Goal: Complete application form: Complete application form

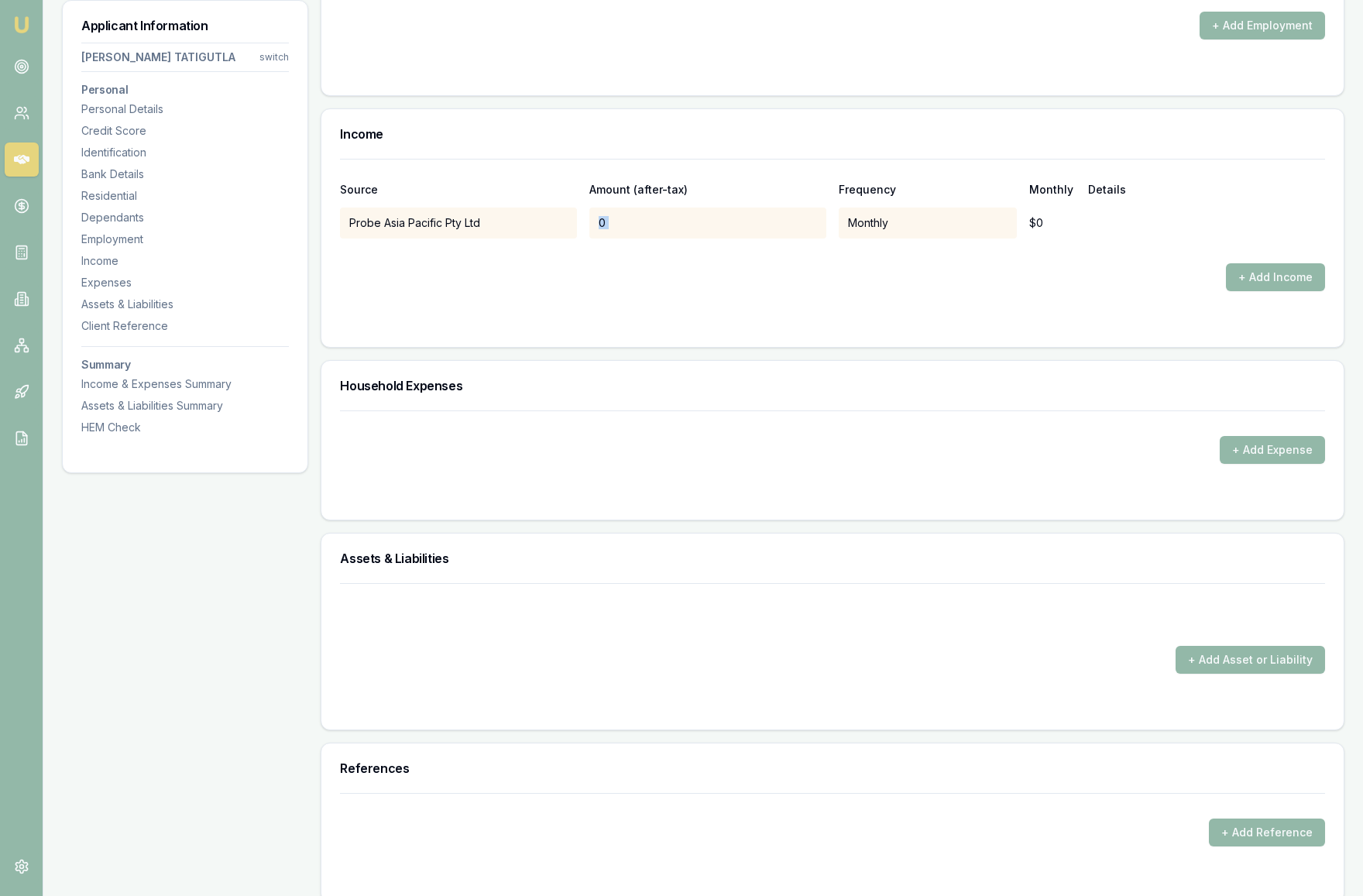
scroll to position [2947, 0]
click at [627, 298] on form "Source Amount (after-tax) Frequency Monthly Details Probe Asia Pacific Pty Ltd …" at bounding box center [833, 245] width 985 height 170
click at [633, 224] on div "0" at bounding box center [708, 224] width 237 height 31
click at [632, 215] on div "0" at bounding box center [708, 224] width 237 height 31
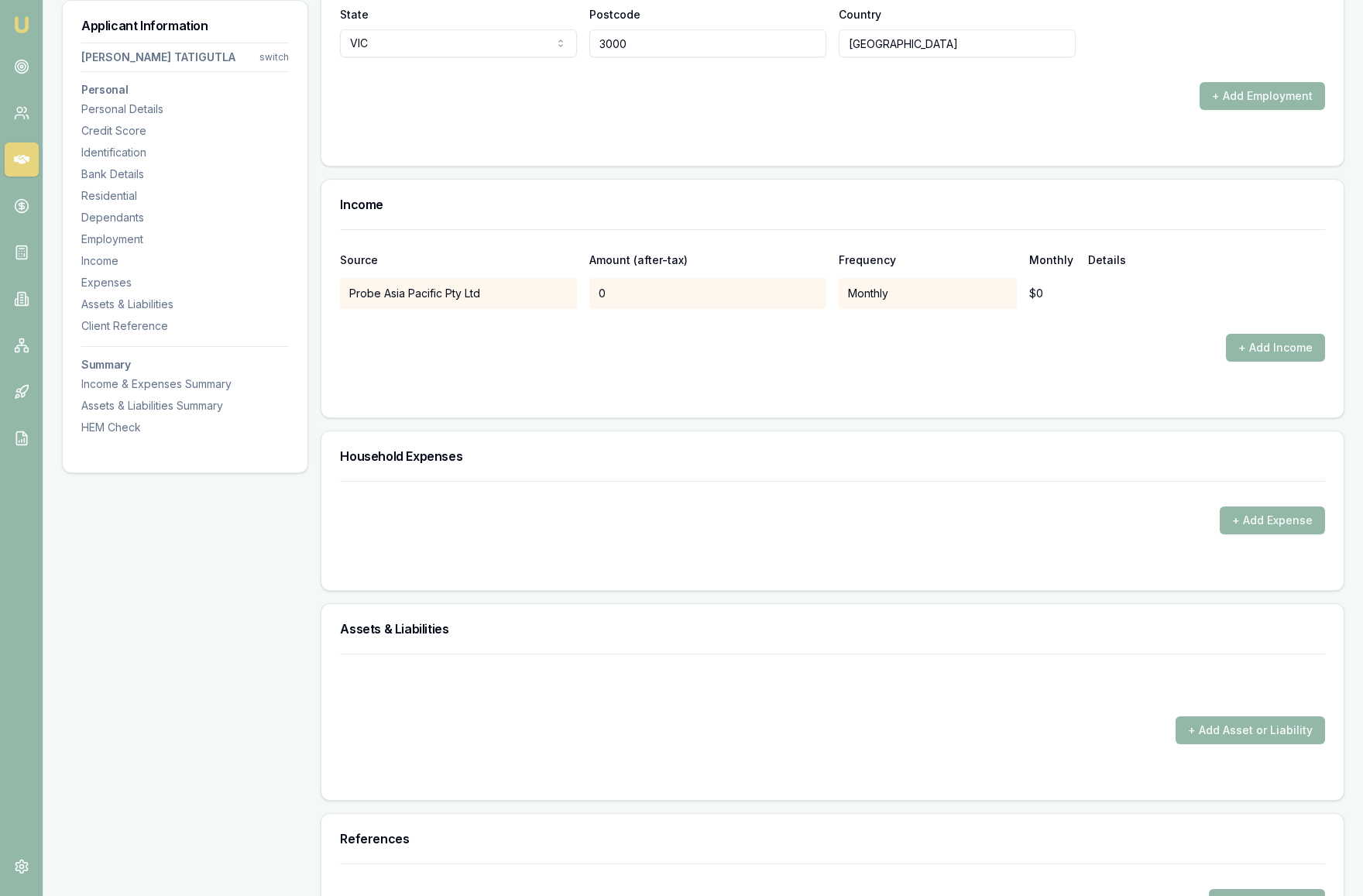
scroll to position [2858, 0]
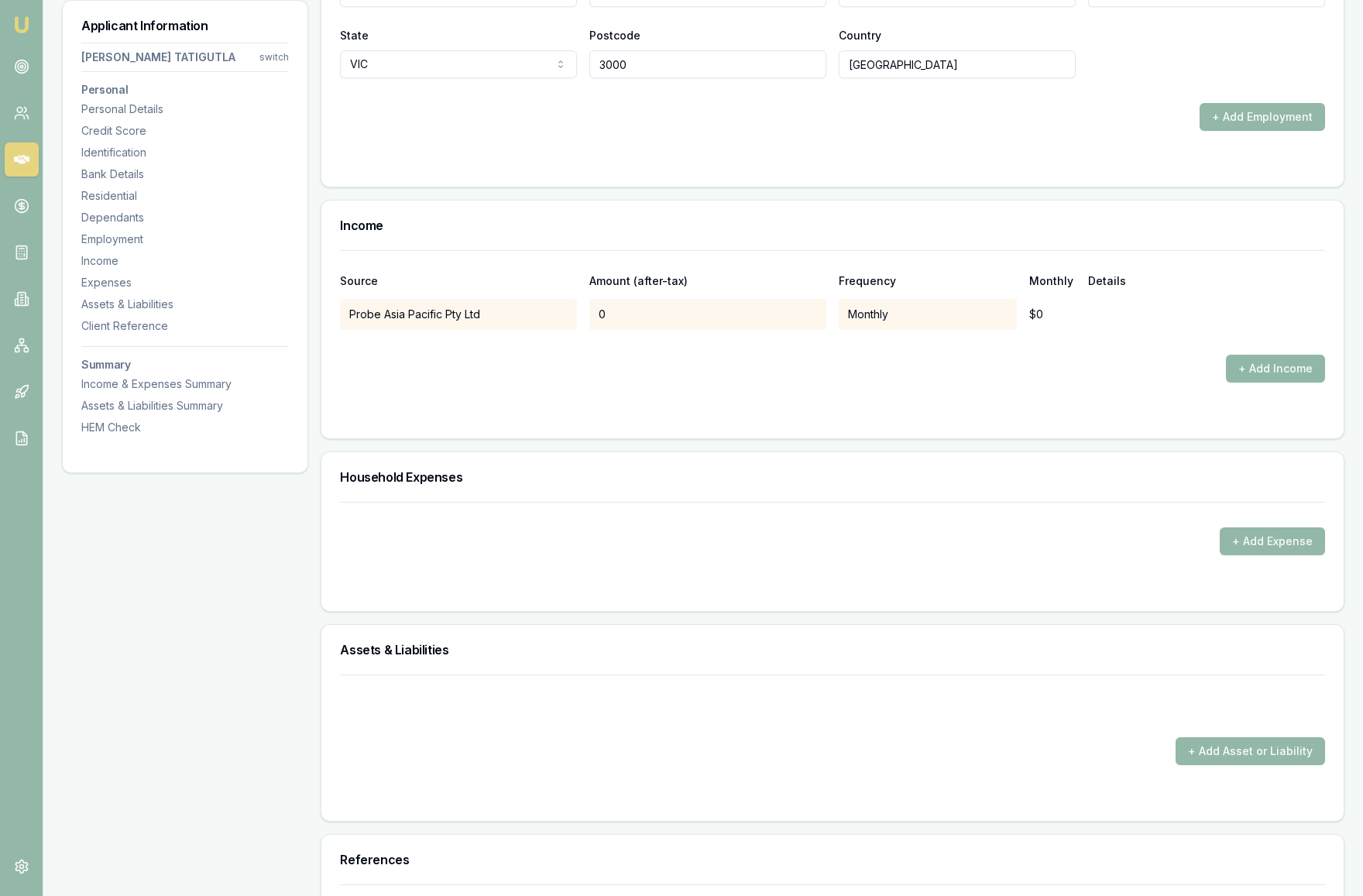
click at [1267, 368] on button "+ Add Income" at bounding box center [1276, 368] width 99 height 28
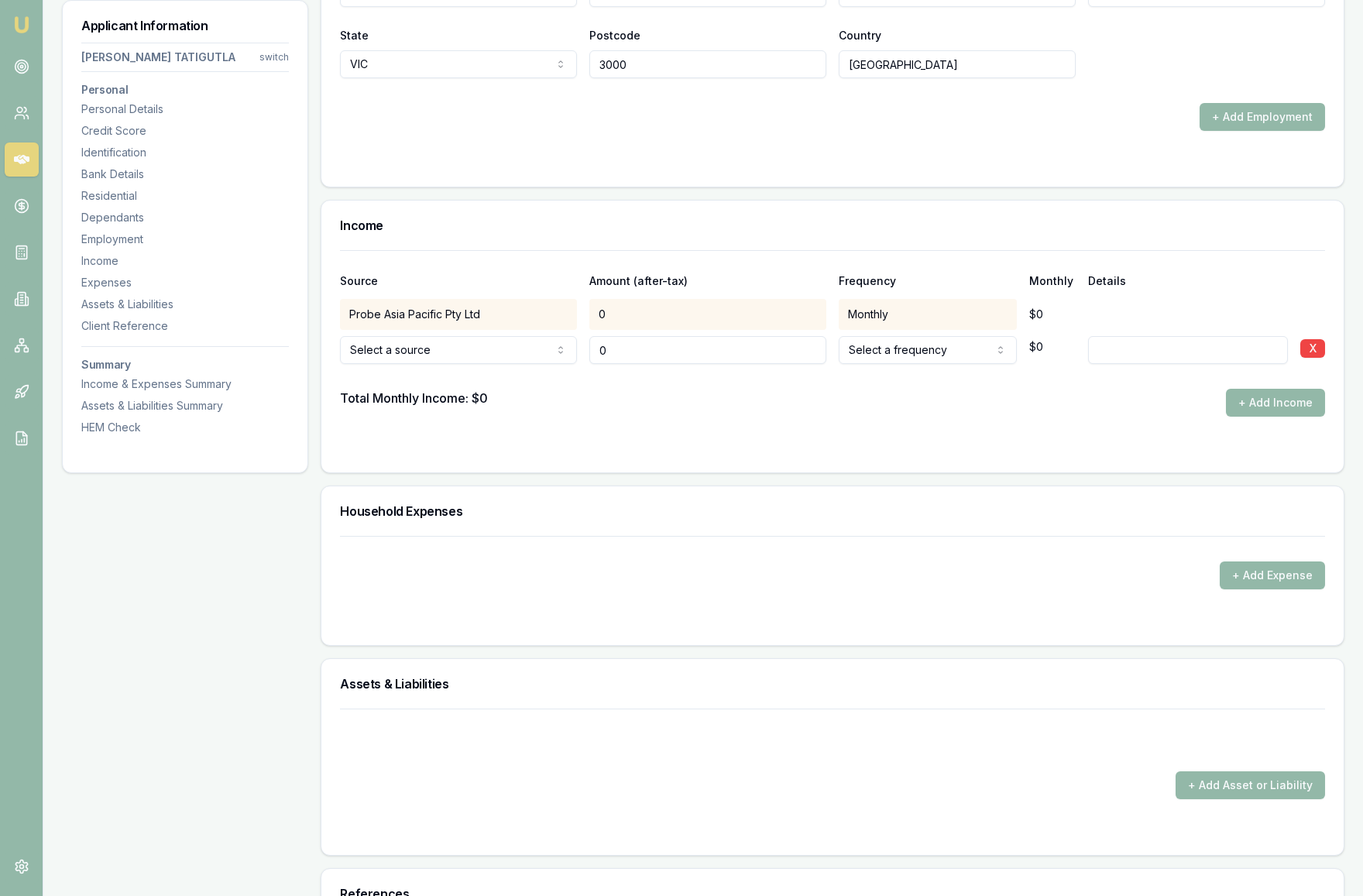
type input "$0"
click at [639, 312] on div "0" at bounding box center [708, 314] width 237 height 31
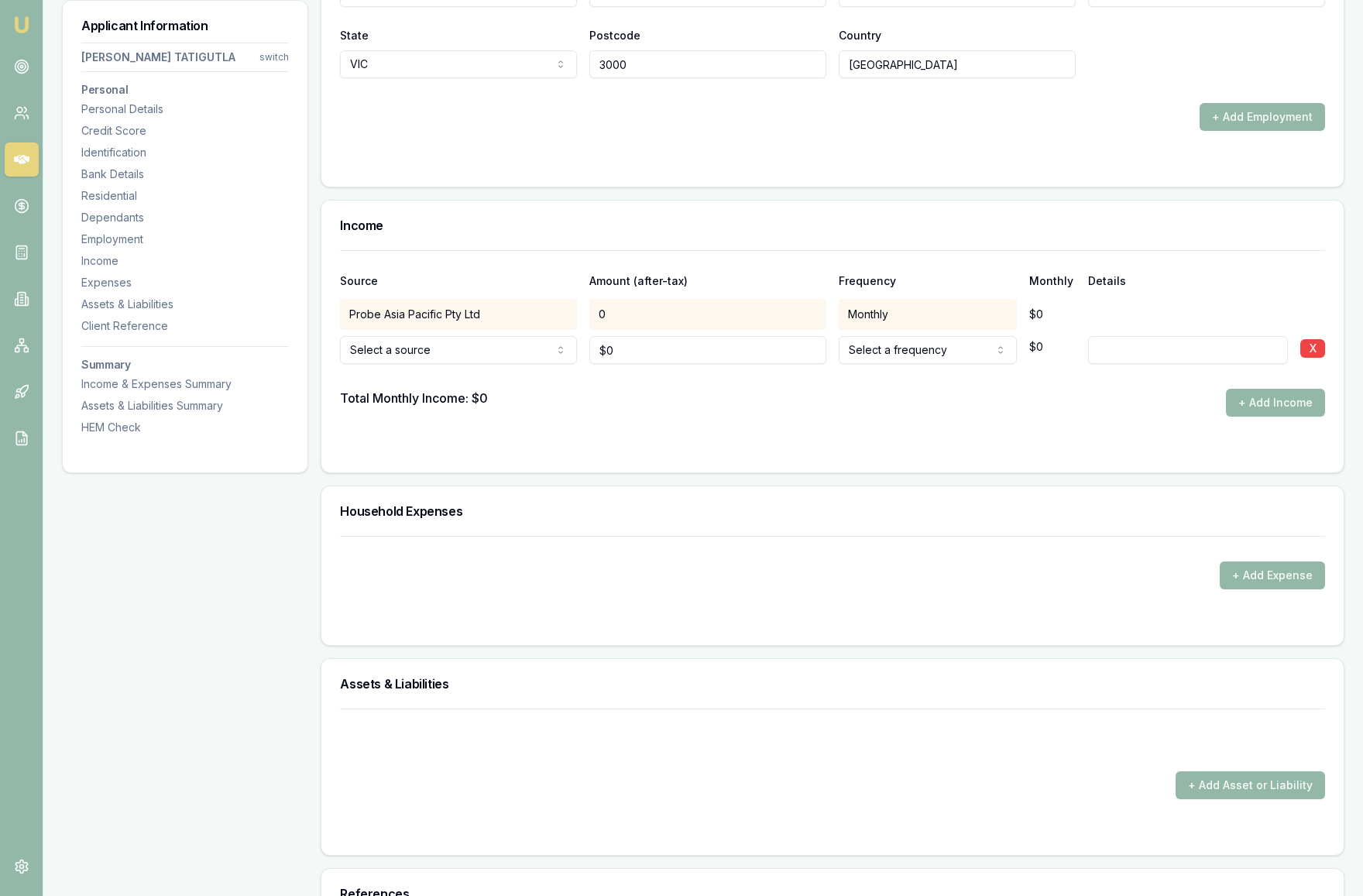
click at [881, 309] on div "Monthly" at bounding box center [928, 314] width 179 height 31
click at [866, 318] on div "Monthly" at bounding box center [928, 314] width 179 height 31
click at [668, 308] on div "0" at bounding box center [708, 314] width 237 height 31
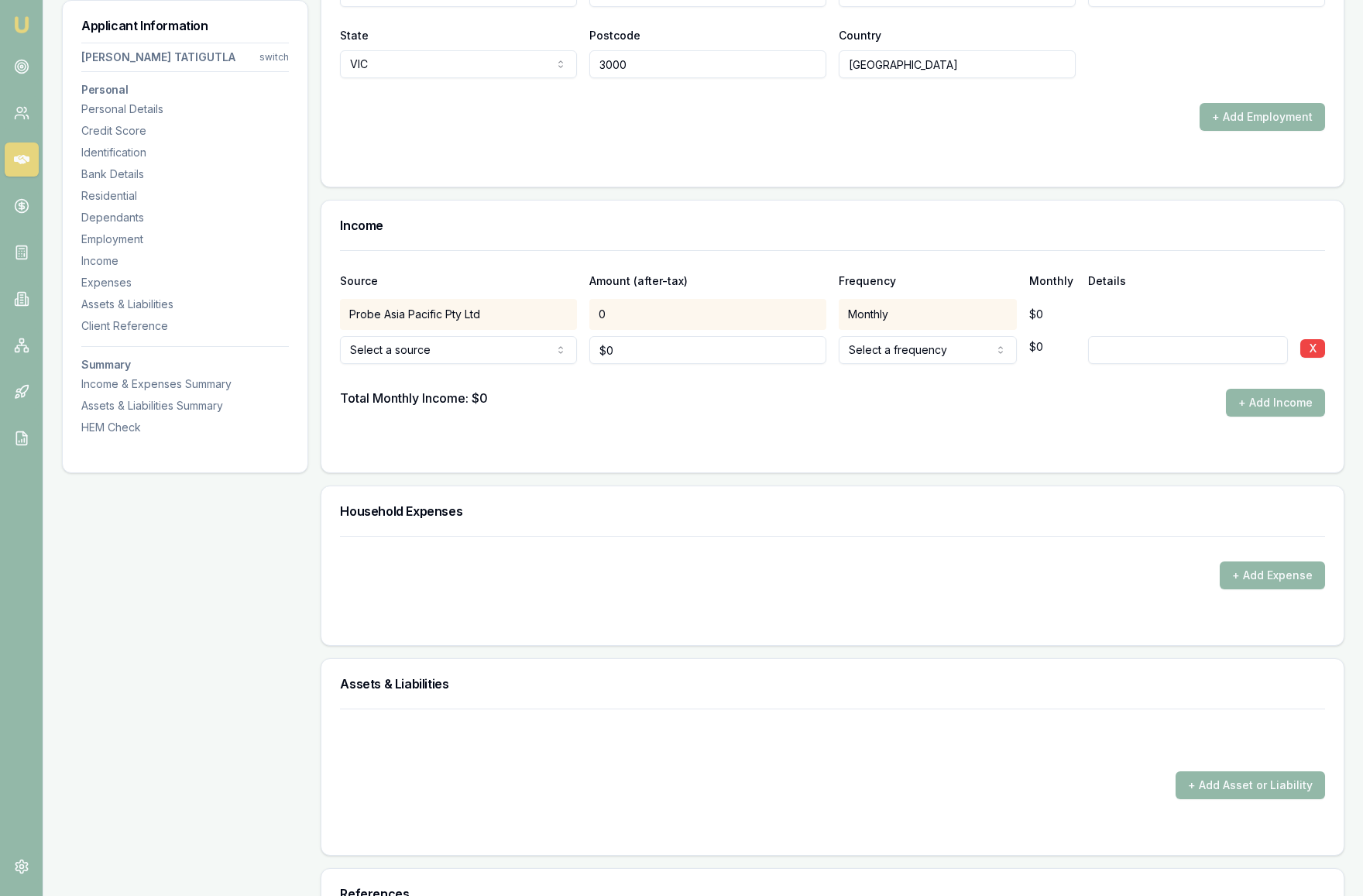
click at [678, 316] on div "0" at bounding box center [708, 314] width 237 height 31
click at [535, 315] on div "Probe Asia Pacific Pty Ltd" at bounding box center [459, 314] width 237 height 31
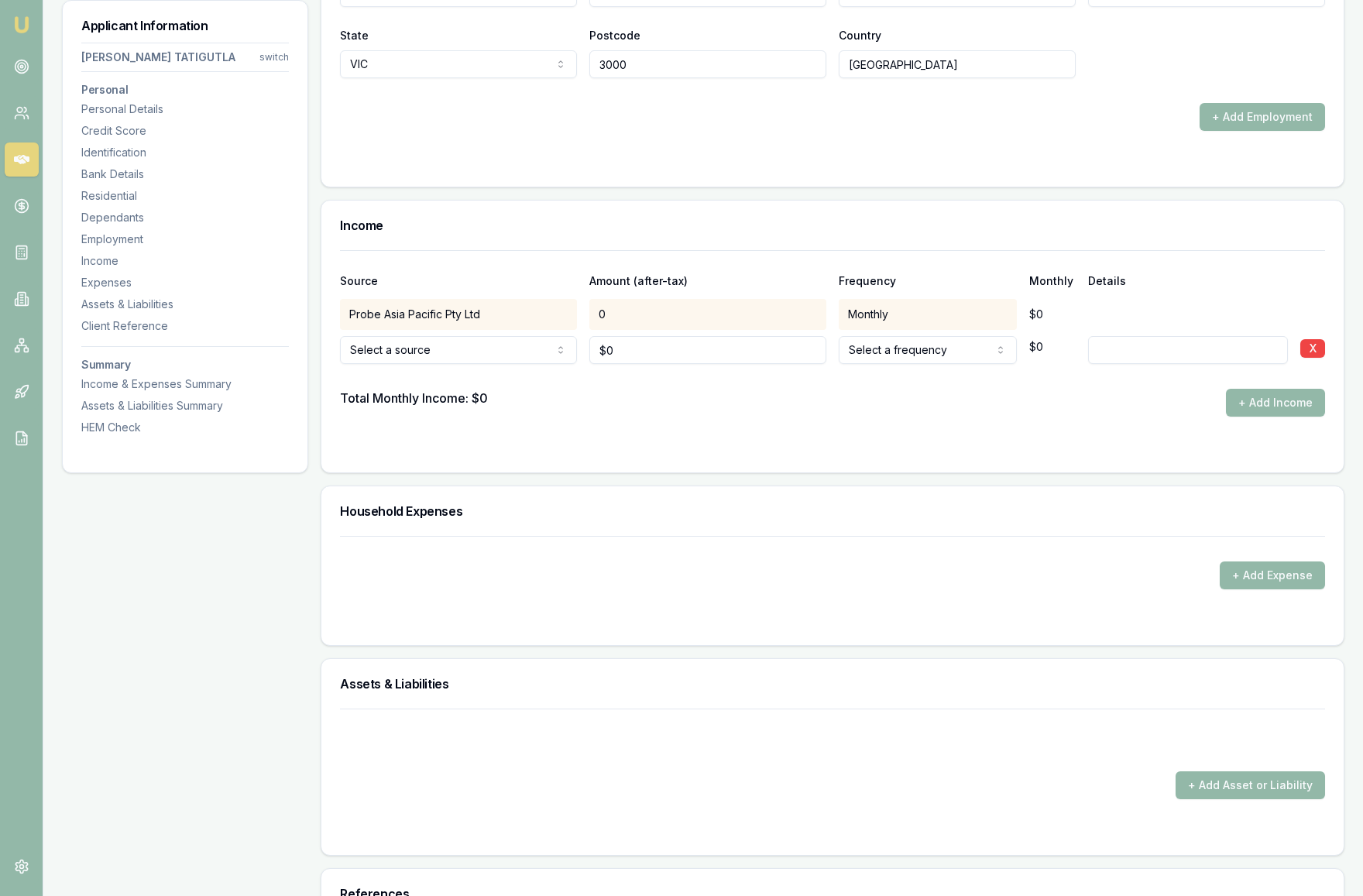
click at [535, 315] on div "Probe Asia Pacific Pty Ltd" at bounding box center [459, 314] width 237 height 31
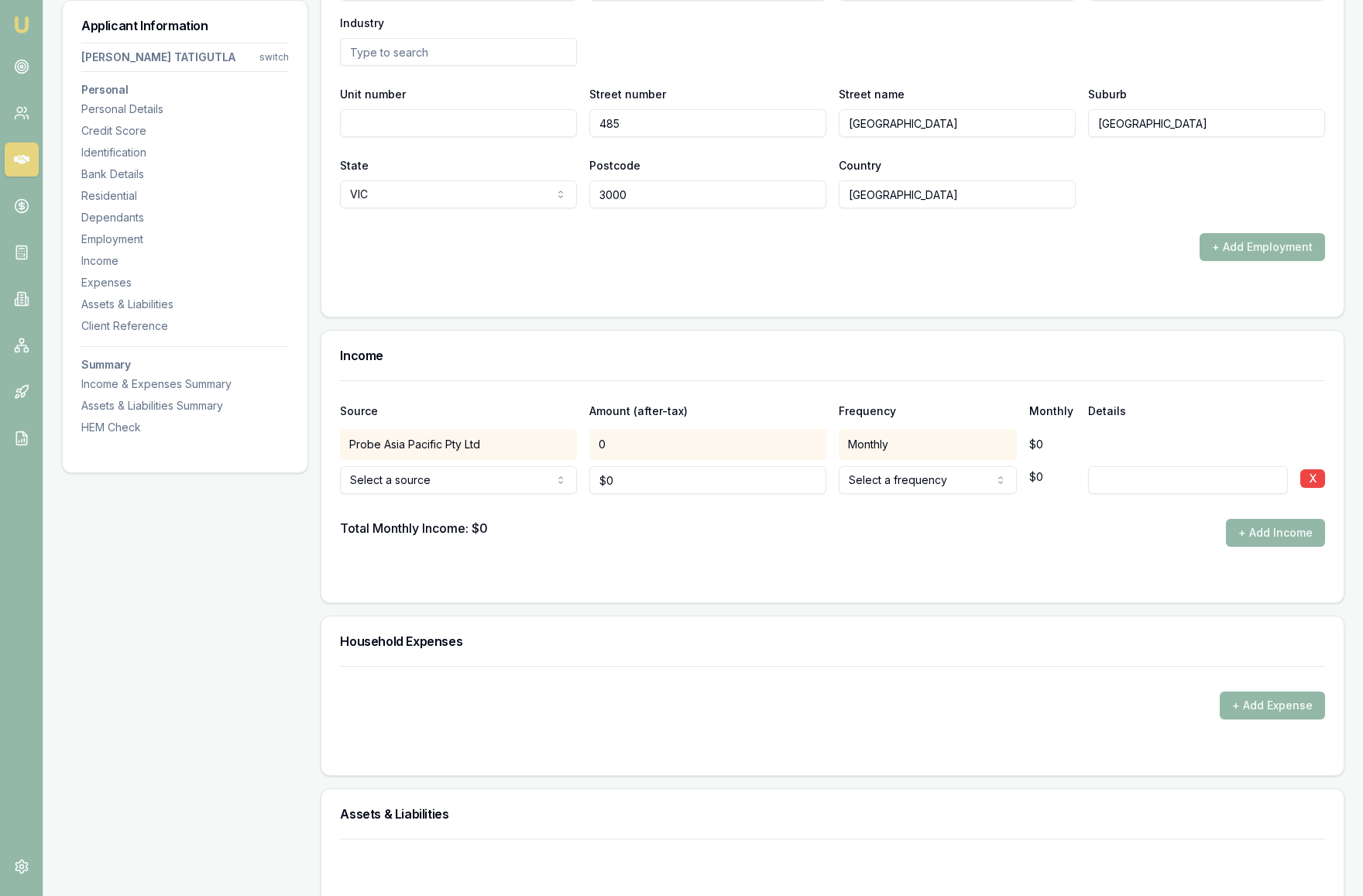
scroll to position [2715, 0]
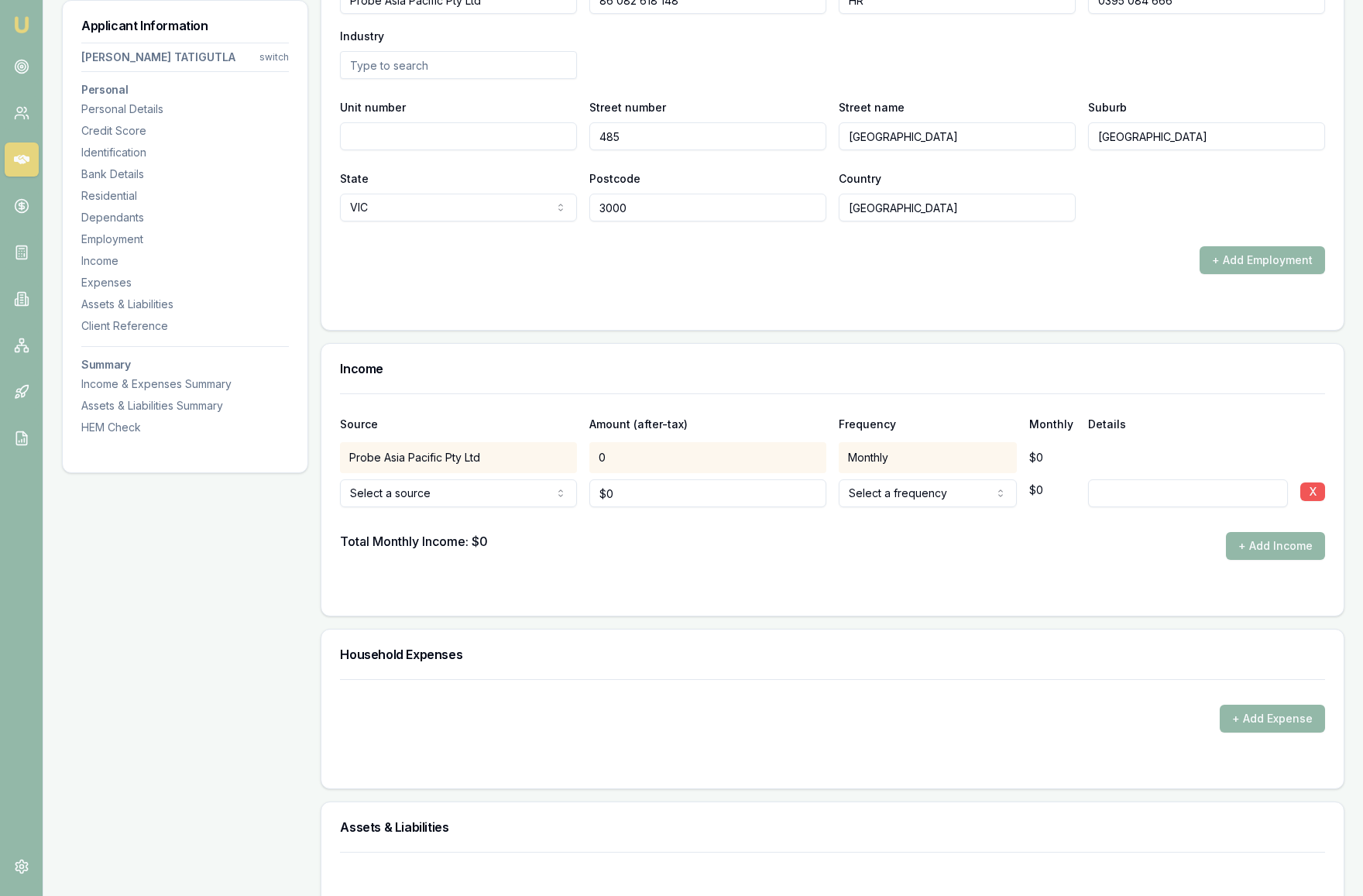
click at [1315, 493] on button "X" at bounding box center [1313, 491] width 25 height 19
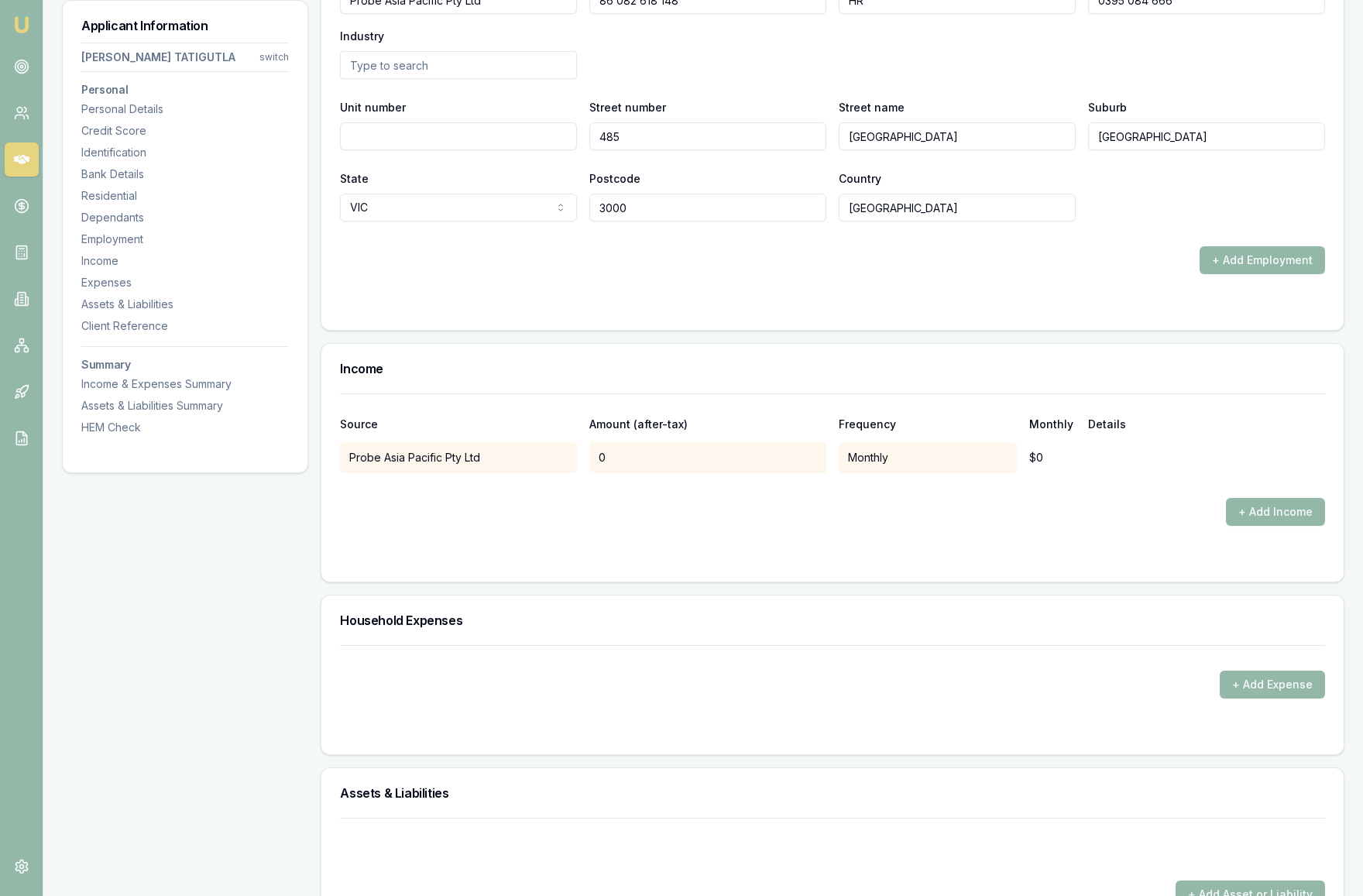
click at [1062, 454] on div "$0" at bounding box center [1053, 457] width 47 height 31
click at [937, 460] on div "Monthly" at bounding box center [928, 457] width 179 height 31
click at [694, 460] on div "0" at bounding box center [708, 457] width 237 height 31
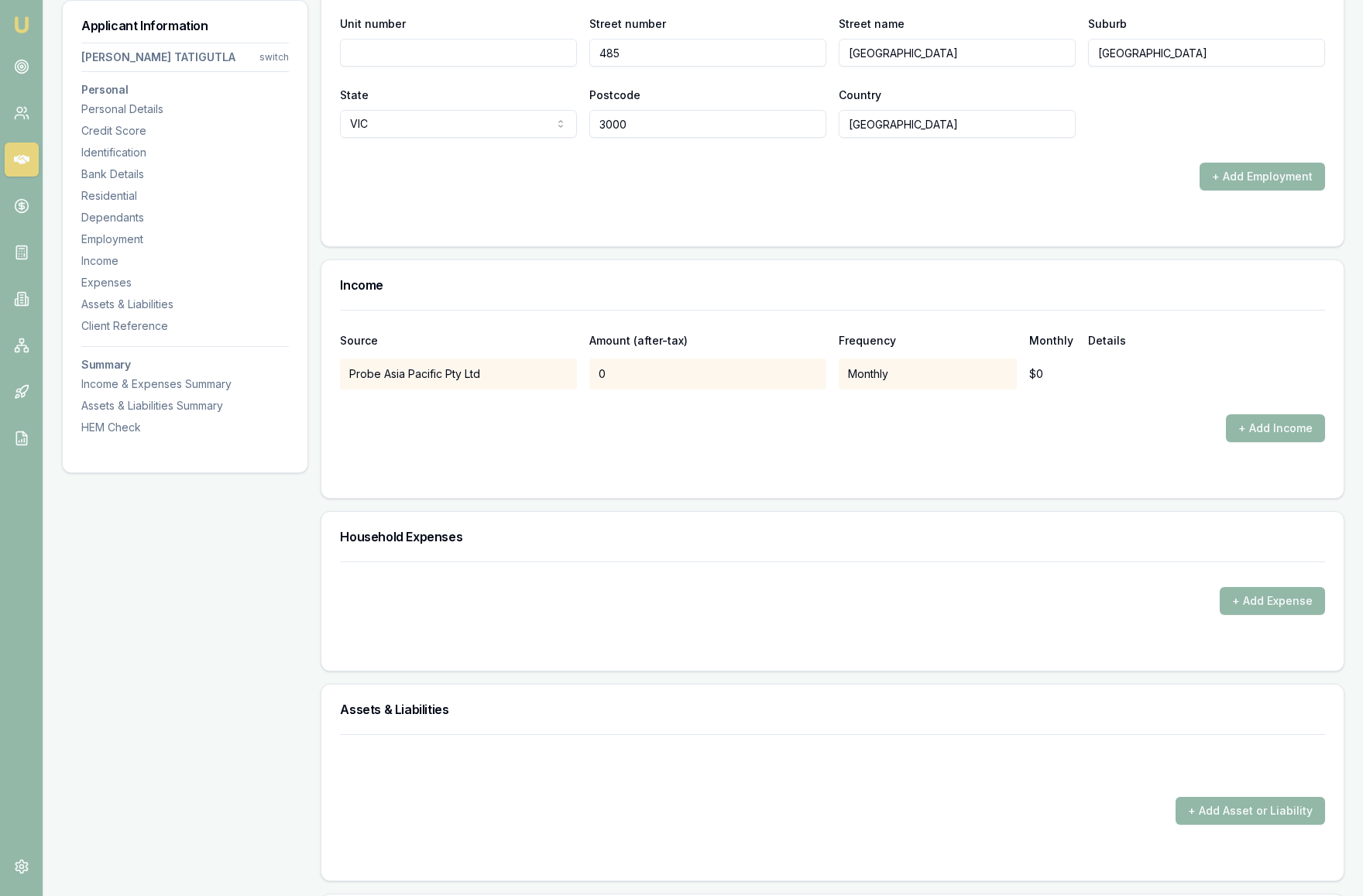
scroll to position [2787, 0]
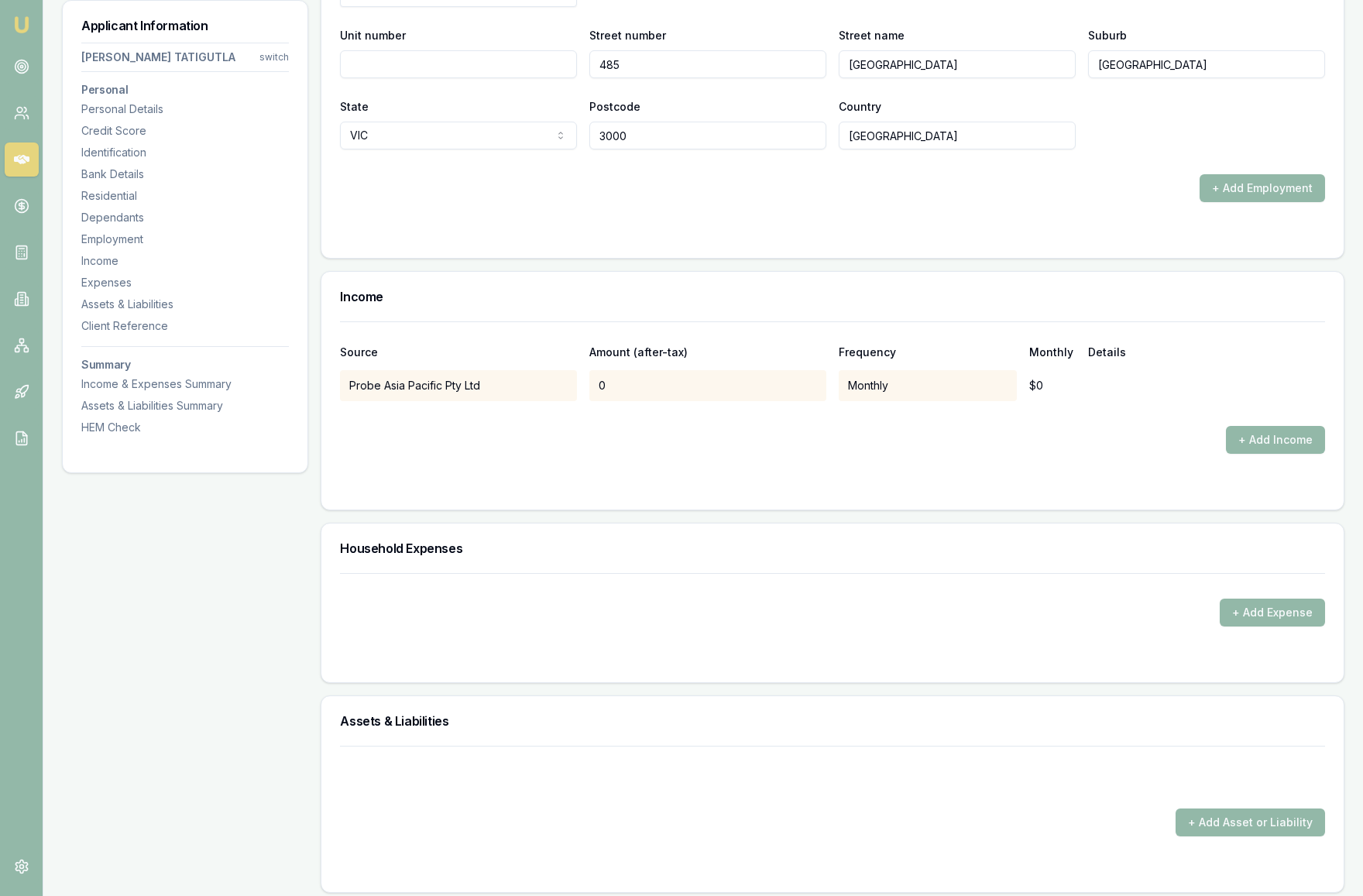
click at [693, 391] on div "0" at bounding box center [708, 386] width 237 height 31
click at [1104, 394] on div "Probe Asia Pacific Pty Ltd 0 Monthly $0" at bounding box center [833, 386] width 985 height 31
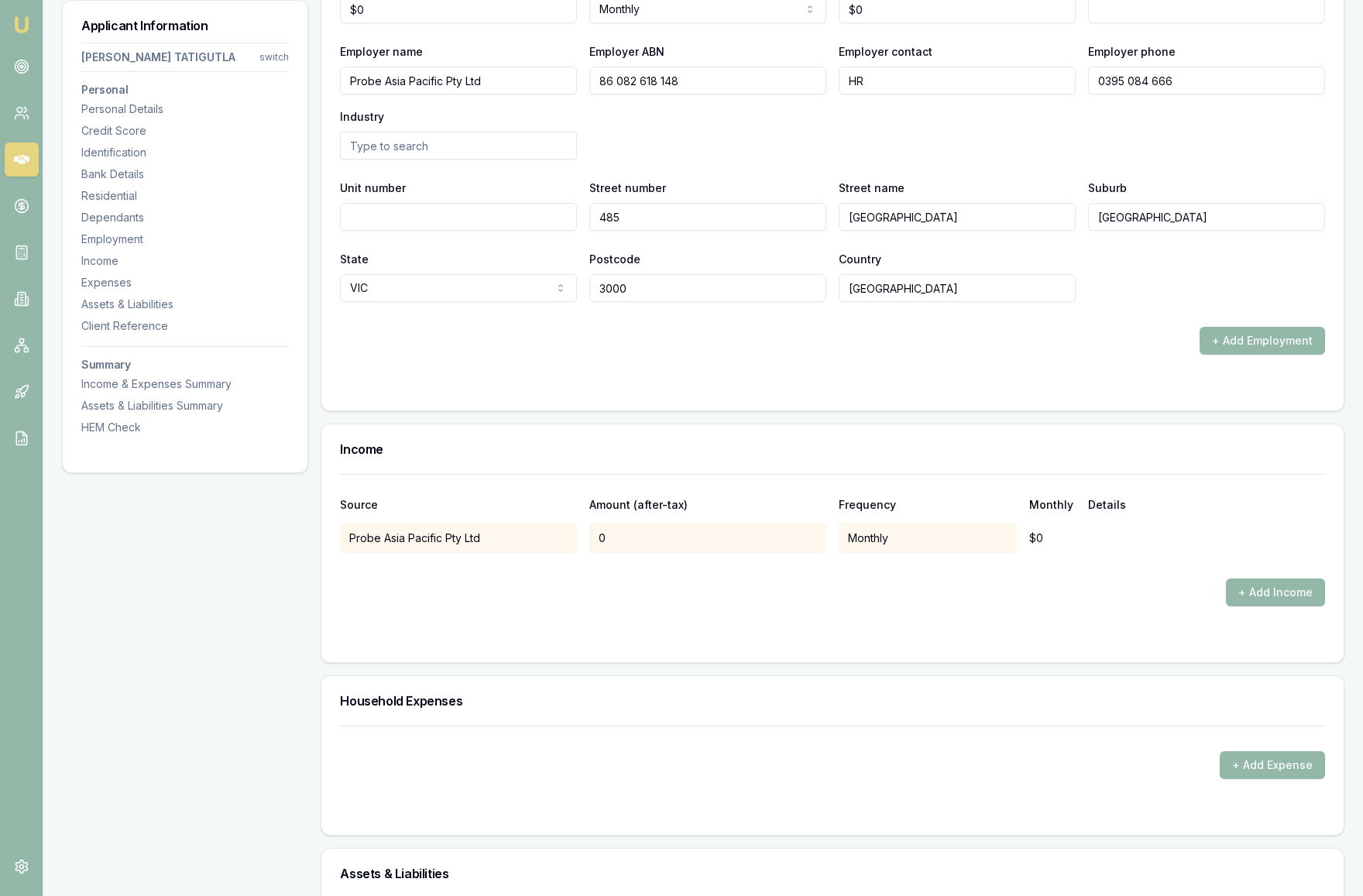
scroll to position [2601, 0]
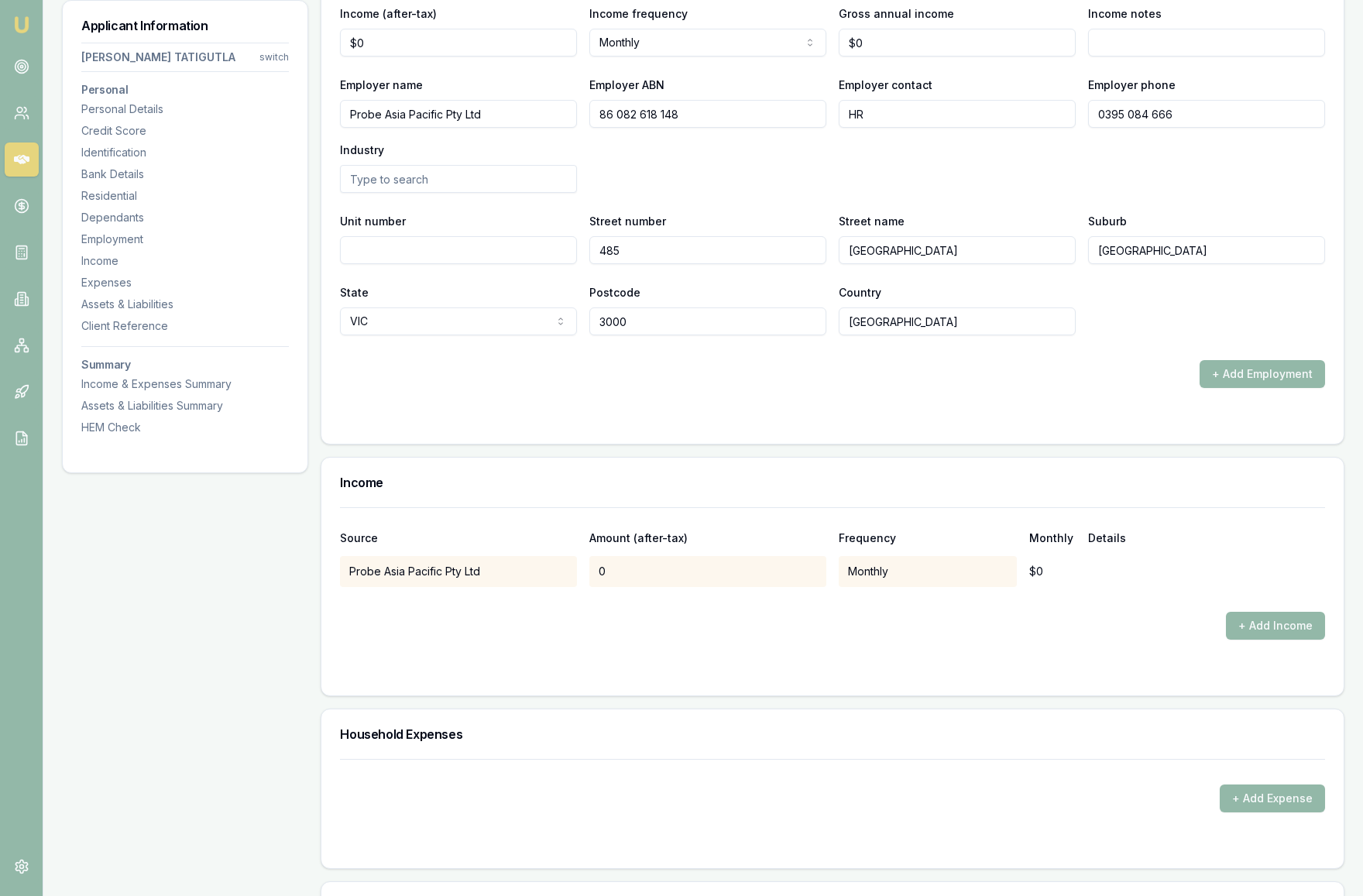
click at [642, 575] on div "0" at bounding box center [708, 571] width 237 height 31
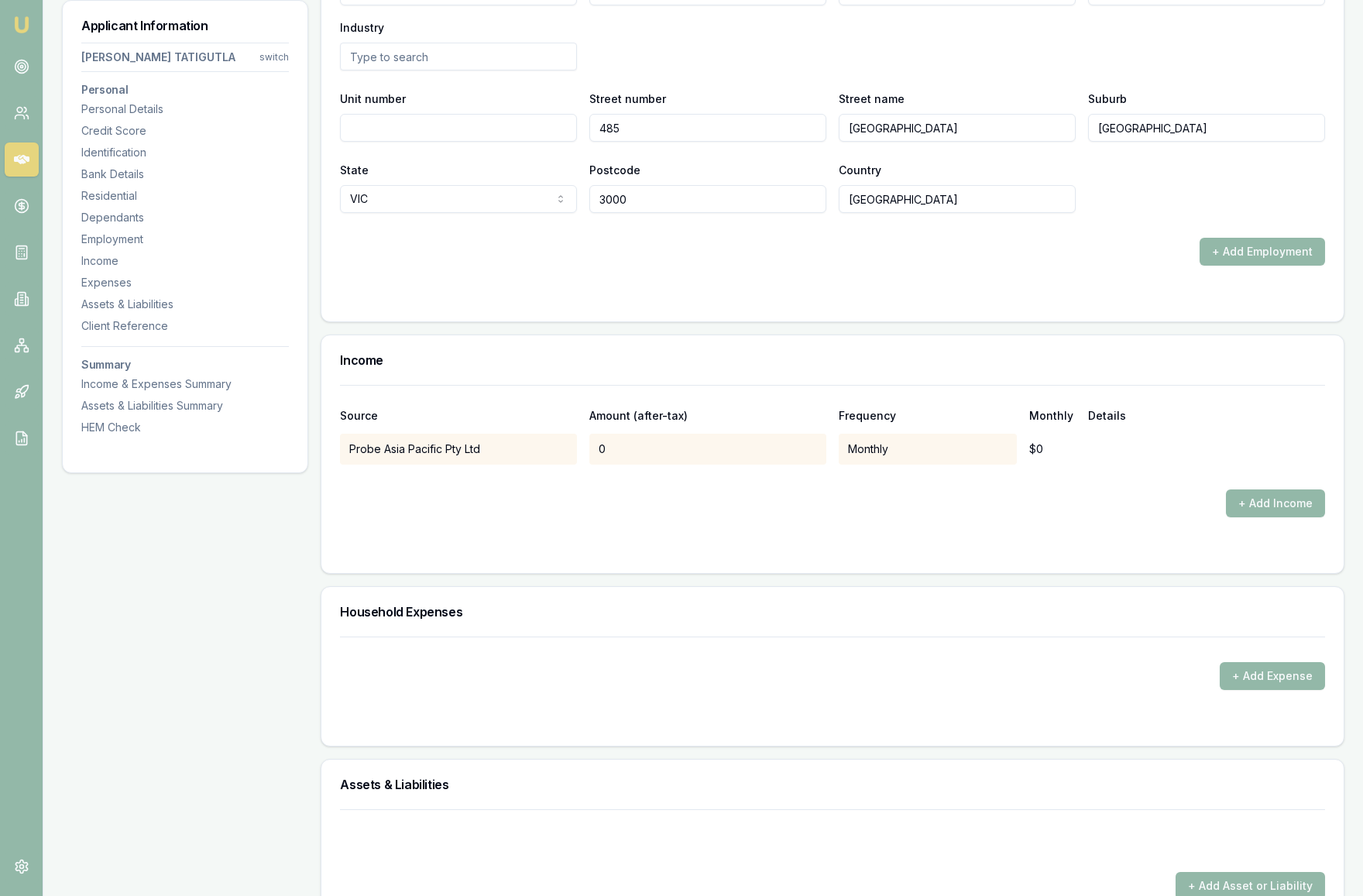
scroll to position [2736, 0]
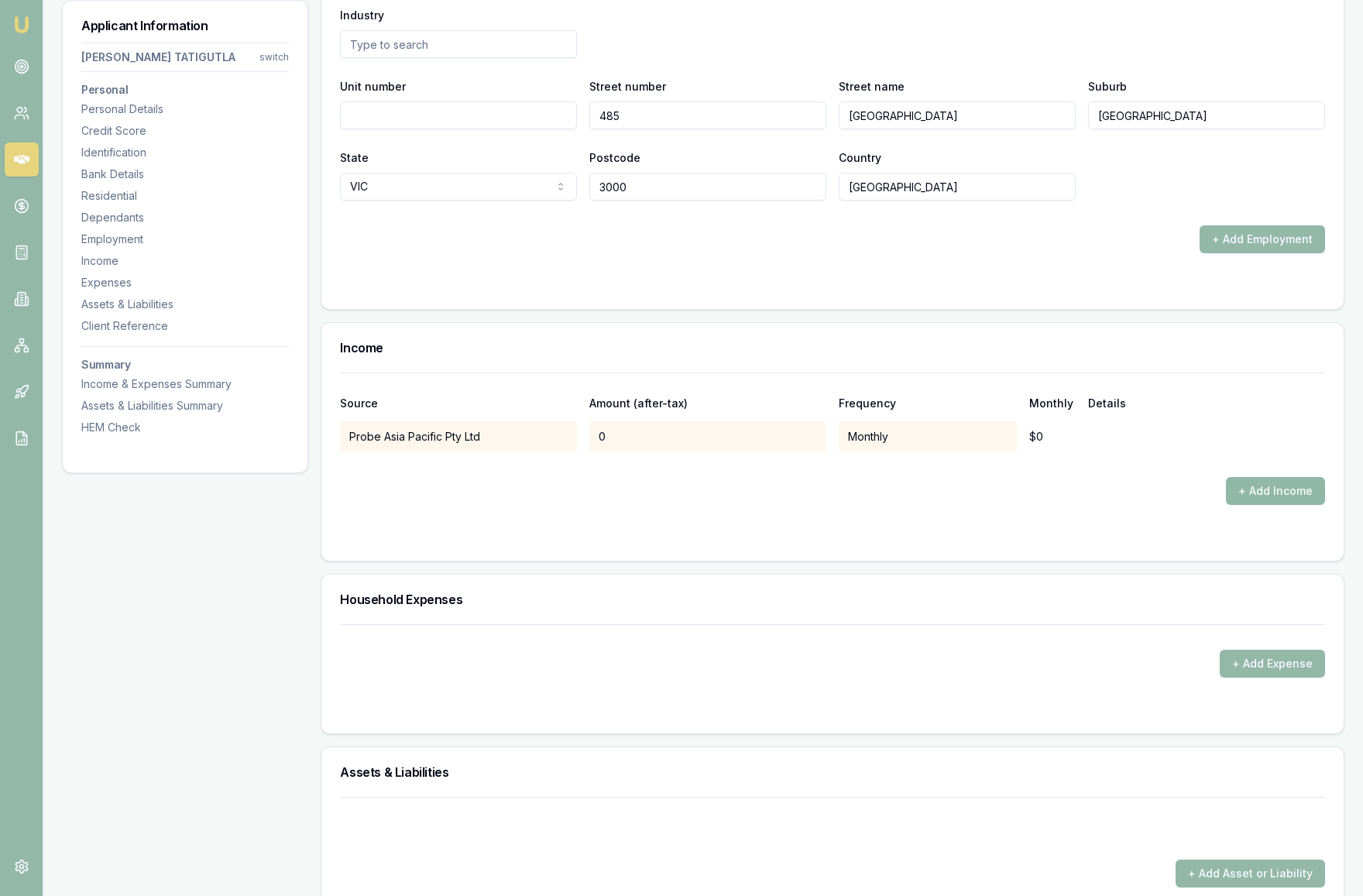
click at [1276, 499] on button "+ Add Income" at bounding box center [1276, 491] width 99 height 28
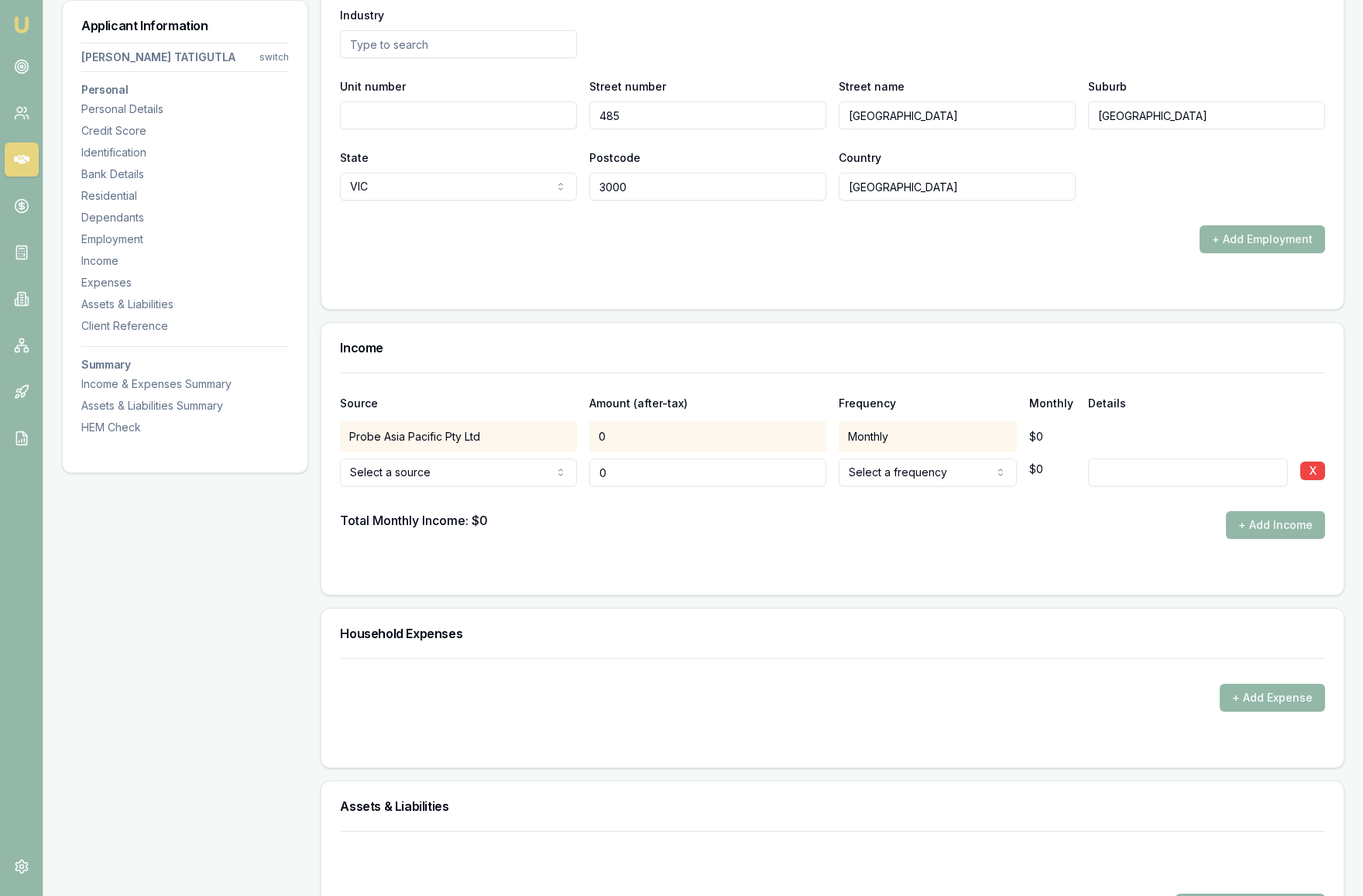
type input "$0"
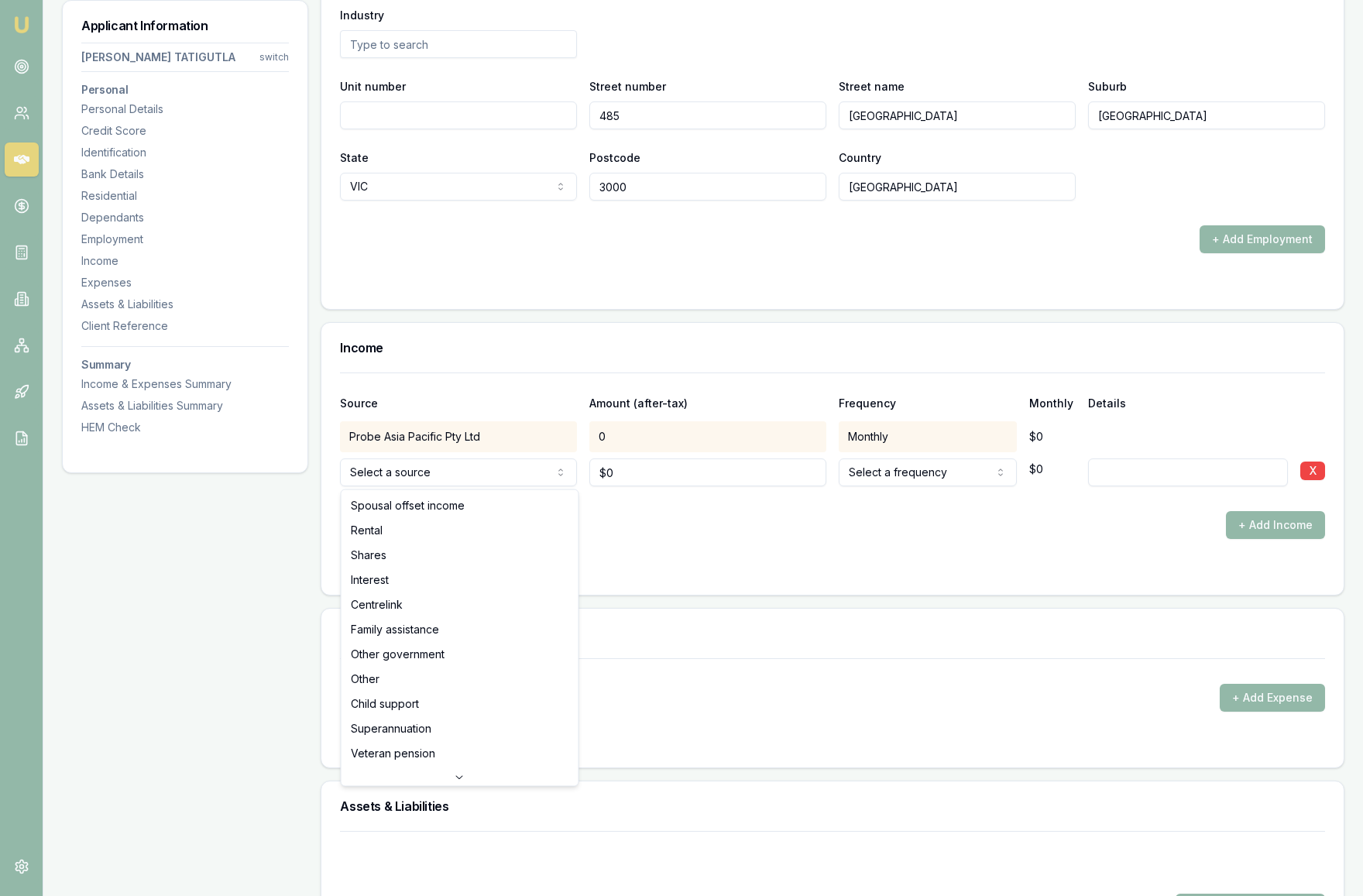
select select "OTHER"
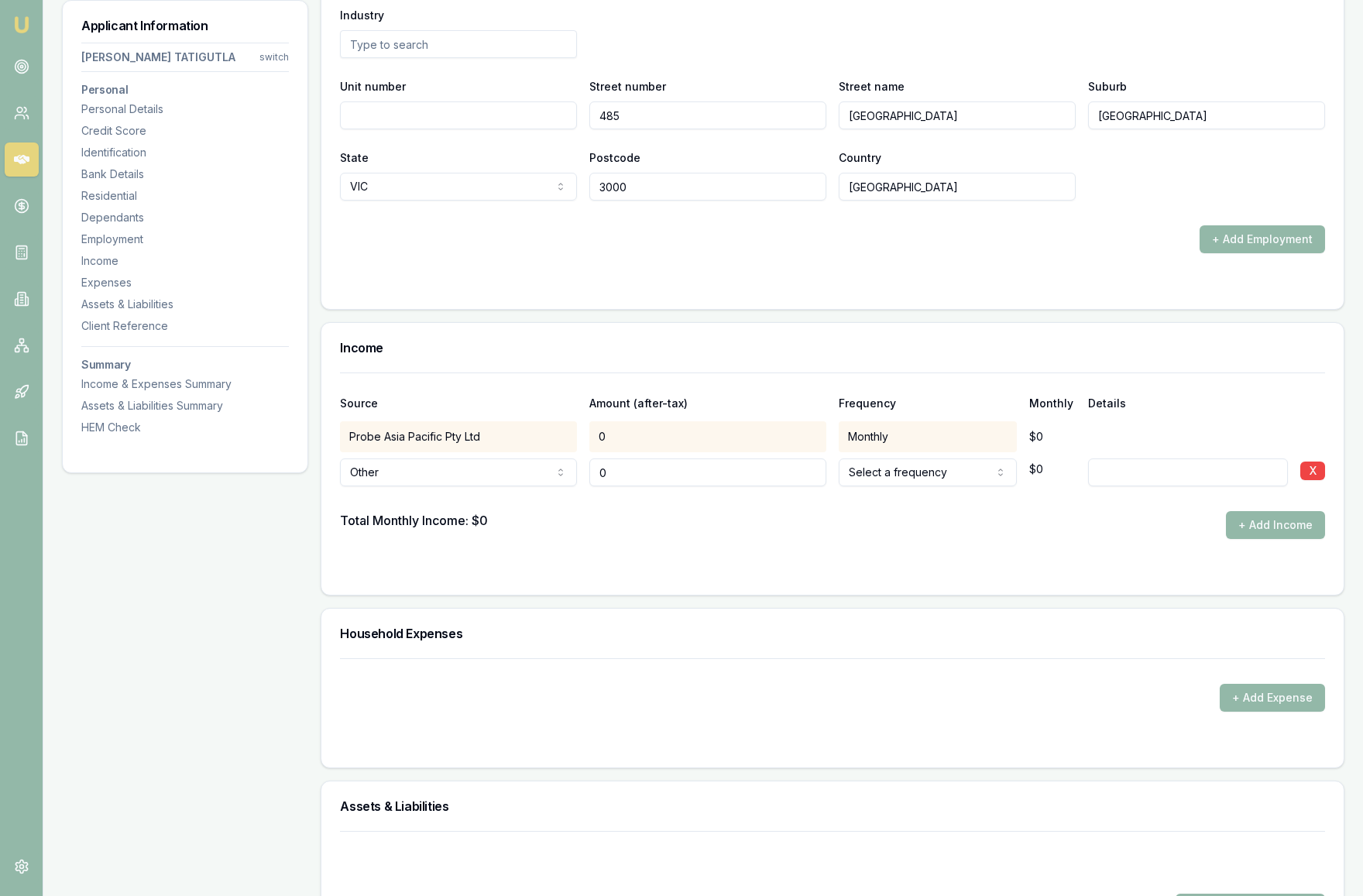
click at [642, 473] on input "0" at bounding box center [708, 472] width 237 height 28
drag, startPoint x: 642, startPoint y: 473, endPoint x: 562, endPoint y: 473, distance: 80.0
click at [562, 473] on div "Other Spousal offset income Rental Shares Interest Centrelink Family assistance…" at bounding box center [833, 469] width 985 height 34
type input "$1,945"
click at [769, 522] on div "Total Monthly Income: $0 + Add Income" at bounding box center [833, 525] width 985 height 28
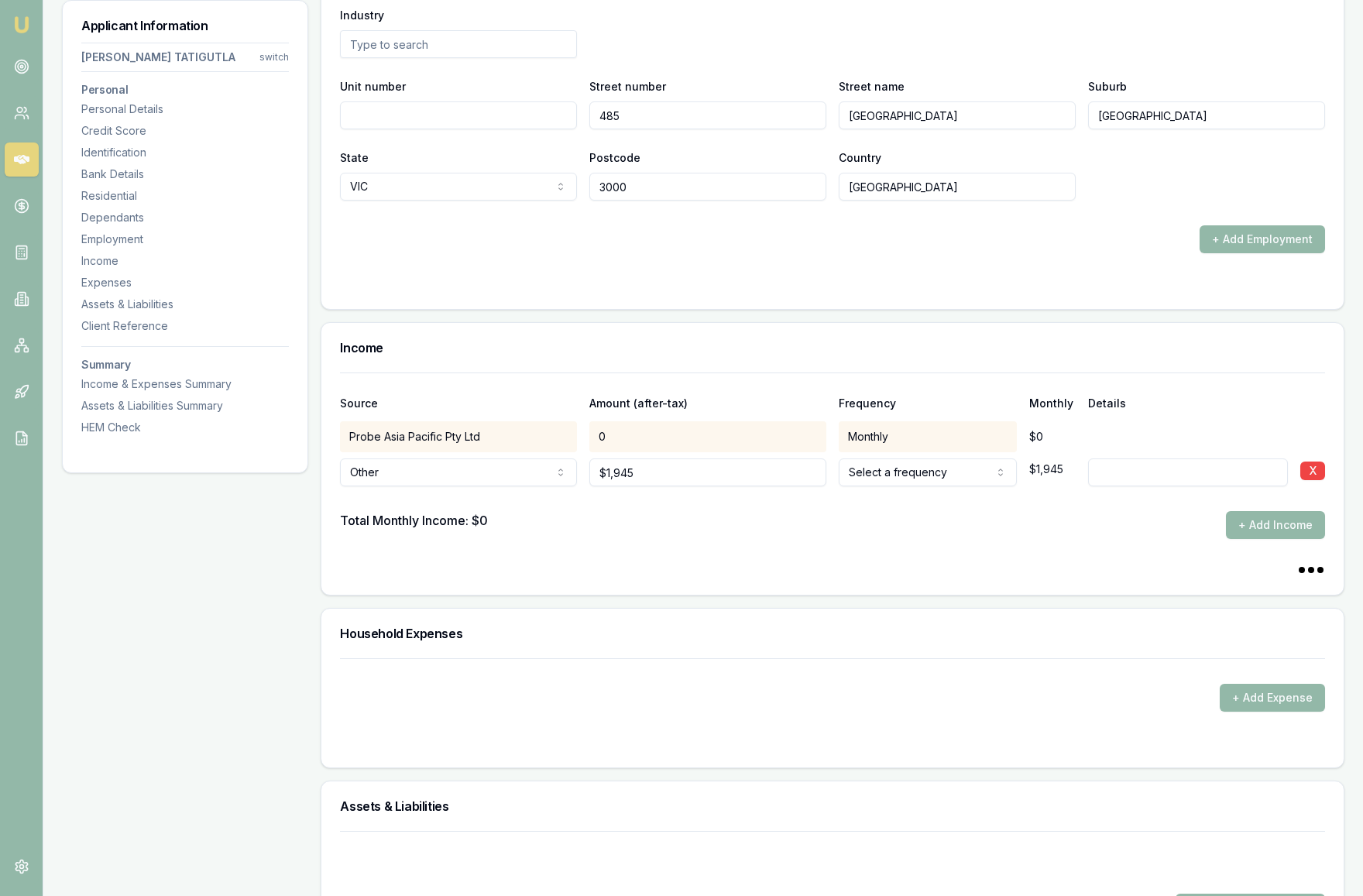
select select "MONTHLY"
click at [1048, 541] on form "Source Amount (after-tax) Frequency Monthly Details Probe Asia Pacific Pty Ltd …" at bounding box center [833, 474] width 985 height 204
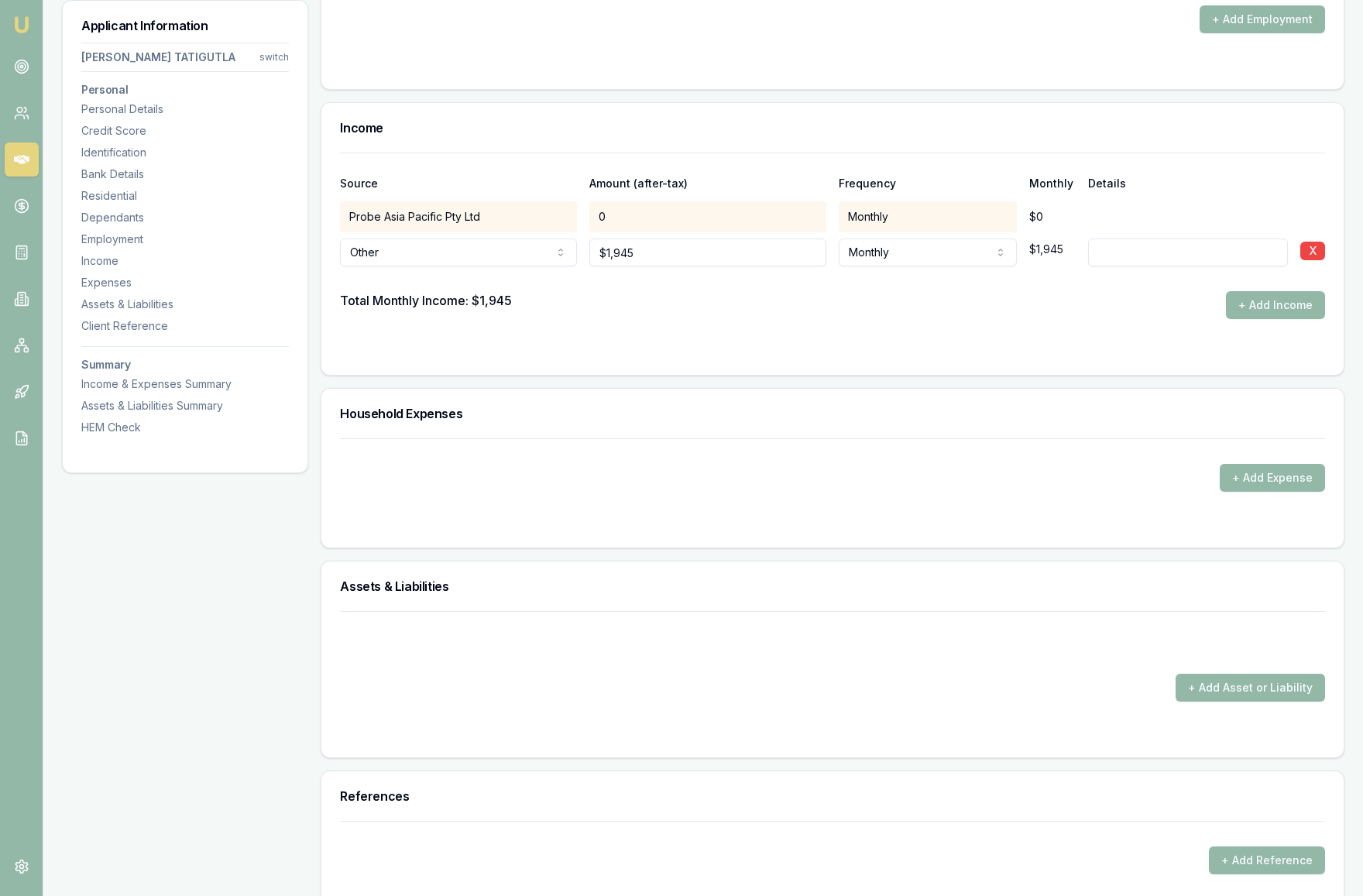
scroll to position [2956, 0]
click at [1258, 478] on button "+ Add Expense" at bounding box center [1272, 476] width 105 height 28
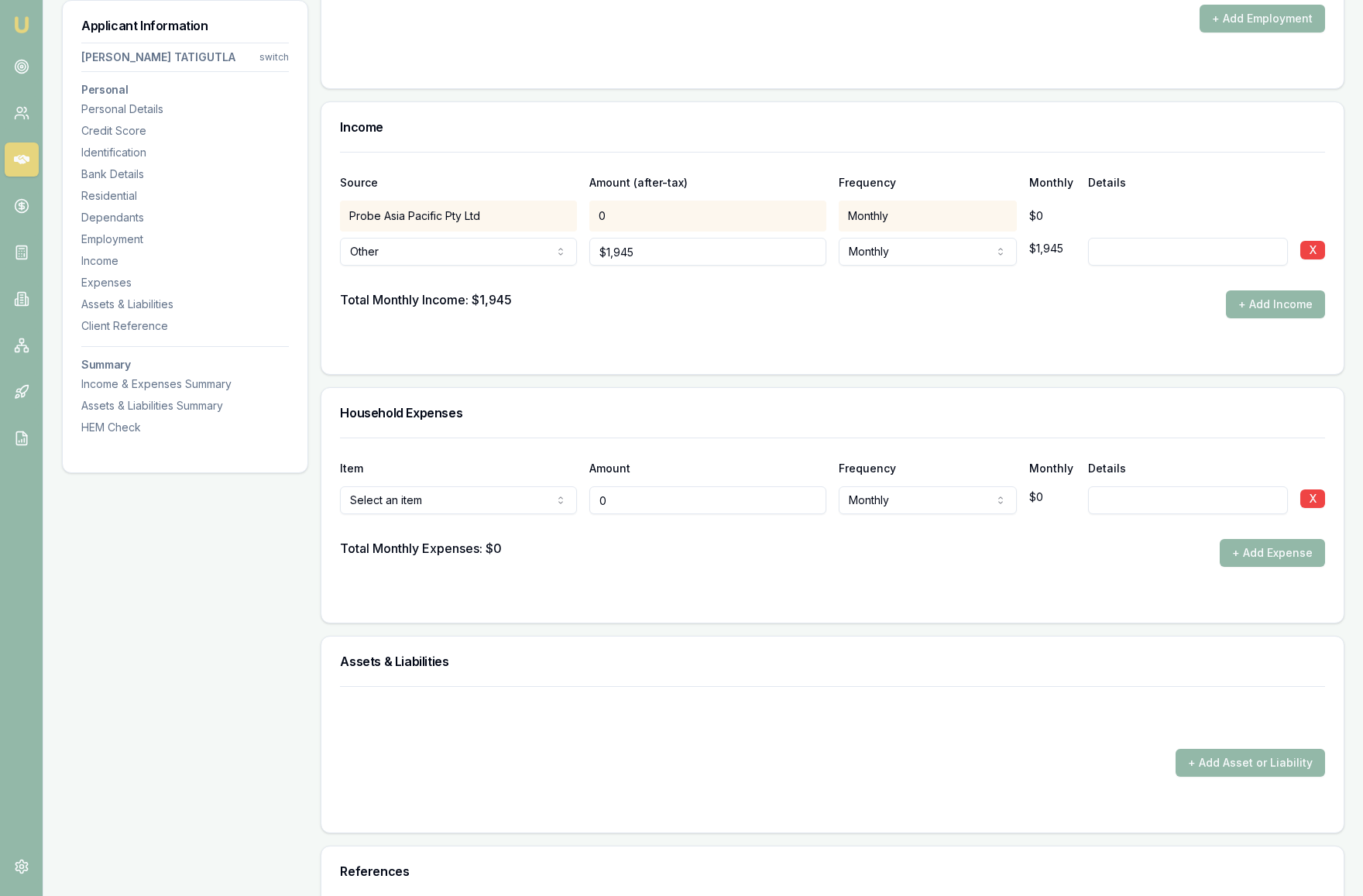
type input "$0"
select select "FOOD_AND_GROCERIES"
click at [635, 507] on input "0" at bounding box center [708, 500] width 237 height 28
drag, startPoint x: 635, startPoint y: 507, endPoint x: 570, endPoint y: 505, distance: 65.0
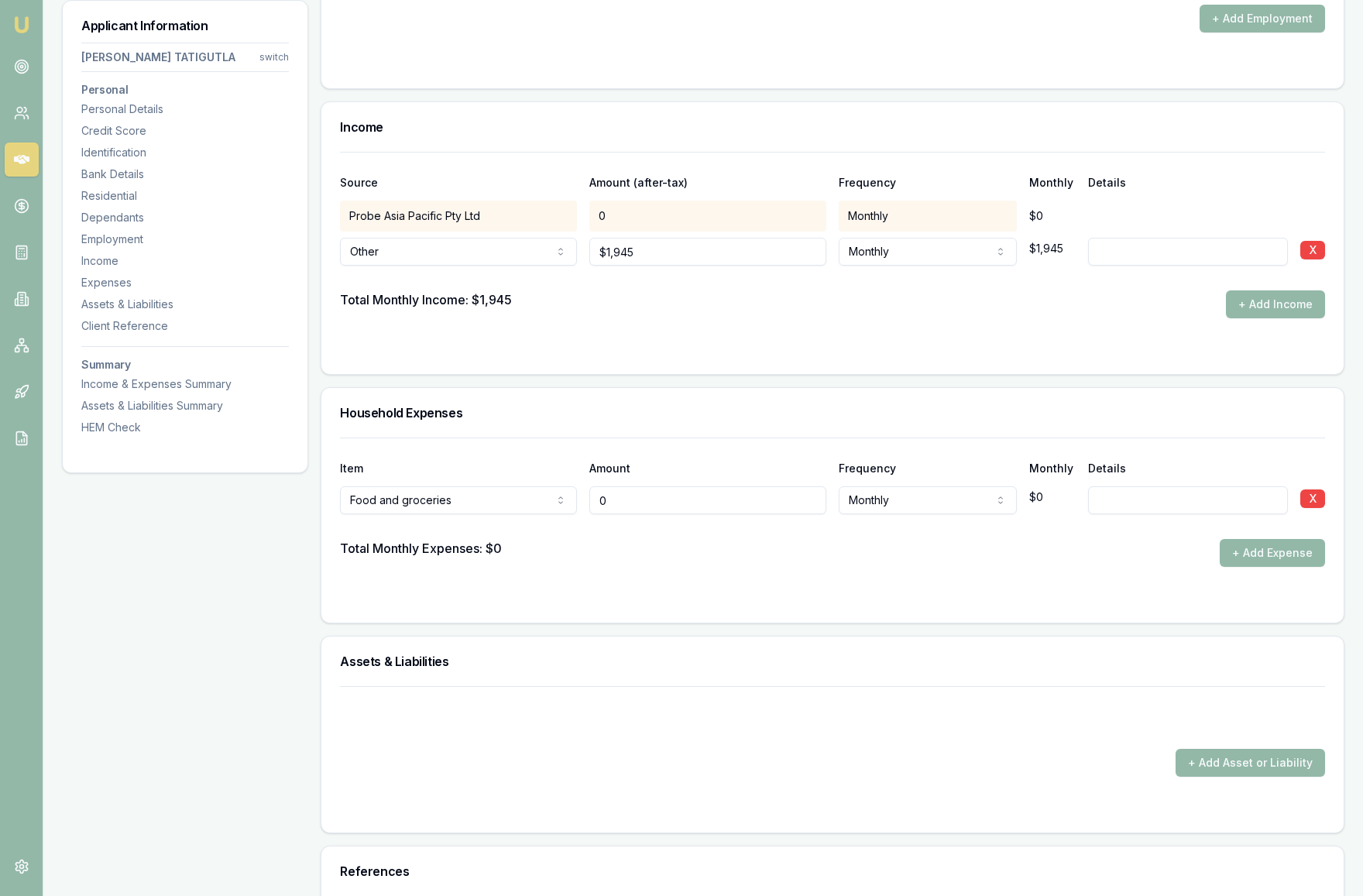
click at [570, 505] on div "Food and groceries Rent or board Food and groceries Utilities Insurance Transpo…" at bounding box center [833, 497] width 985 height 34
type input "$600"
click at [917, 535] on div at bounding box center [833, 526] width 985 height 25
click at [1254, 552] on button "+ Add Expense" at bounding box center [1272, 552] width 105 height 28
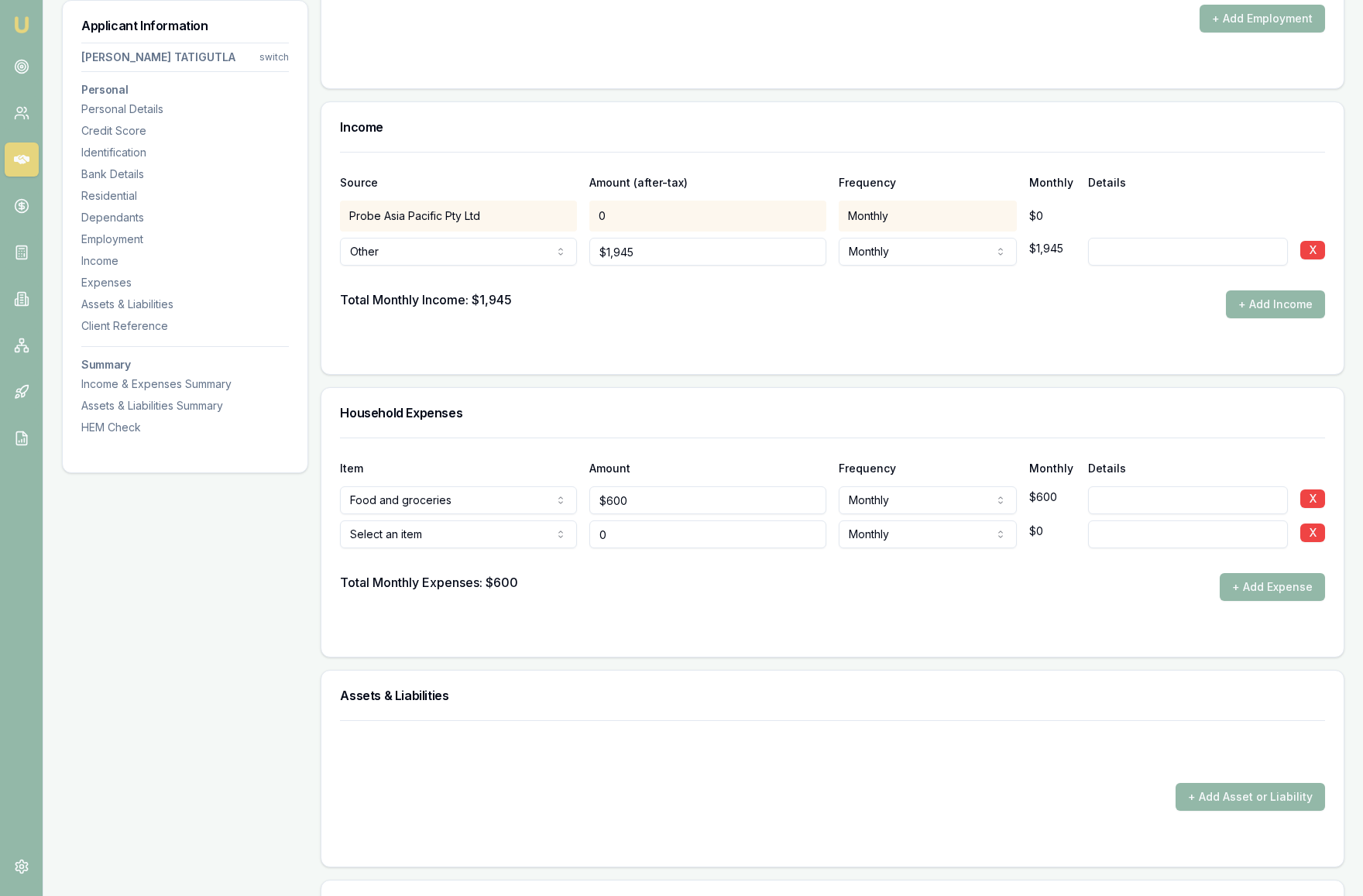
type input "$0"
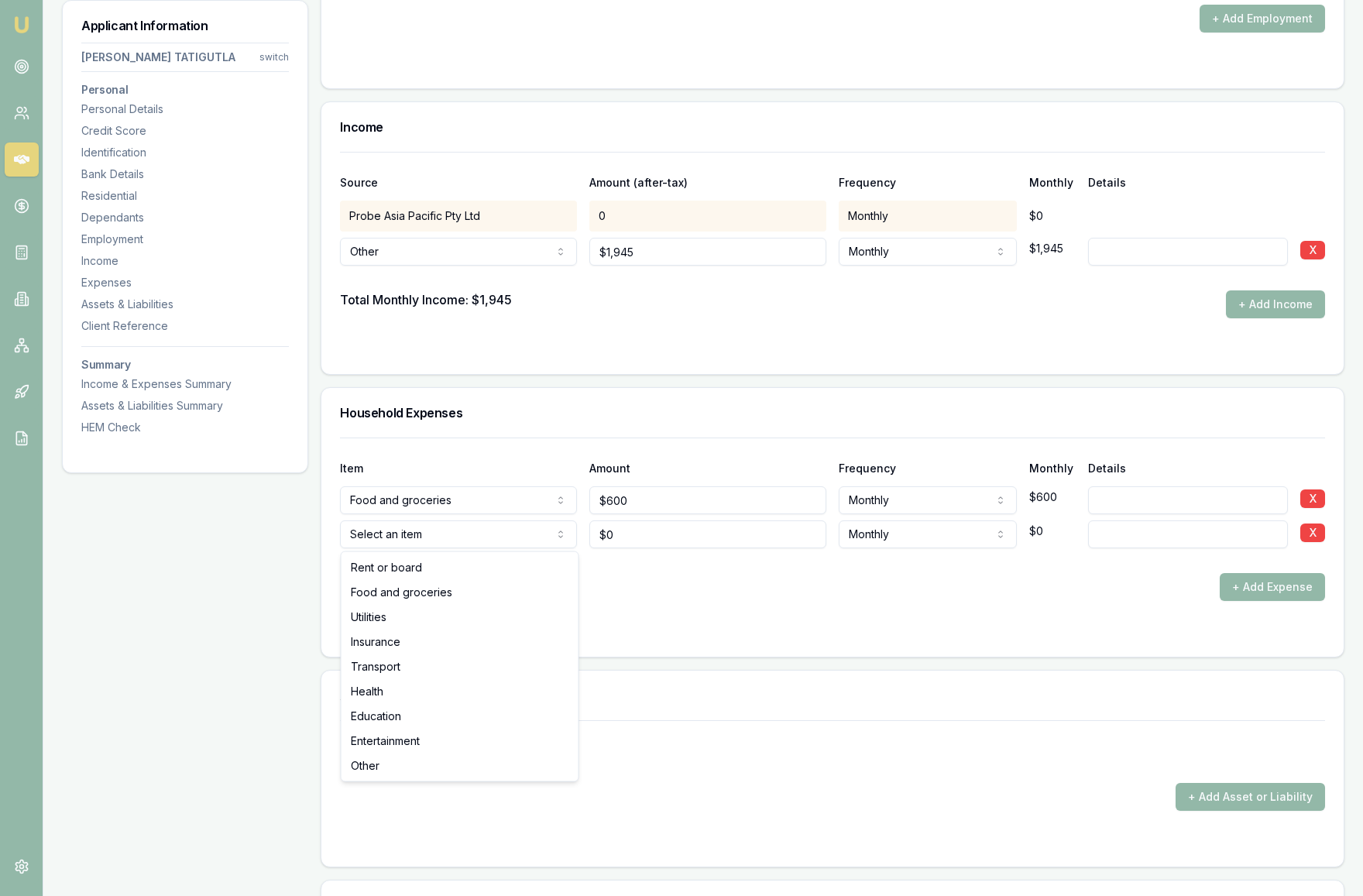
select select "UTILITIES"
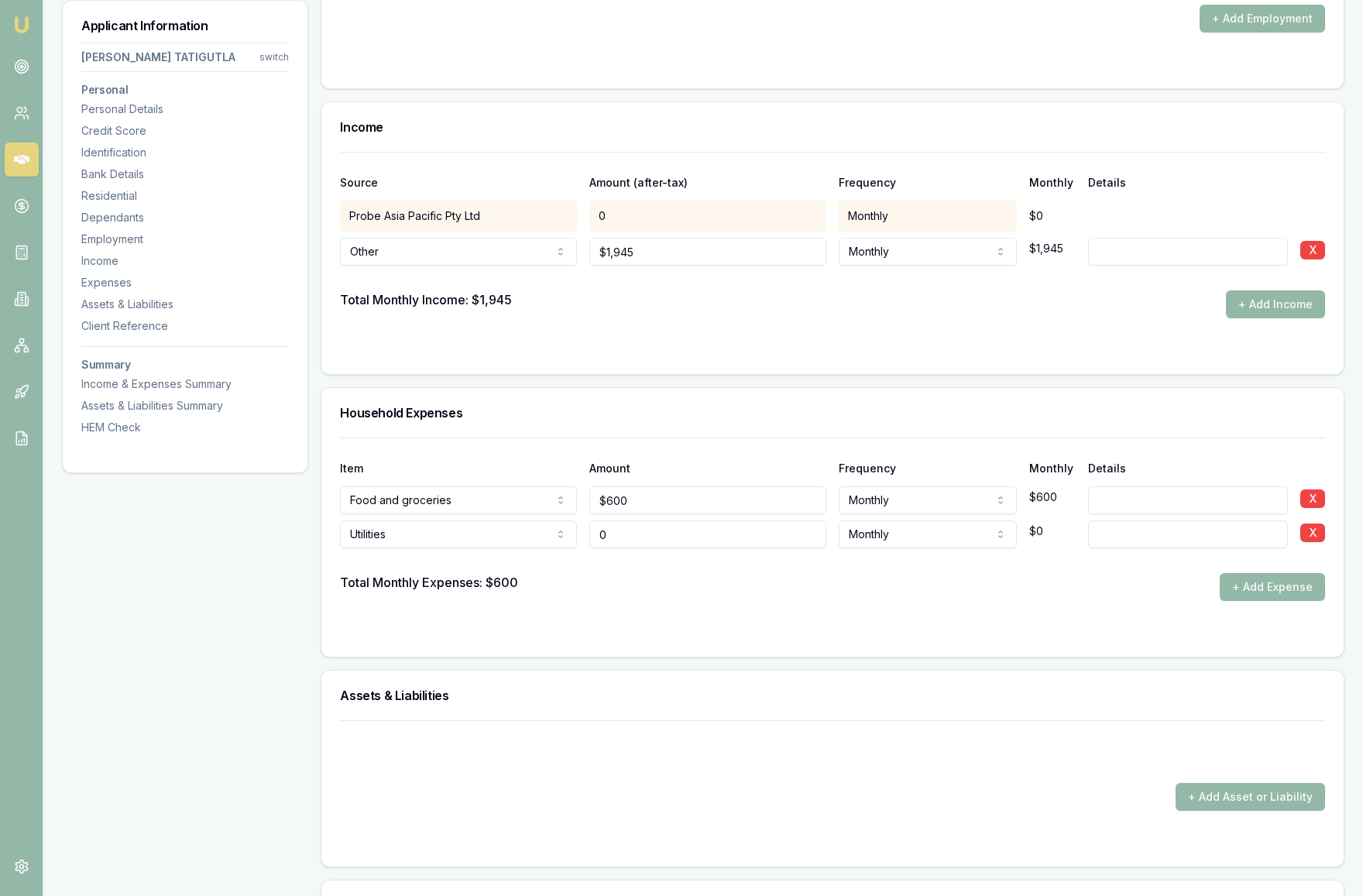
click at [668, 531] on input "0" at bounding box center [708, 534] width 237 height 28
drag, startPoint x: 668, startPoint y: 531, endPoint x: 578, endPoint y: 531, distance: 90.0
click at [578, 531] on div "Utilities Rent or board Food and groceries Utilities Insurance Transport Health…" at bounding box center [833, 531] width 985 height 34
type input "$100"
click at [767, 599] on div "Total Monthly Expenses: $600 + Add Expense" at bounding box center [833, 587] width 985 height 28
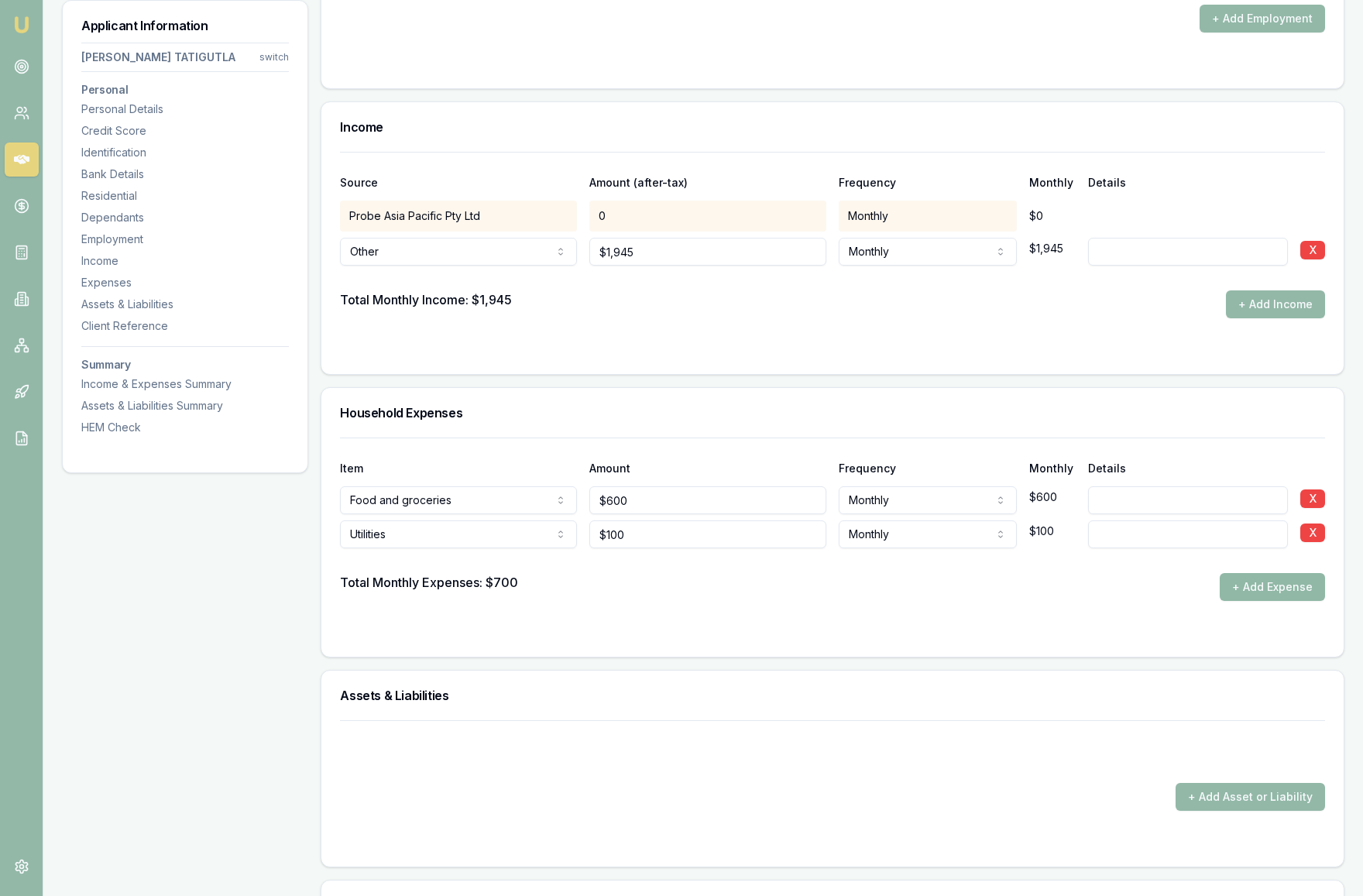
click at [1291, 592] on button "+ Add Expense" at bounding box center [1272, 587] width 105 height 28
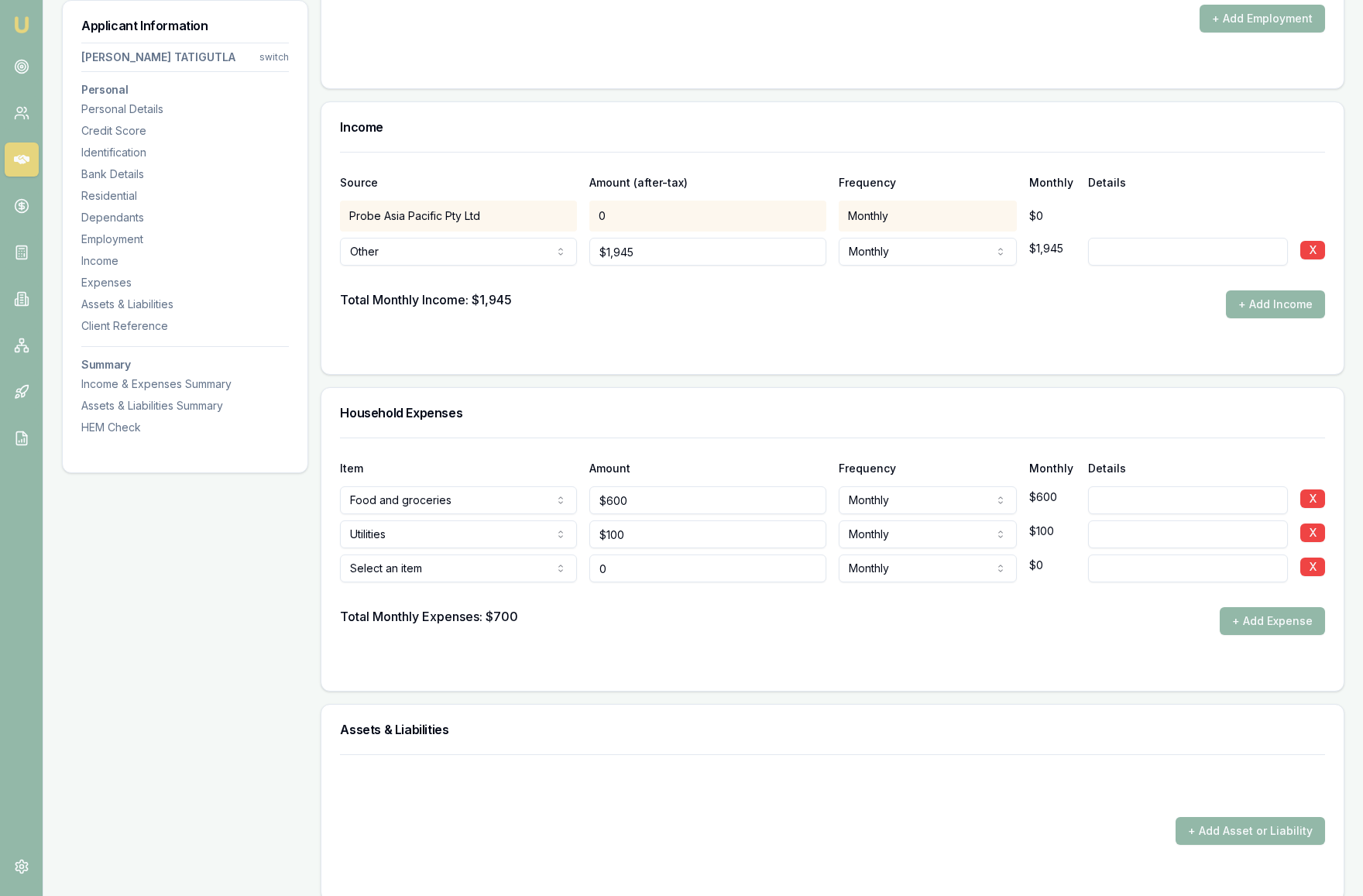
type input "$0"
select select "INSURANCE"
click at [619, 572] on input "0" at bounding box center [708, 568] width 237 height 28
drag, startPoint x: 619, startPoint y: 572, endPoint x: 587, endPoint y: 572, distance: 32.0
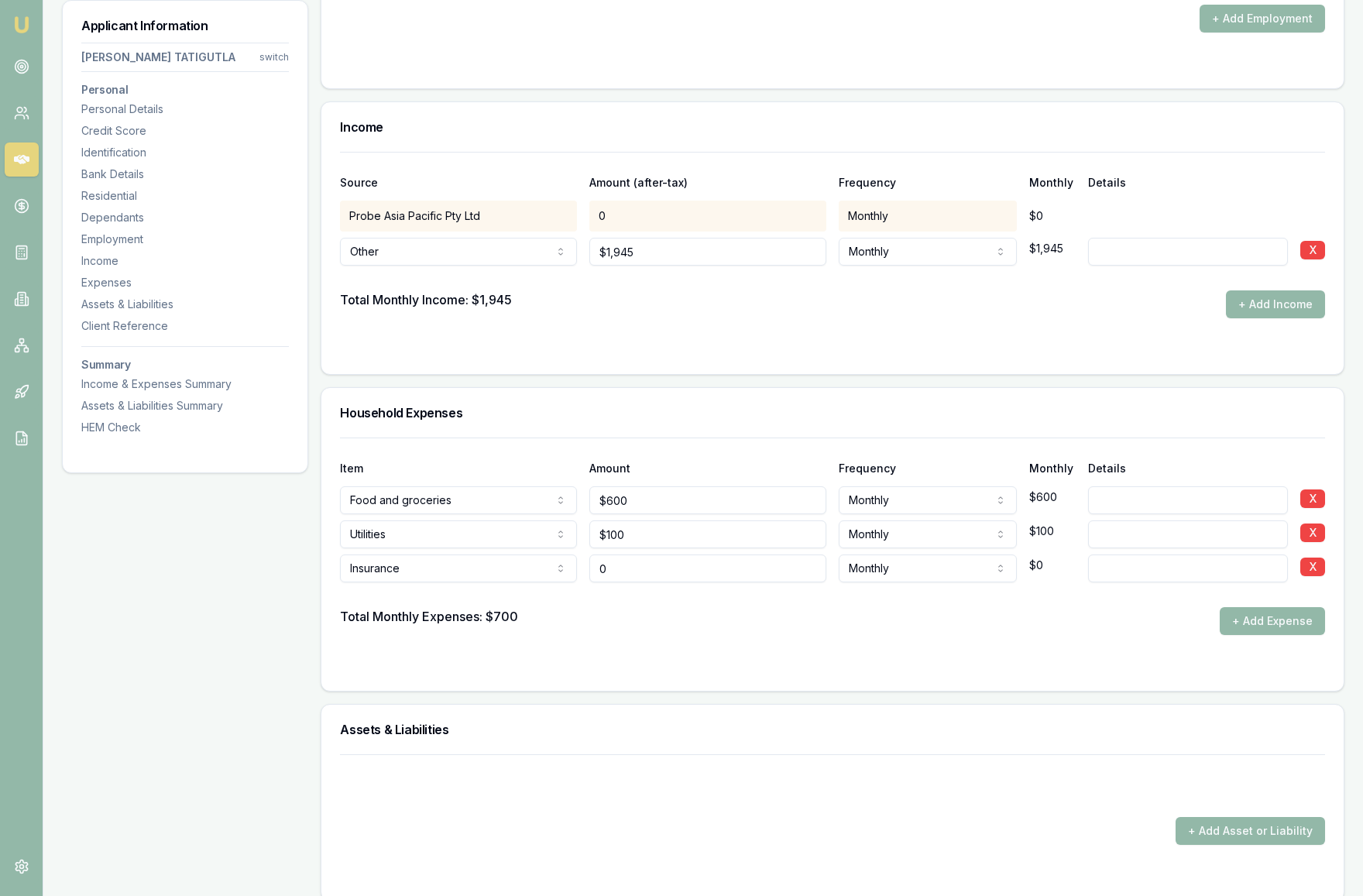
click at [587, 572] on div "Insurance Rent or board Food and groceries Utilities Insurance Transport Health…" at bounding box center [833, 565] width 985 height 34
type input "$120"
click at [838, 617] on div "Total Monthly Expenses: $700 + Add Expense" at bounding box center [833, 621] width 985 height 28
click at [1277, 623] on button "+ Add Expense" at bounding box center [1272, 621] width 105 height 28
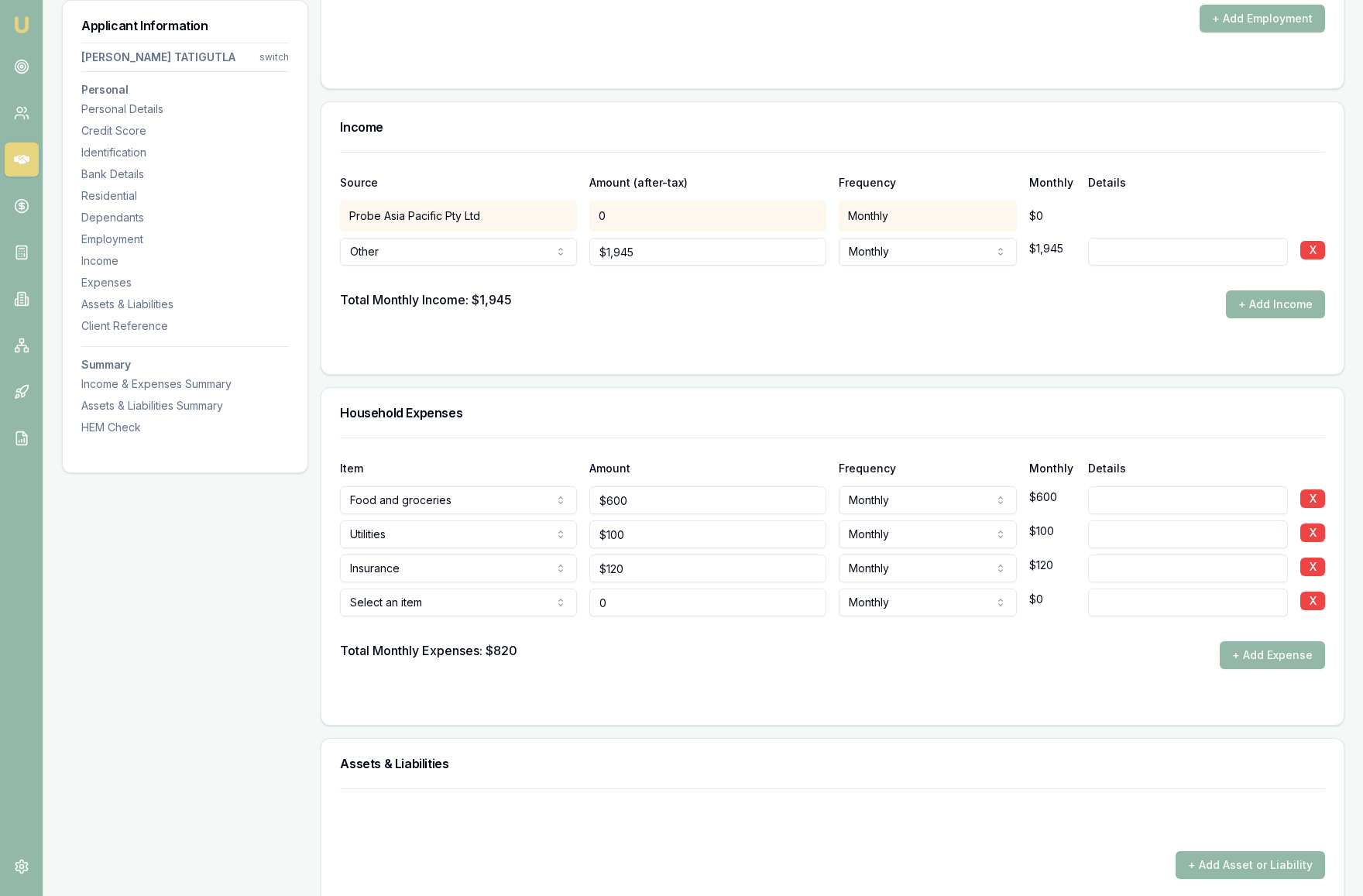
type input "$0"
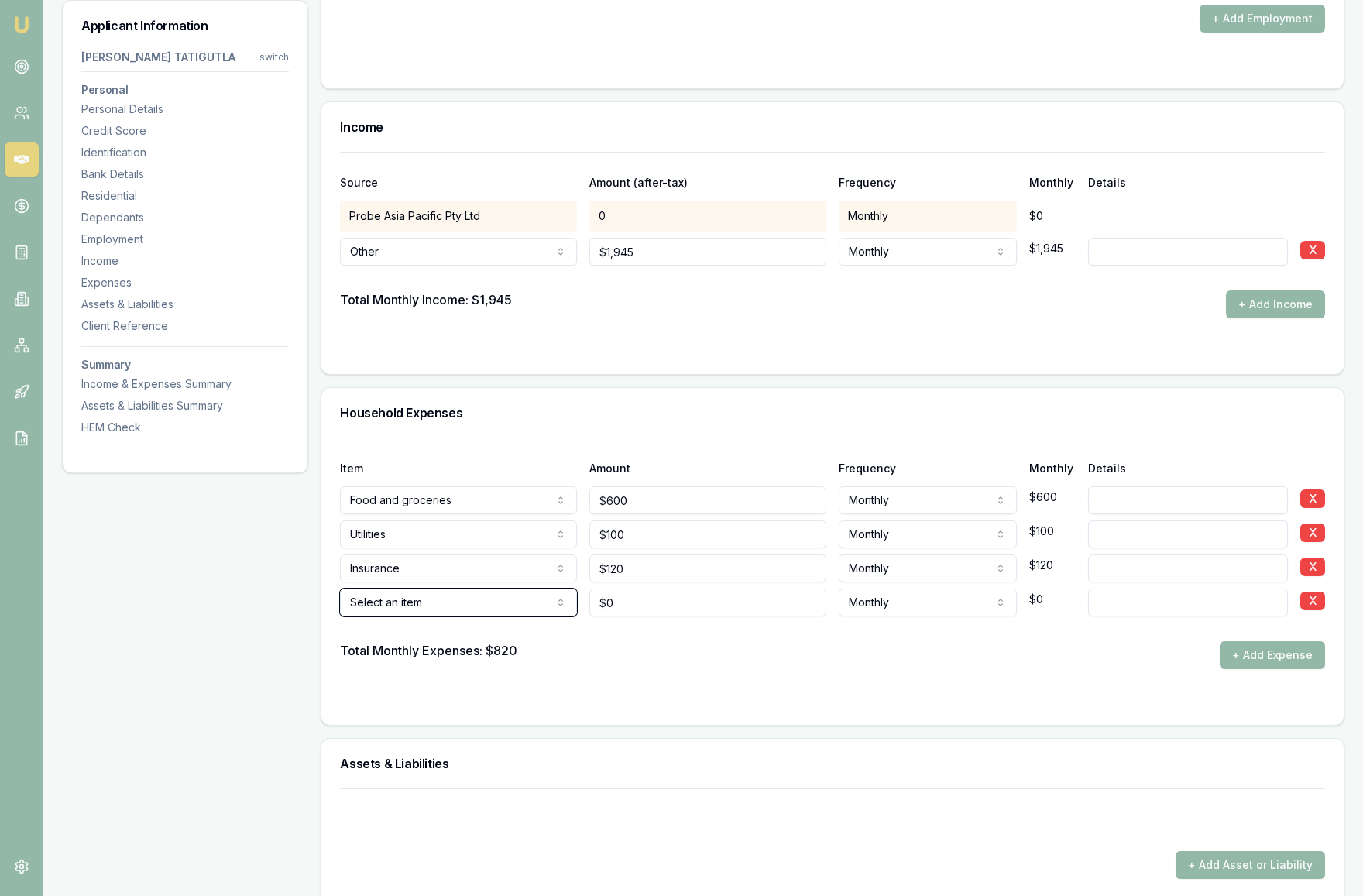
click at [1259, 659] on button "+ Add Expense" at bounding box center [1272, 655] width 105 height 28
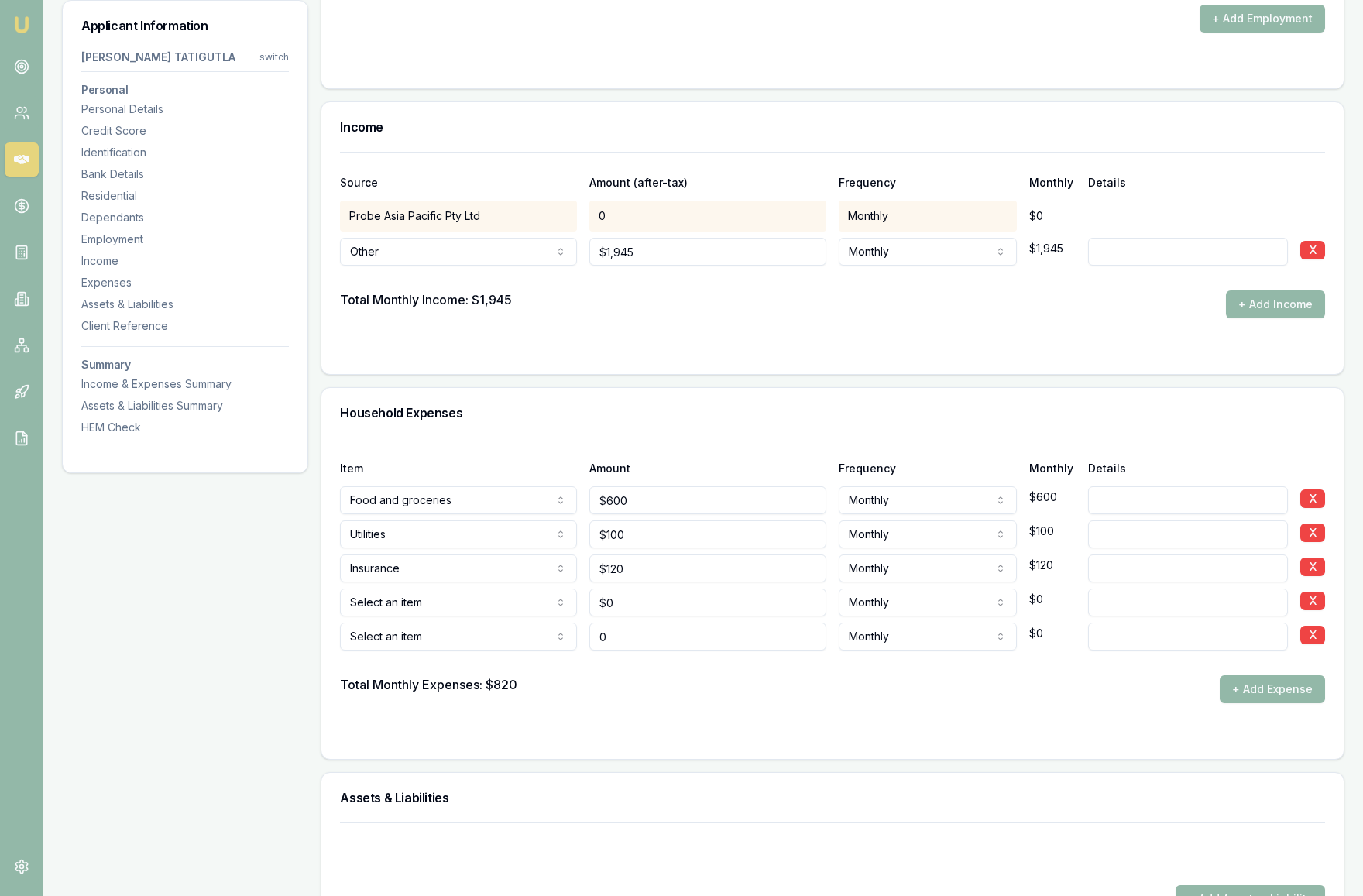
type input "$0"
click at [1259, 659] on div at bounding box center [833, 663] width 985 height 25
click at [1262, 686] on button "+ Add Expense" at bounding box center [1272, 689] width 105 height 28
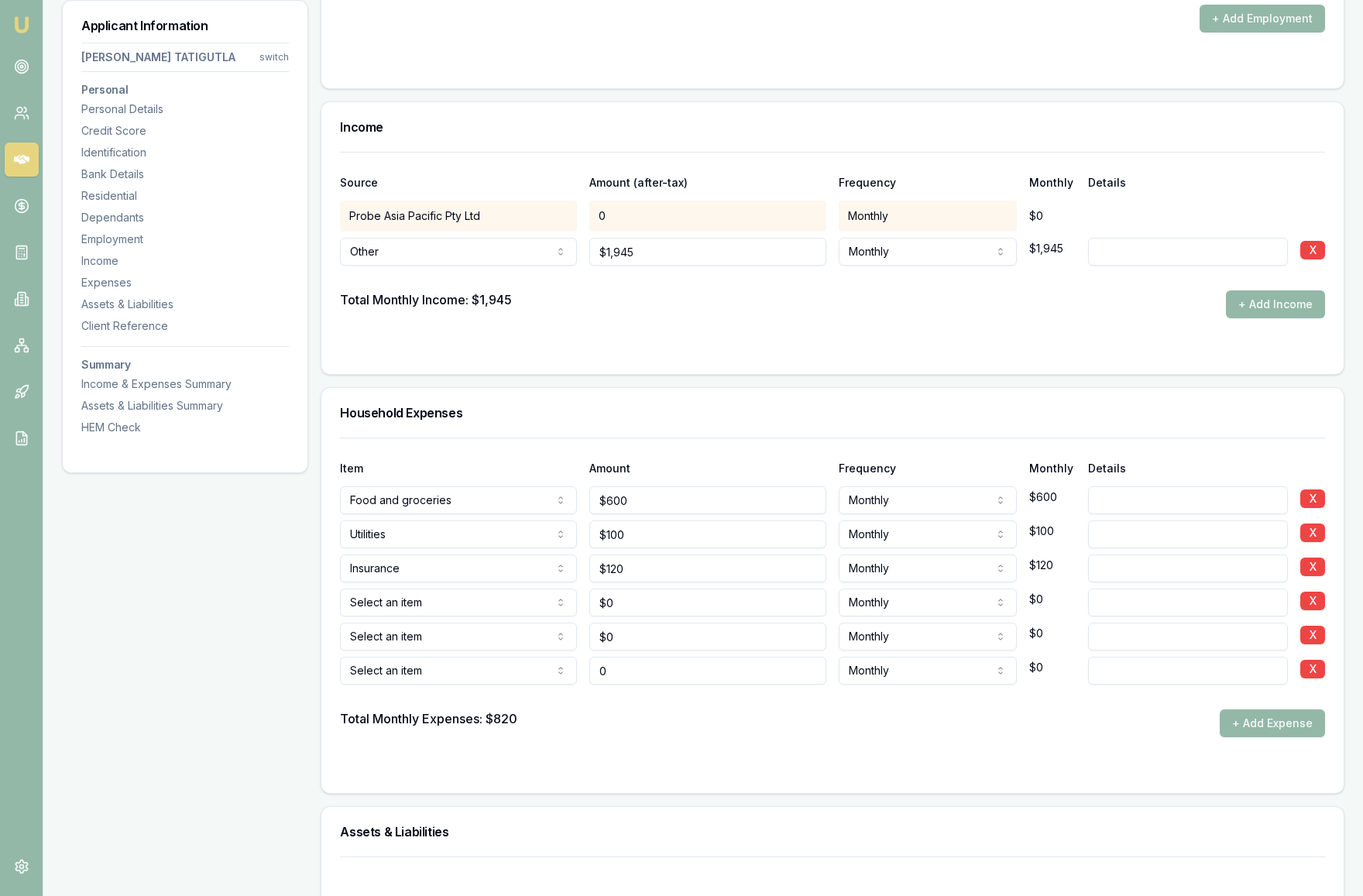
type input "$0"
select select "TRANSPORT"
drag, startPoint x: 625, startPoint y: 604, endPoint x: 600, endPoint y: 603, distance: 25.0
click at [600, 603] on input "0" at bounding box center [708, 602] width 237 height 28
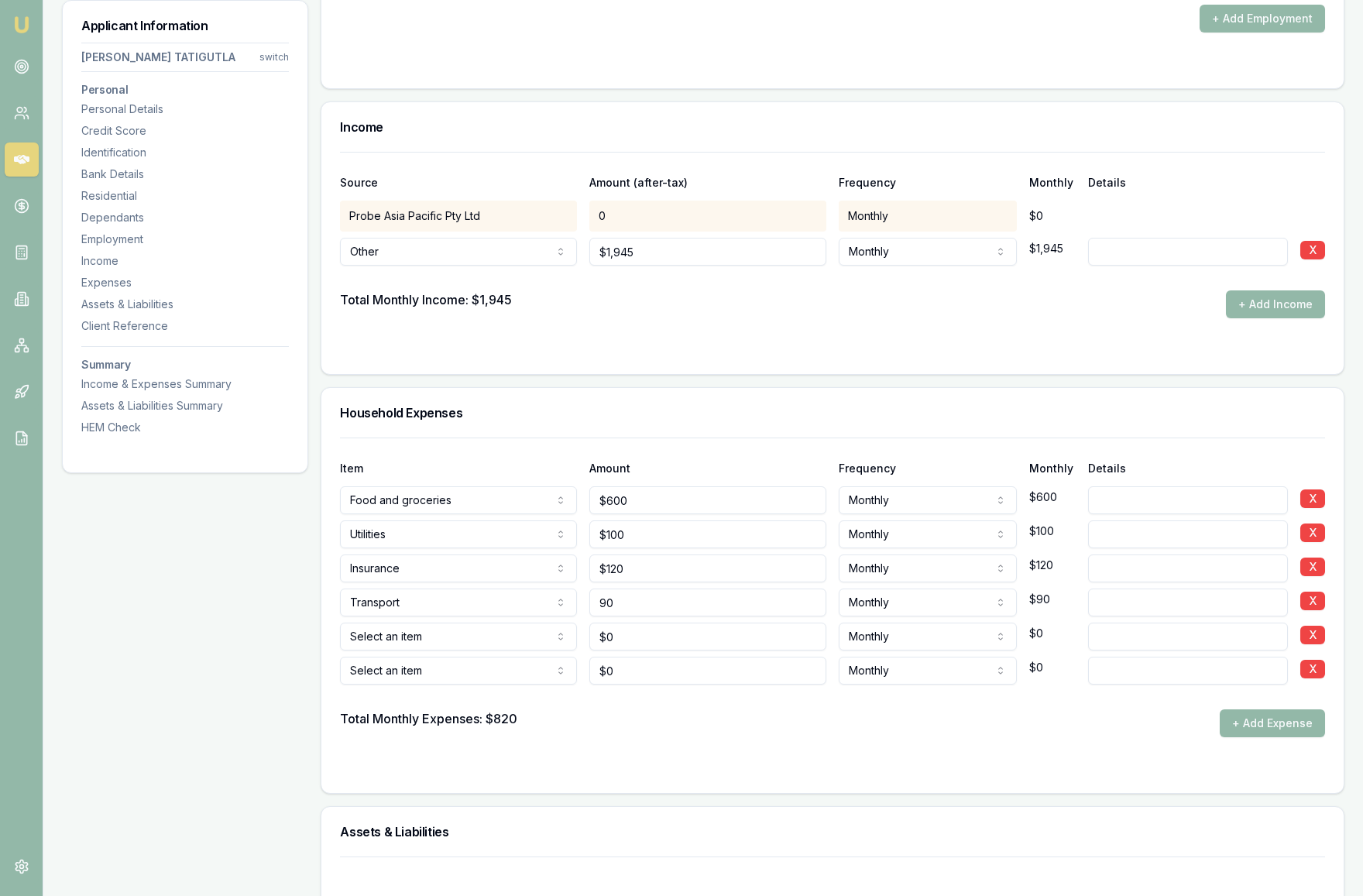
type input "$90"
click at [637, 641] on input "0" at bounding box center [708, 636] width 237 height 28
drag, startPoint x: 637, startPoint y: 641, endPoint x: 622, endPoint y: 641, distance: 15.0
click at [622, 641] on input "0" at bounding box center [708, 636] width 237 height 28
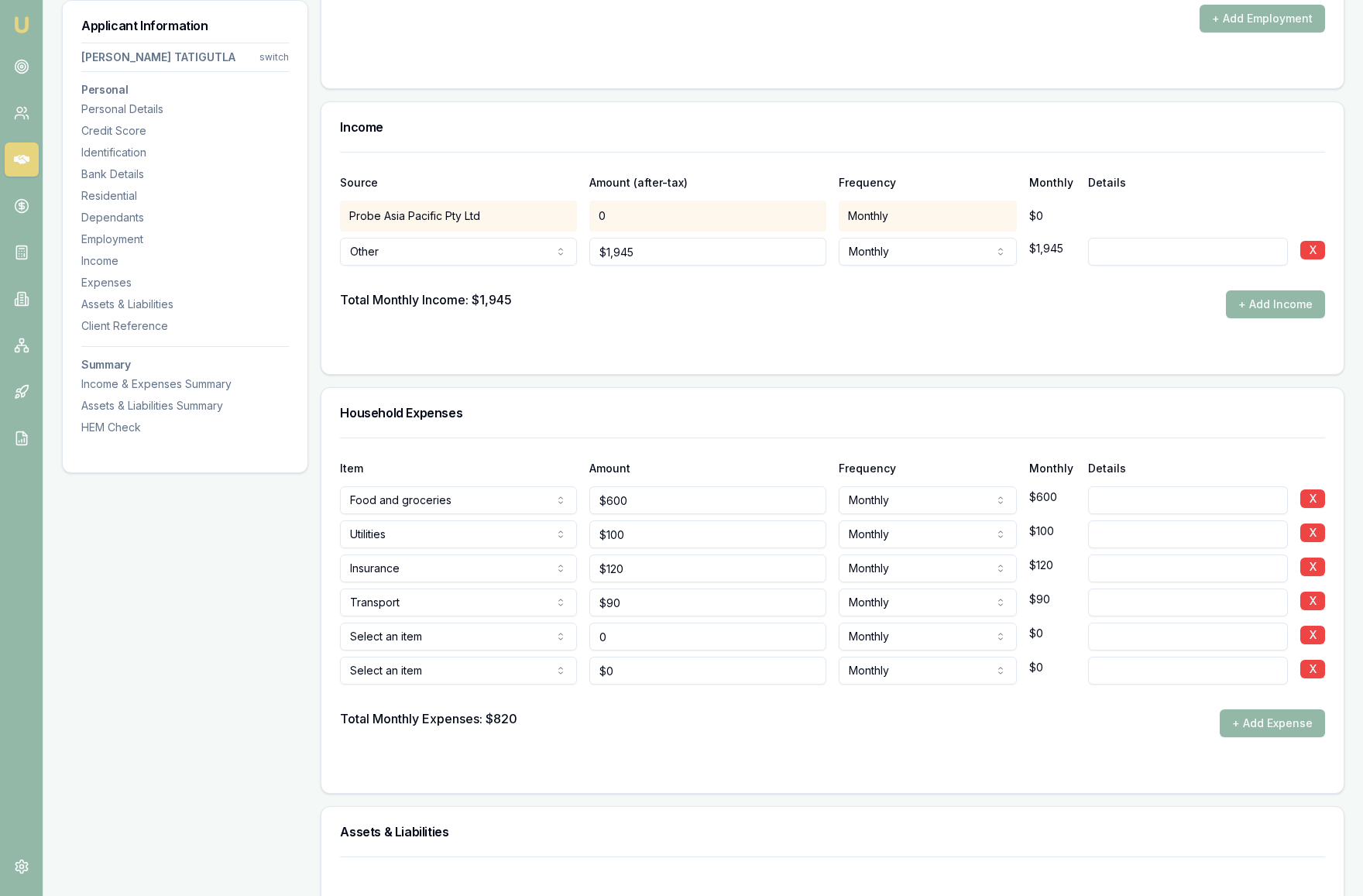
type input "$0"
select select "HEALTH"
drag, startPoint x: 626, startPoint y: 641, endPoint x: 600, endPoint y: 641, distance: 26.0
click at [600, 641] on input "0" at bounding box center [708, 636] width 237 height 28
type input "$110"
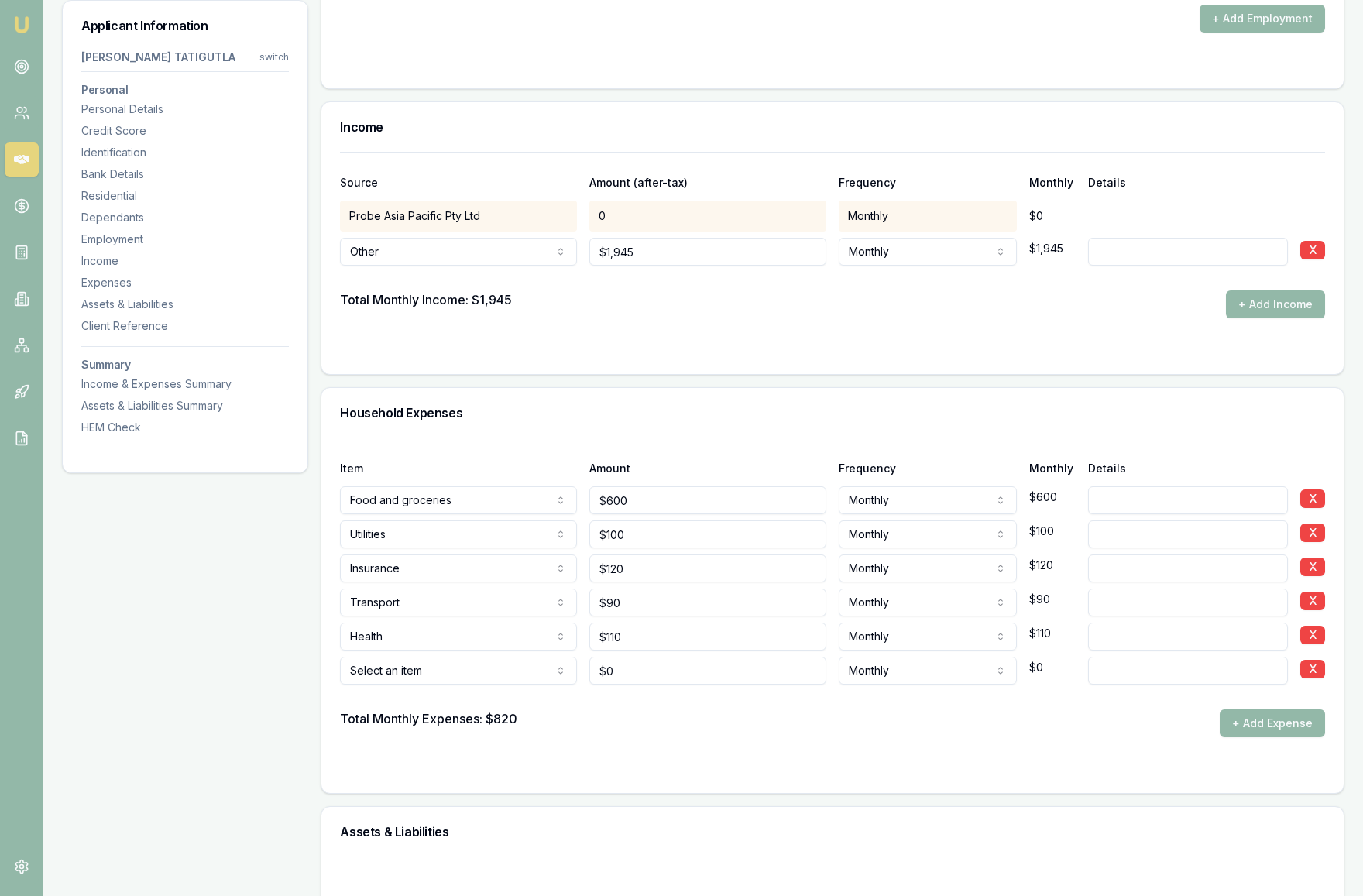
click at [702, 737] on form "Item Amount Frequency Monthly Details Food and groceries Rent or board Food and…" at bounding box center [833, 606] width 985 height 337
select select "ENTERTAINMENT"
click at [625, 670] on input "0" at bounding box center [708, 670] width 237 height 28
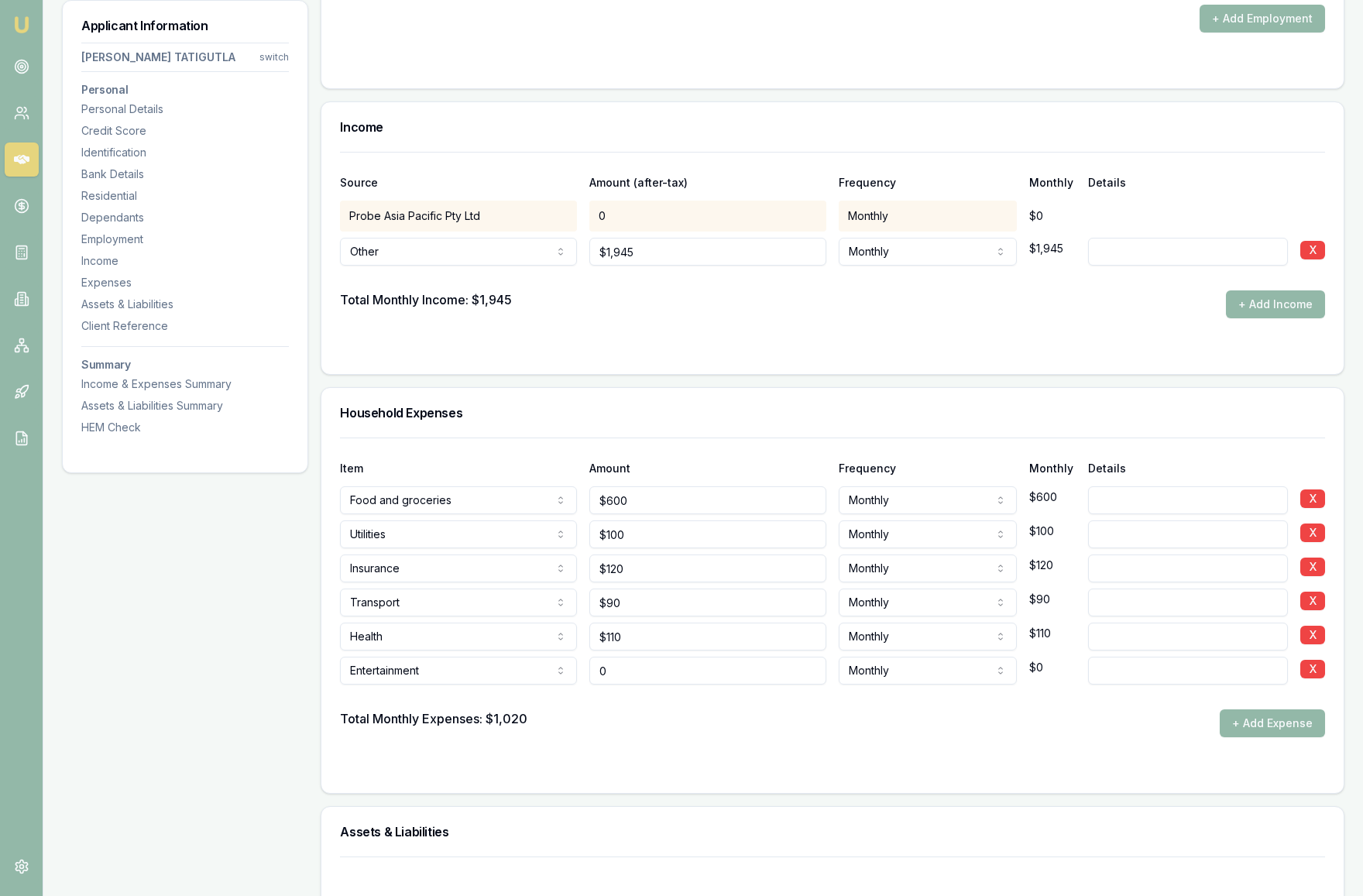
drag, startPoint x: 625, startPoint y: 670, endPoint x: 598, endPoint y: 670, distance: 27.0
click at [598, 670] on input "0" at bounding box center [708, 670] width 237 height 28
type input "3"
type input "$150"
click at [649, 722] on div "Total Monthly Expenses: $1,020 + Add Expense" at bounding box center [833, 723] width 985 height 28
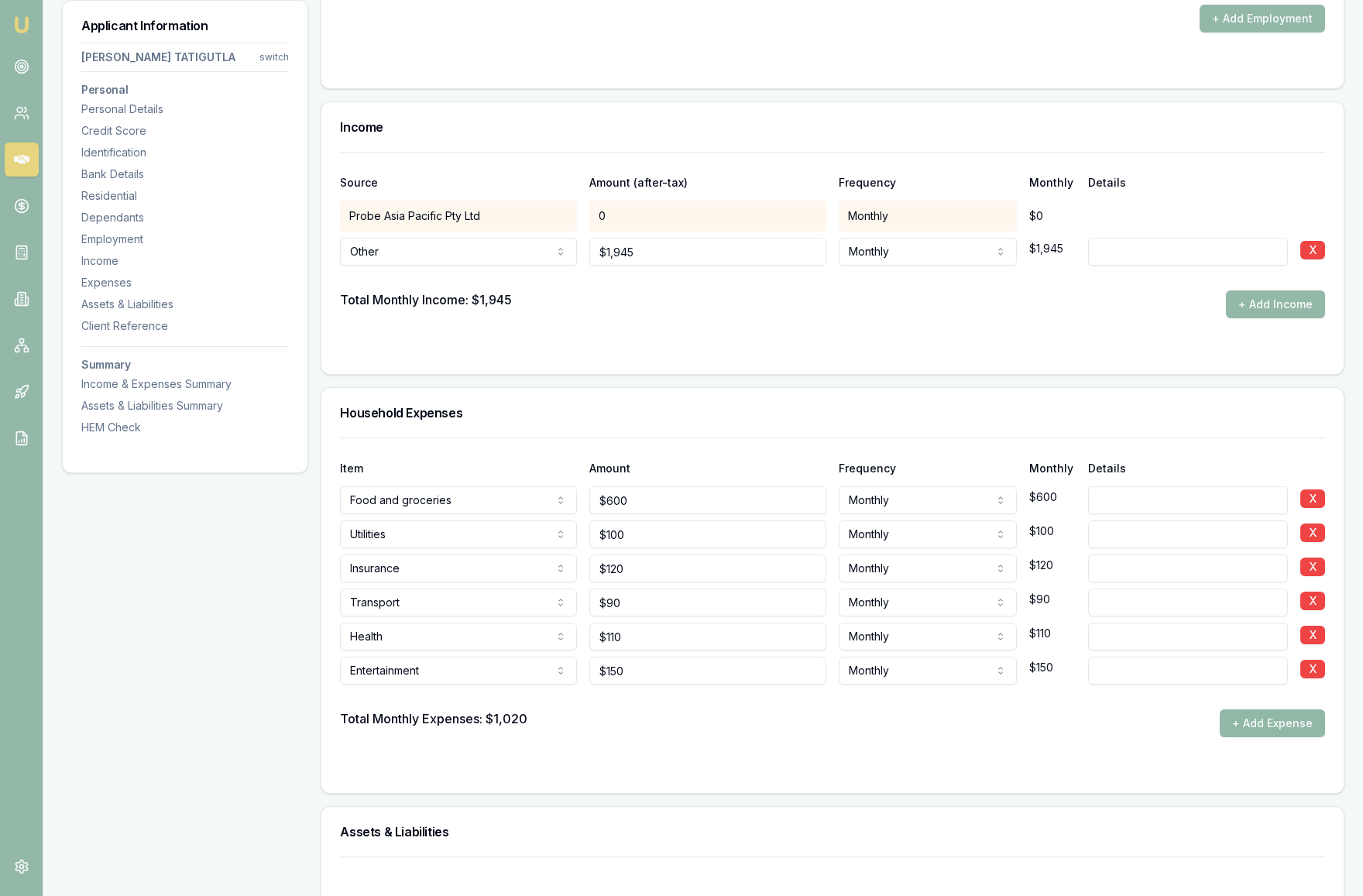
click at [1266, 716] on button "+ Add Expense" at bounding box center [1272, 723] width 105 height 28
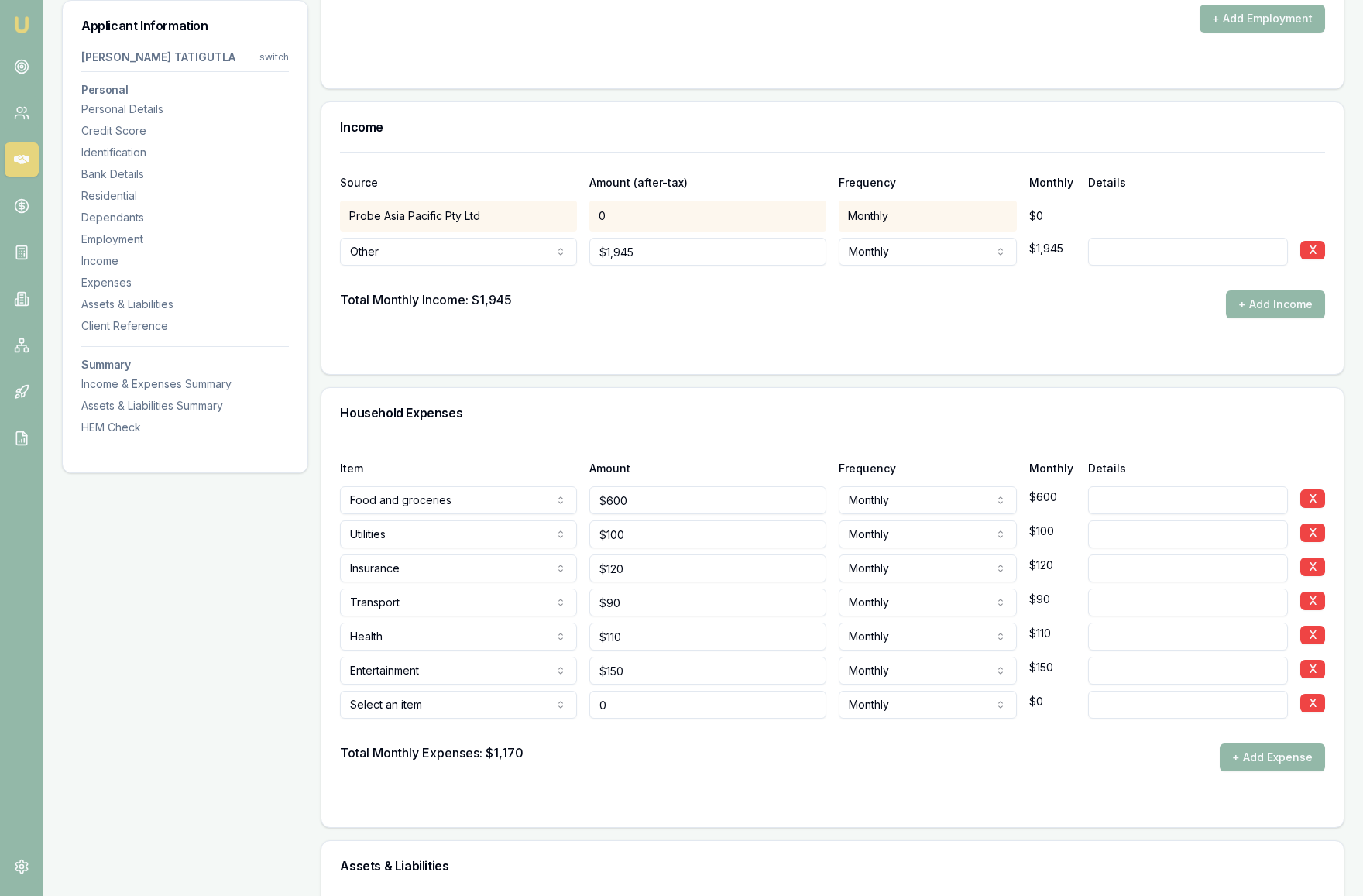
type input "$0"
select select "OTHER"
click at [631, 709] on input "0" at bounding box center [708, 704] width 237 height 28
drag, startPoint x: 630, startPoint y: 705, endPoint x: 586, endPoint y: 705, distance: 44.0
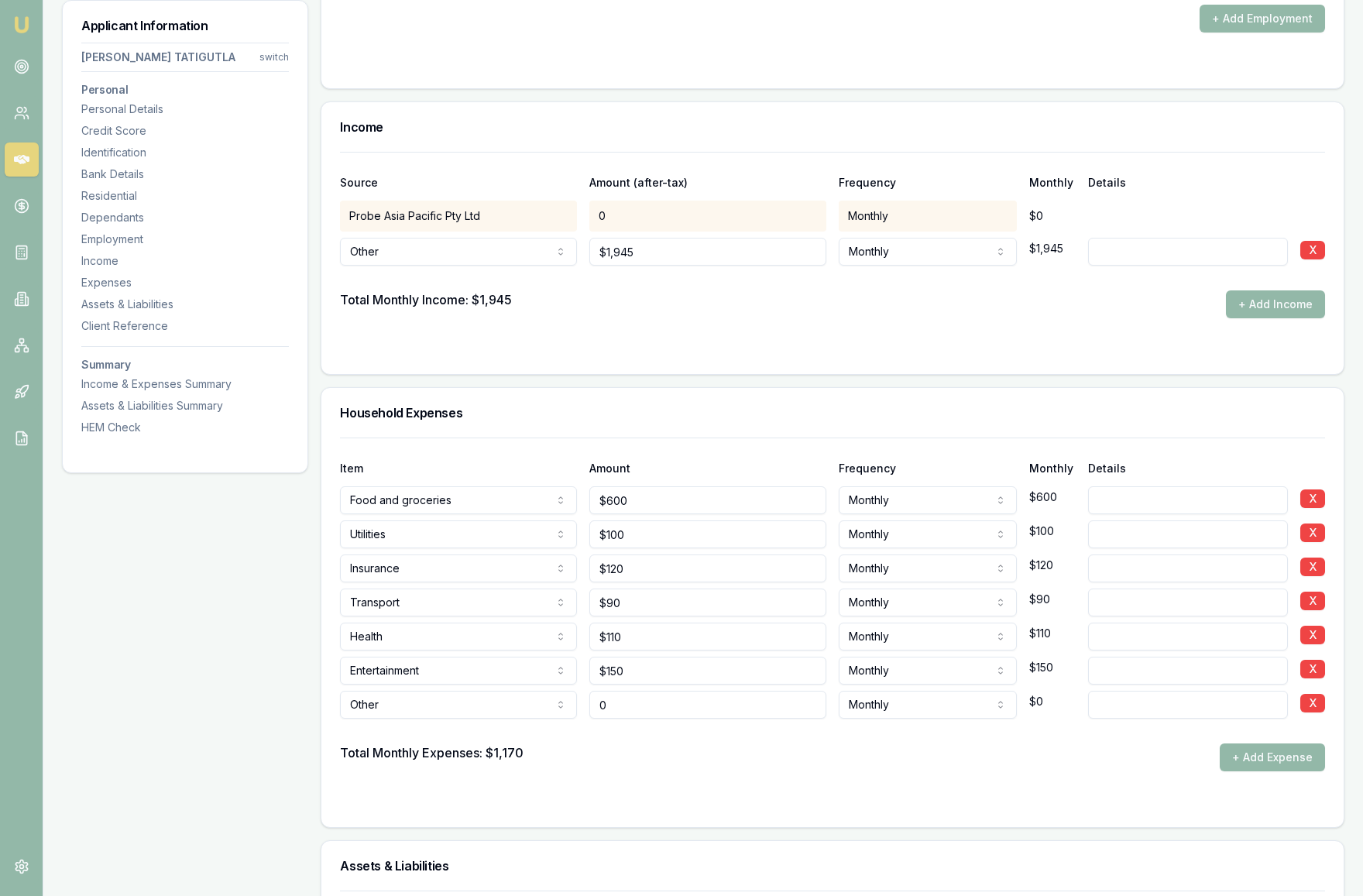
click at [586, 705] on div "Other Rent or board Food and groceries Utilities Insurance Transport Health Edu…" at bounding box center [833, 701] width 985 height 34
type input "$120"
click at [706, 748] on div "Total Monthly Expenses: $1,170 + Add Expense" at bounding box center [833, 757] width 985 height 28
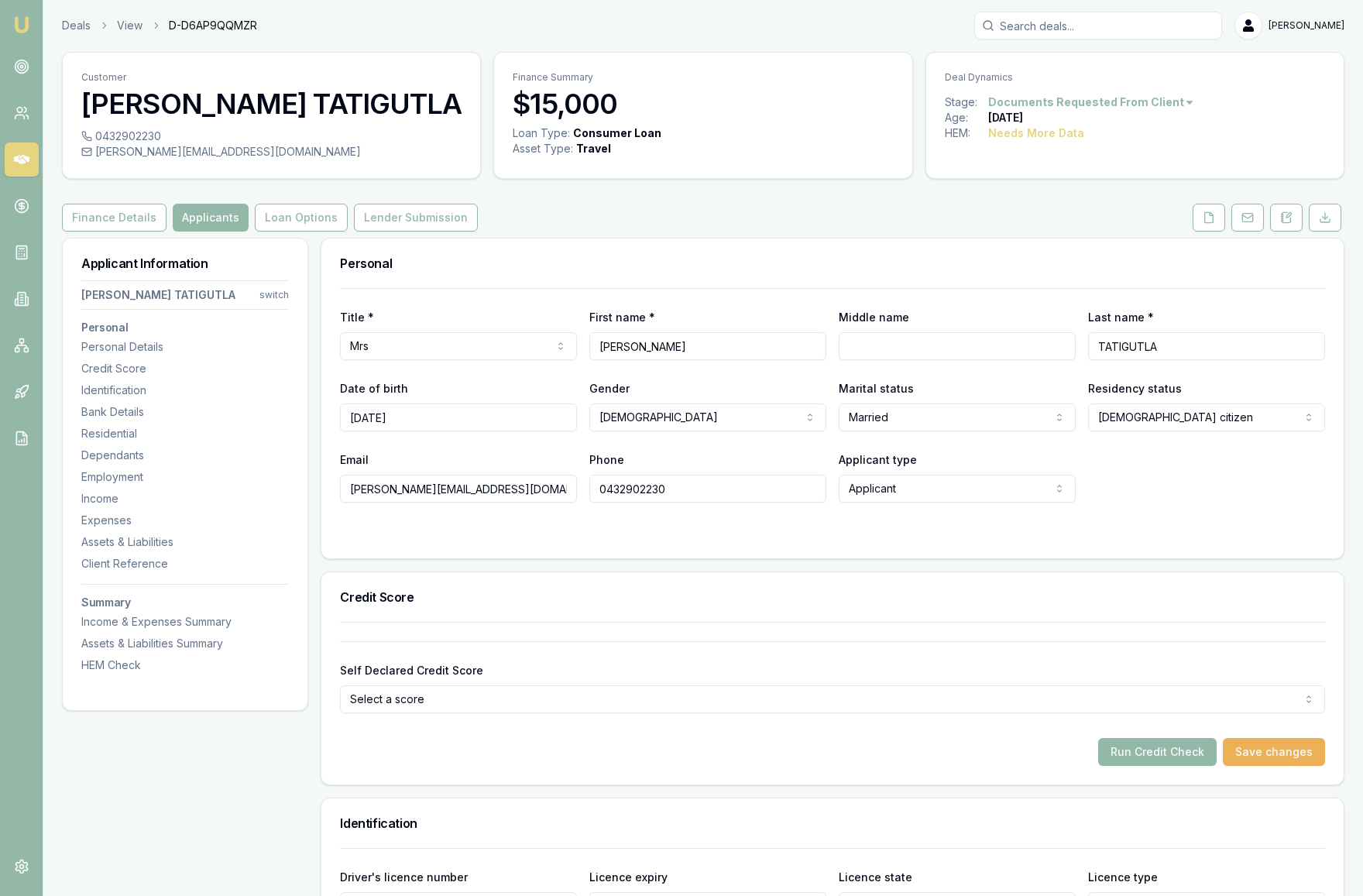
scroll to position [0, 0]
click at [1130, 752] on button "Run Credit Check" at bounding box center [1158, 752] width 118 height 28
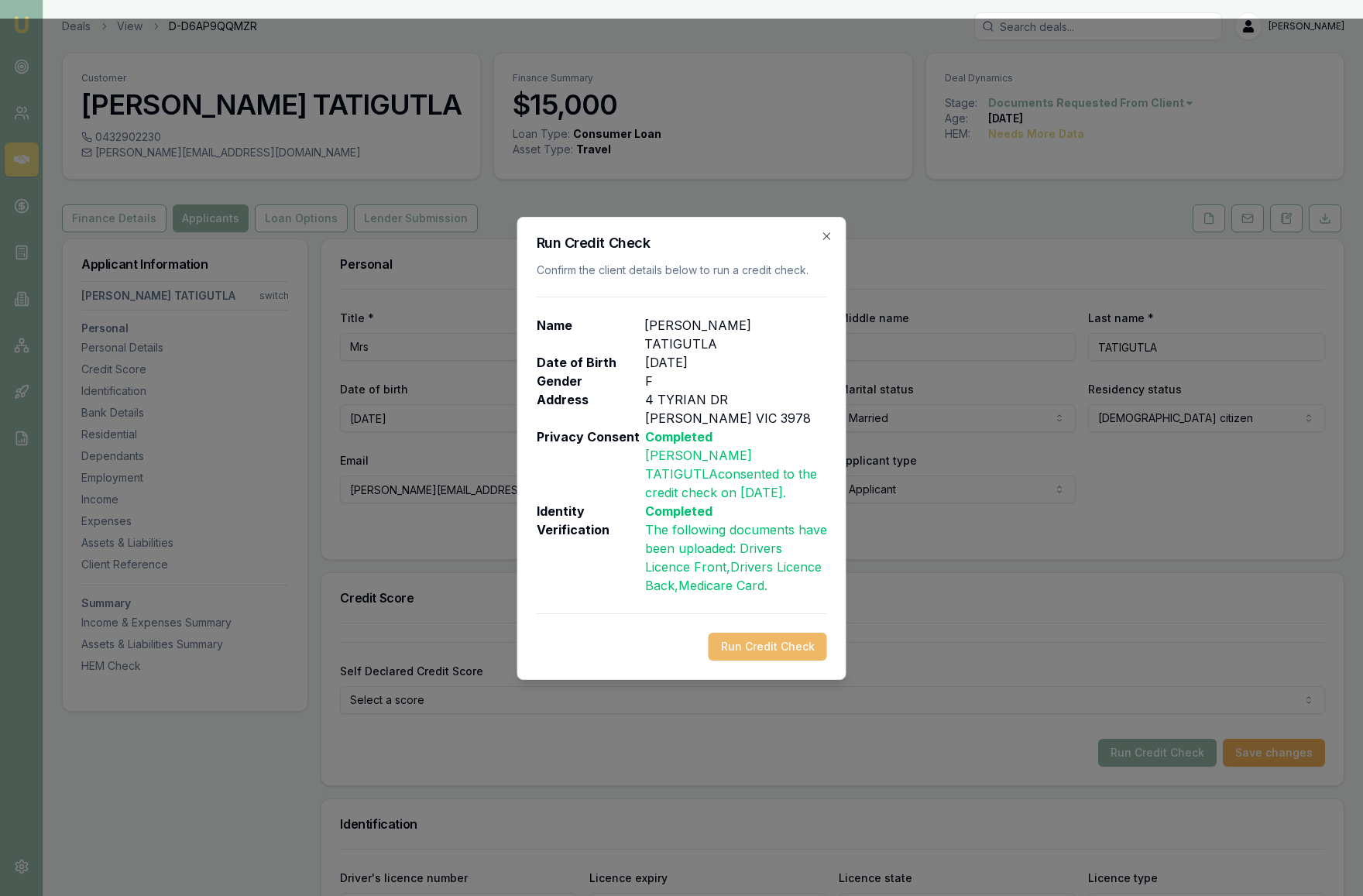
click at [777, 632] on button "Run Credit Check" at bounding box center [768, 646] width 118 height 28
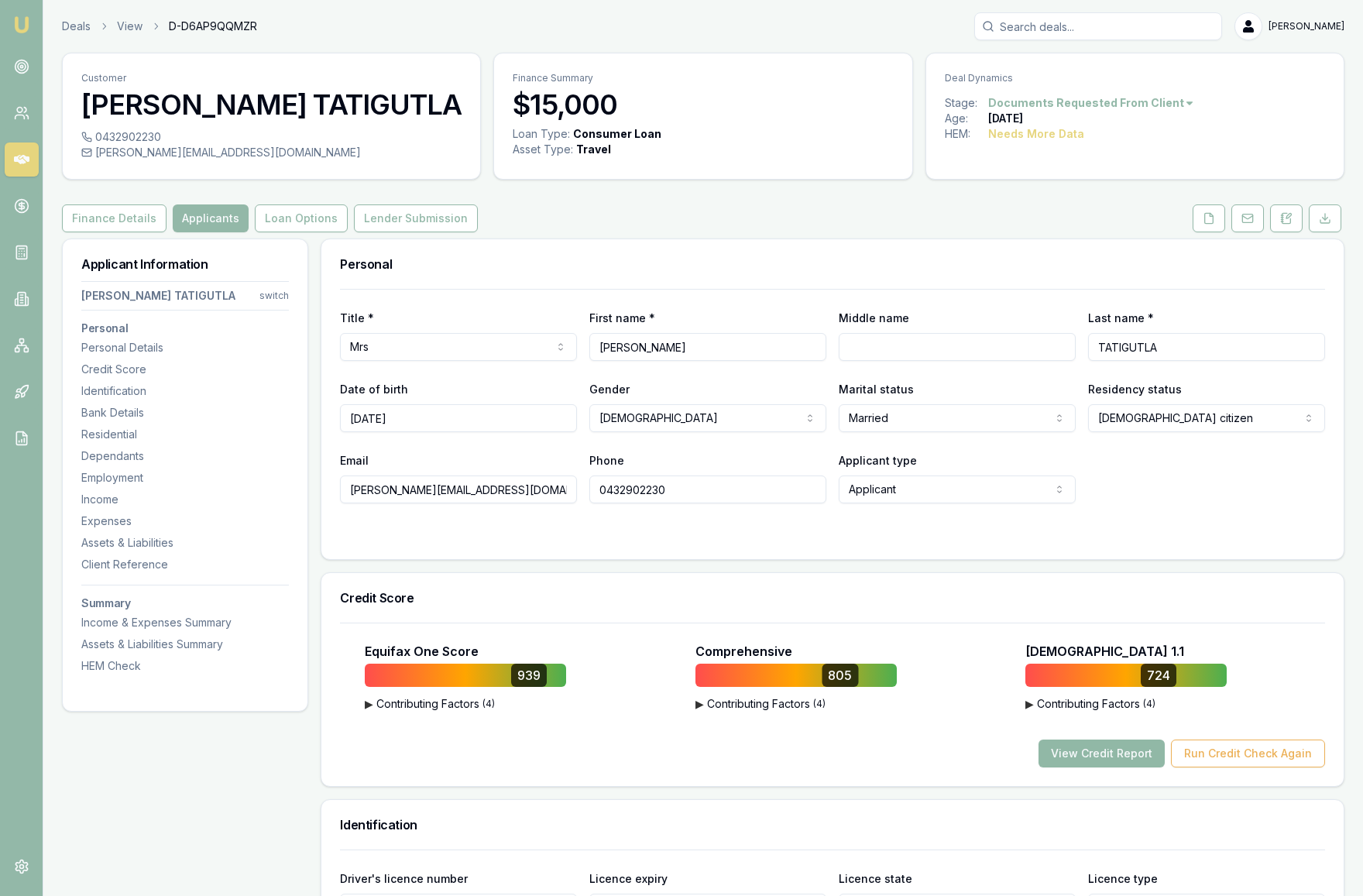
click at [1127, 756] on button "View Credit Report" at bounding box center [1102, 752] width 127 height 28
click at [1105, 752] on button "View Credit Report" at bounding box center [1102, 752] width 127 height 28
click at [1105, 756] on button "View Credit Report" at bounding box center [1102, 752] width 127 height 28
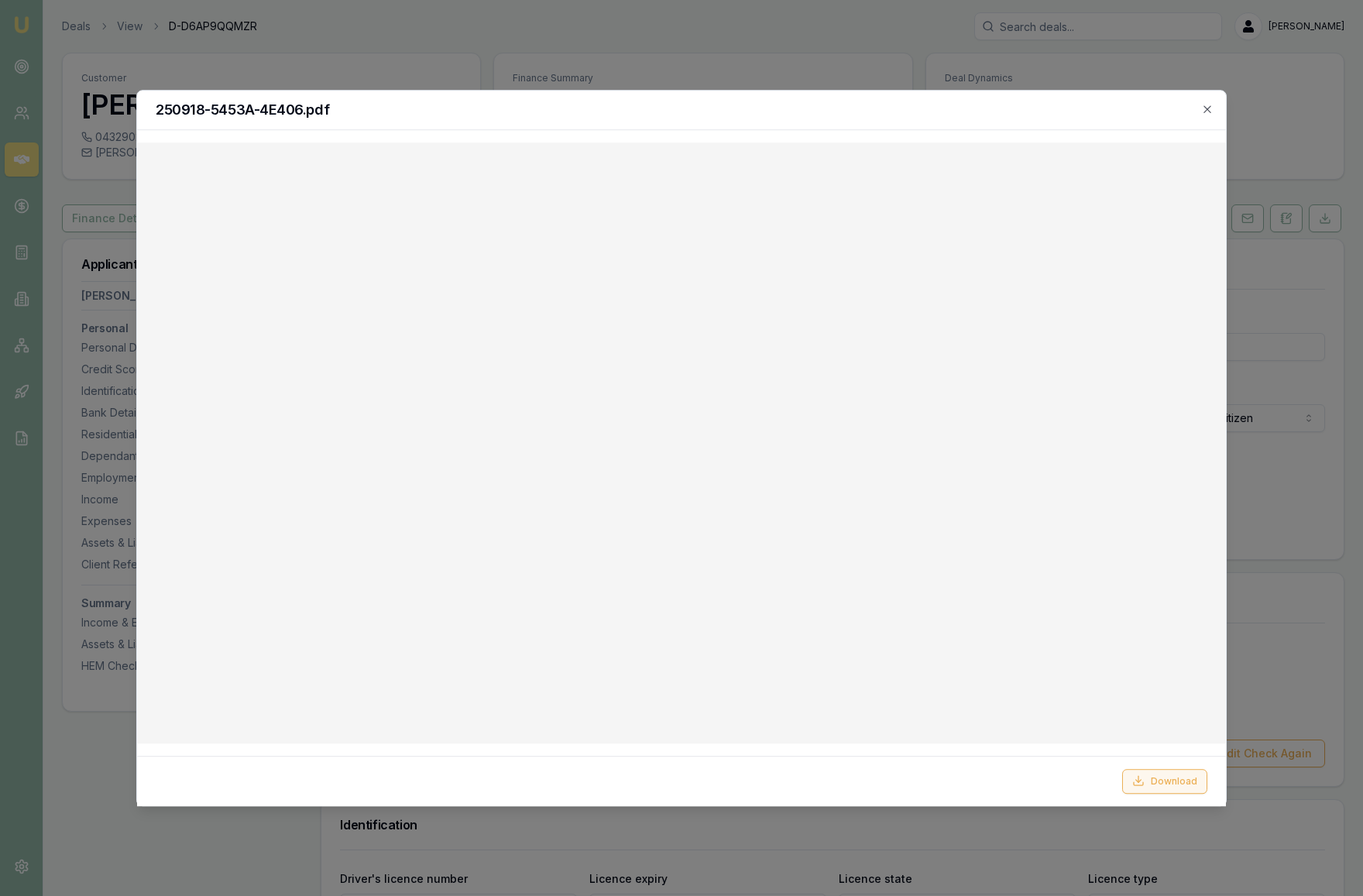
click at [1164, 784] on button "Download" at bounding box center [1165, 780] width 85 height 25
click at [1210, 110] on icon "button" at bounding box center [1207, 109] width 7 height 7
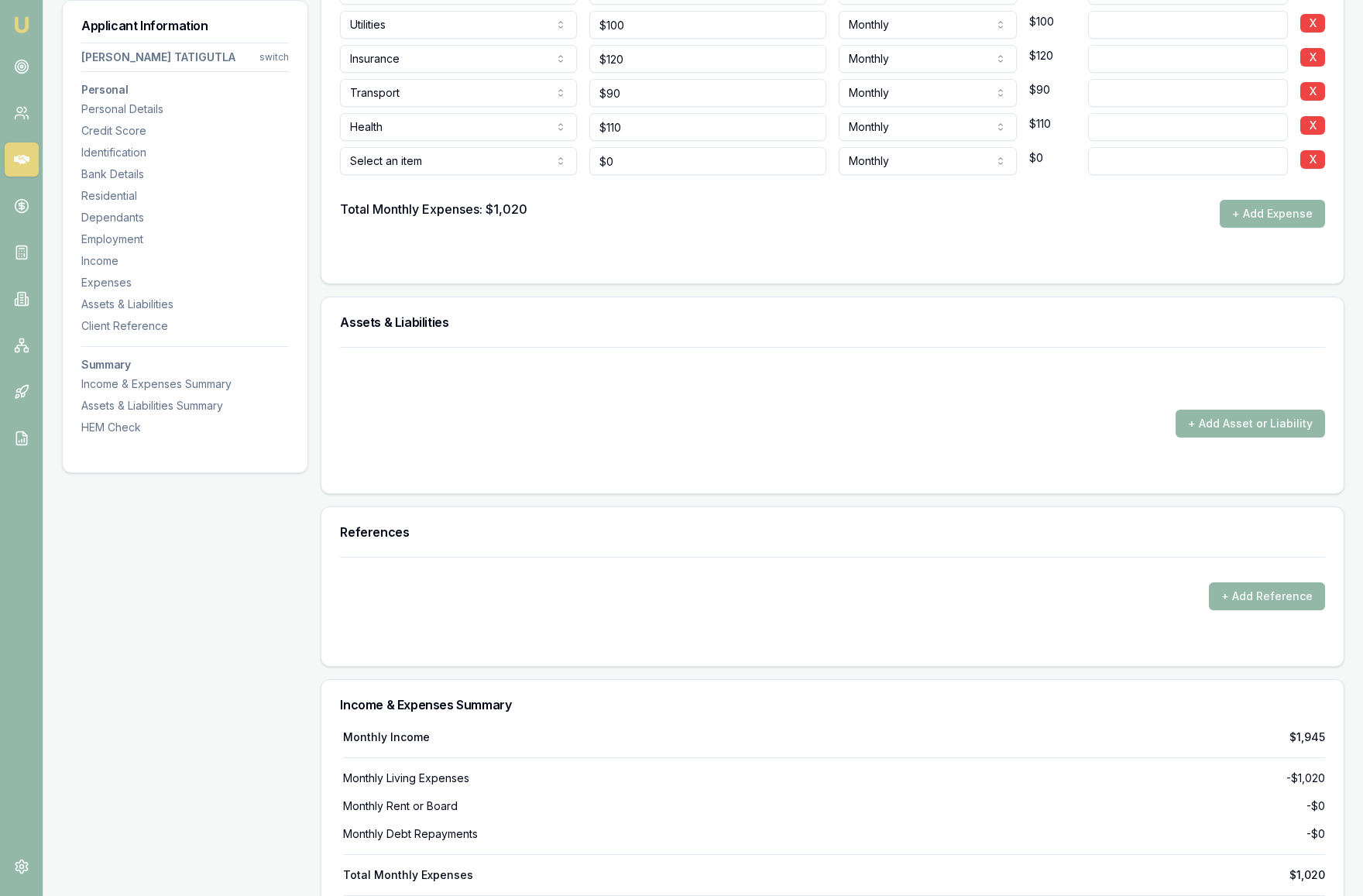
scroll to position [3418, 0]
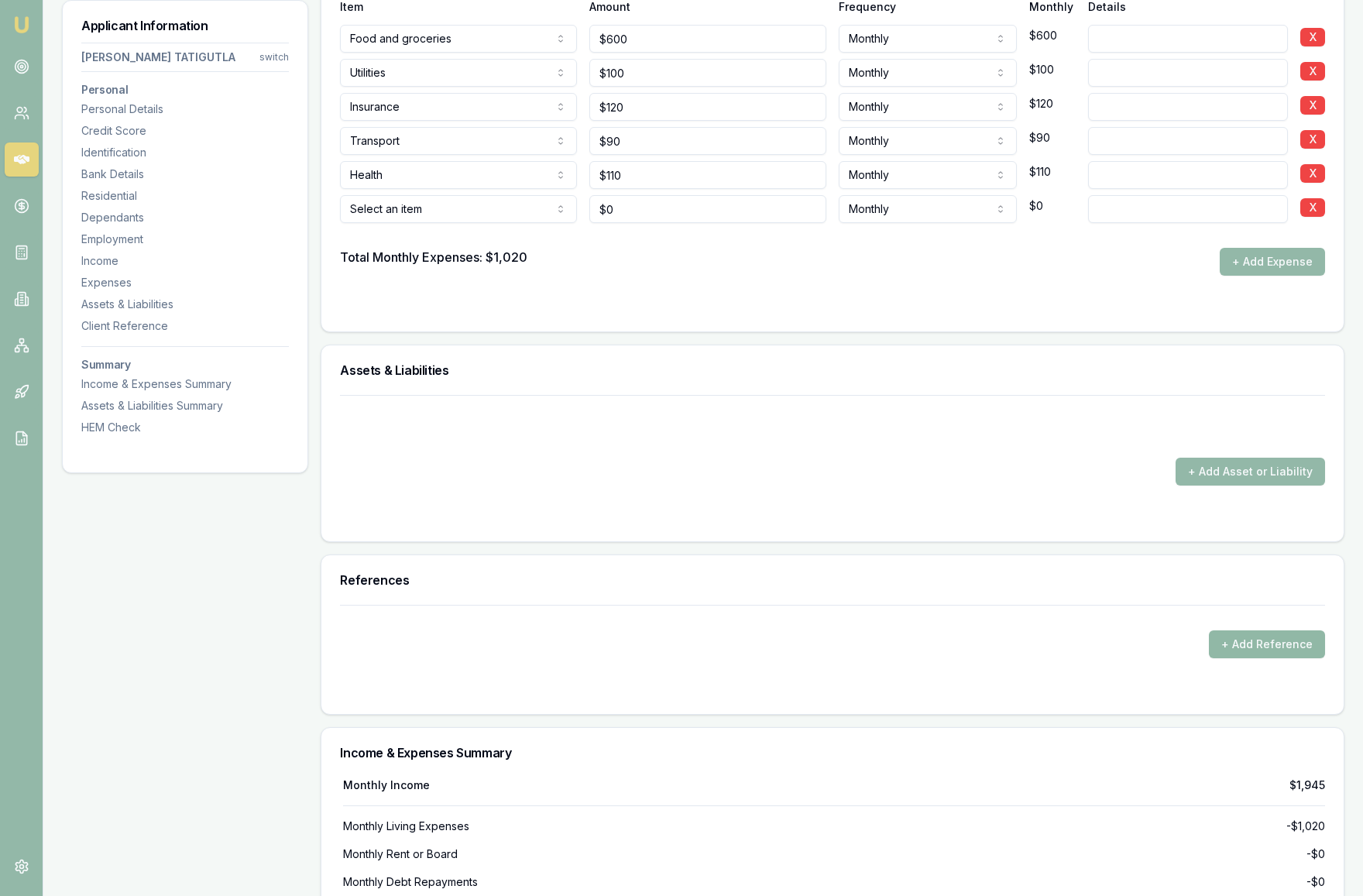
click at [1273, 648] on button "+ Add Reference" at bounding box center [1267, 644] width 116 height 28
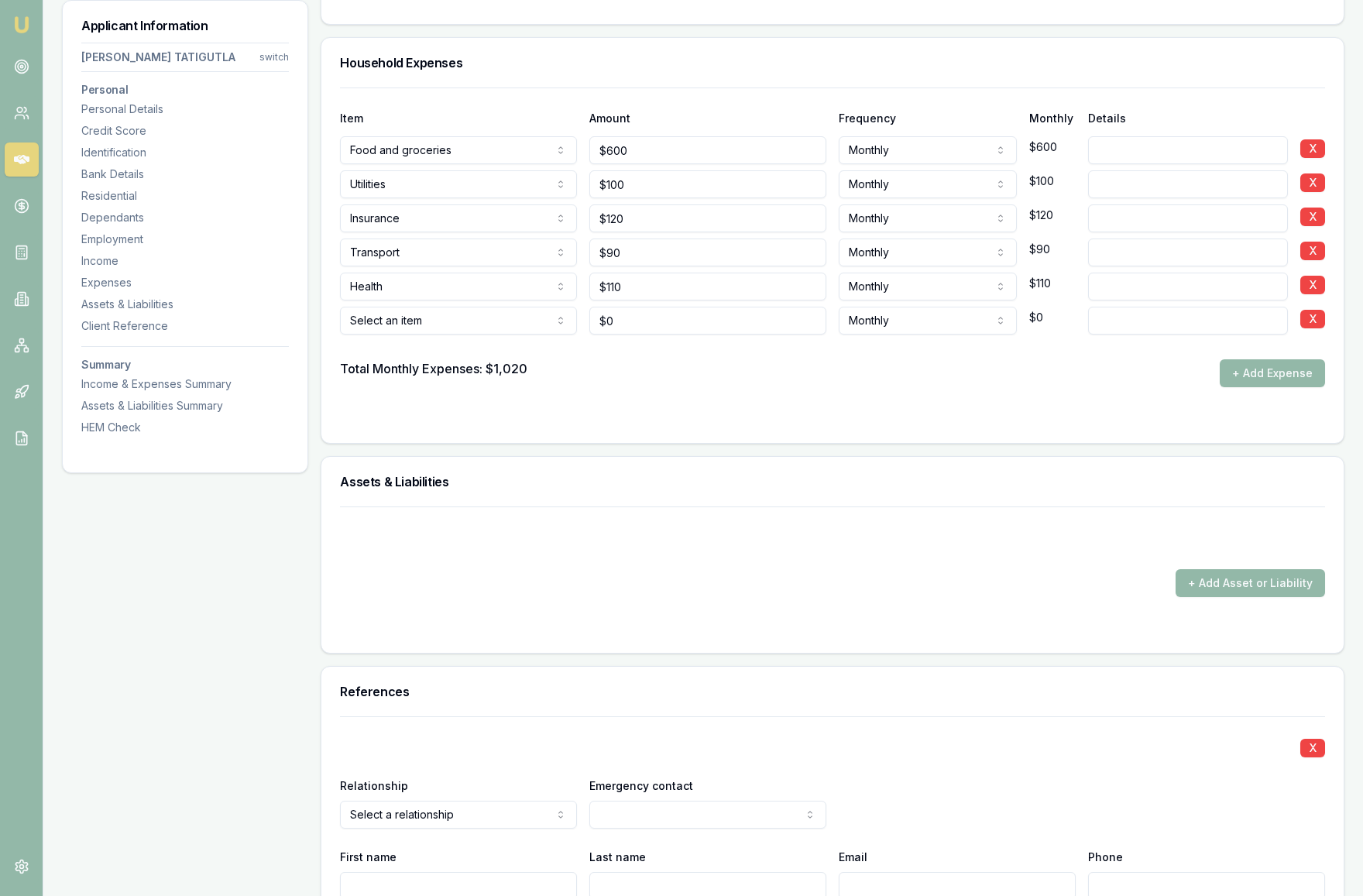
scroll to position [3301, 0]
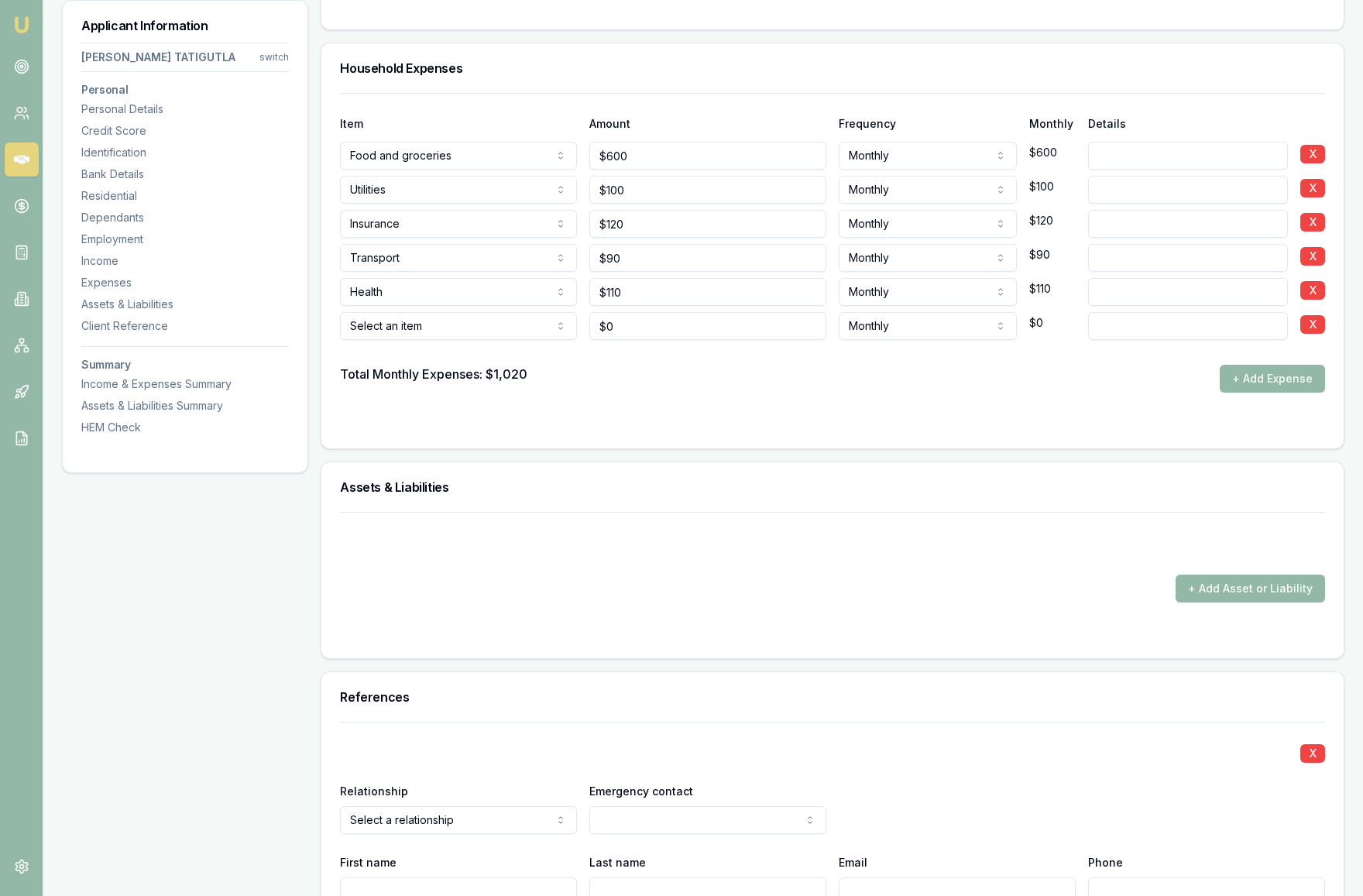
select select "OTHER"
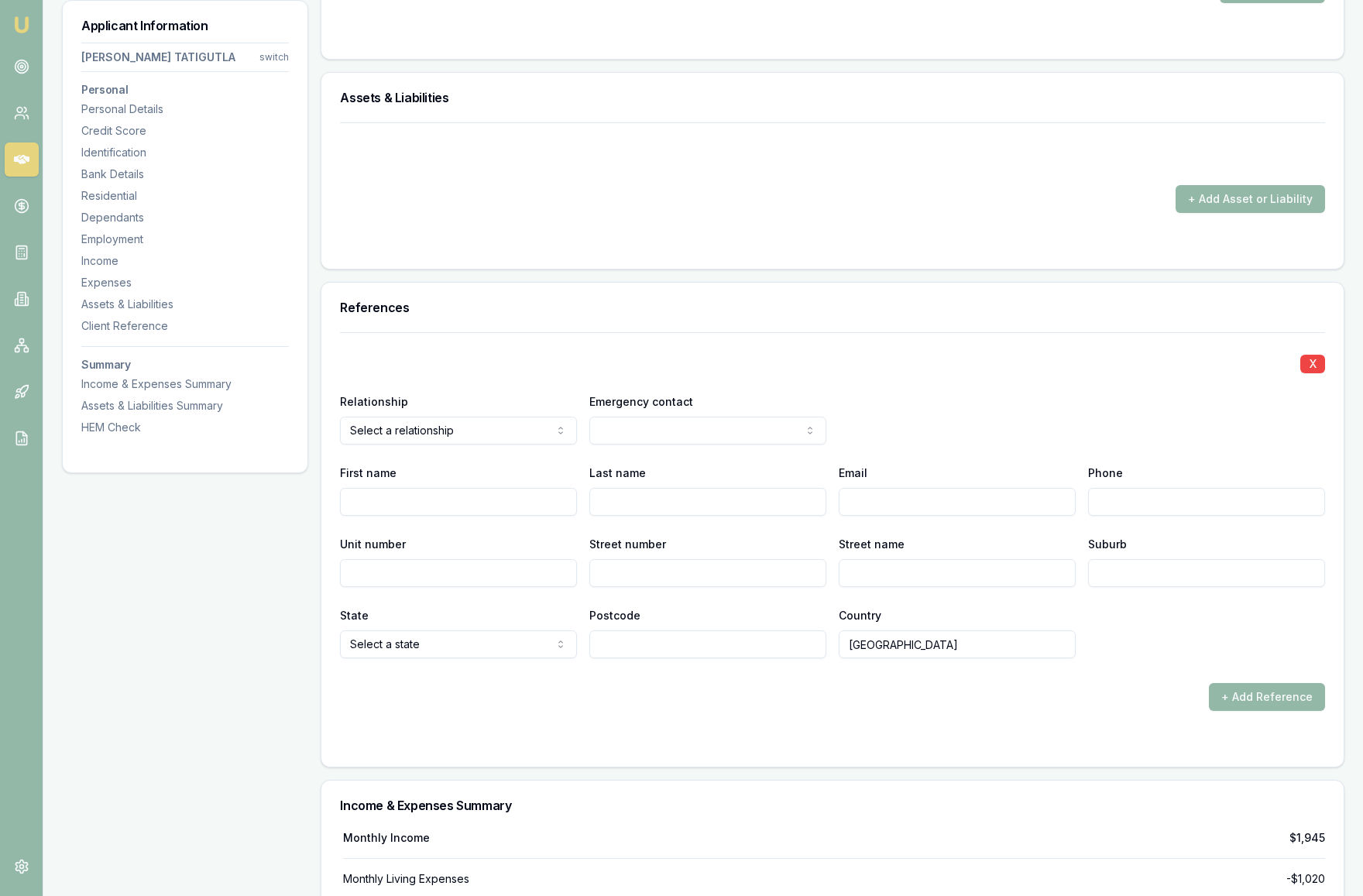
scroll to position [3693, 0]
select select "FRIEND"
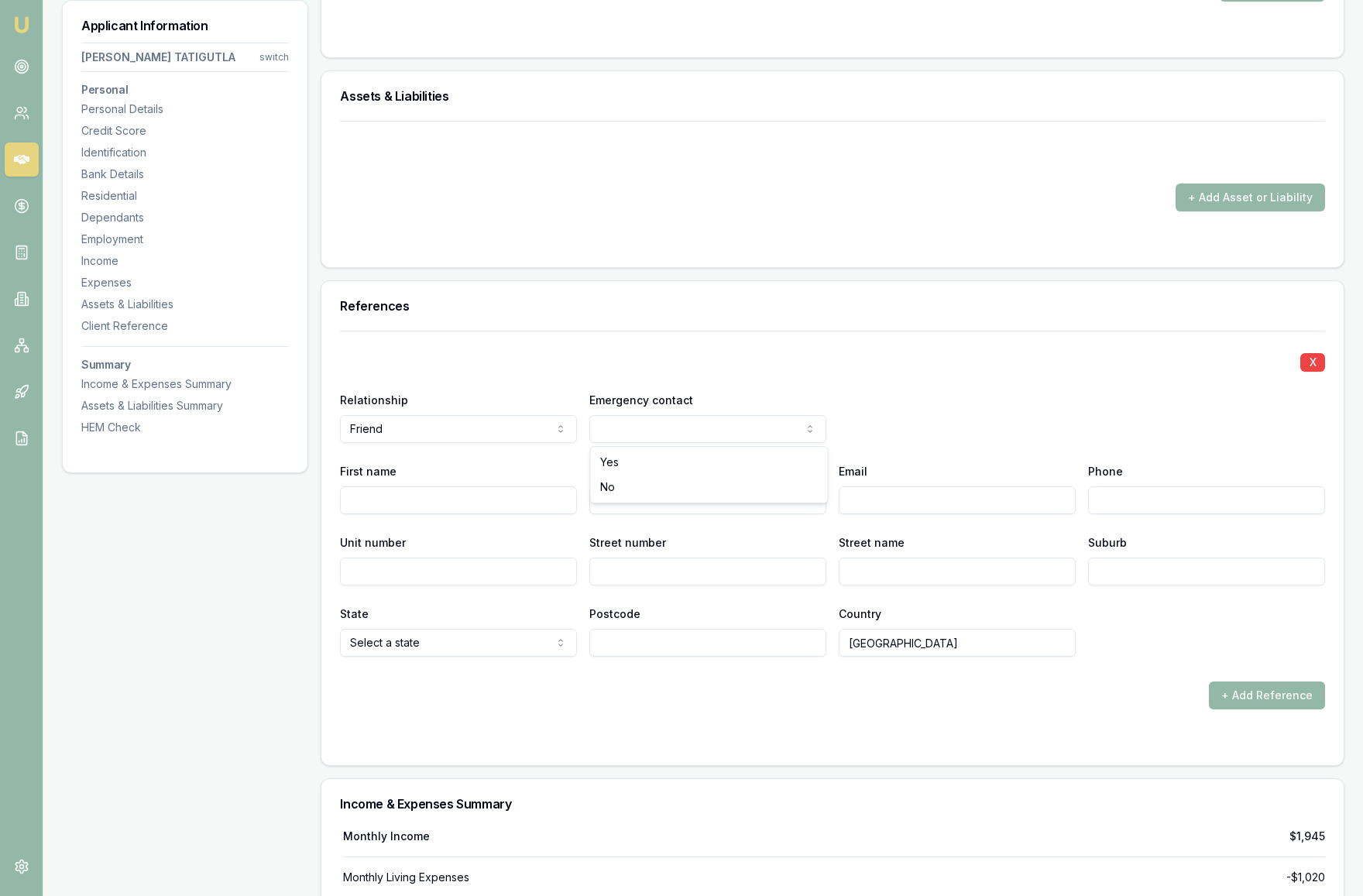
select select "NO"
click at [499, 507] on input "First name" at bounding box center [459, 500] width 237 height 28
type input "Naresh"
click at [720, 504] on input "Last name" at bounding box center [708, 500] width 237 height 28
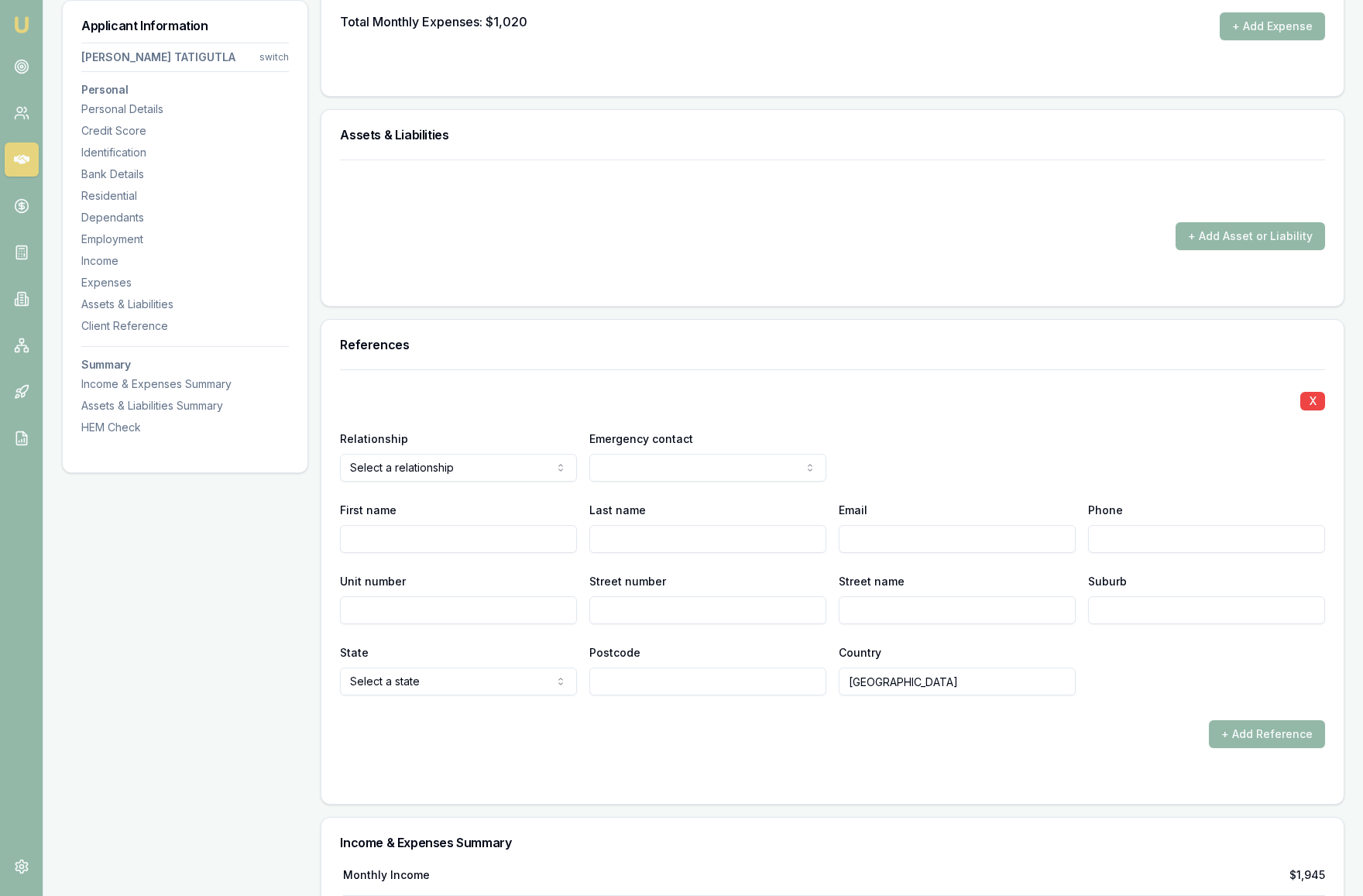
scroll to position [3754, 0]
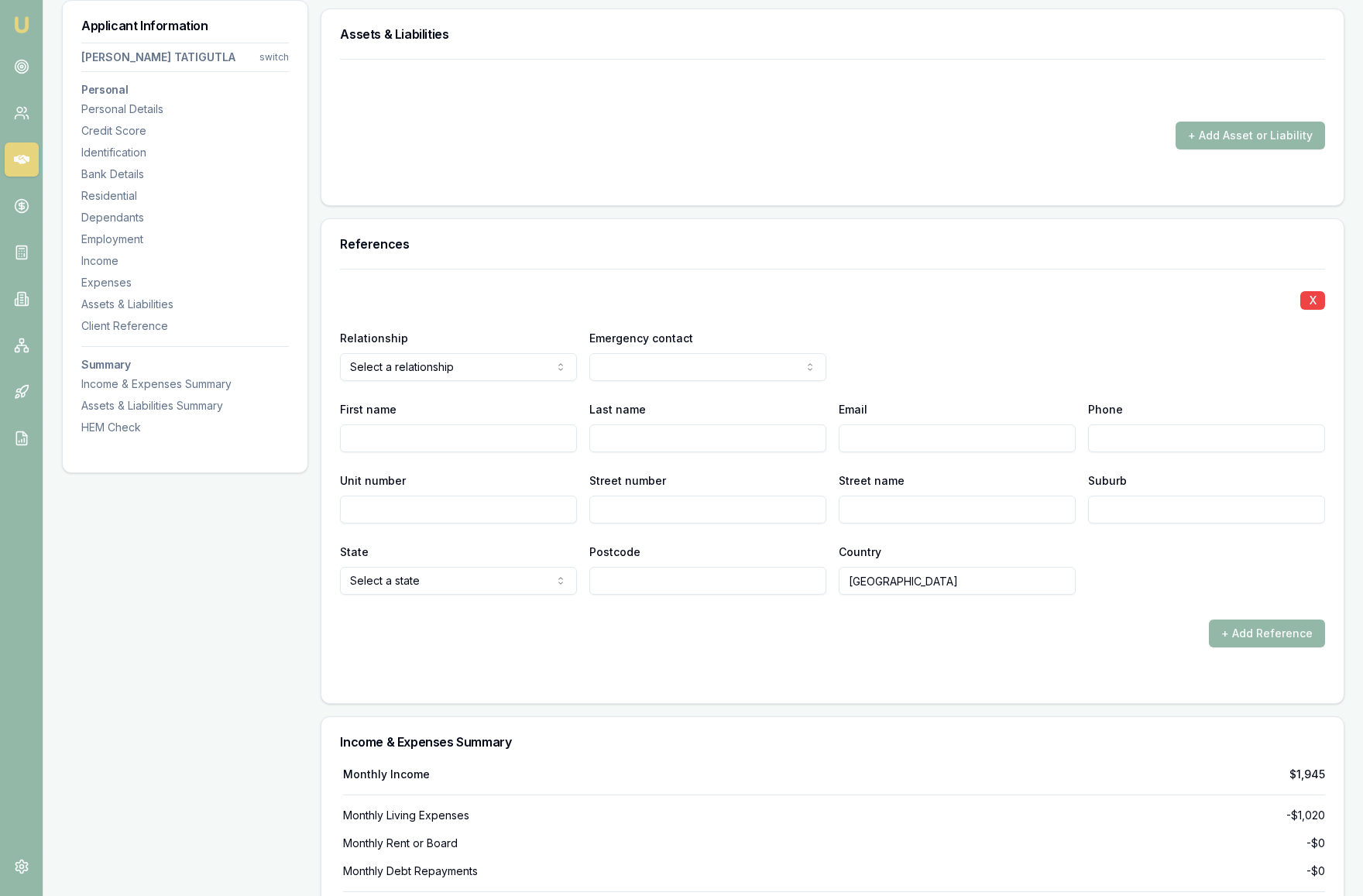
select select "FRIEND"
select select "NO"
click at [480, 443] on input "First name" at bounding box center [459, 438] width 237 height 28
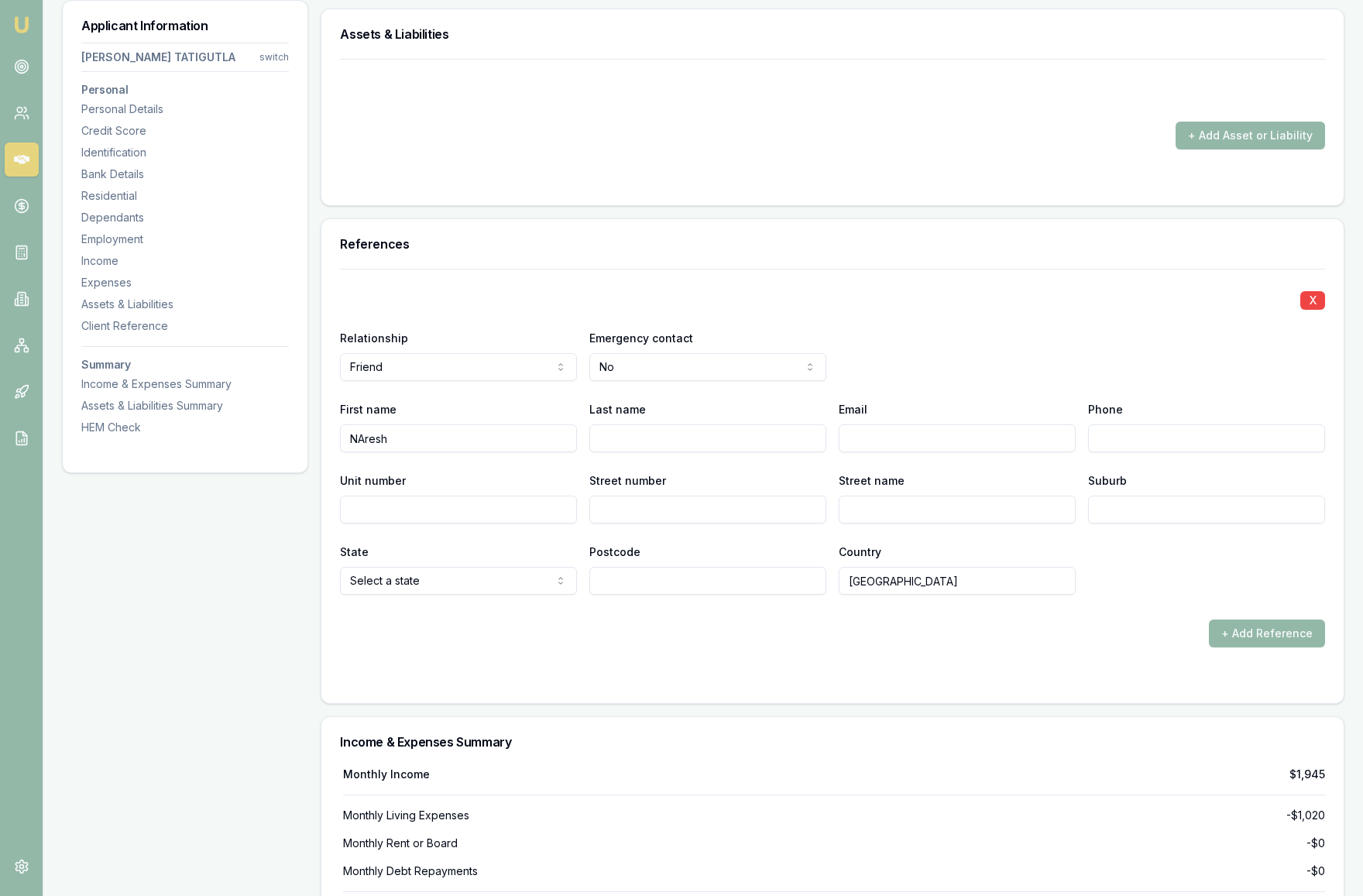
click at [365, 439] on input "NAresh" at bounding box center [459, 438] width 237 height 28
type input "Naresh"
click at [569, 475] on div "Unit number" at bounding box center [459, 497] width 237 height 53
click at [624, 443] on input "Last name" at bounding box center [708, 438] width 237 height 28
paste input "Lingutla"
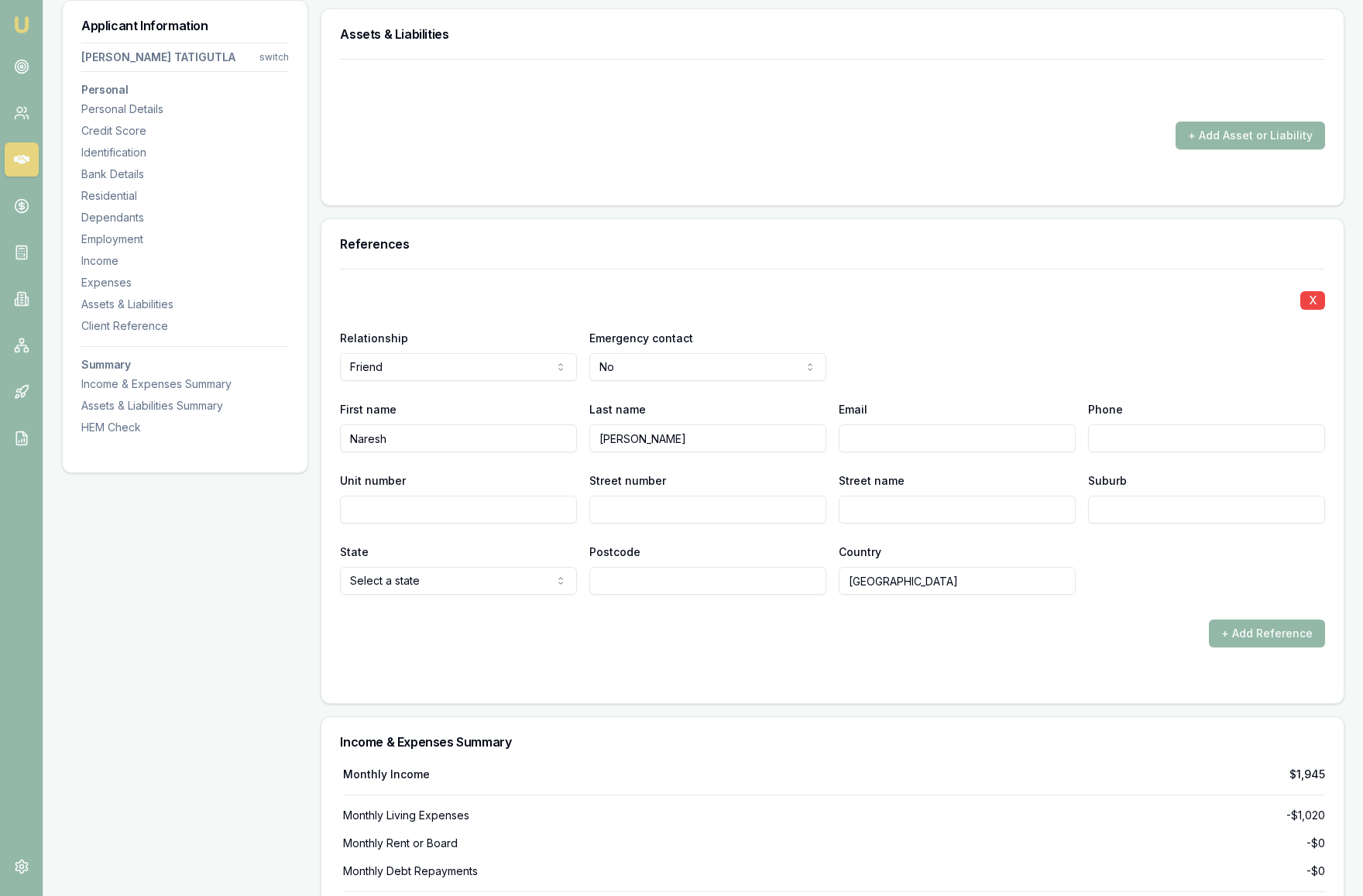
type input "Lingutla"
click at [927, 372] on div "Relationship Friend Agent landlord Friend Family Colleague Other Emergency cont…" at bounding box center [833, 354] width 985 height 53
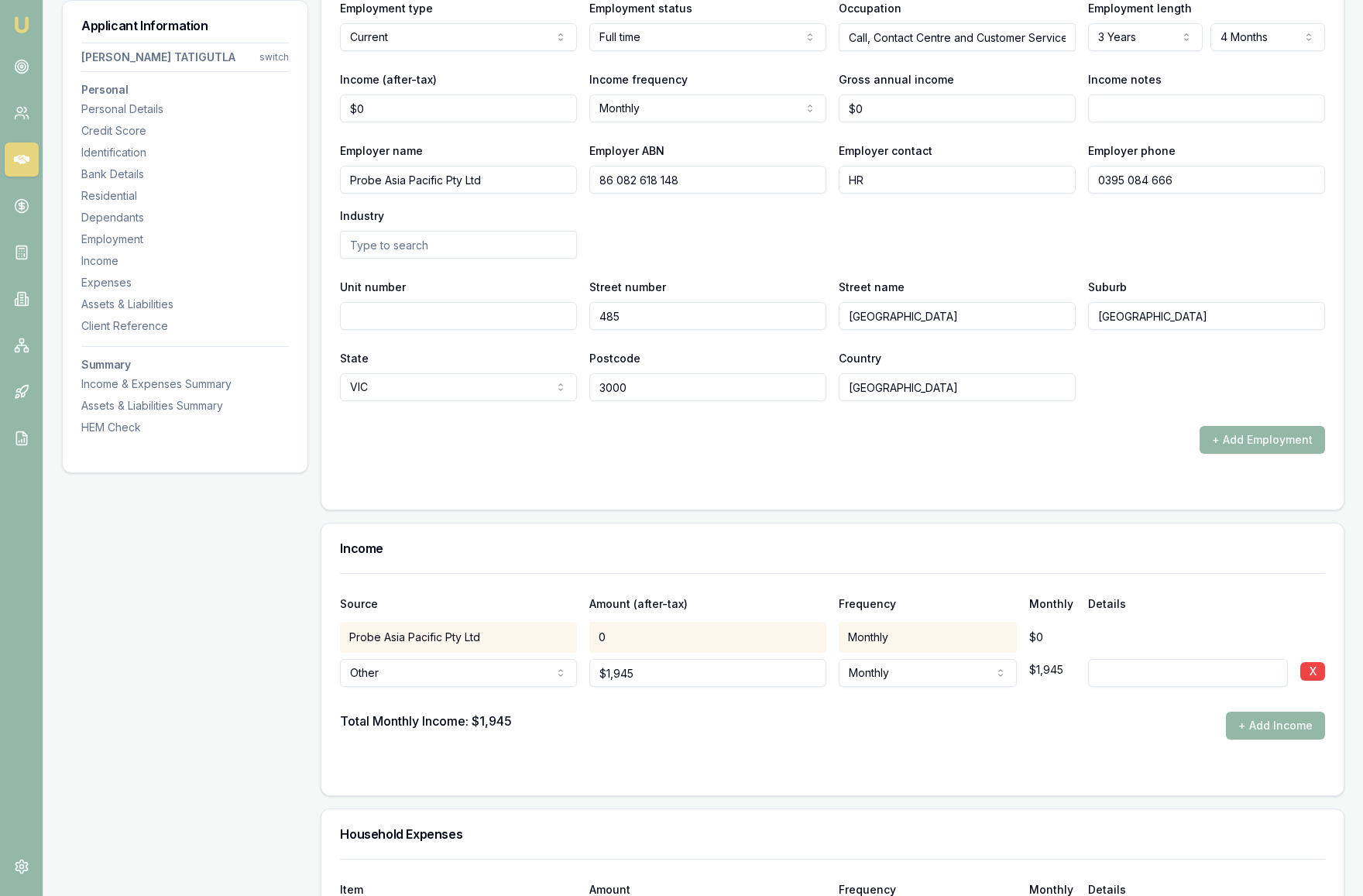
scroll to position [2532, 0]
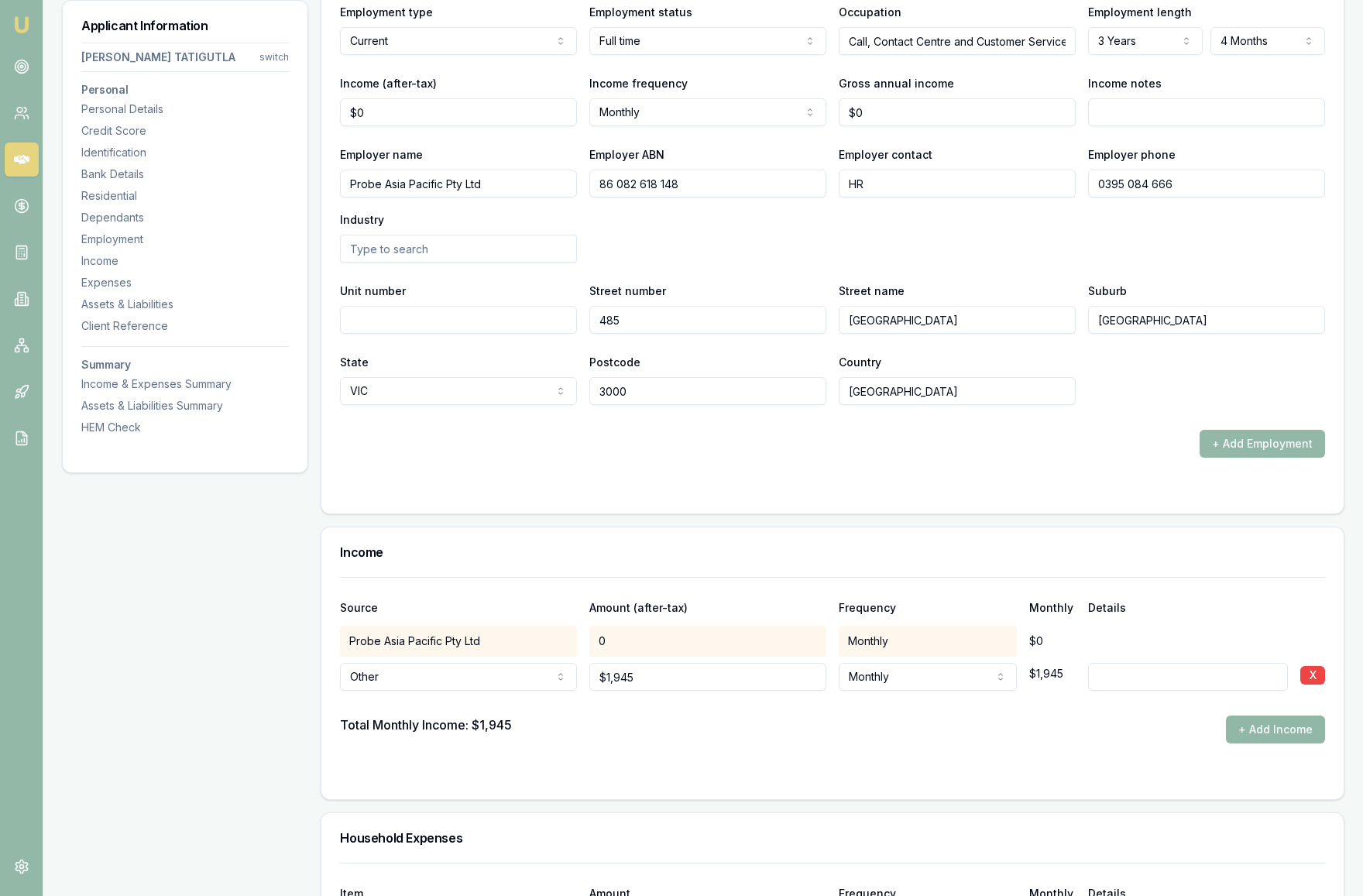
click at [1283, 735] on button "+ Add Income" at bounding box center [1276, 729] width 99 height 28
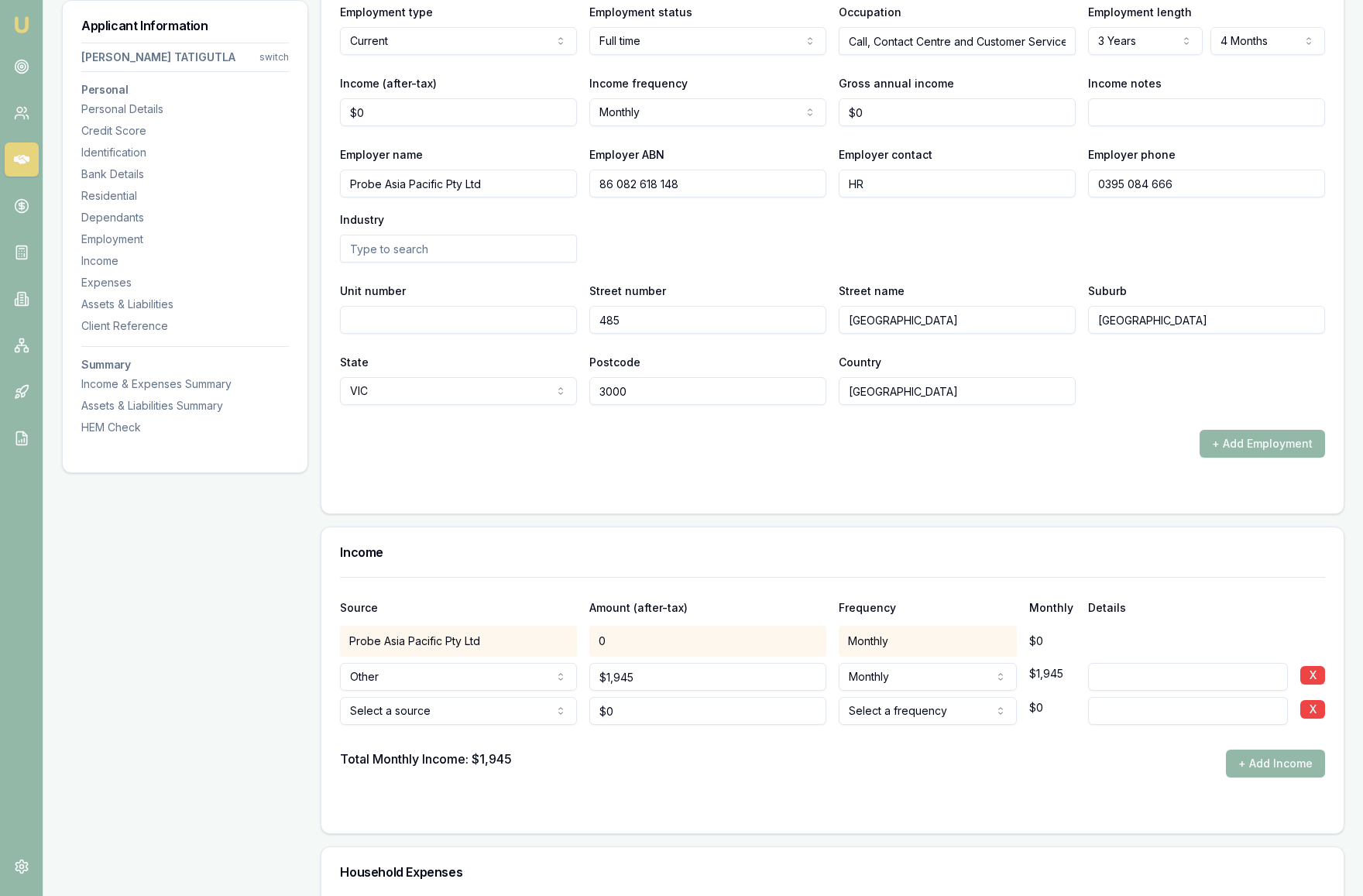
click at [635, 712] on input "0" at bounding box center [708, 710] width 237 height 28
drag, startPoint x: 635, startPoint y: 712, endPoint x: 591, endPoint y: 711, distance: 44.0
click at [591, 711] on input "0" at bounding box center [708, 710] width 237 height 28
type input "$0"
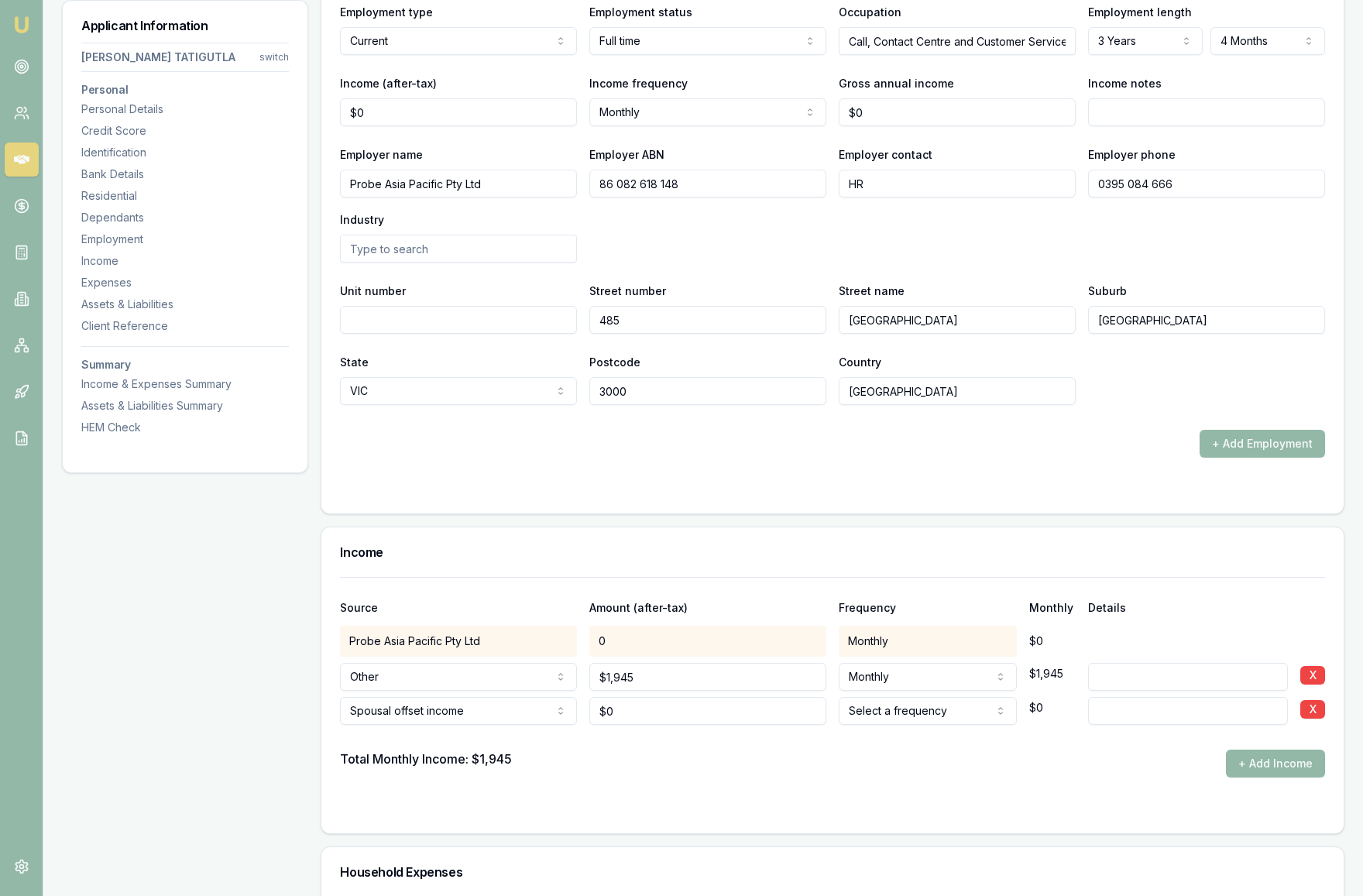
select select "FORTNIGHTLY"
click at [850, 754] on div "Total Monthly Income: $1,945 + Add Income" at bounding box center [833, 763] width 985 height 28
click at [632, 709] on input "0" at bounding box center [708, 710] width 237 height 28
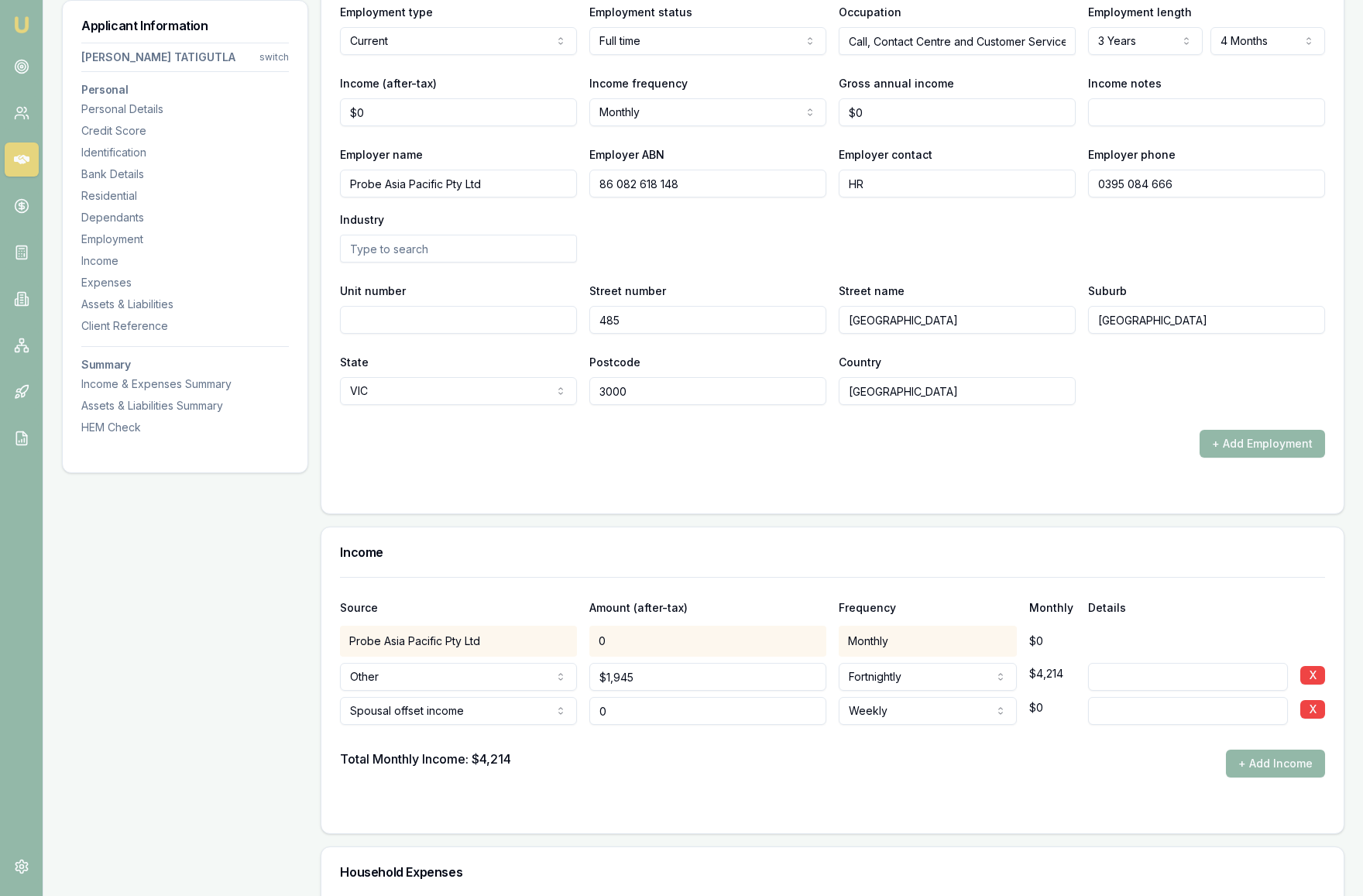
click at [637, 716] on input "0" at bounding box center [708, 710] width 237 height 28
drag, startPoint x: 637, startPoint y: 714, endPoint x: 580, endPoint y: 710, distance: 57.1
click at [580, 710] on div "Spousal offset income Spousal offset income Rental Shares Interest Centrelink F…" at bounding box center [833, 708] width 985 height 34
type input "$780"
click at [749, 784] on form "Source Amount (after-tax) Frequency Monthly Details Probe Asia Pacific Pty Ltd …" at bounding box center [833, 695] width 985 height 238
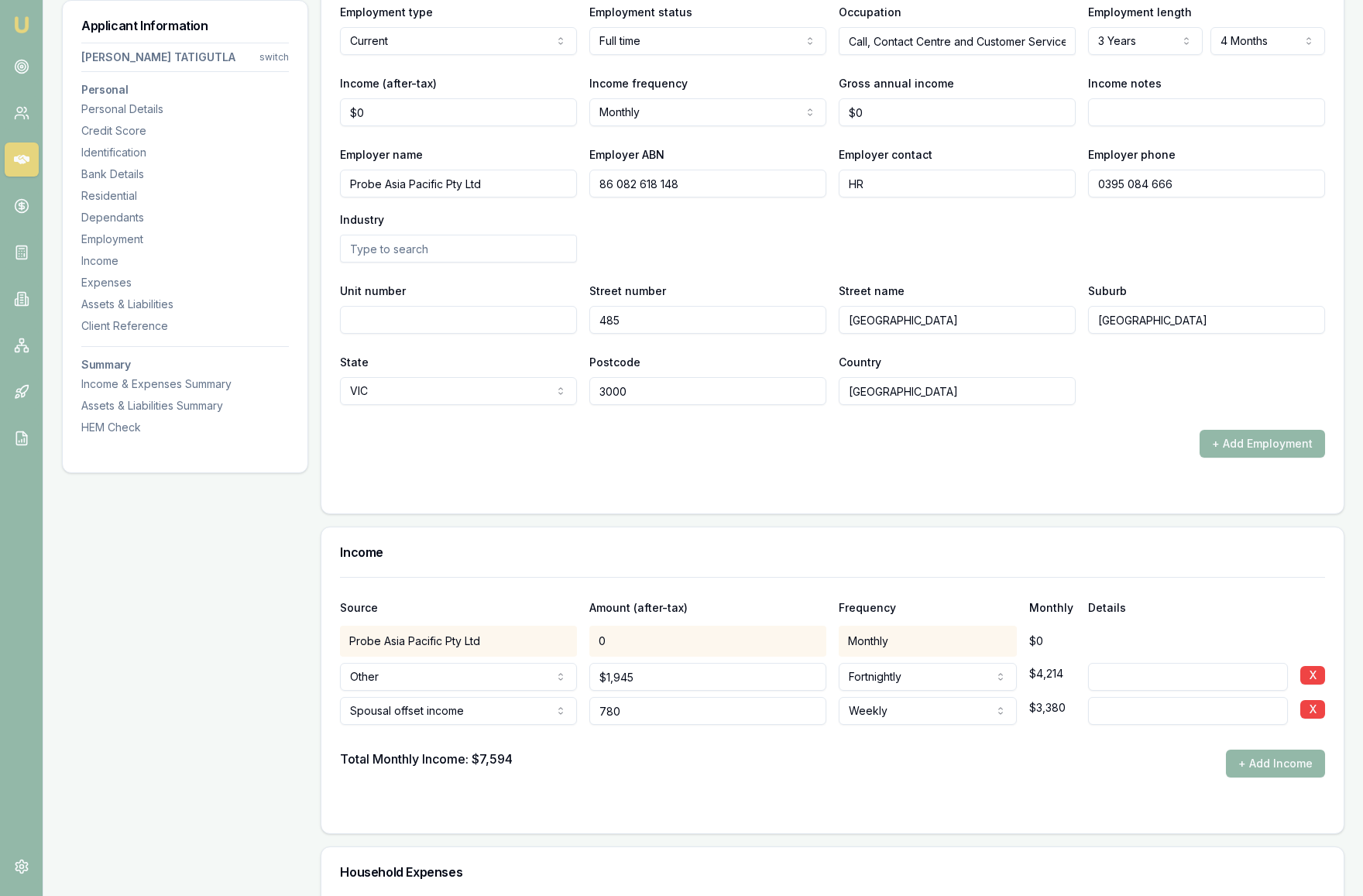
click at [649, 713] on input "780" at bounding box center [708, 710] width 237 height 28
type input "7"
type input "$830"
click at [755, 765] on div "Total Monthly Income: $7,594 + Add Income" at bounding box center [833, 763] width 985 height 28
drag, startPoint x: 636, startPoint y: 711, endPoint x: 585, endPoint y: 711, distance: 51.0
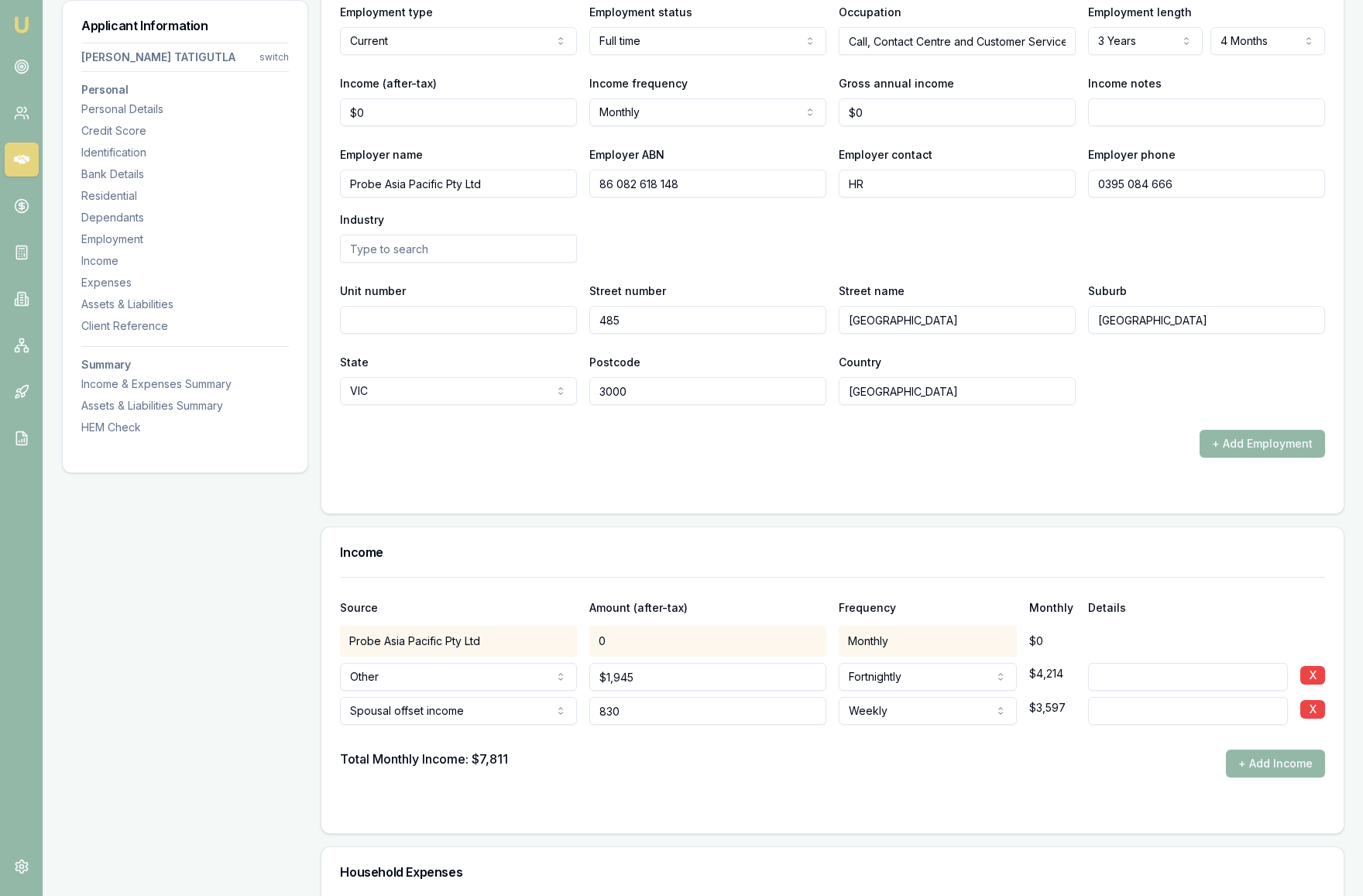
click at [585, 711] on div "Spousal offset income Spousal offset income Rental Shares Interest Centrelink F…" at bounding box center [833, 708] width 985 height 34
type input "$890"
click at [642, 759] on div "Total Monthly Income: $7,811 + Add Income" at bounding box center [833, 763] width 985 height 28
drag, startPoint x: 643, startPoint y: 712, endPoint x: 593, endPoint y: 709, distance: 50.1
click at [593, 709] on input "890" at bounding box center [708, 710] width 237 height 28
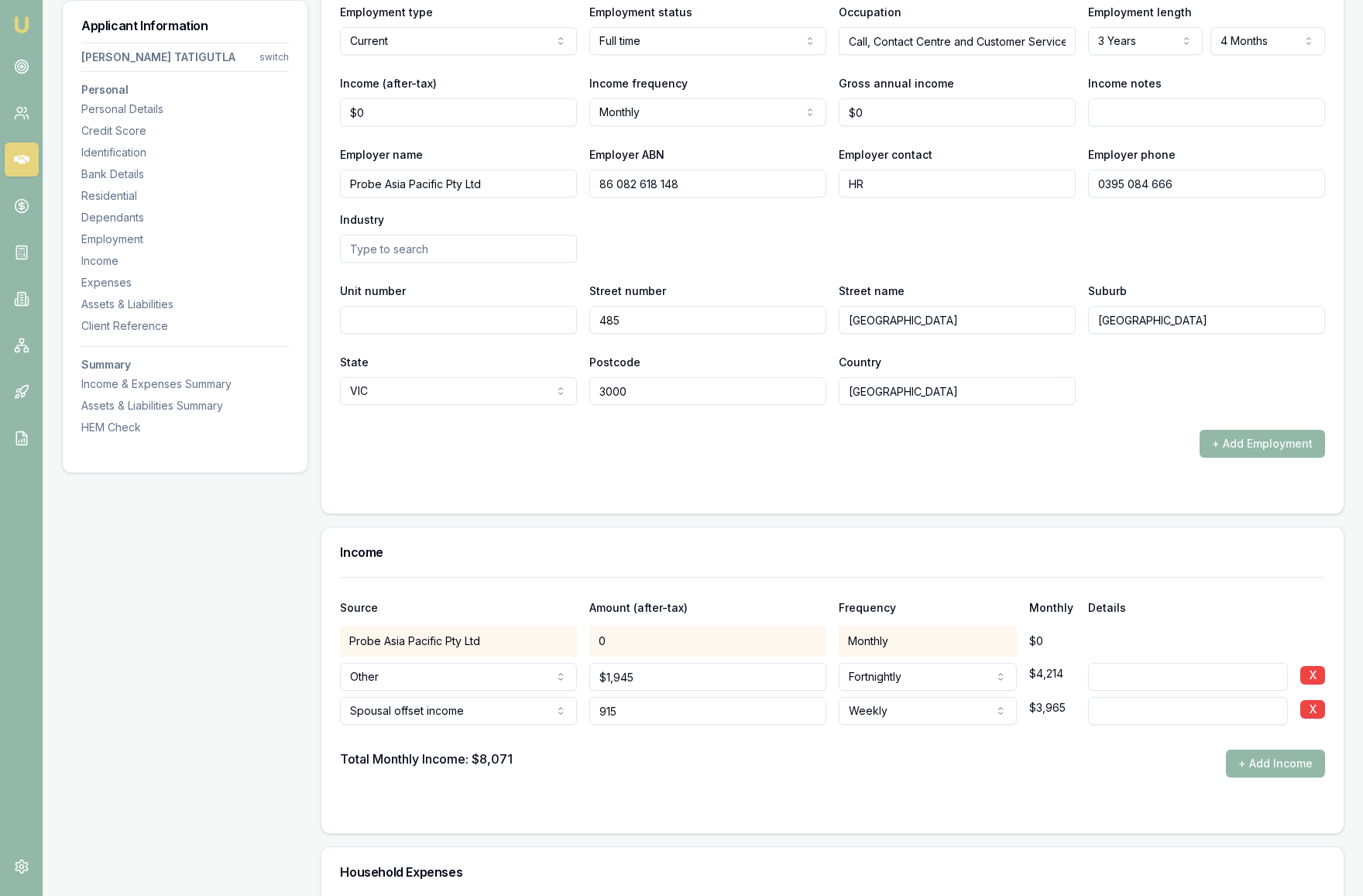
type input "$915"
click at [667, 787] on form "Source Amount (after-tax) Frequency Monthly Details Probe Asia Pacific Pty Ltd …" at bounding box center [833, 695] width 985 height 238
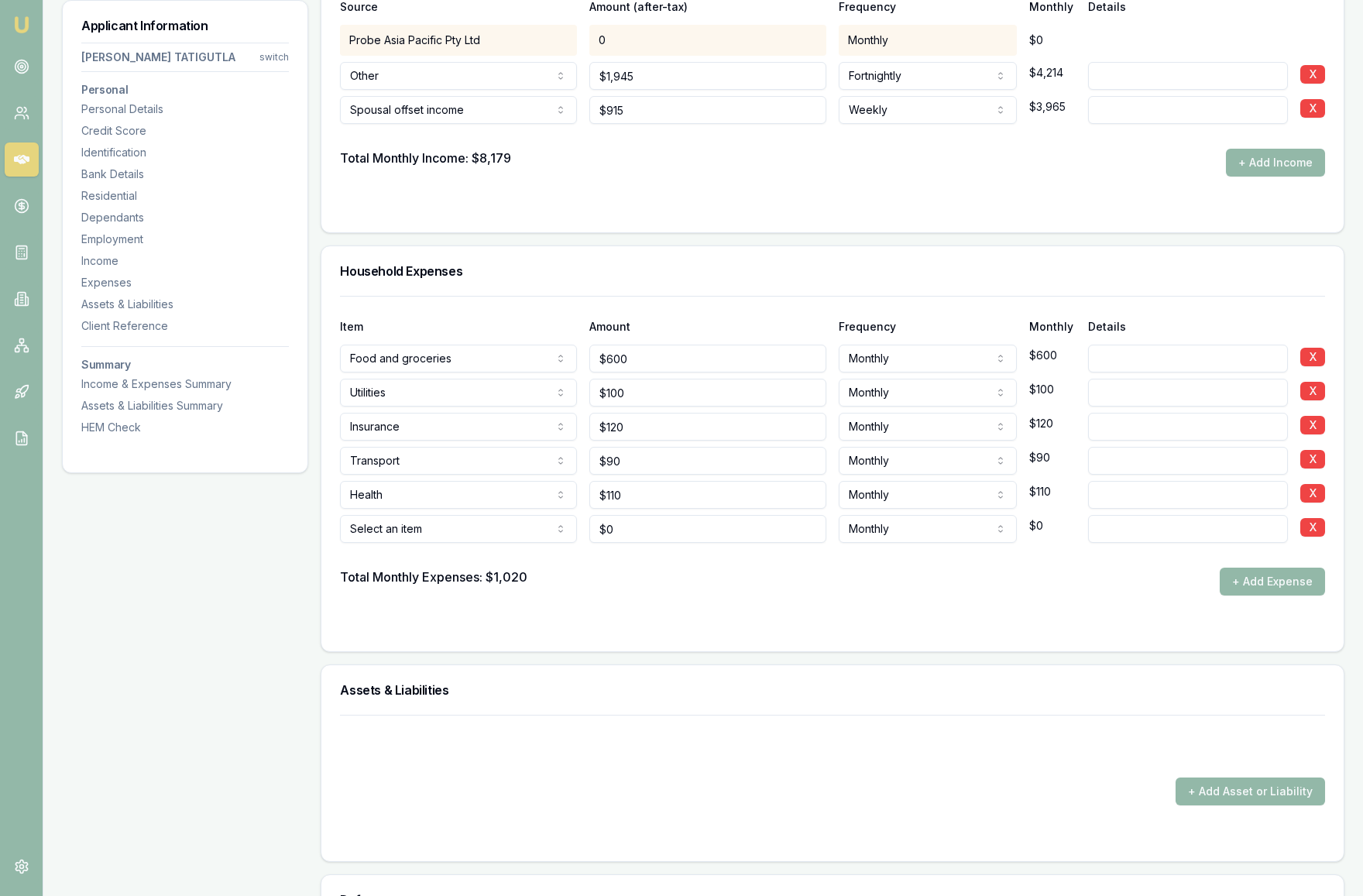
scroll to position [3132, 0]
click at [1251, 593] on button "+ Add Expense" at bounding box center [1272, 582] width 105 height 28
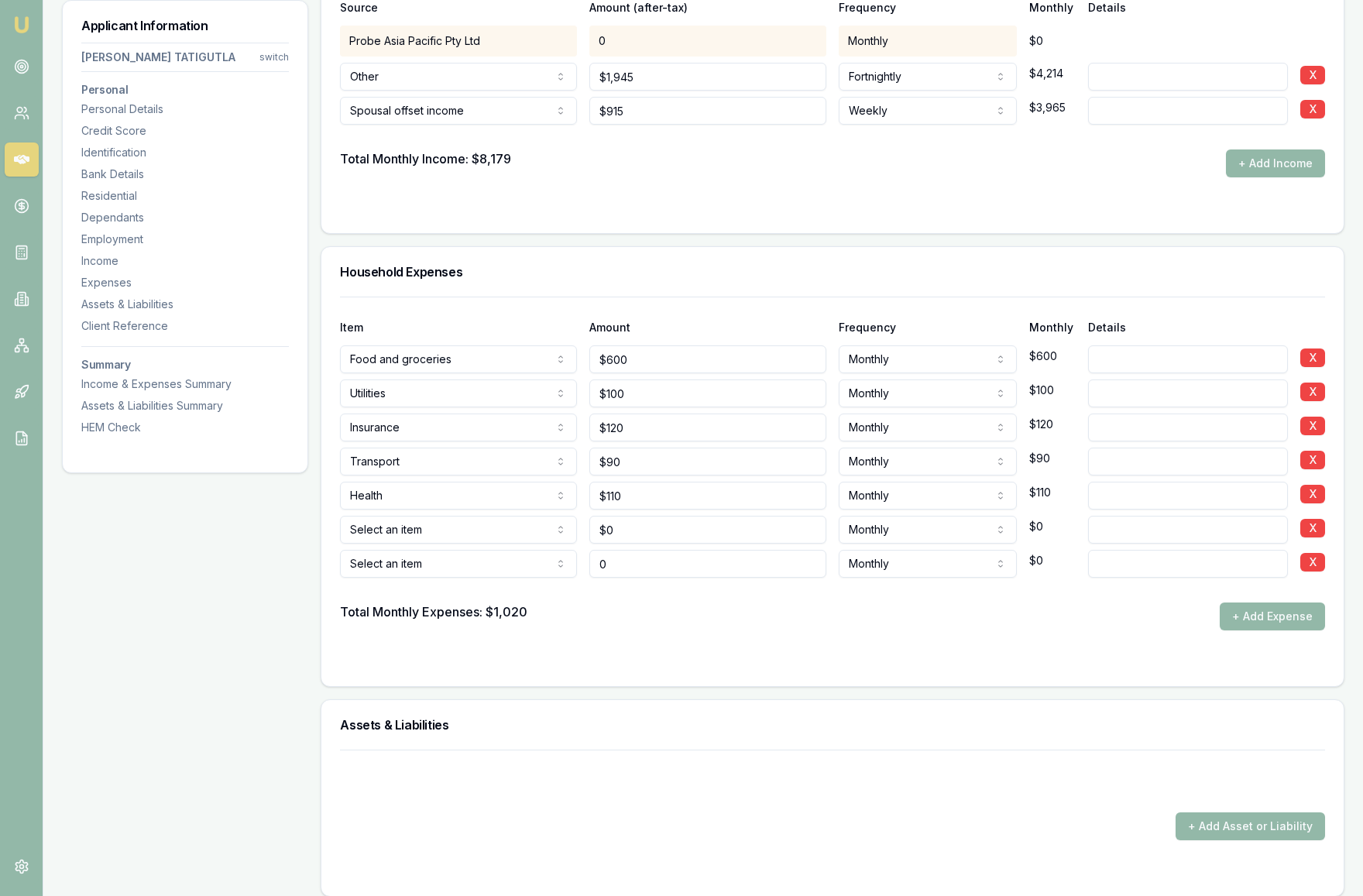
click at [640, 566] on input "0" at bounding box center [708, 563] width 237 height 28
drag, startPoint x: 640, startPoint y: 566, endPoint x: 574, endPoint y: 566, distance: 66.0
click at [574, 566] on div "Rent or board Rent or board Food and groceries Utilities Insurance Transport He…" at bounding box center [833, 561] width 985 height 34
type input "$1,900"
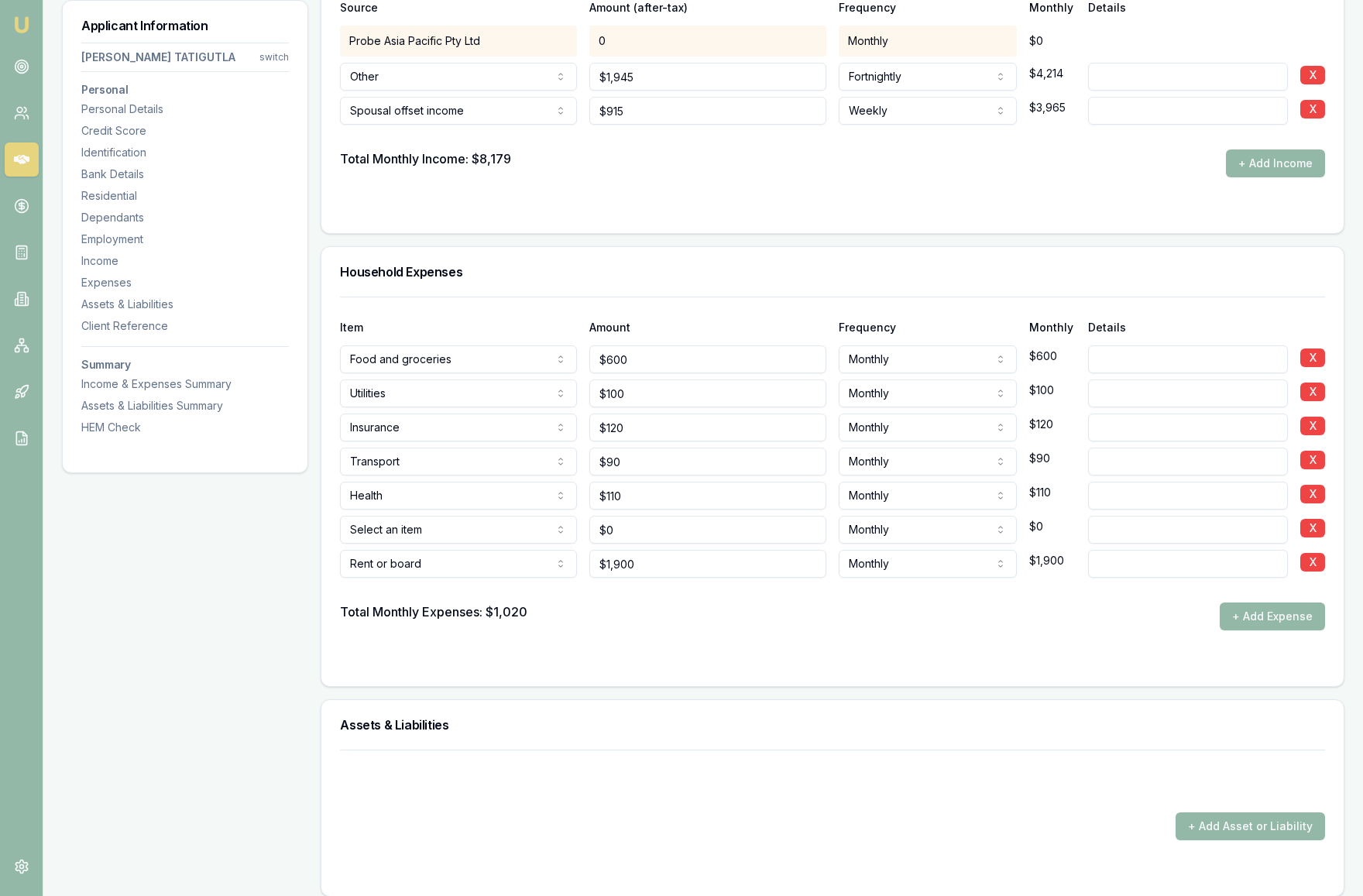
click at [710, 635] on form "Item Amount Frequency Monthly Details Food and groceries Rent or board Food and…" at bounding box center [833, 482] width 985 height 370
click at [710, 633] on form "Item Amount Frequency Monthly Details Food and groceries Rent or board Food and…" at bounding box center [833, 482] width 985 height 370
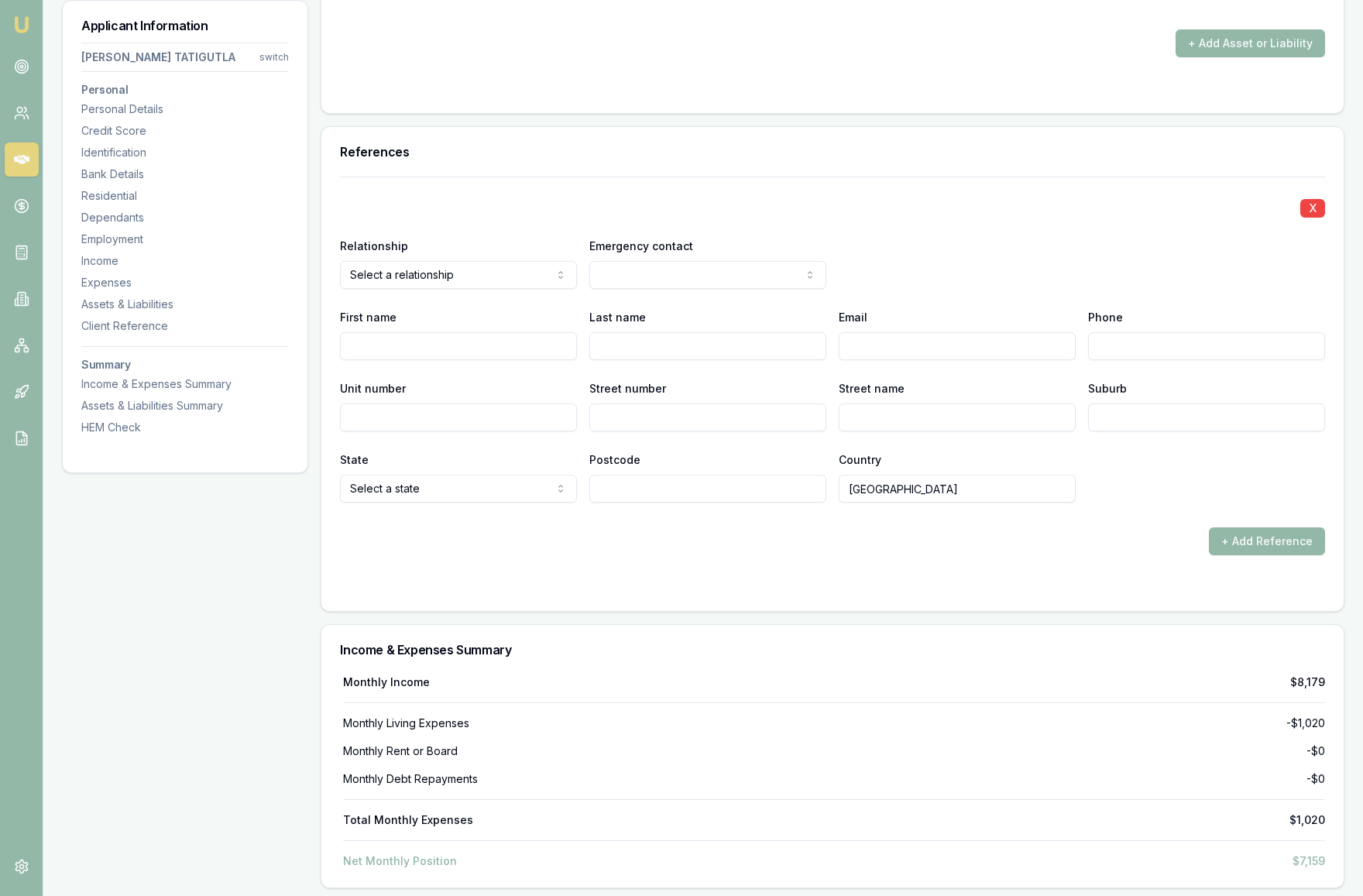
scroll to position [3899, 0]
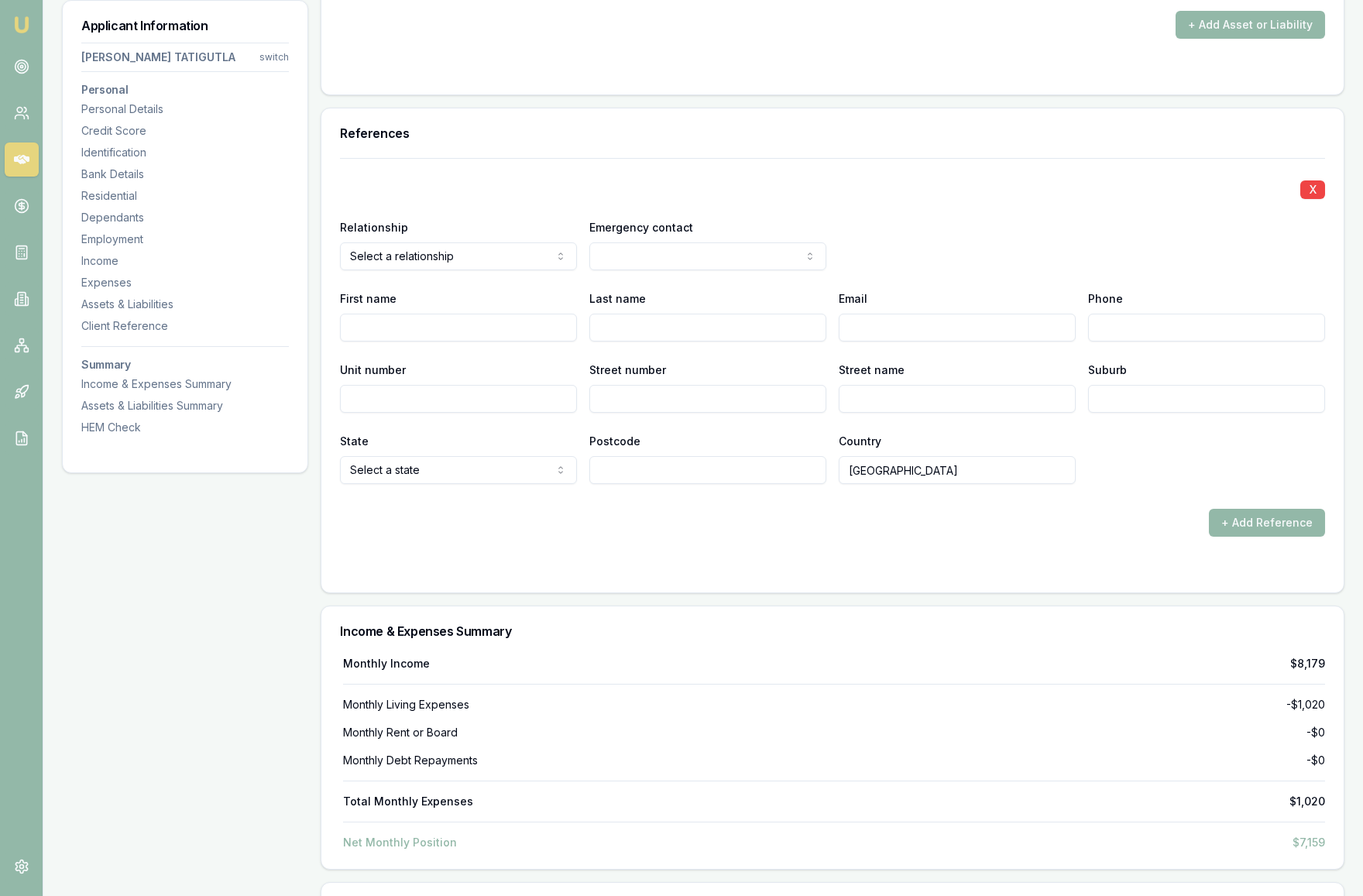
select select "FRIEND"
select select "NO"
click at [450, 328] on input "First name" at bounding box center [459, 327] width 237 height 28
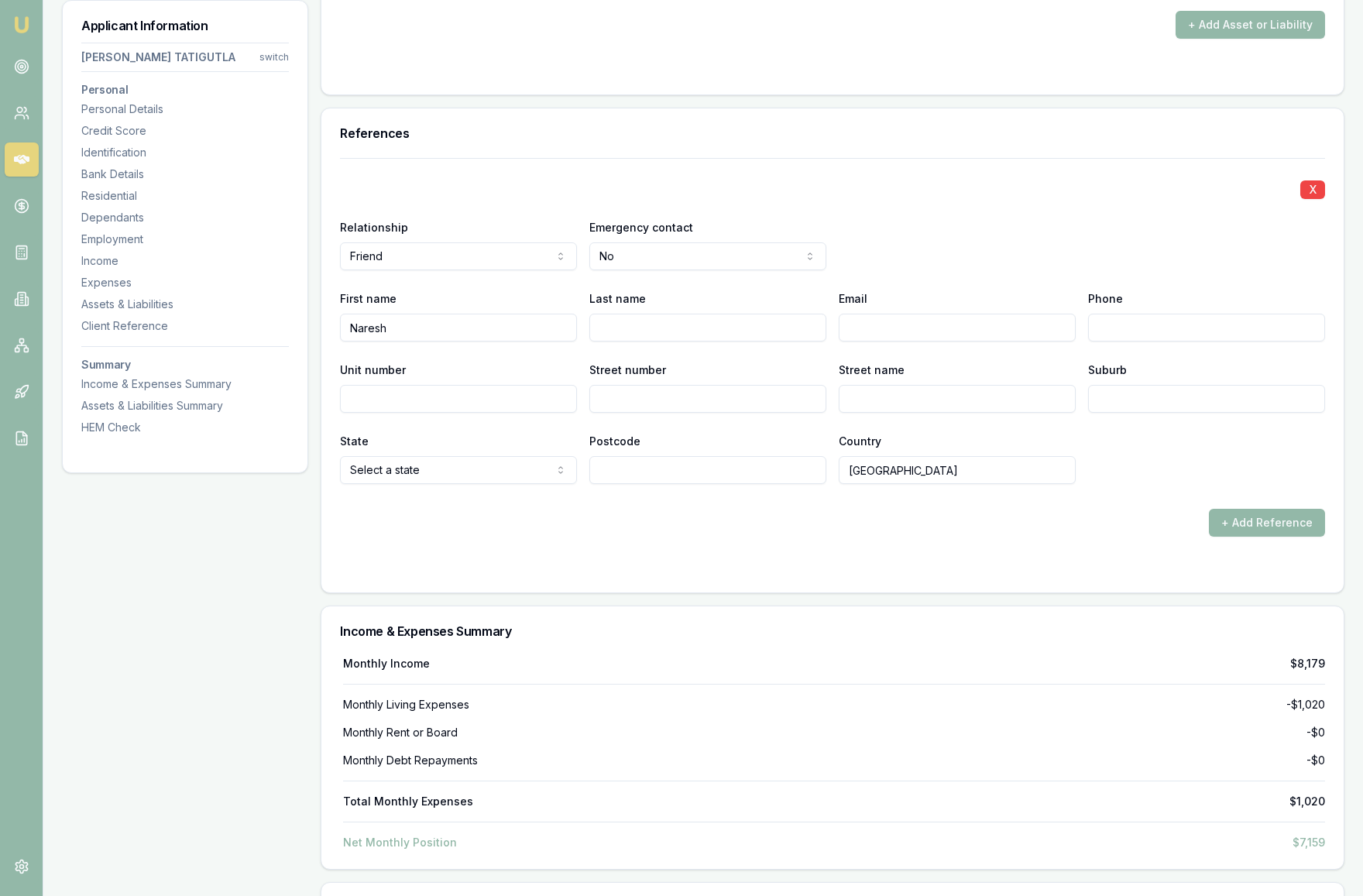
type input "Naresh"
click at [708, 323] on input "Last name" at bounding box center [708, 327] width 237 height 28
paste input "Nareshnaidulingutla@gmail.com"
drag, startPoint x: 776, startPoint y: 326, endPoint x: 586, endPoint y: 324, distance: 190.0
click at [586, 324] on div "First name Naresh Last name Nareshnaidulingutla@gmail.com Email Phone" at bounding box center [833, 315] width 985 height 53
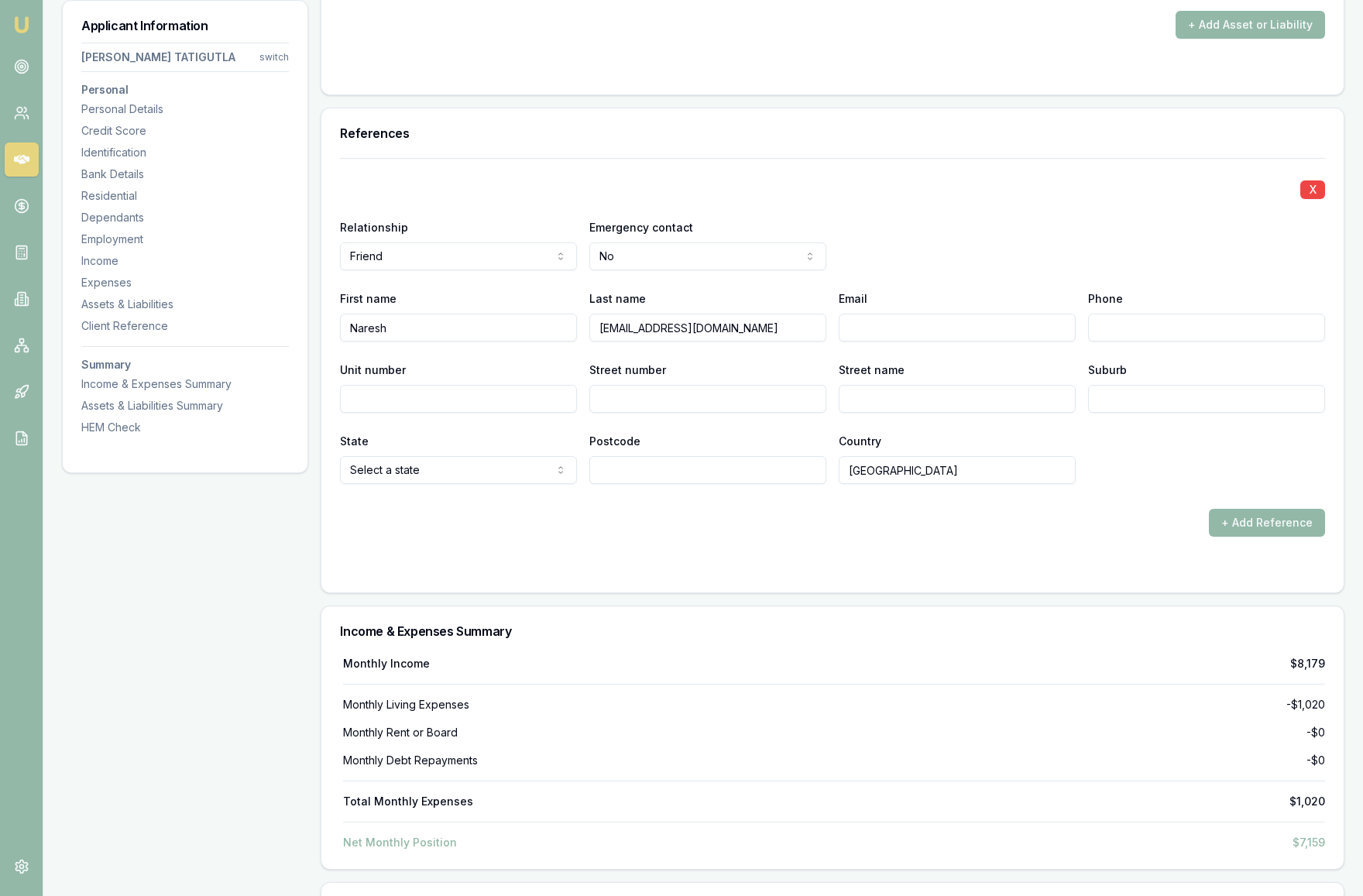
click at [676, 331] on input "Nareshnaidulingutla@gmail.com" at bounding box center [708, 327] width 237 height 28
click at [666, 327] on input "Nareshnaidulingutla@gmail.com" at bounding box center [708, 327] width 237 height 28
click at [712, 326] on input "lingutla@gmail.com" at bounding box center [708, 327] width 237 height 28
type input "lingutla"
click at [948, 325] on input "Email" at bounding box center [957, 327] width 237 height 28
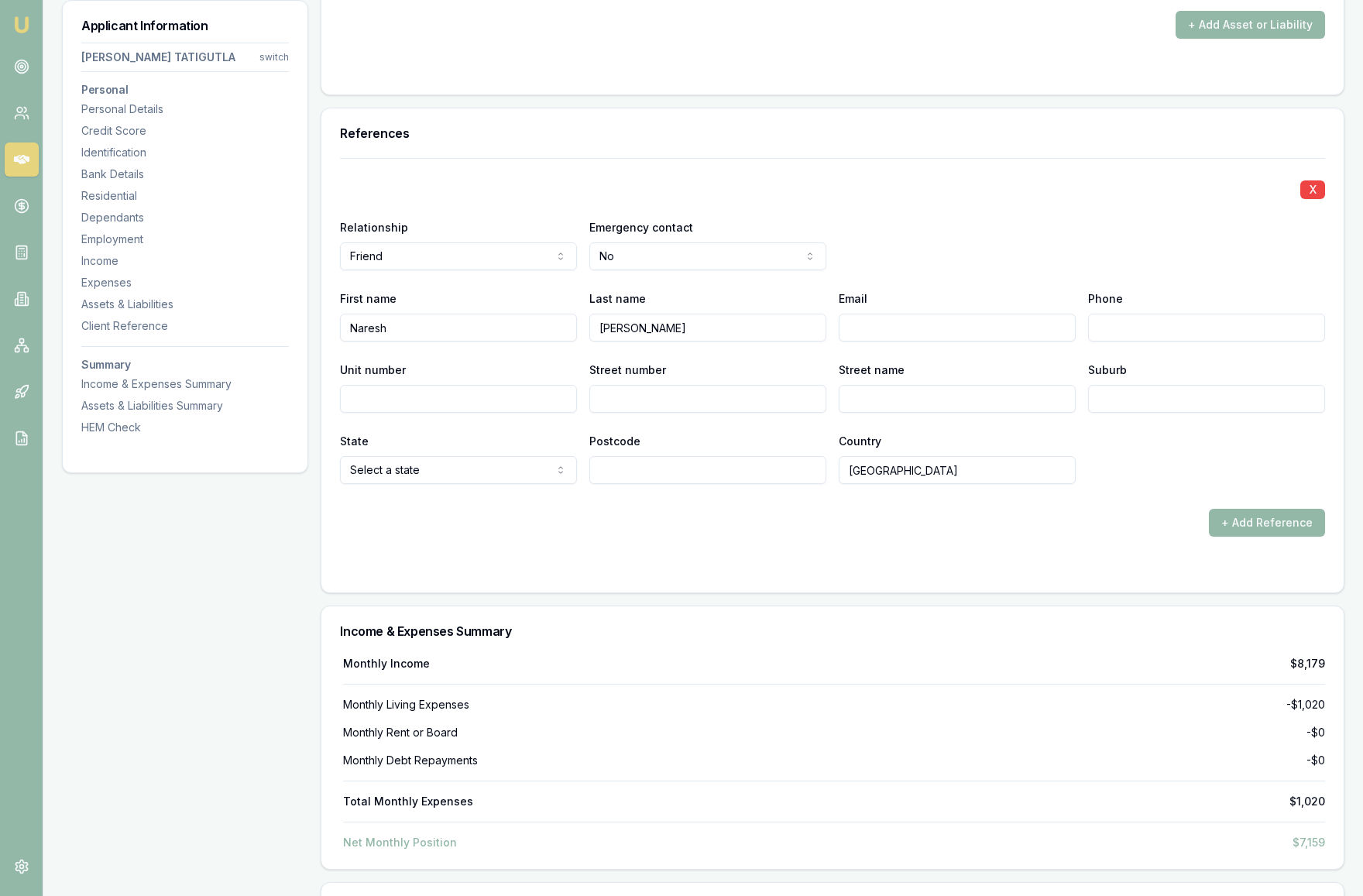
paste input "Nareshnaidulingutla@gmail.com"
type input "Nareshnaidulingutla@gmail.com"
click at [1126, 328] on input "Phone" at bounding box center [1207, 327] width 237 height 28
click at [547, 526] on div "+ Add Reference" at bounding box center [833, 522] width 985 height 28
click at [645, 398] on input "Street number" at bounding box center [708, 398] width 237 height 28
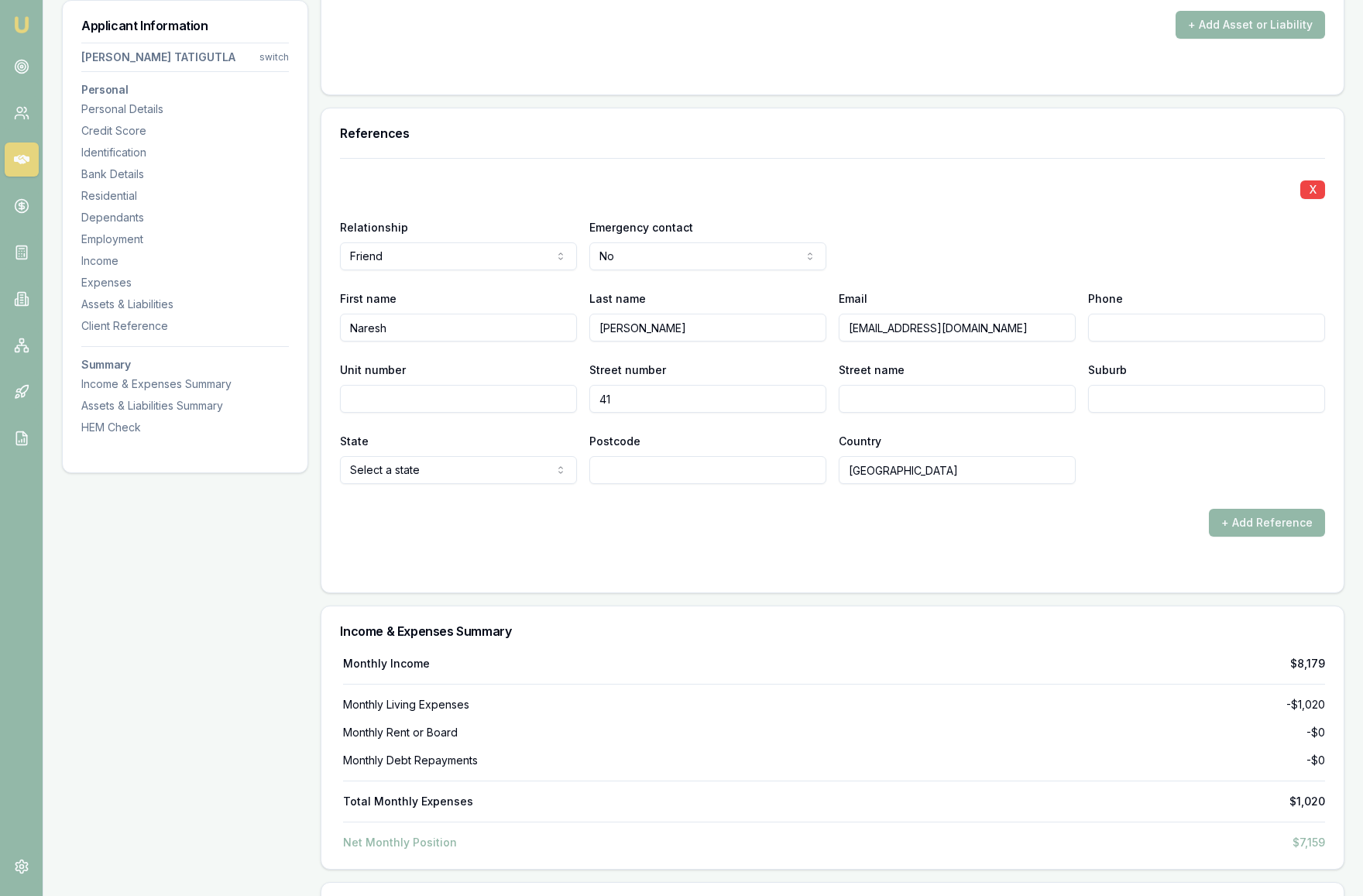
type input "41"
click at [921, 405] on input "Street name" at bounding box center [957, 398] width 237 height 28
type input "Belsize avenue"
click at [1153, 399] on input "Suburb" at bounding box center [1207, 398] width 237 height 28
type input "Carnegie"
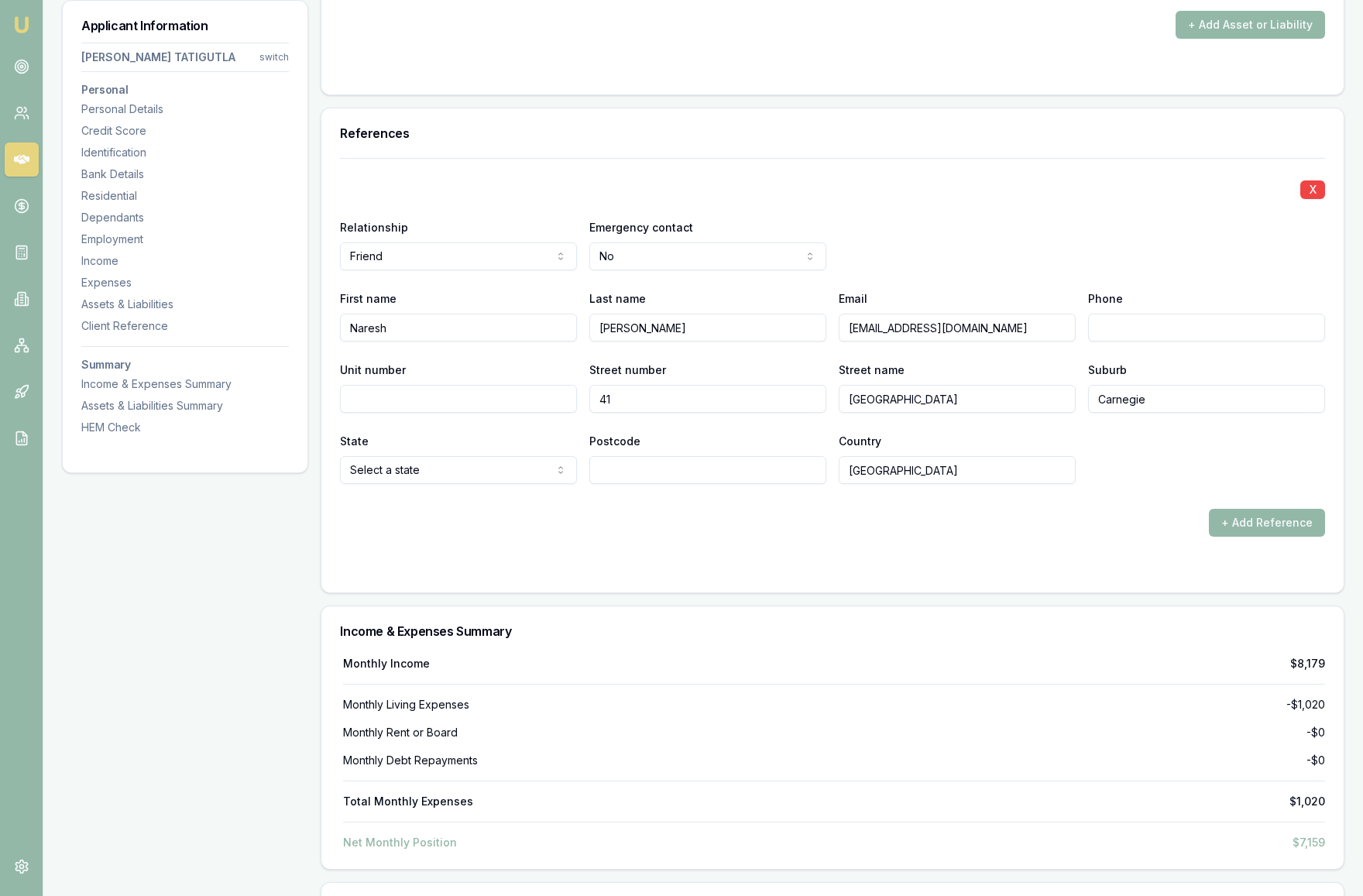
click at [874, 578] on div "X Relationship Friend Agent landlord Friend Family Colleague Other Emergency co…" at bounding box center [832, 375] width 1022 height 434
select select "VIC"
click at [652, 466] on input "Postcode" at bounding box center [708, 469] width 237 height 28
type input "3163"
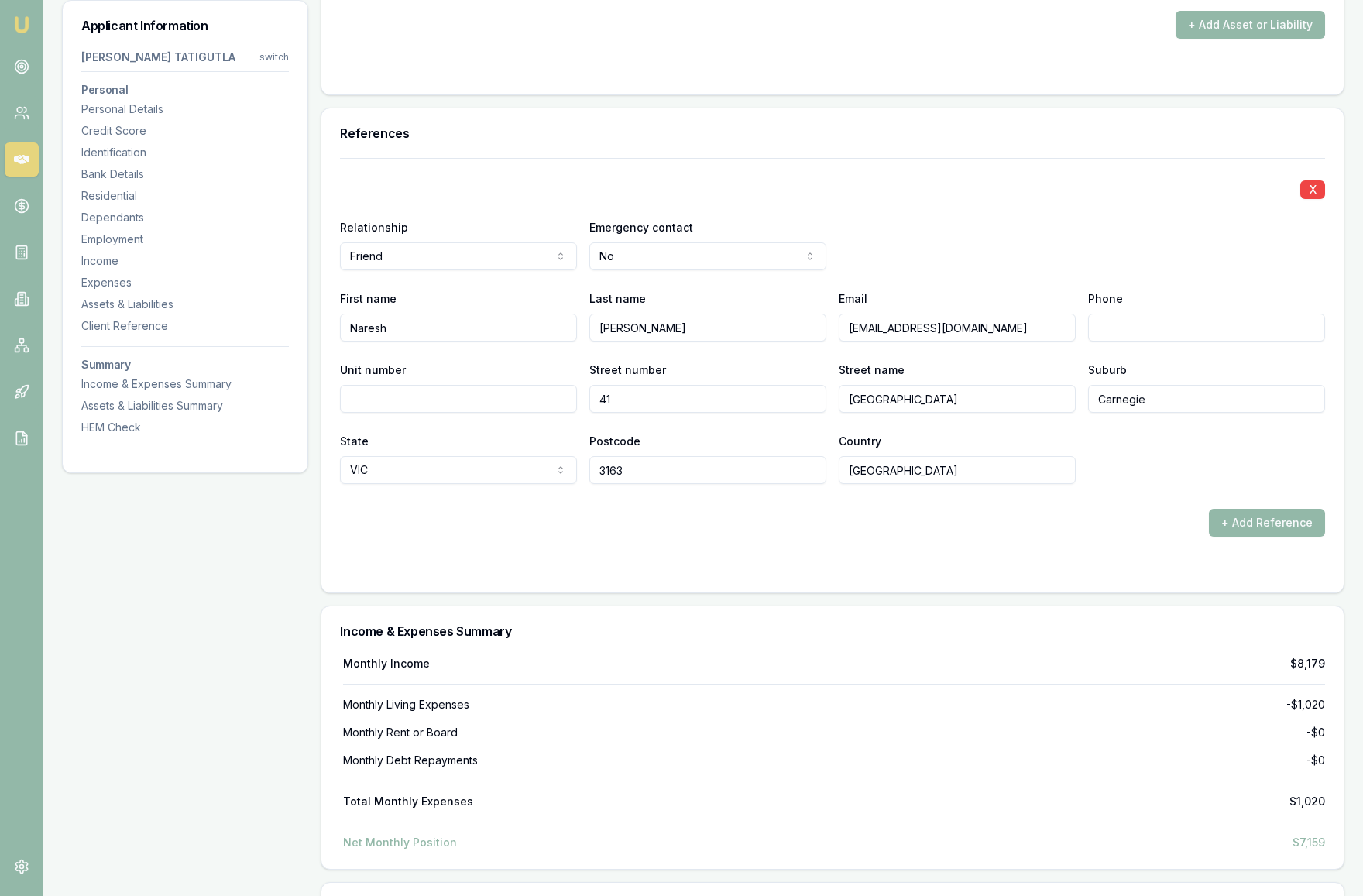
click at [815, 523] on div "+ Add Reference" at bounding box center [833, 522] width 985 height 28
click at [1264, 526] on button "+ Add Reference" at bounding box center [1267, 522] width 116 height 28
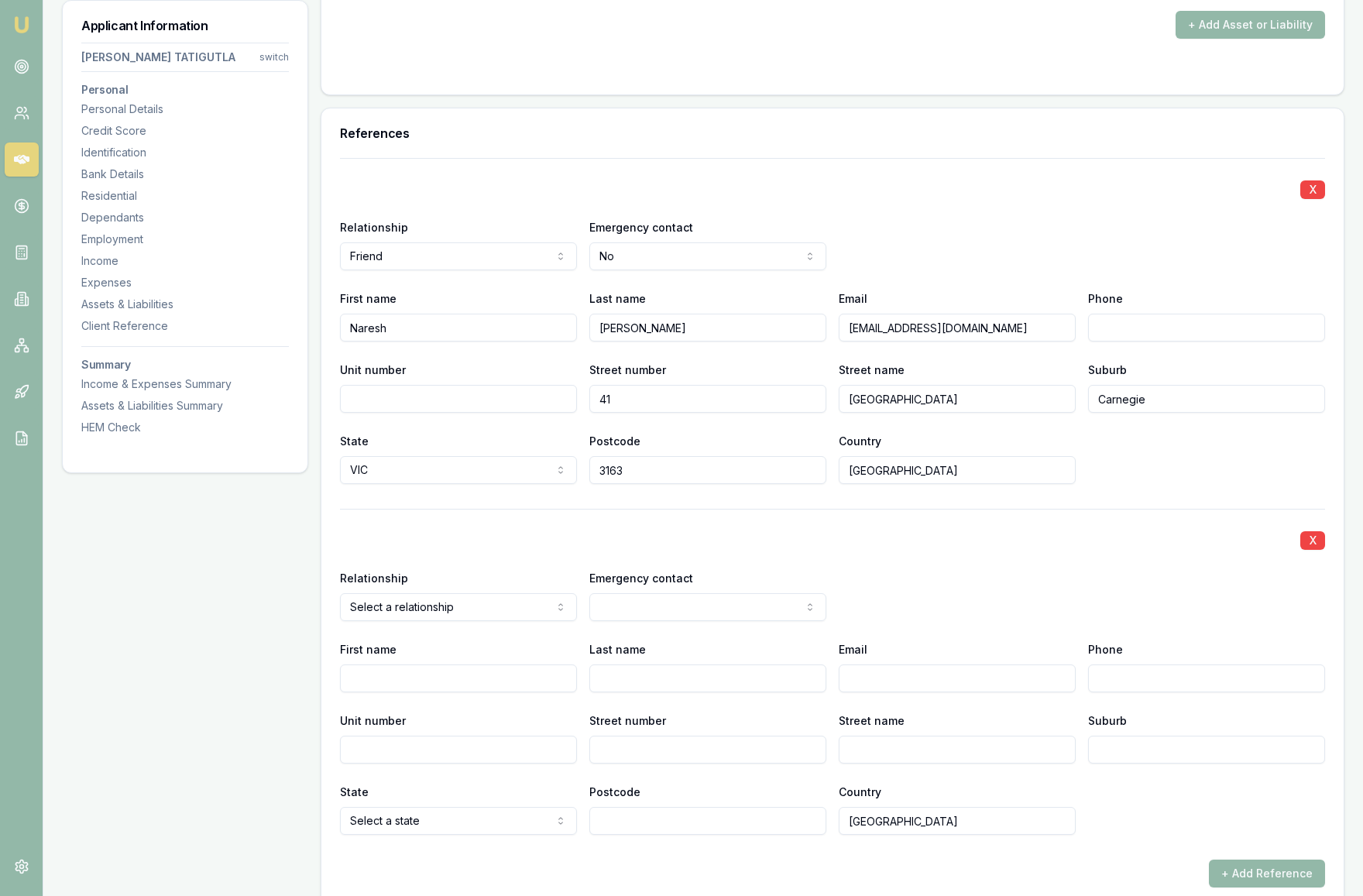
select select "COLLEAGUE"
select select "NO"
click at [444, 680] on input "First name" at bounding box center [459, 678] width 237 height 28
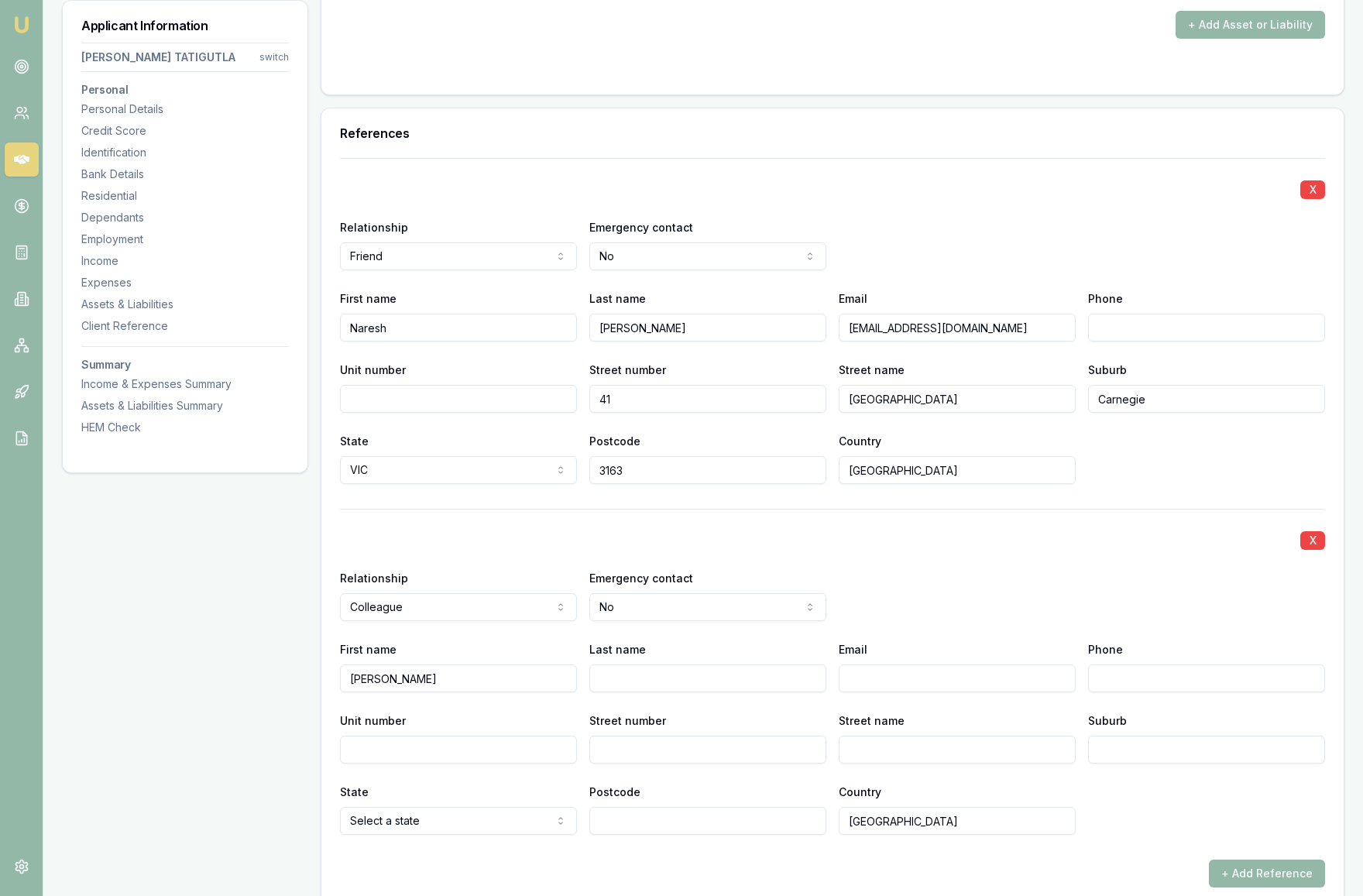
type input "Srikanth"
click at [733, 687] on input "Last name" at bounding box center [708, 678] width 237 height 28
type input "Khambam"
click at [1008, 630] on div "X Relationship Colleague Agent landlord Friend Family Colleague Other Emergency…" at bounding box center [833, 671] width 985 height 326
click at [885, 676] on input "Email" at bounding box center [957, 678] width 237 height 28
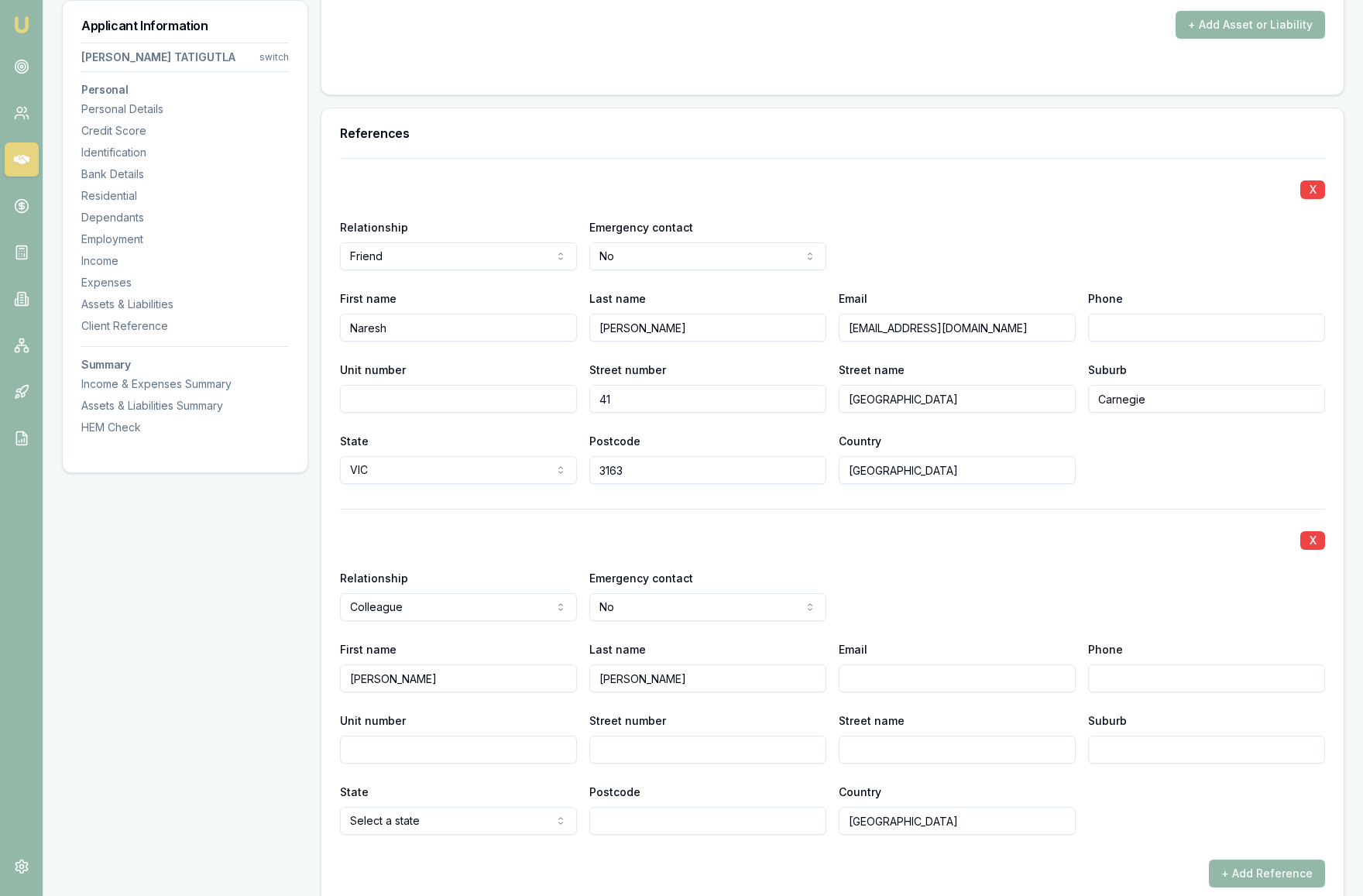
click at [885, 676] on input "Email" at bounding box center [957, 678] width 237 height 28
paste input "Khambam.srikanth@gmail.com"
type input "Khambam.srikanth@gmail.com"
click at [638, 756] on input "Street number" at bounding box center [708, 749] width 237 height 28
type input "1"
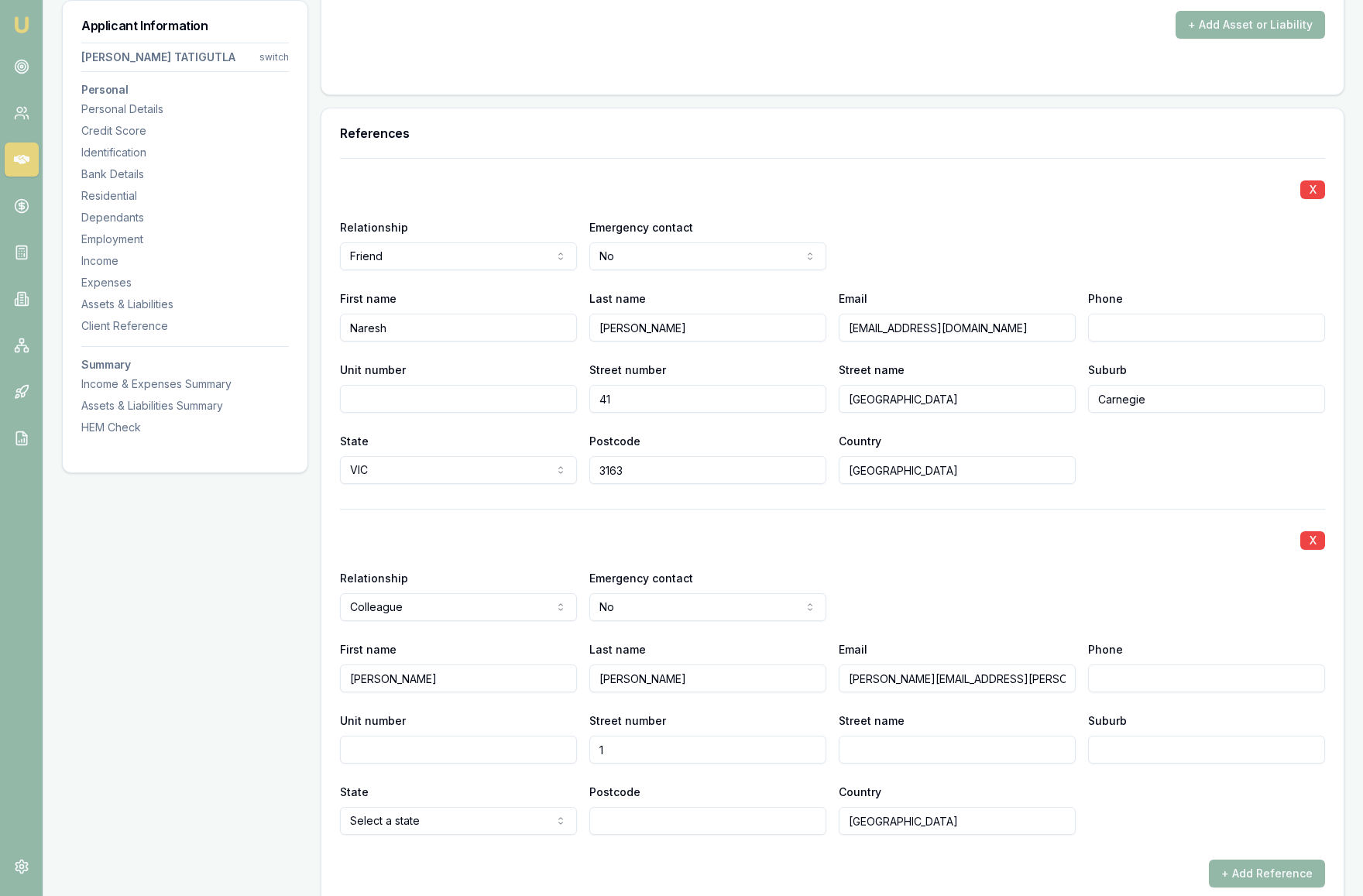
click at [892, 752] on input "Street name" at bounding box center [957, 749] width 237 height 28
type input "Meads Ct"
click at [1149, 756] on input "Suburb" at bounding box center [1207, 749] width 237 height 28
type input "s"
type input "St Albans"
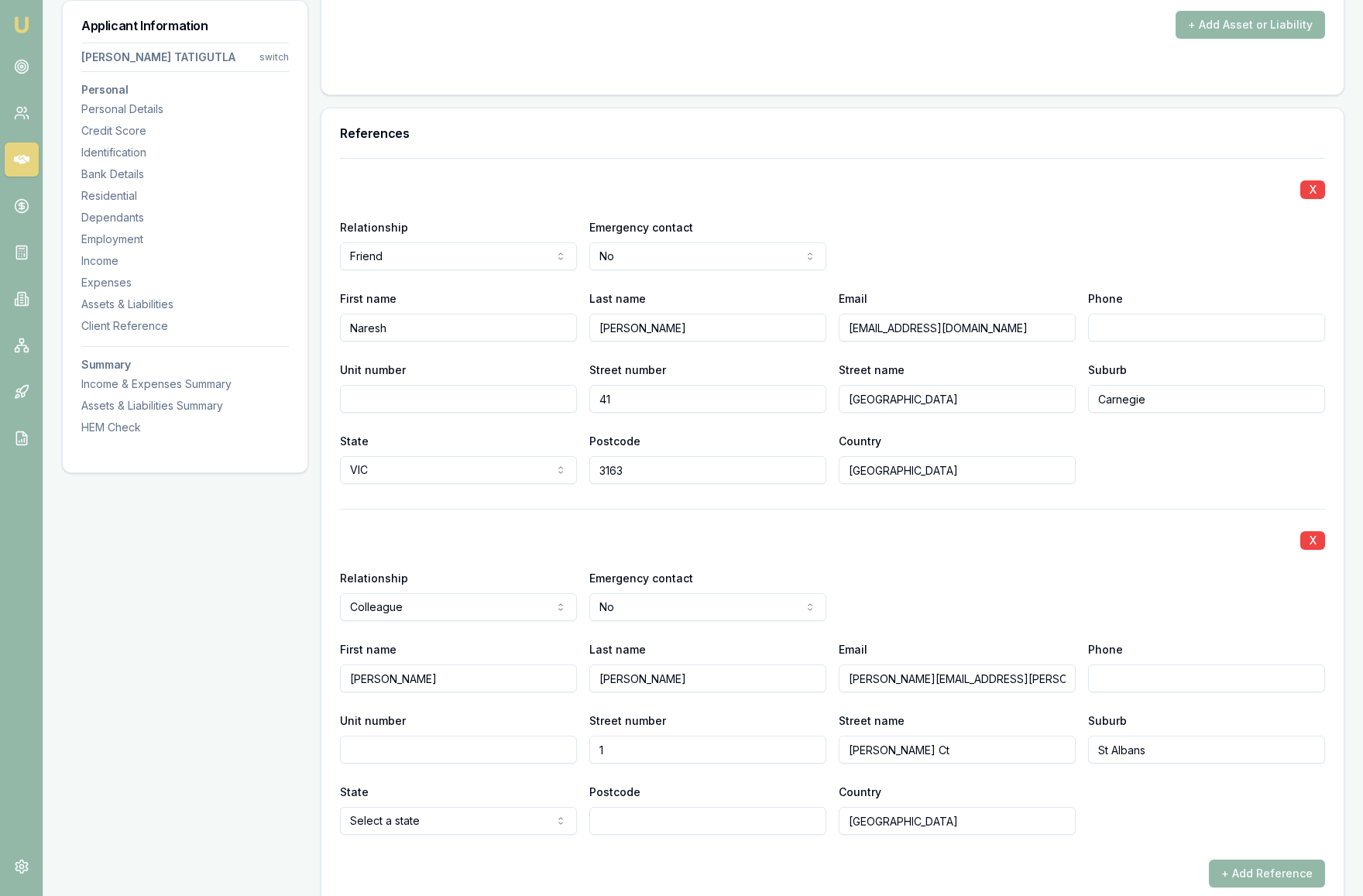
select select "VIC"
click at [645, 824] on input "Postcode" at bounding box center [708, 820] width 237 height 28
type input "3021"
click at [864, 872] on div "+ Add Reference" at bounding box center [833, 873] width 985 height 28
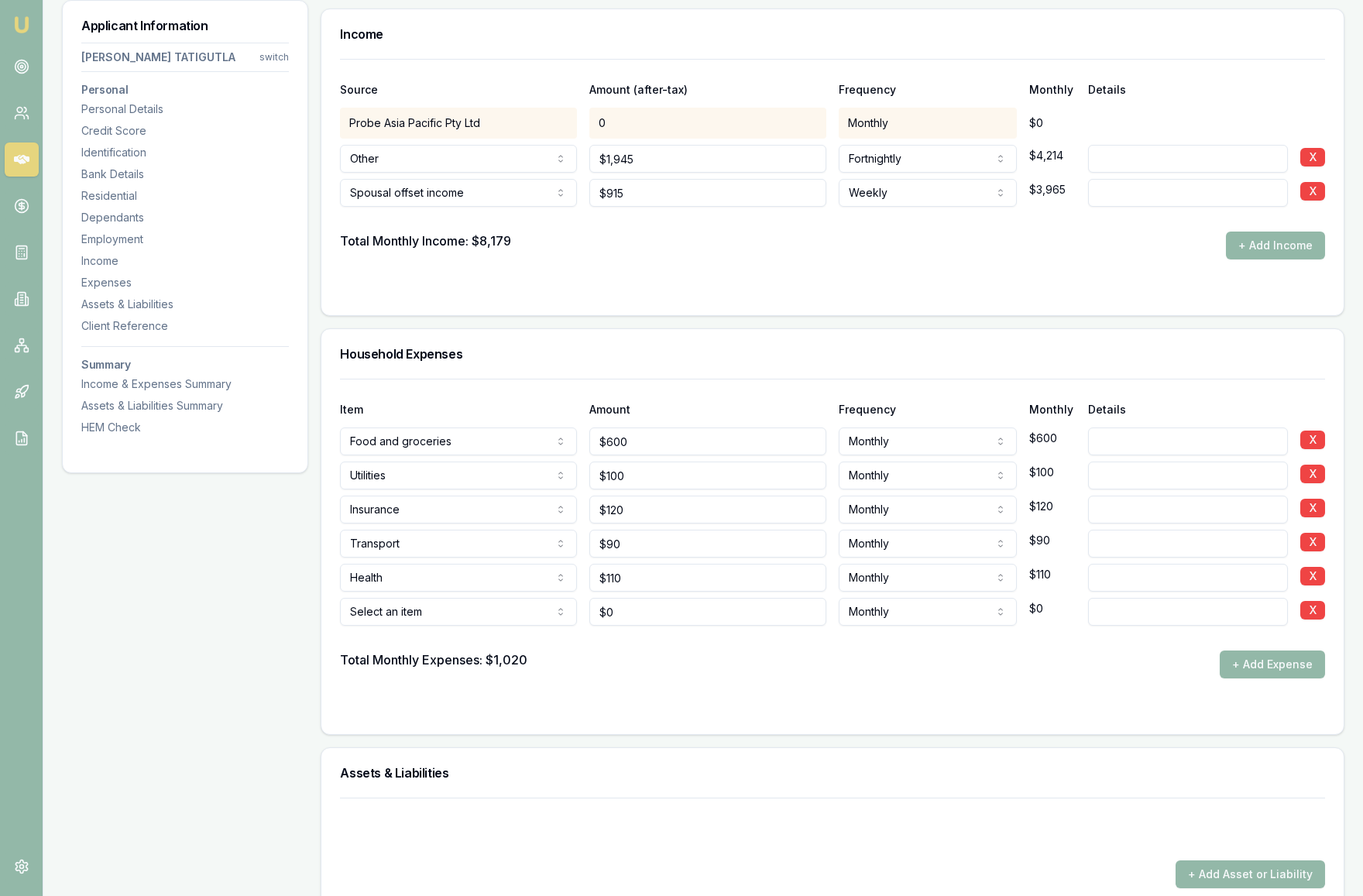
scroll to position [3049, 0]
click at [641, 609] on input "0" at bounding box center [708, 612] width 237 height 28
drag, startPoint x: 641, startPoint y: 609, endPoint x: 555, endPoint y: 611, distance: 86.0
click at [555, 611] on div "Rent or board Rent or board Food and groceries Utilities Insurance Transport He…" at bounding box center [833, 609] width 985 height 34
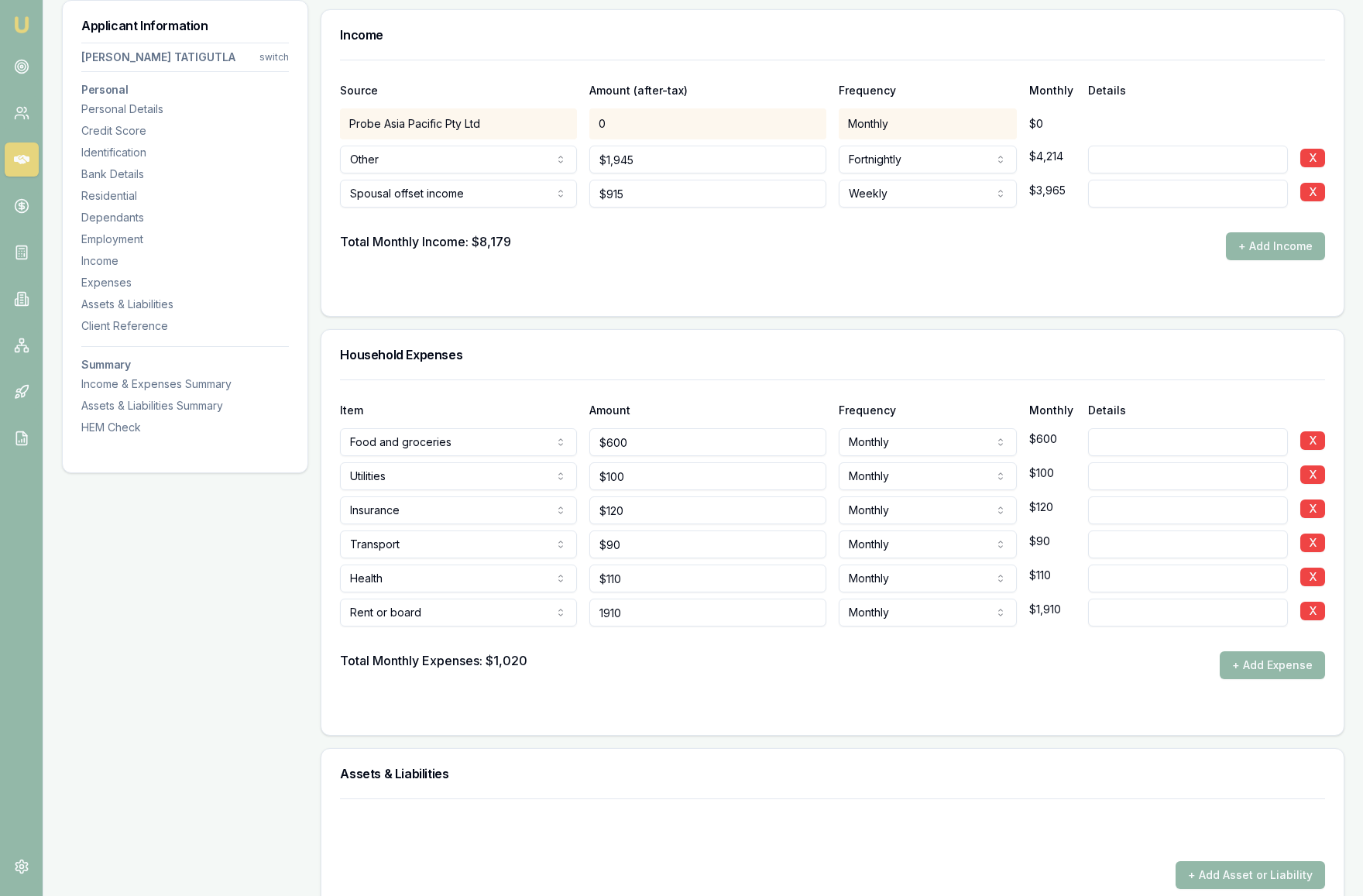
type input "$1,910"
click at [649, 692] on form "Item Amount Frequency Monthly Details Food and groceries Rent or board Food and…" at bounding box center [833, 548] width 985 height 337
click at [770, 696] on form "Item Amount Frequency Monthly Details Food and groceries Rent or board Food and…" at bounding box center [833, 548] width 985 height 337
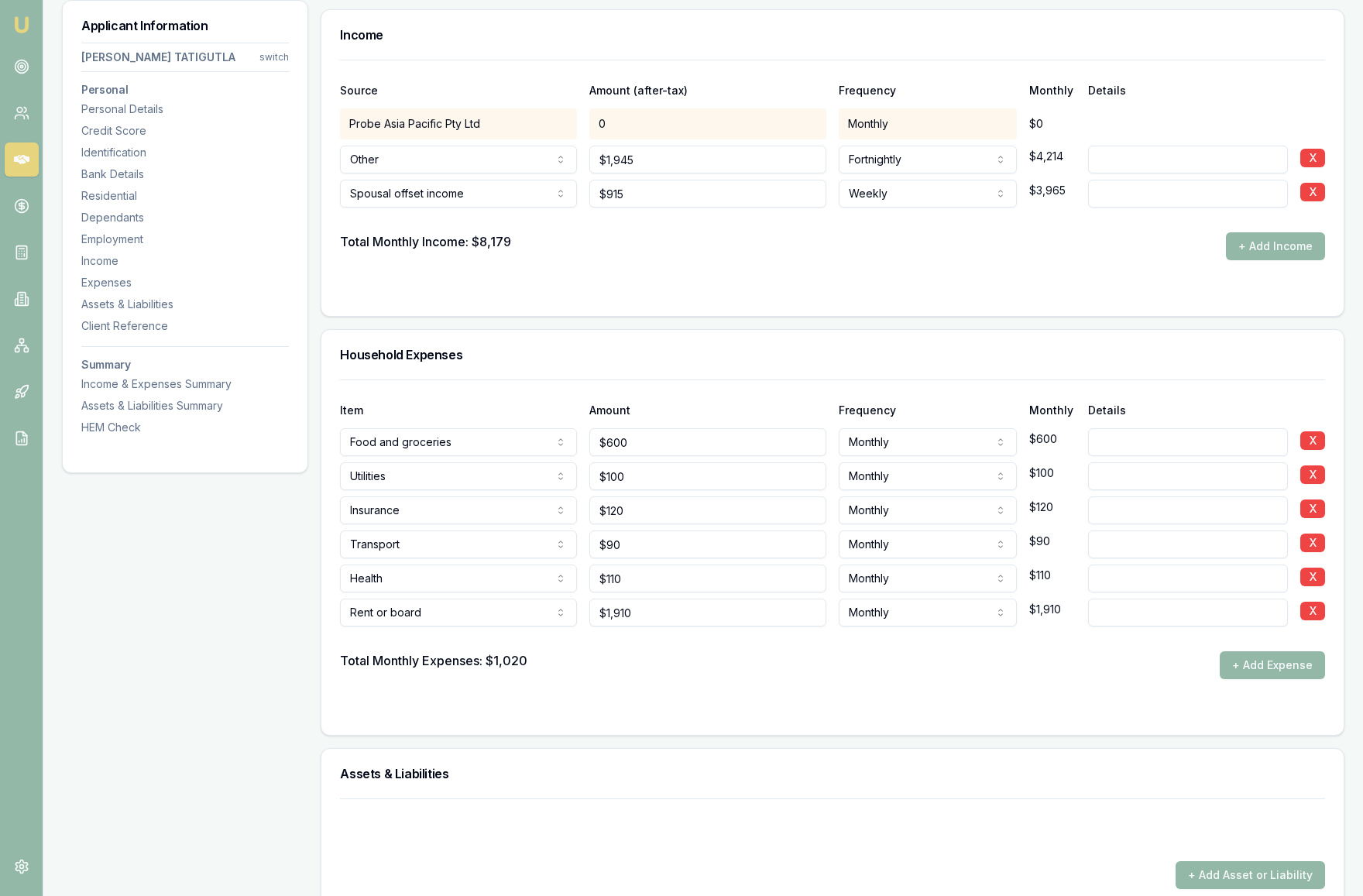
click at [808, 694] on form "Item Amount Frequency Monthly Details Food and groceries Rent or board Food and…" at bounding box center [833, 548] width 985 height 337
click at [926, 692] on form "Item Amount Frequency Monthly Details Food and groceries Rent or board Food and…" at bounding box center [833, 548] width 985 height 337
click at [734, 341] on div "Household Expenses" at bounding box center [832, 354] width 1022 height 49
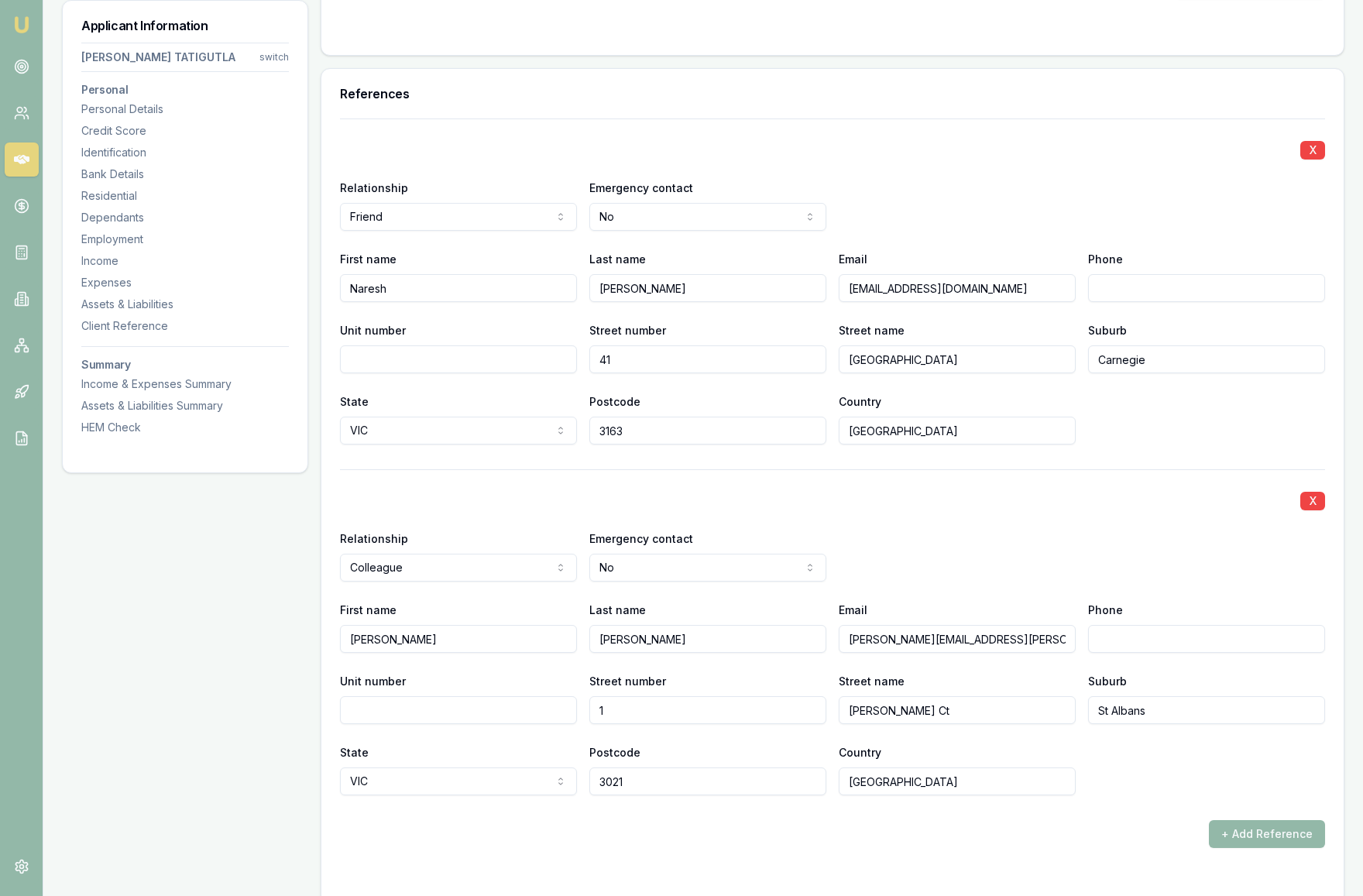
scroll to position [3932, 0]
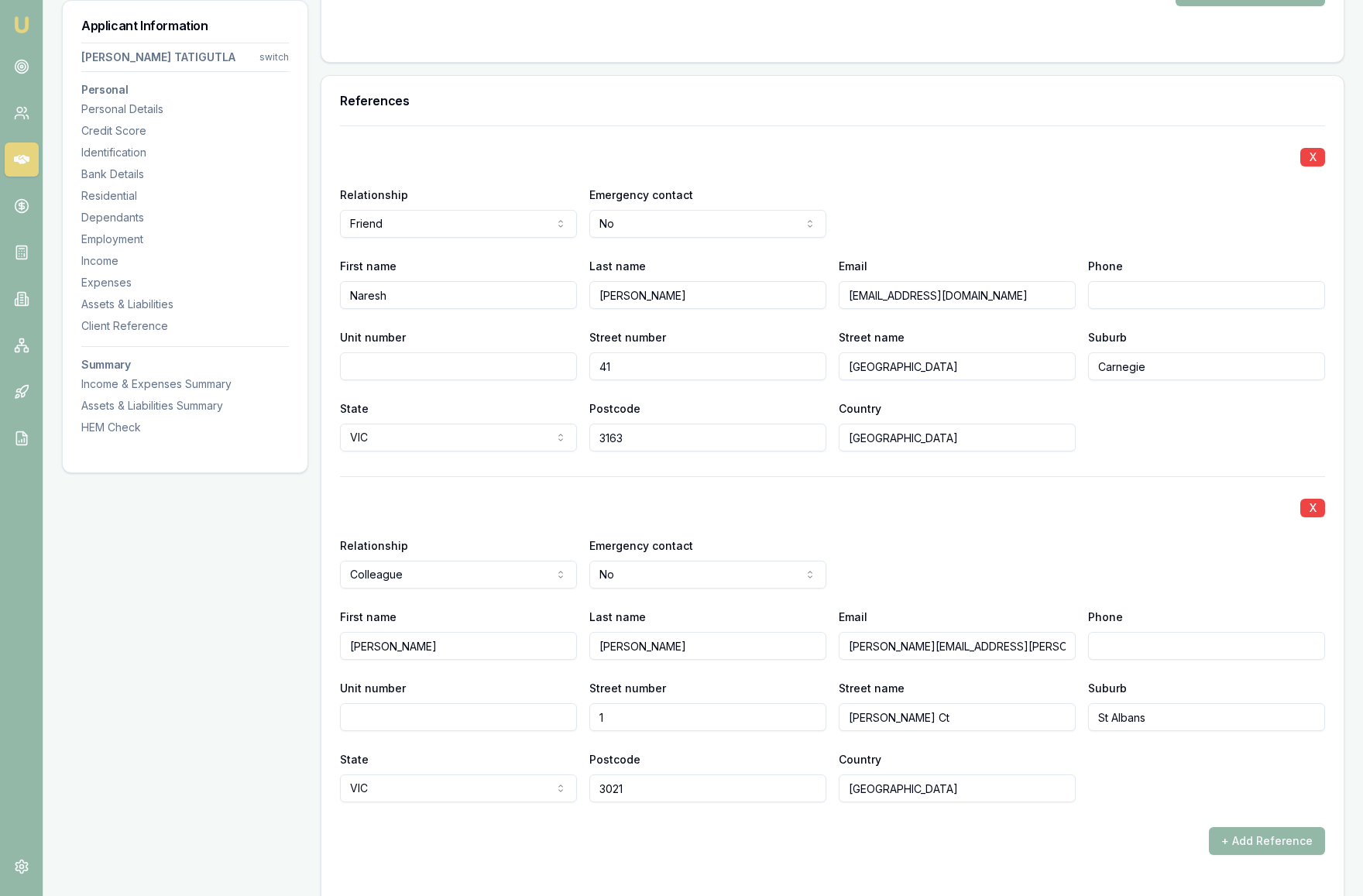
click at [749, 436] on input "3163" at bounding box center [708, 437] width 237 height 28
click at [874, 497] on div "X" at bounding box center [833, 506] width 985 height 22
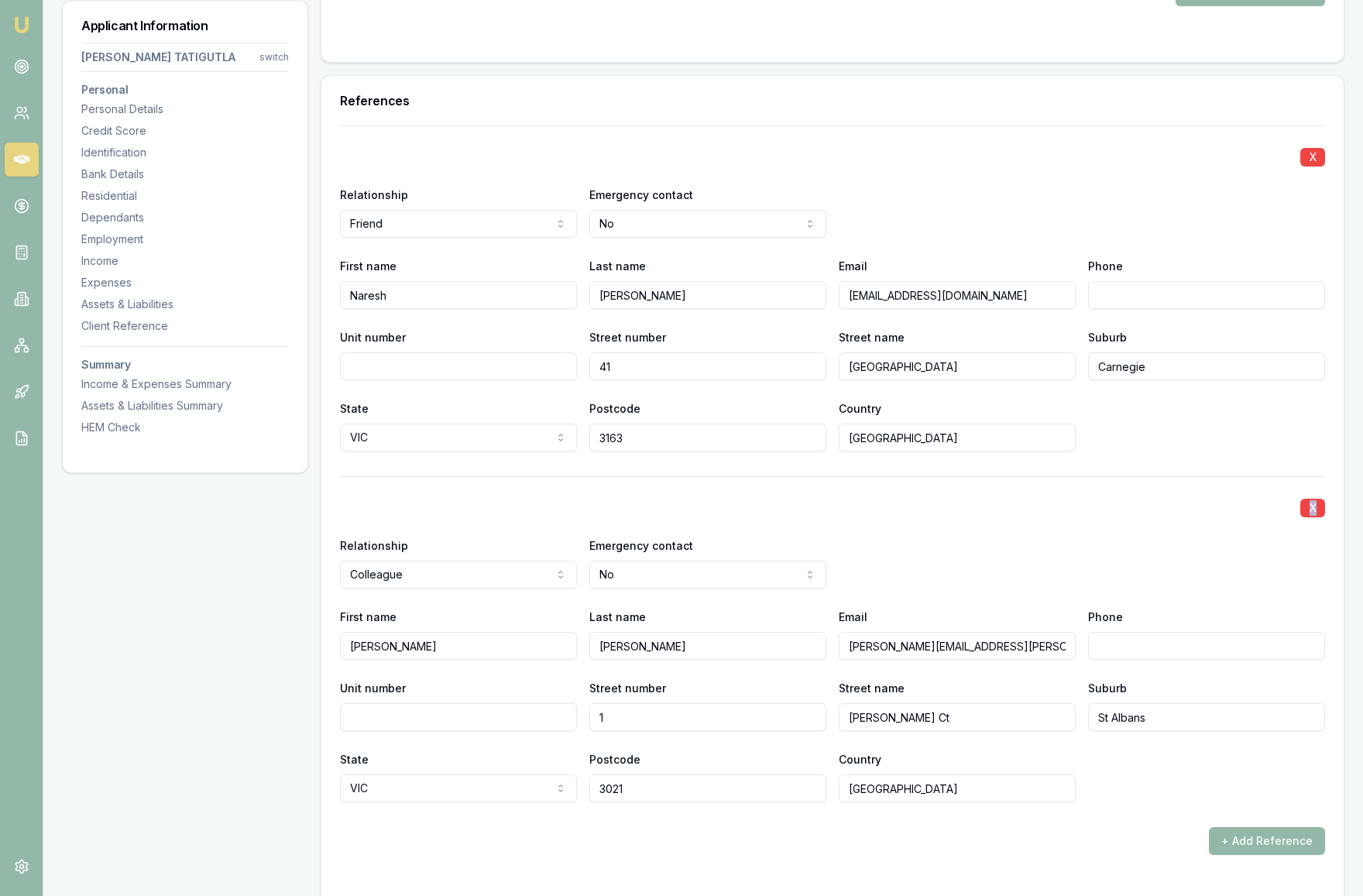
click at [874, 497] on div "X" at bounding box center [833, 506] width 985 height 22
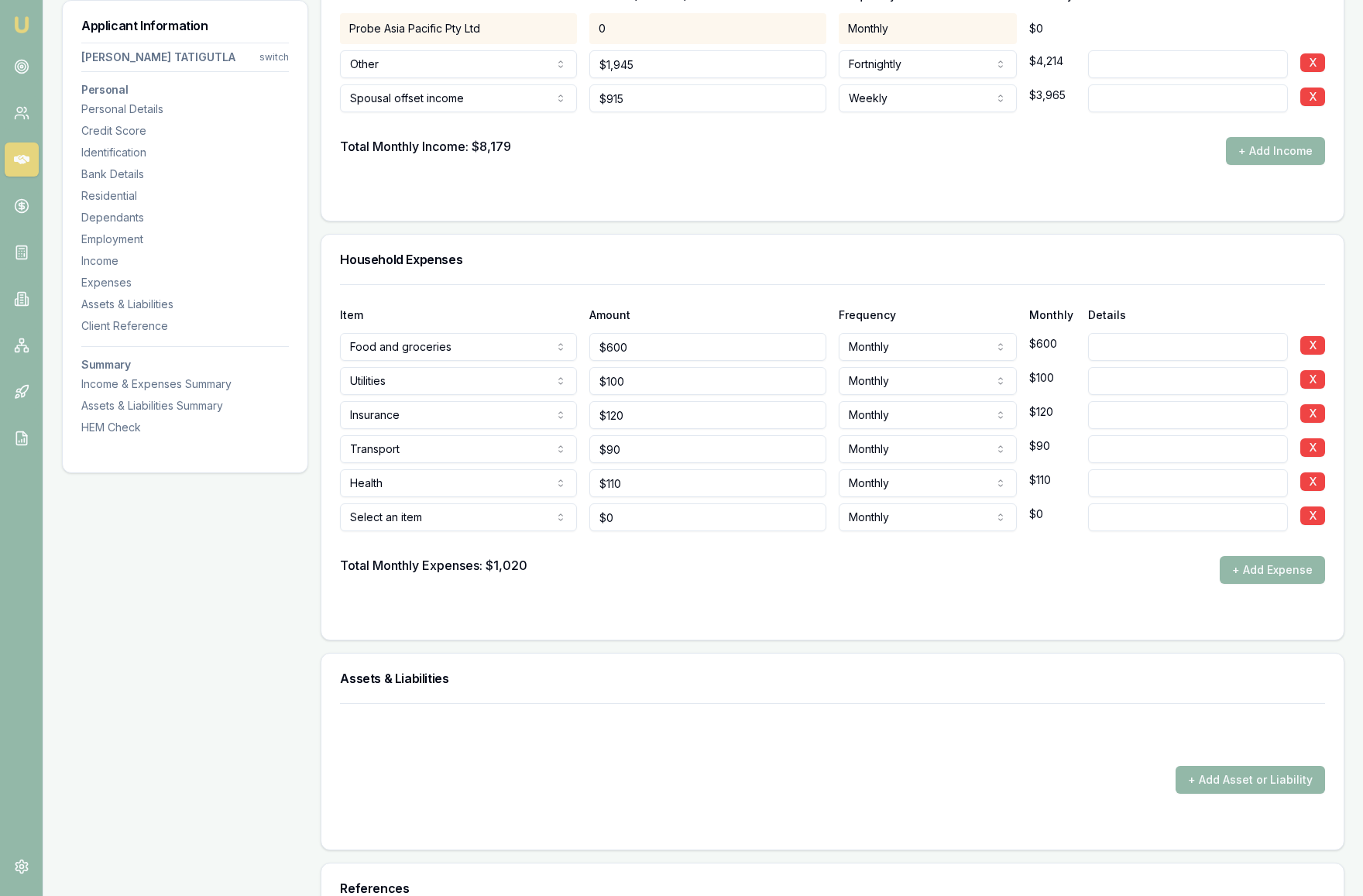
scroll to position [3143, 0]
drag, startPoint x: 660, startPoint y: 522, endPoint x: 540, endPoint y: 518, distance: 120.1
click at [540, 518] on div "Rent or board Rent or board Food and groceries Utilities Insurance Transport He…" at bounding box center [833, 516] width 985 height 34
type input "$1,910"
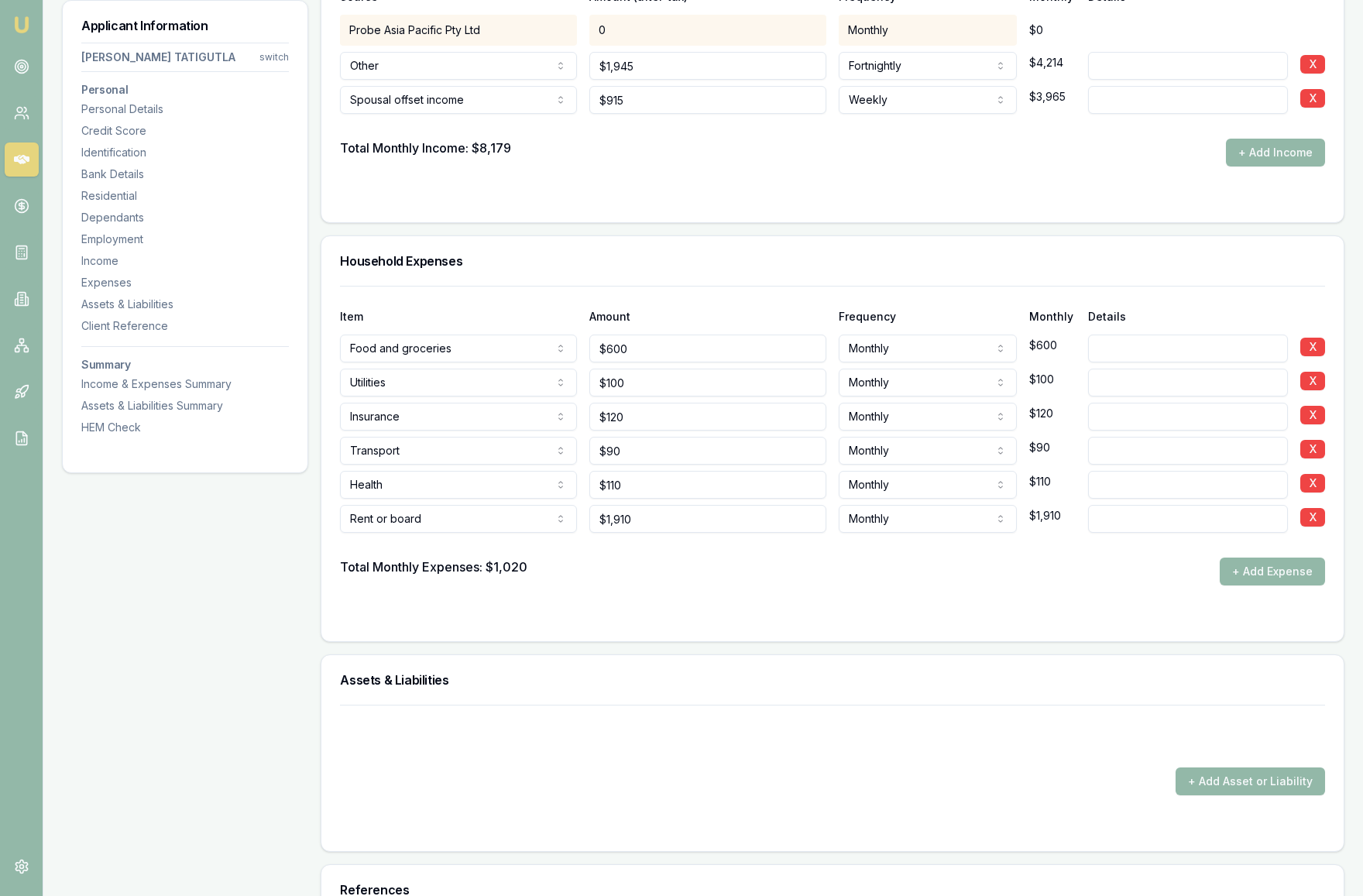
click at [639, 568] on div "Total Monthly Expenses: $1,020 + Add Expense" at bounding box center [833, 571] width 985 height 28
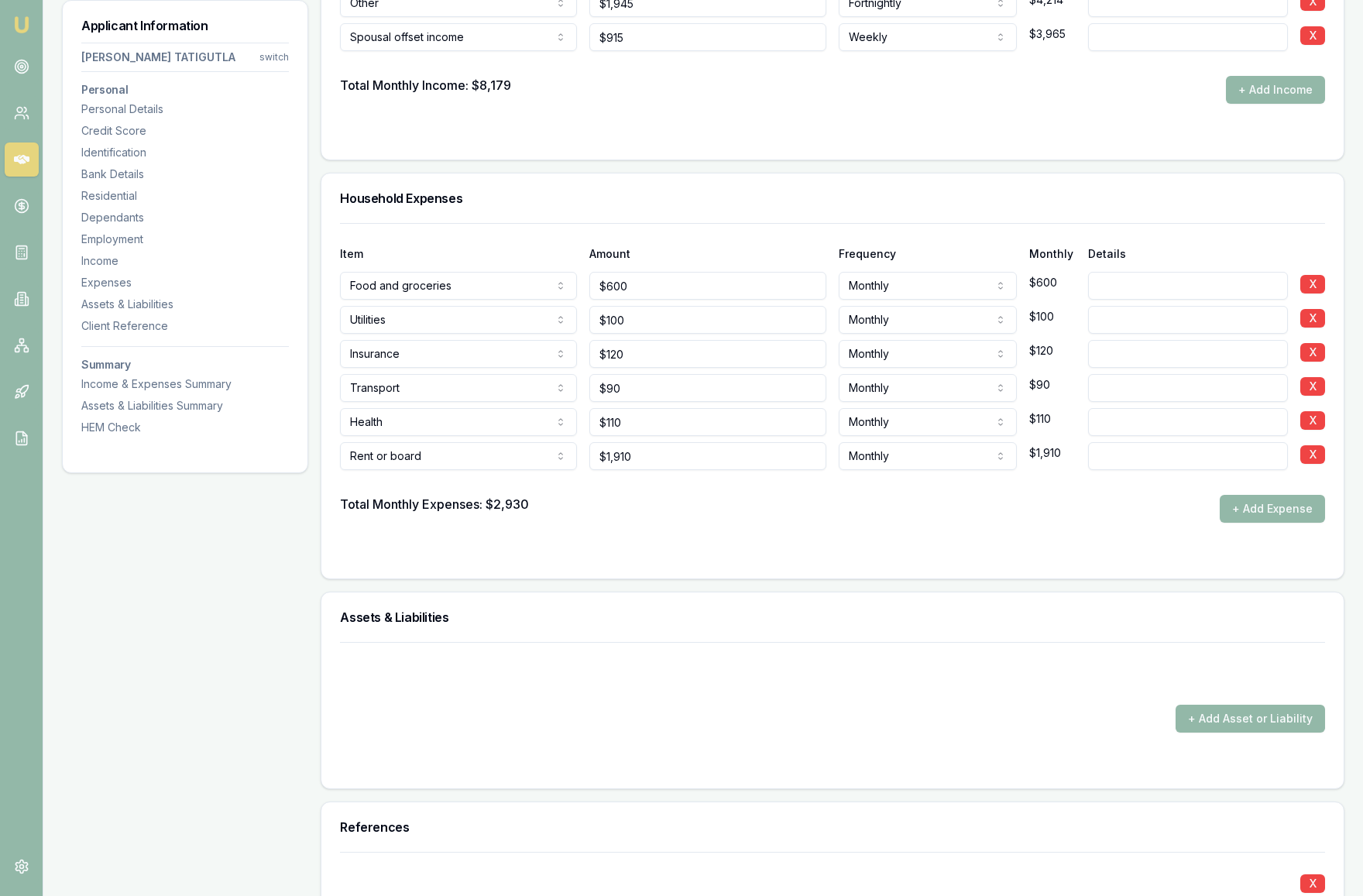
scroll to position [3201, 0]
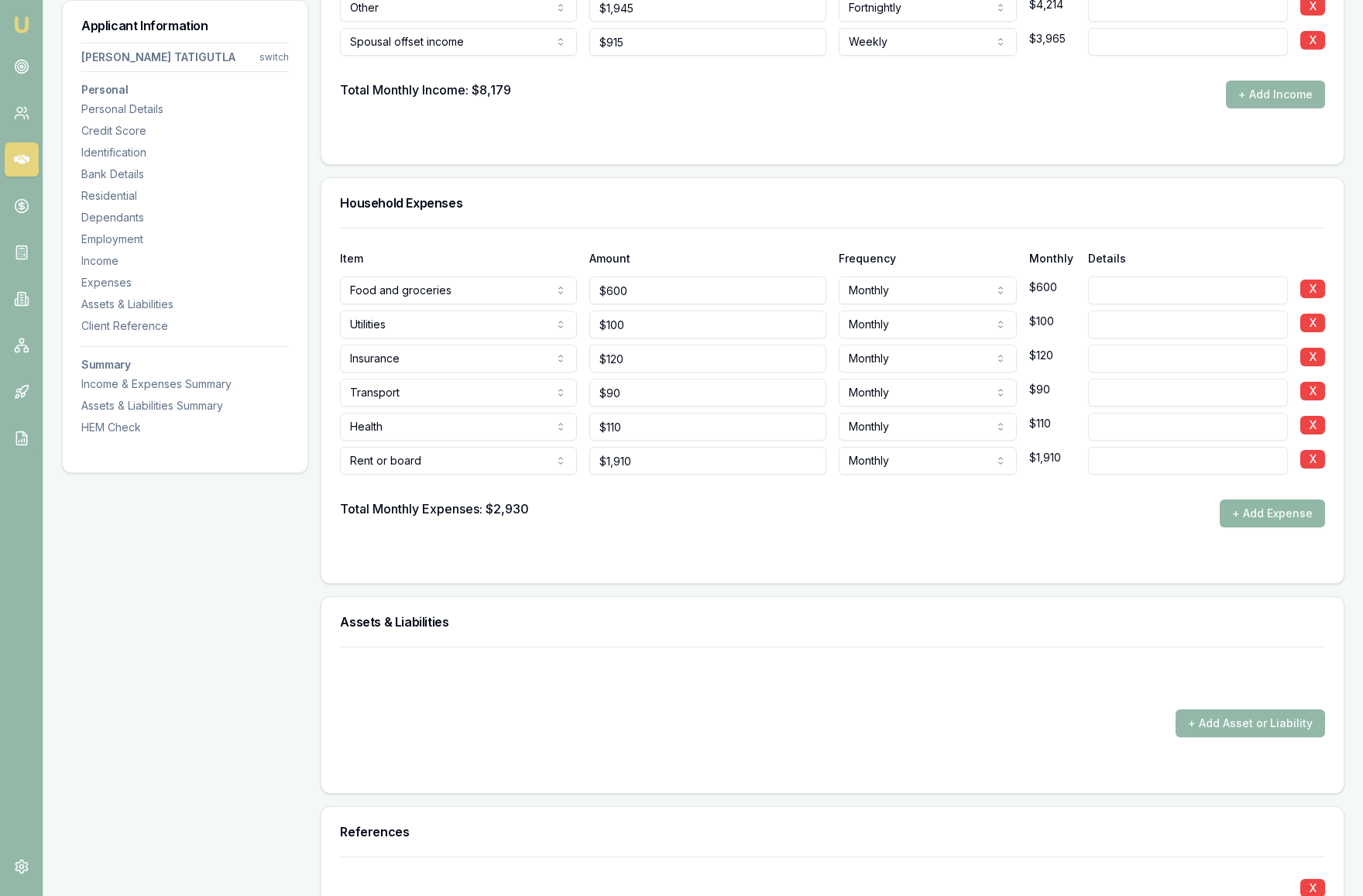
click at [1300, 510] on button "+ Add Expense" at bounding box center [1272, 513] width 105 height 28
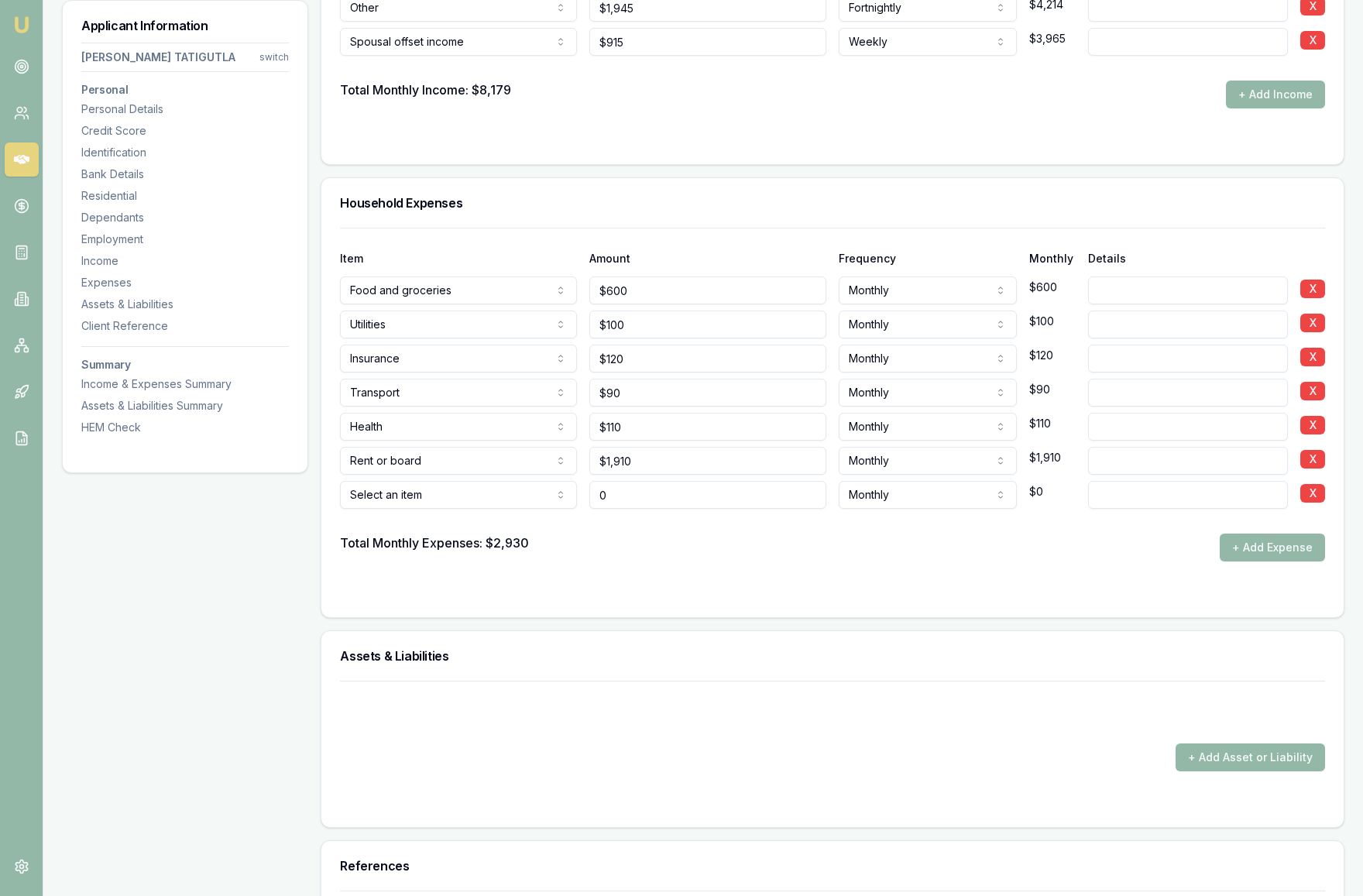
type input "$0"
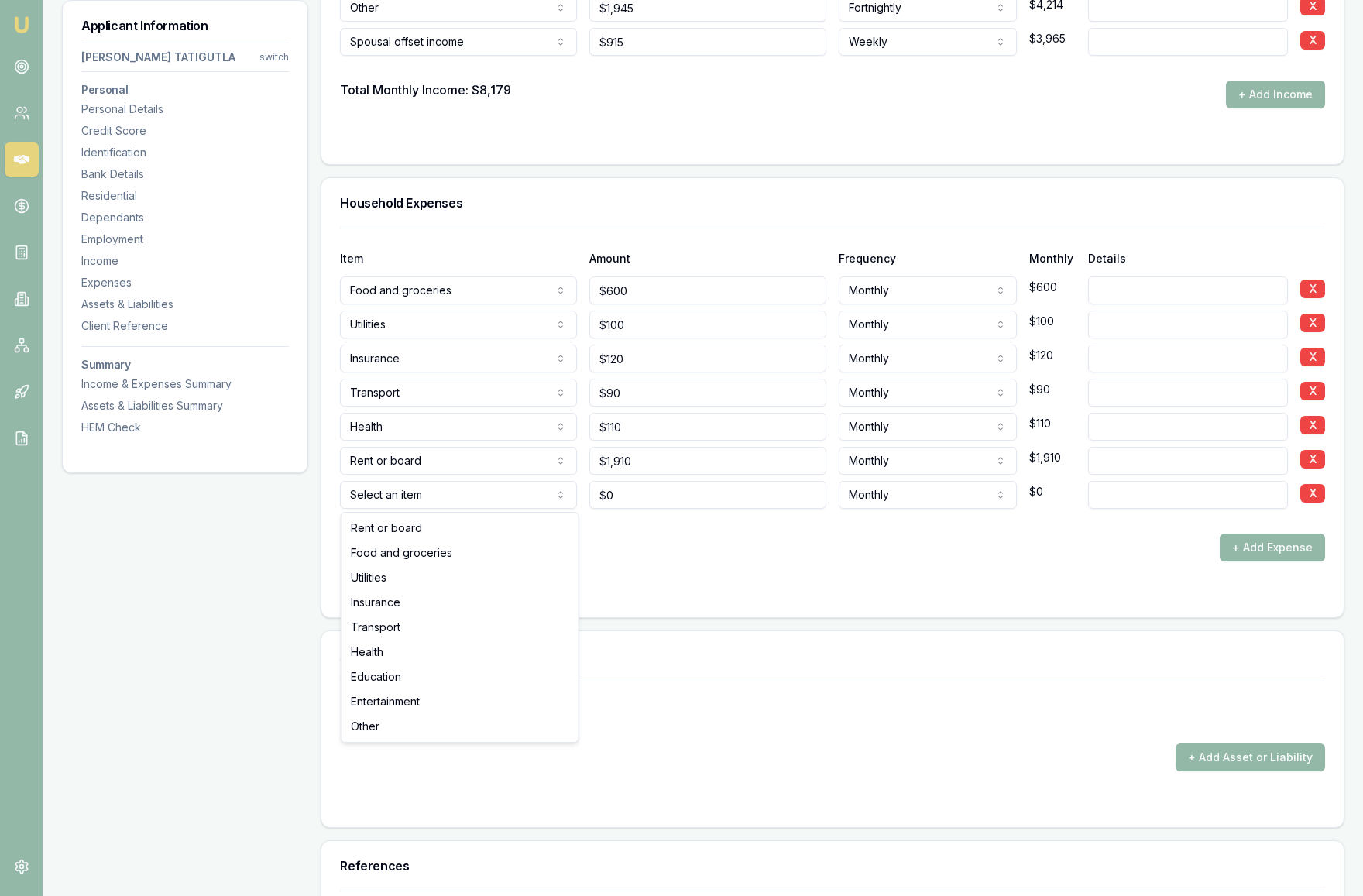
select select "OTHER"
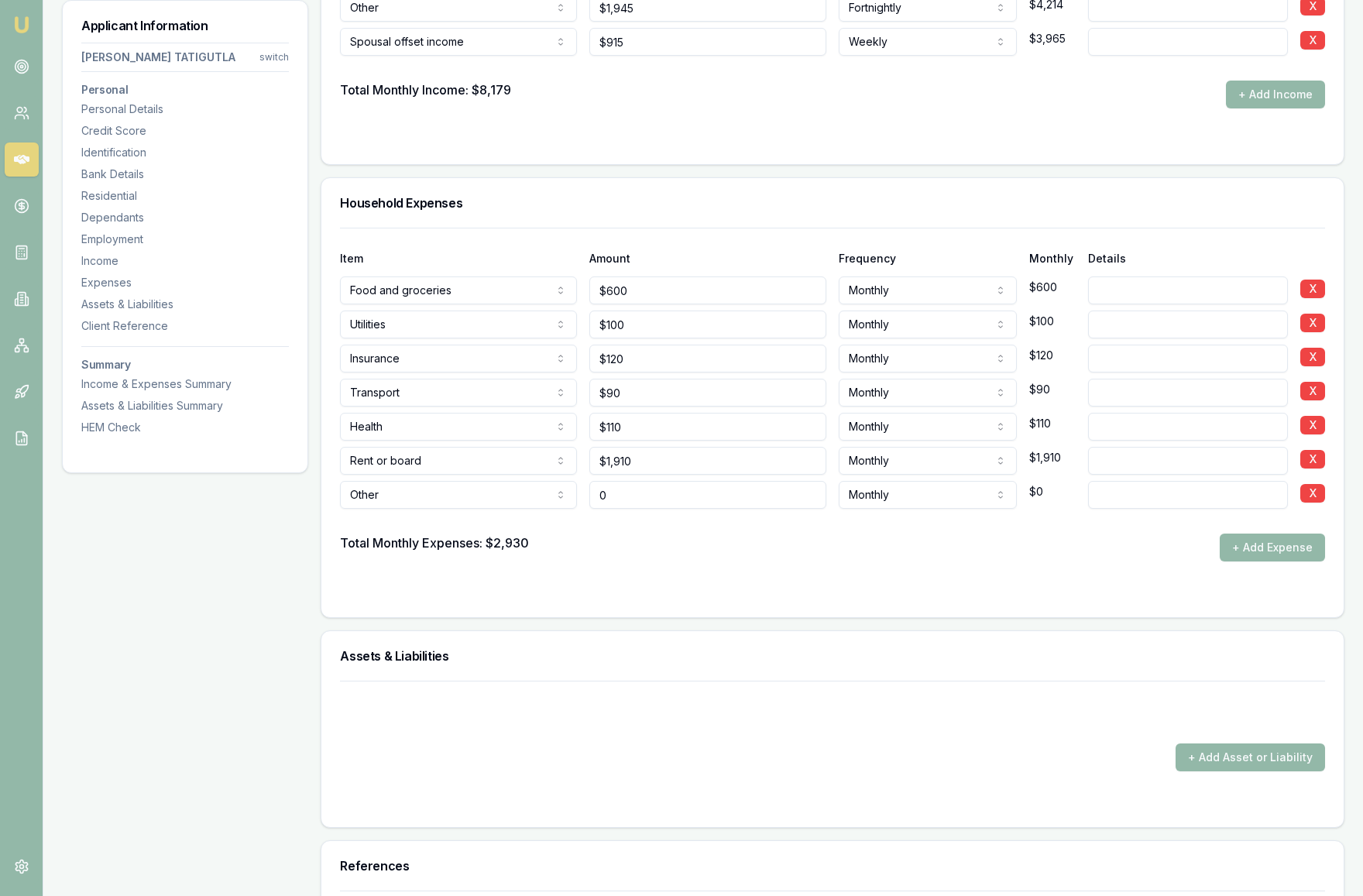
drag, startPoint x: 660, startPoint y: 500, endPoint x: 582, endPoint y: 500, distance: 78.0
click at [582, 500] on div "Other Rent or board Food and groceries Utilities Insurance Transport Health Edu…" at bounding box center [833, 491] width 985 height 34
type input "$500"
click at [701, 572] on form "Item Amount Frequency Monthly Details Food and groceries Rent or board Food and…" at bounding box center [833, 413] width 985 height 370
click at [765, 580] on form "Item Amount Frequency Monthly Details Food and groceries Rent or board Food and…" at bounding box center [833, 413] width 985 height 370
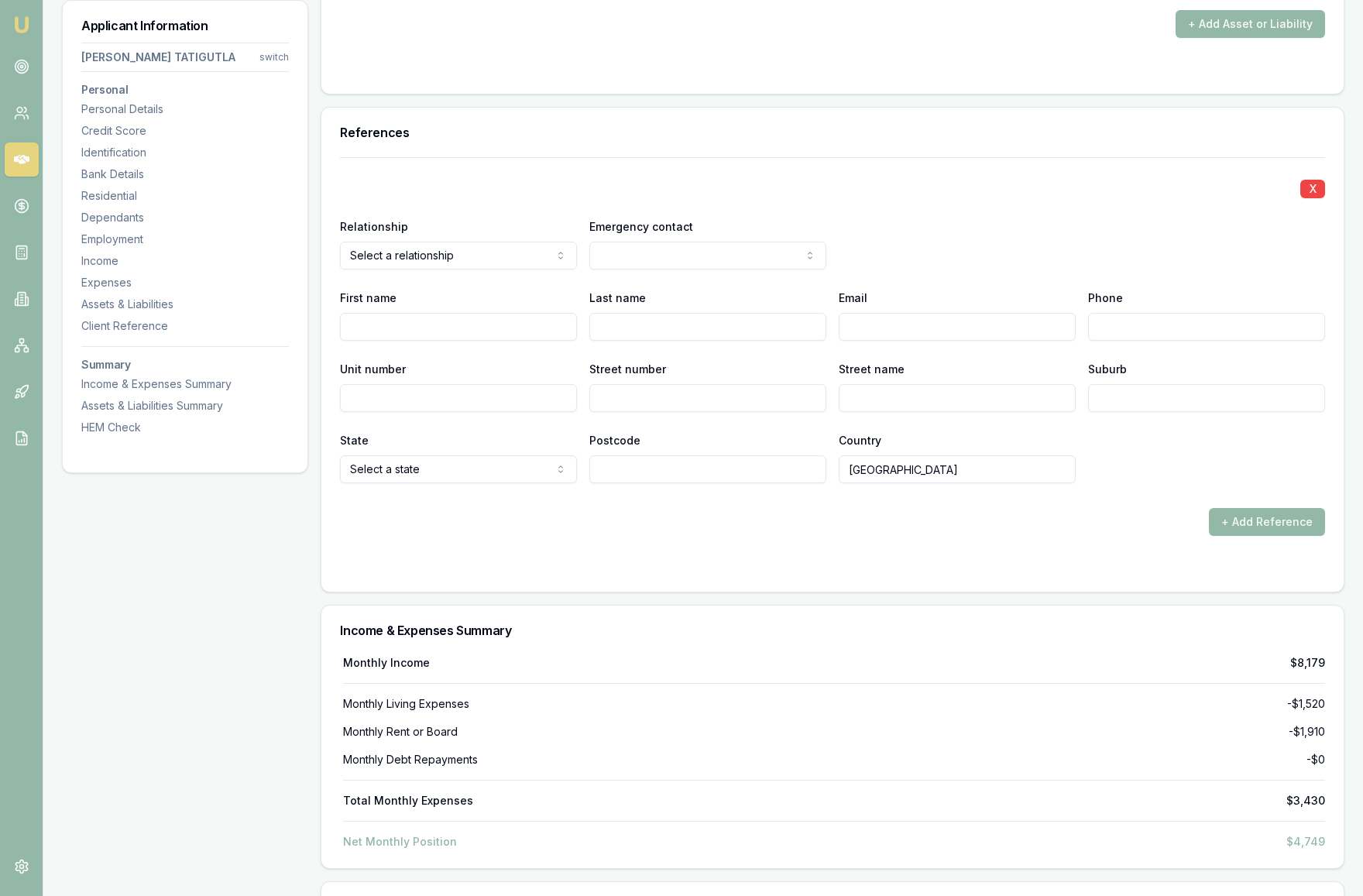
scroll to position [3933, 0]
click at [826, 548] on form "X Relationship Select a relationship Agent landlord Friend Family Colleague Oth…" at bounding box center [833, 366] width 985 height 416
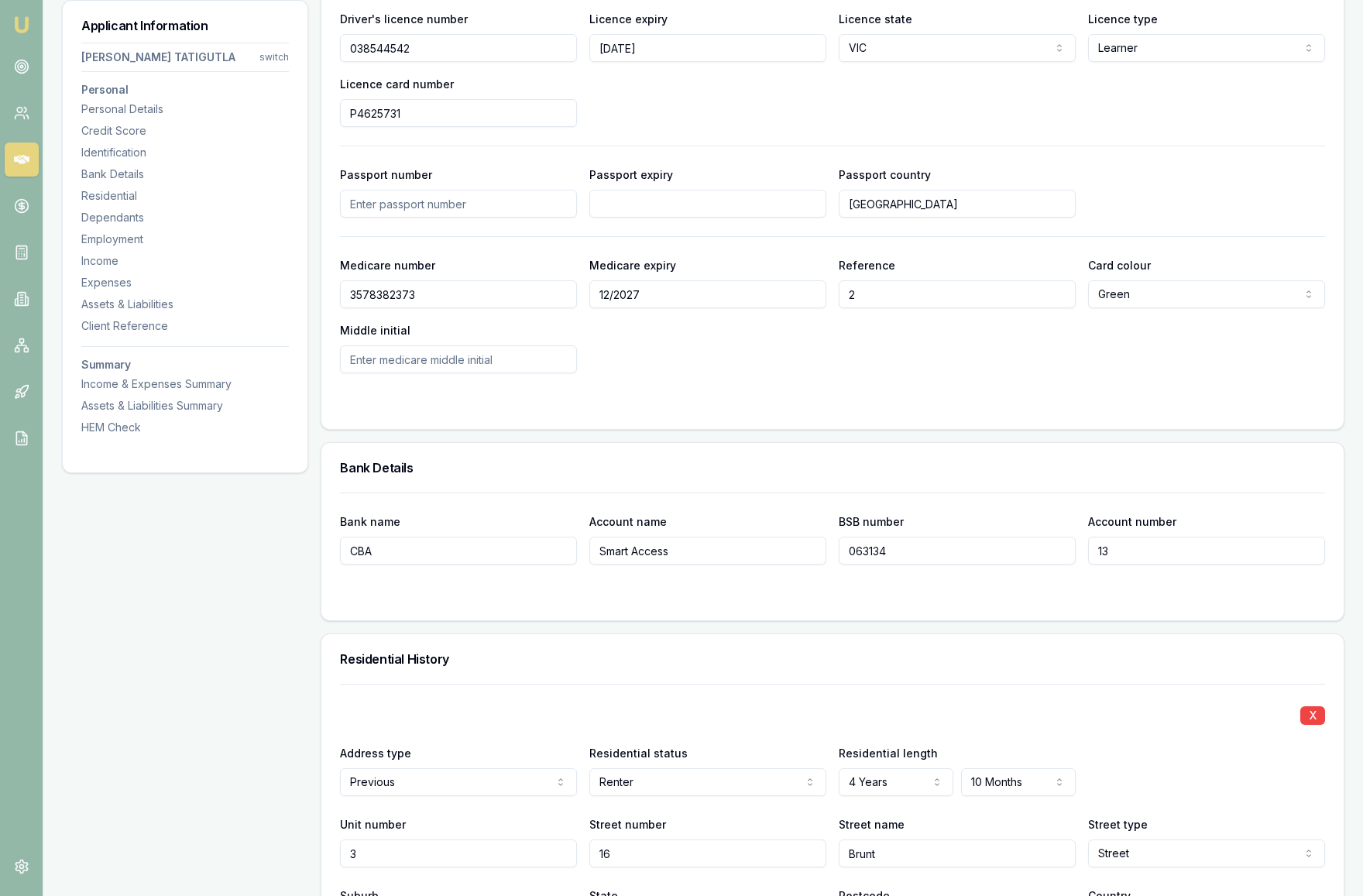
scroll to position [864, 0]
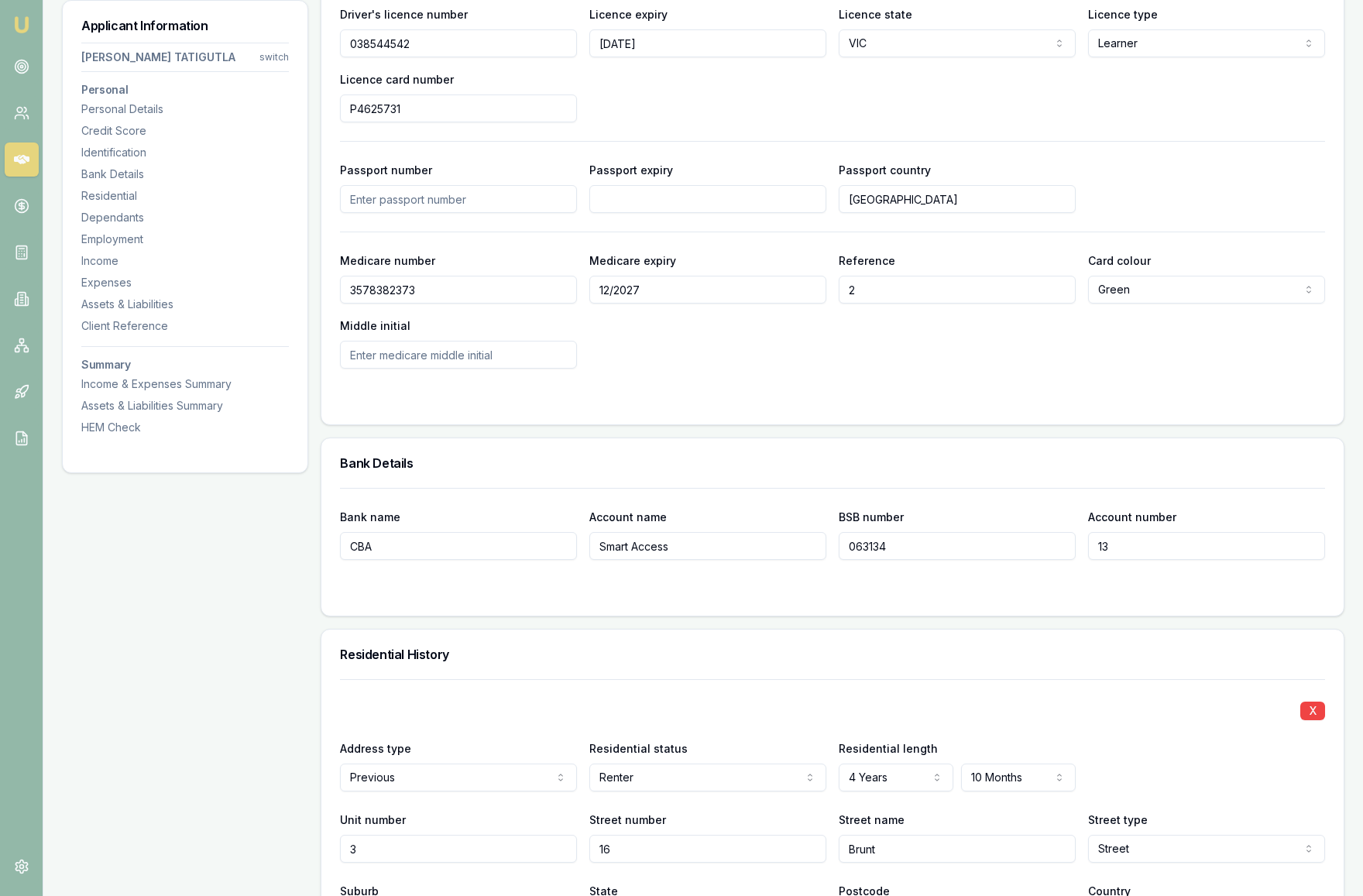
click at [1162, 549] on input "13" at bounding box center [1207, 545] width 237 height 28
type input "10392104"
click at [1095, 598] on div "Bank name CBA Account name Smart Access BSB number 063134 Account number 103921…" at bounding box center [832, 552] width 1022 height 127
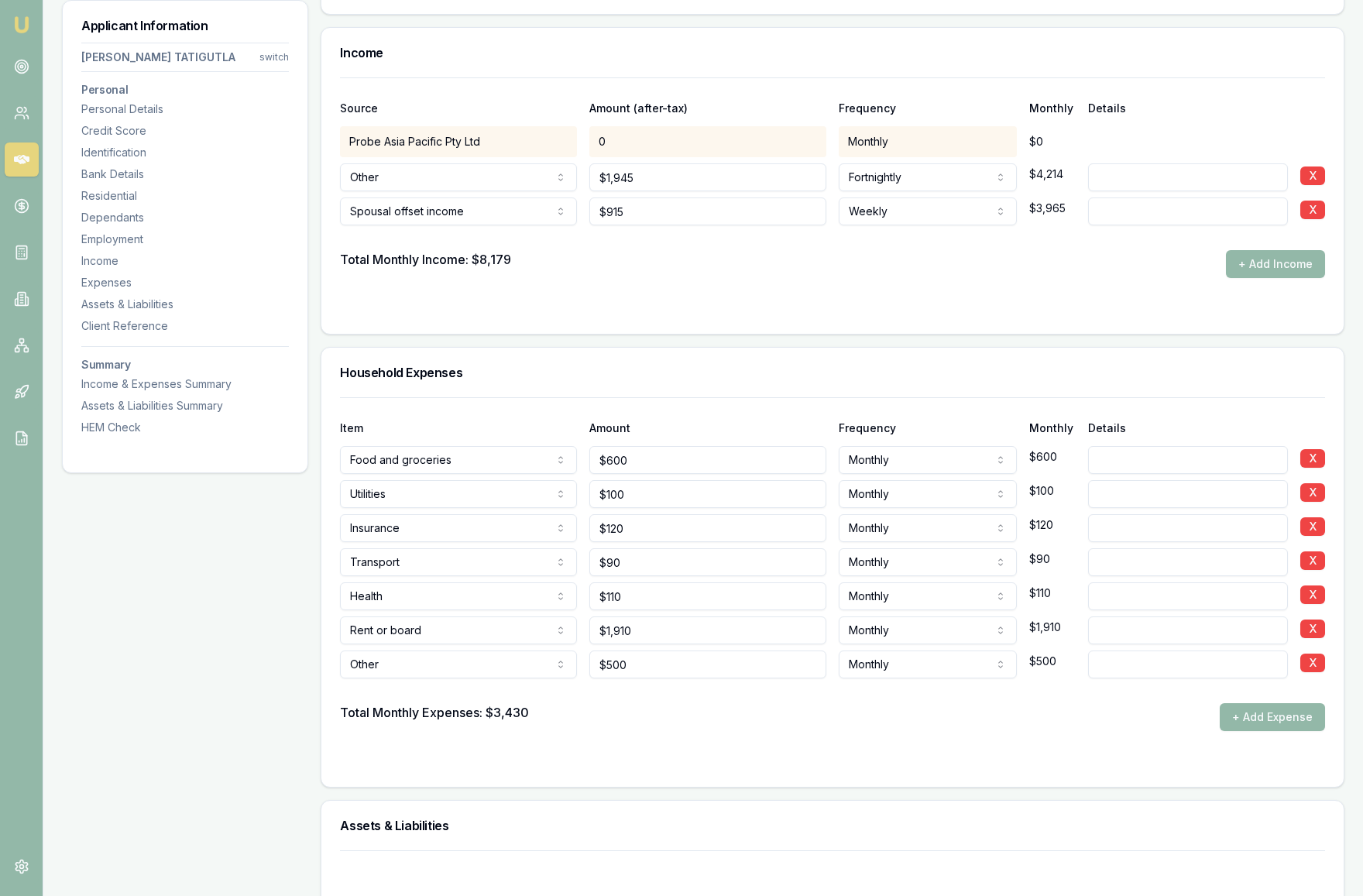
scroll to position [3032, 0]
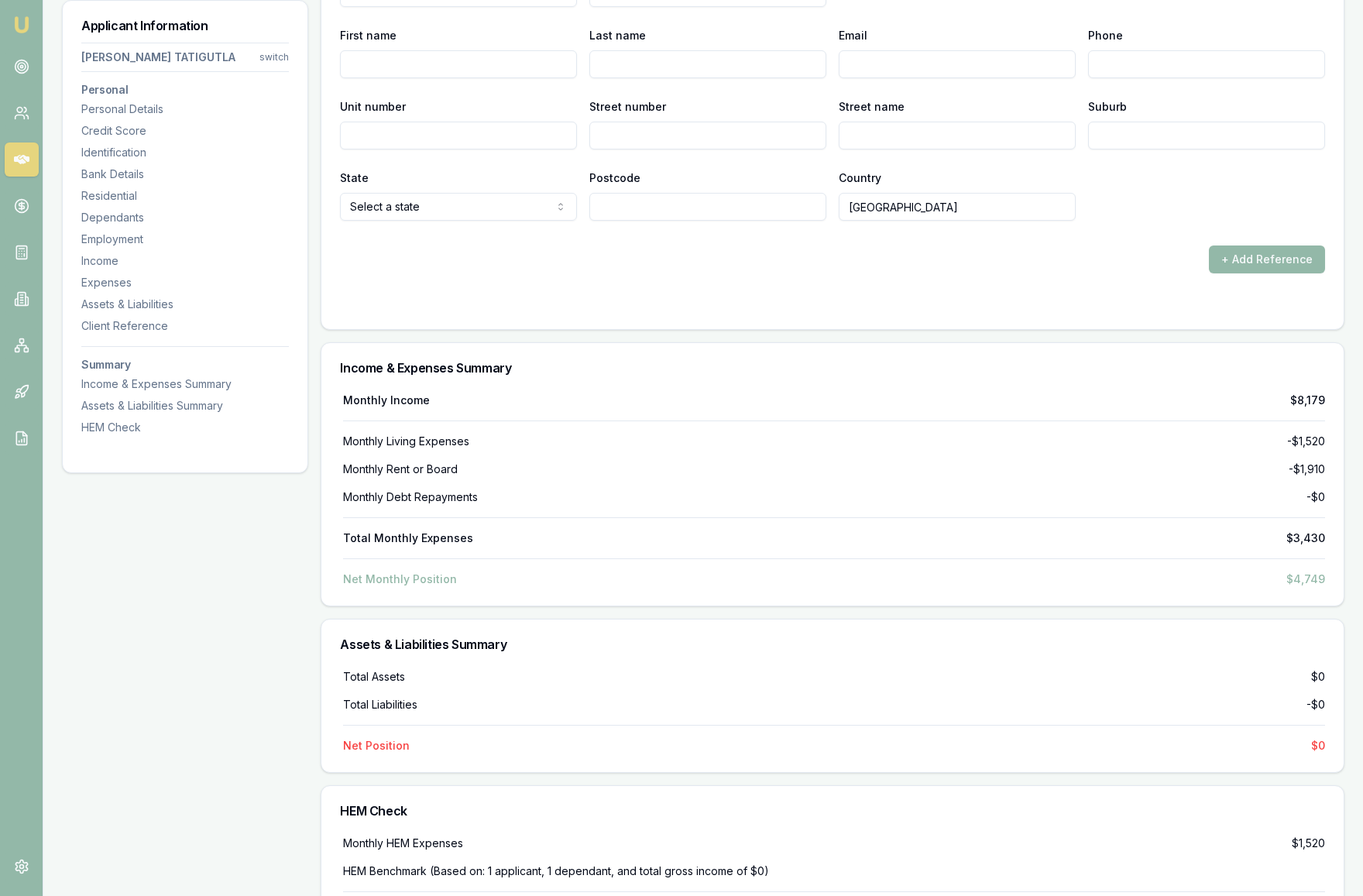
scroll to position [4277, 0]
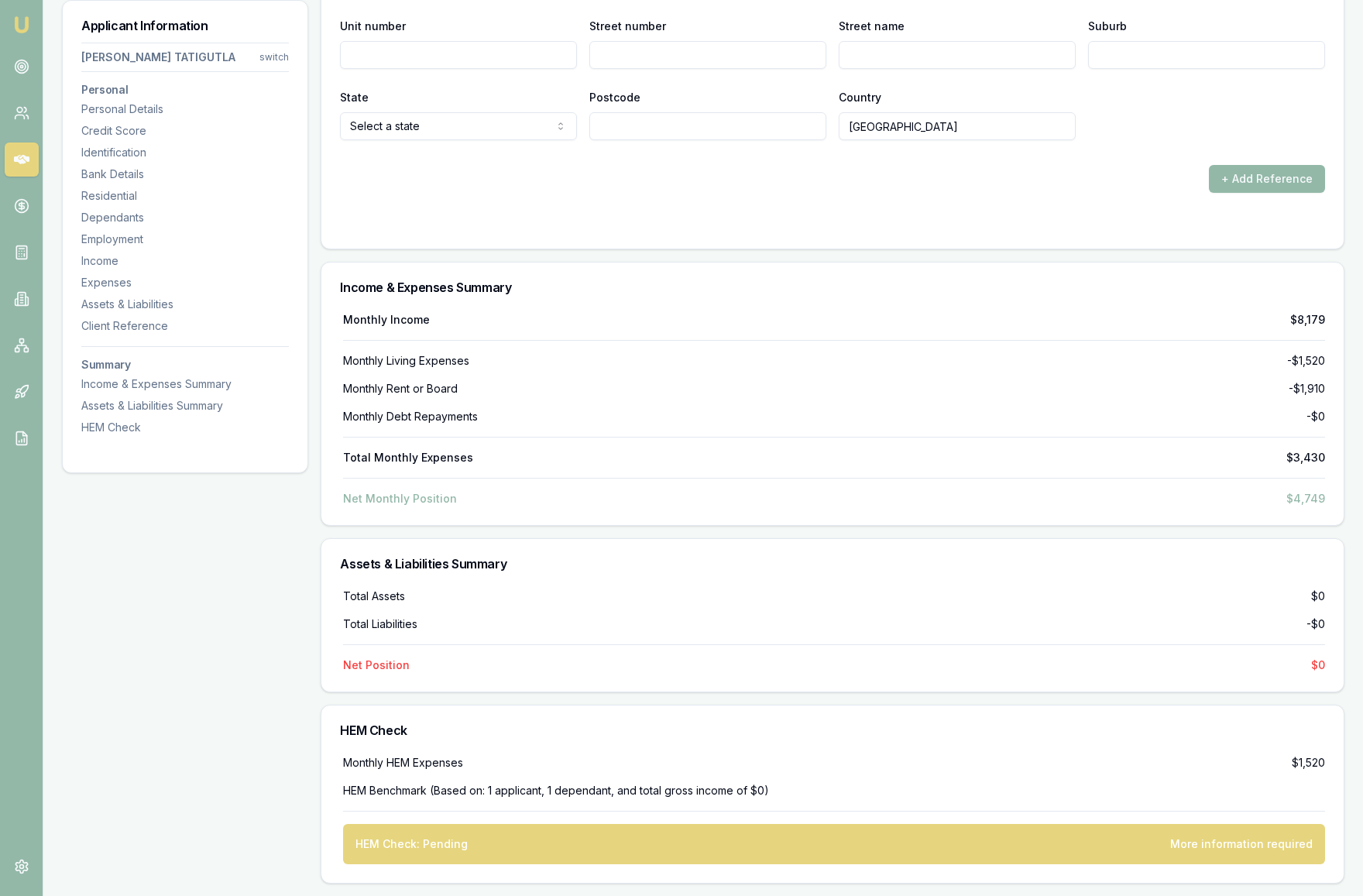
click at [682, 847] on div "HEM Check: Pending More information required" at bounding box center [834, 843] width 983 height 40
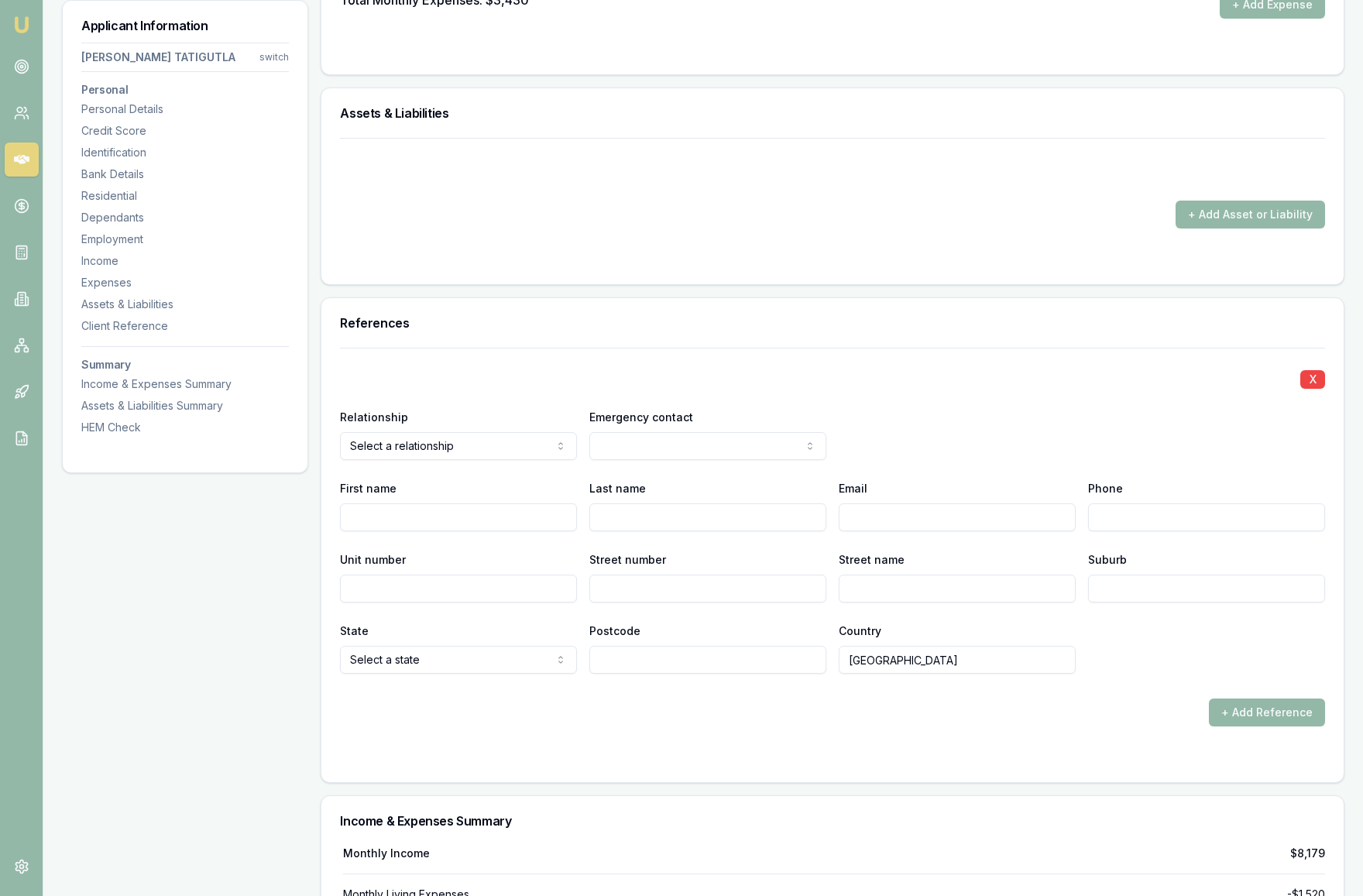
scroll to position [3741, 0]
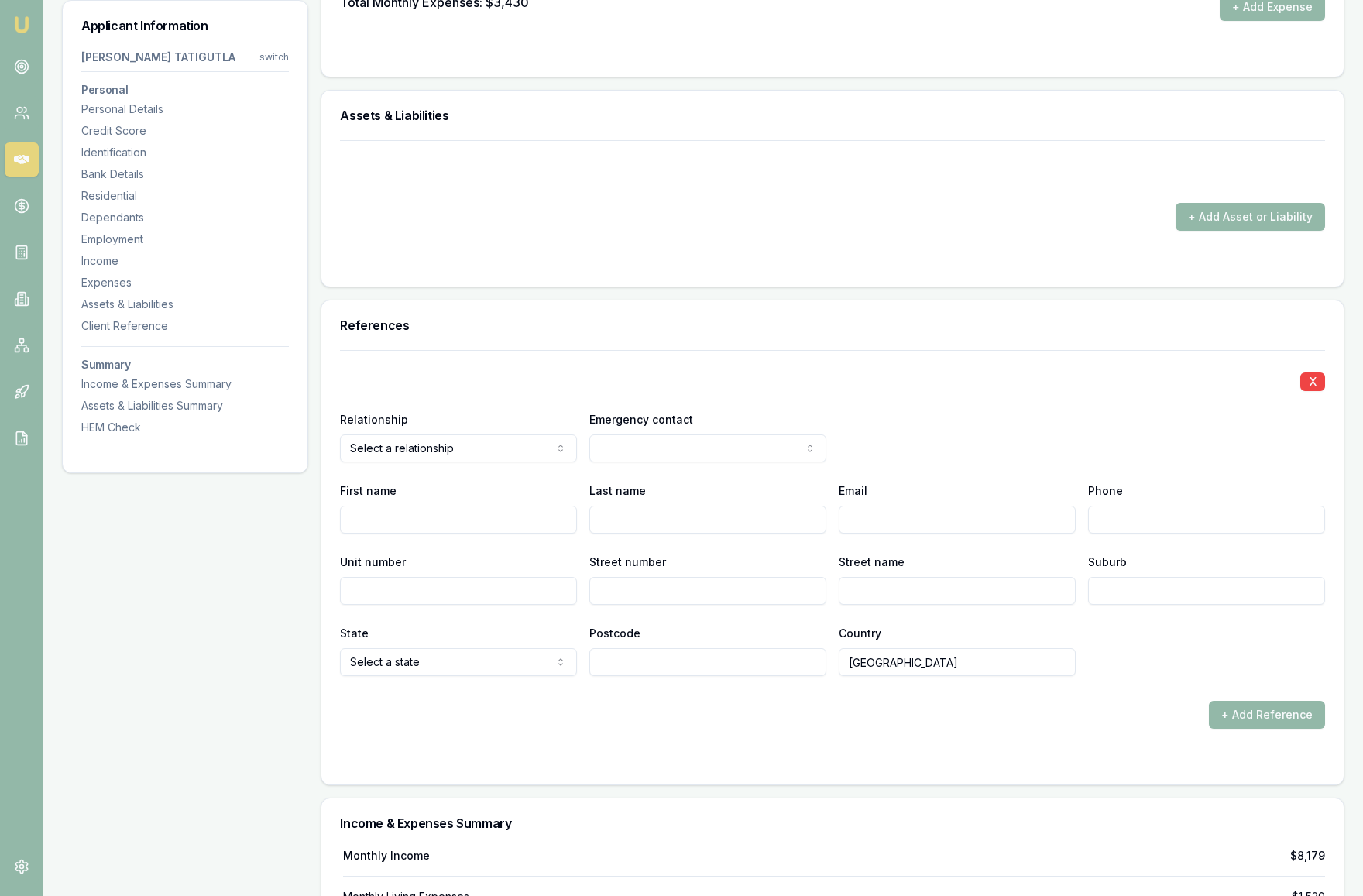
select select "FRIEND"
select select "NO"
click at [473, 524] on input "First name" at bounding box center [459, 519] width 237 height 28
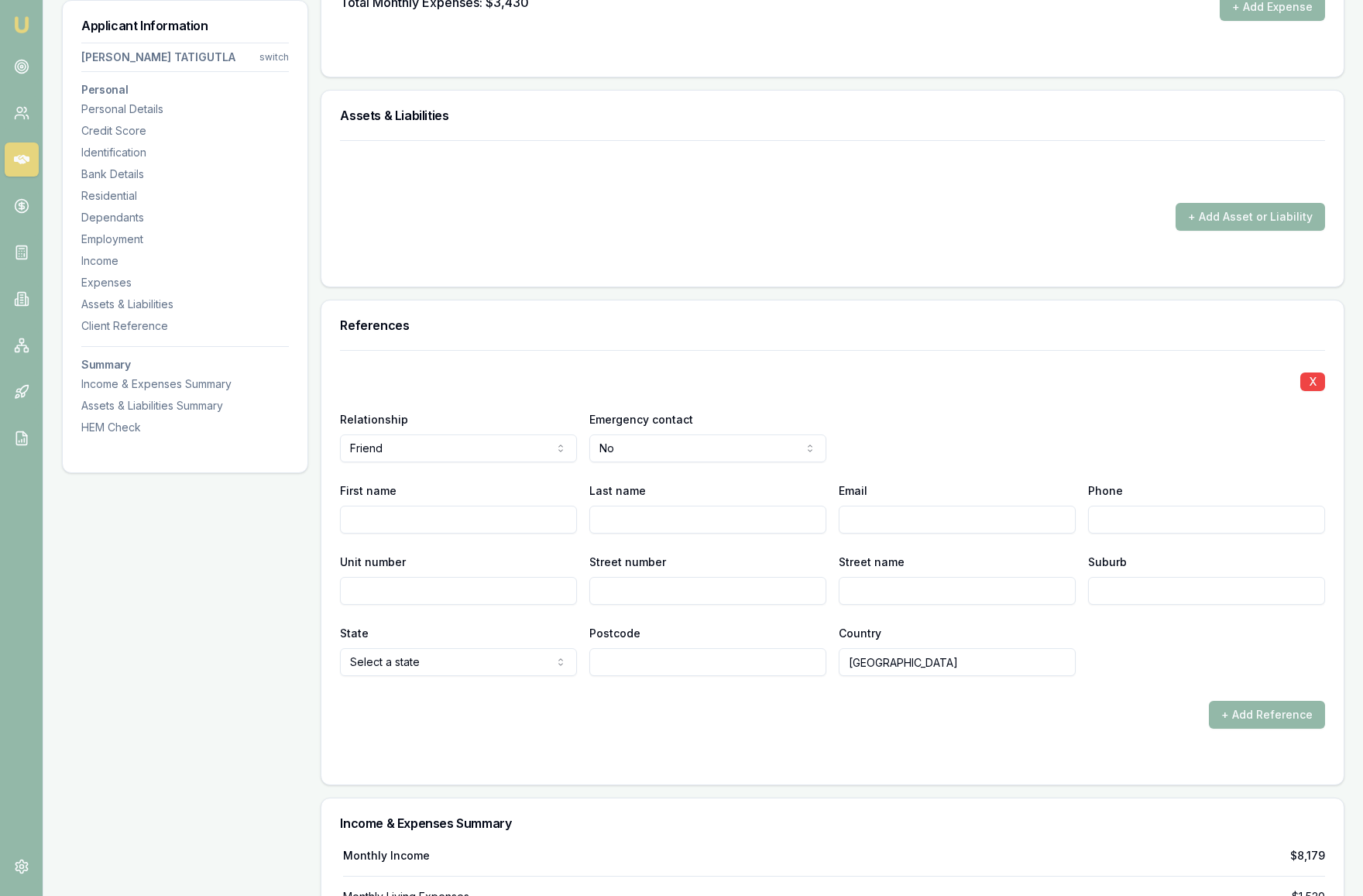
click at [397, 518] on input "First name" at bounding box center [459, 519] width 237 height 28
type input "Naresh"
click at [653, 530] on input "Last name" at bounding box center [708, 519] width 237 height 28
click at [700, 519] on input "Last name" at bounding box center [708, 519] width 237 height 28
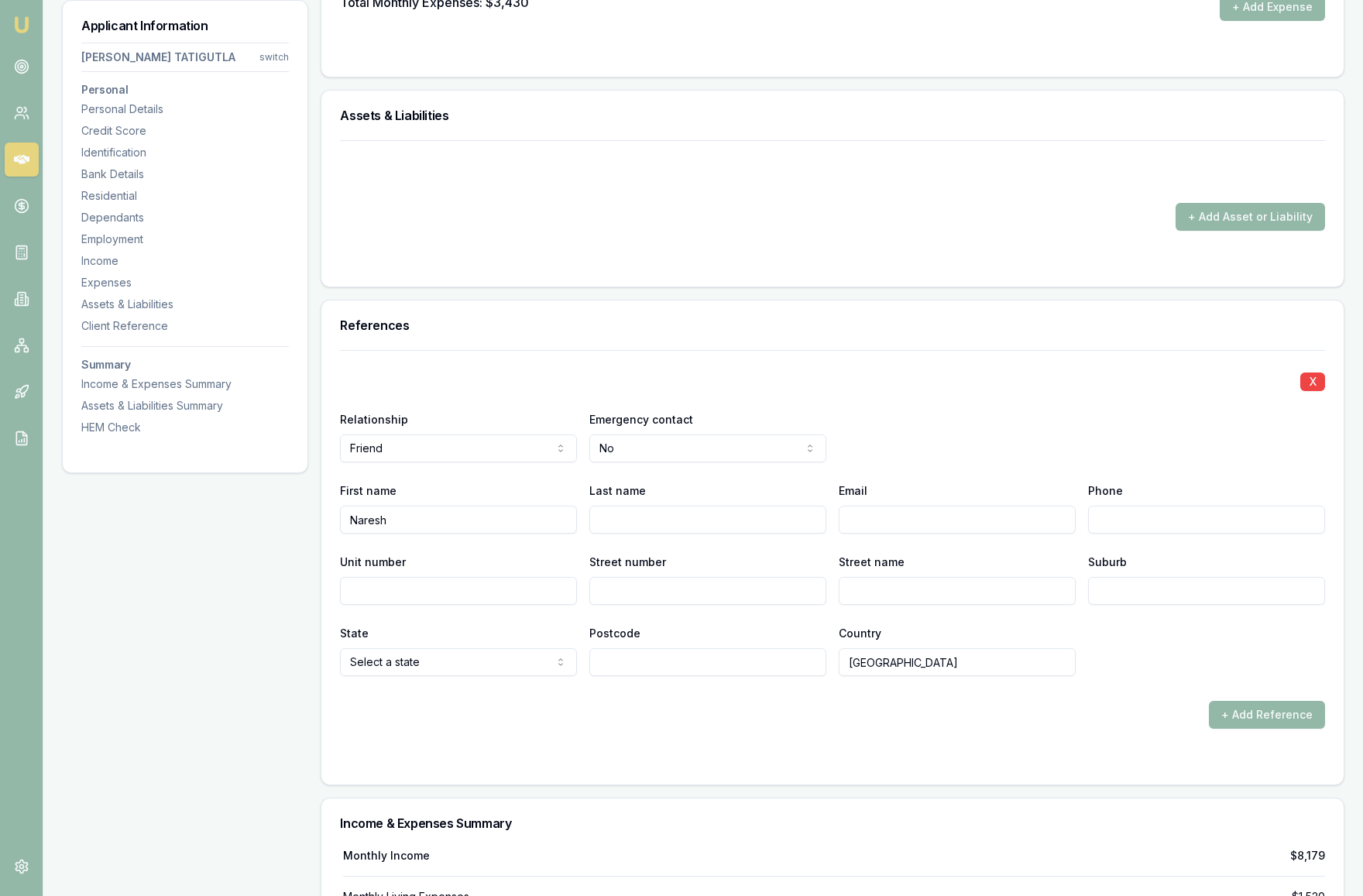
paste input "Lingutla"
type input "Lingutla"
click at [916, 518] on input "Email" at bounding box center [957, 519] width 237 height 28
click at [921, 518] on input "Email" at bounding box center [957, 519] width 237 height 28
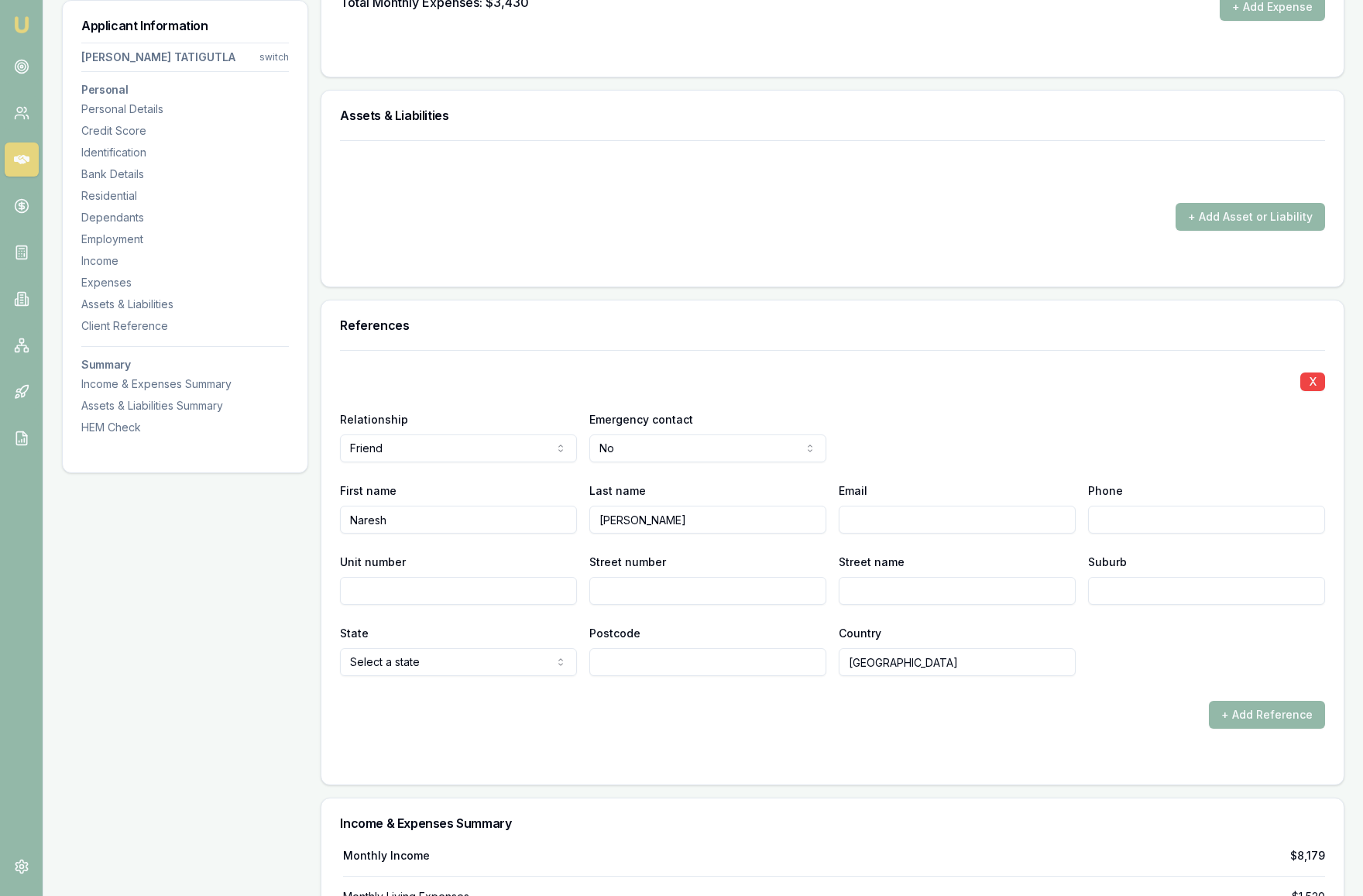
paste input "Nareshnaidulingutla@gmail.com"
type input "Nareshnaidulingutla@gmail.com"
click at [1127, 522] on input "Phone" at bounding box center [1207, 519] width 237 height 28
click at [795, 746] on form "X Relationship Friend Agent landlord Friend Family Colleague Other Emergency co…" at bounding box center [833, 558] width 985 height 416
click at [616, 596] on input "Street number" at bounding box center [708, 590] width 237 height 28
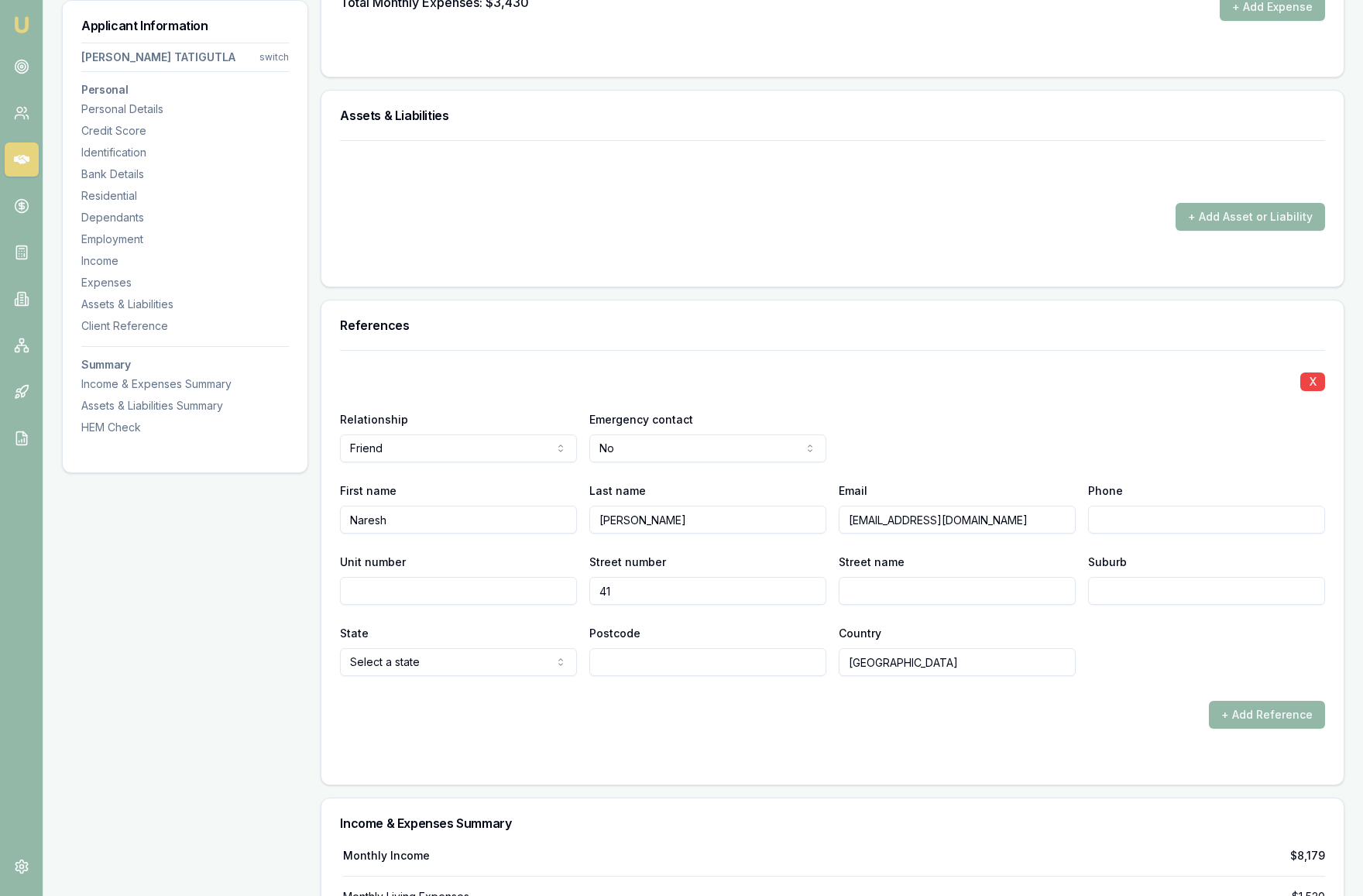
type input "41"
click at [909, 589] on input "Street name" at bounding box center [957, 590] width 237 height 28
type input "Belsize avenue"
click at [1187, 598] on input "Suburb" at bounding box center [1207, 590] width 237 height 28
type input "Carnegie"
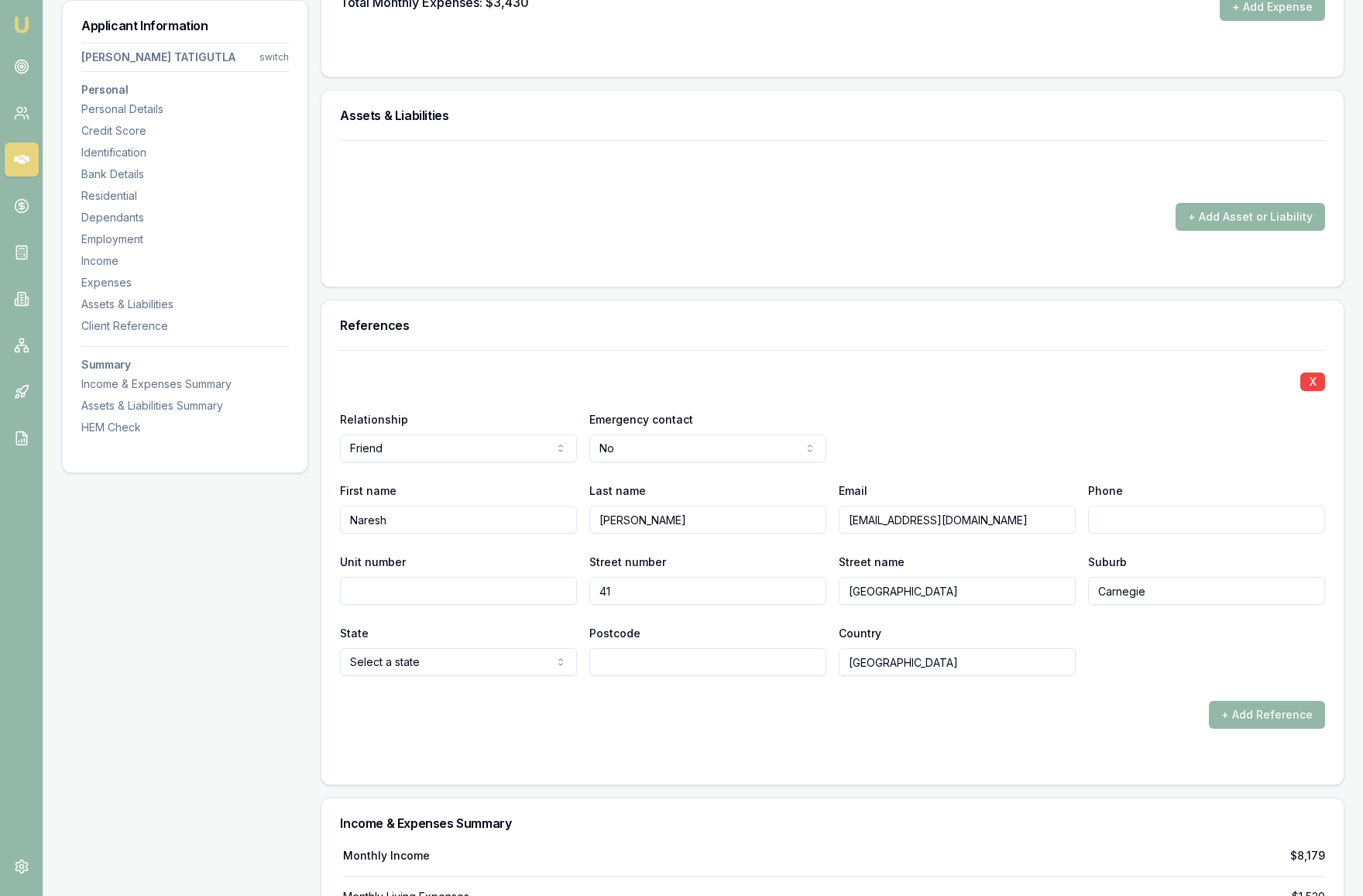
select select "VIC"
click at [626, 669] on input "Postcode" at bounding box center [708, 662] width 237 height 28
type input "3163"
click at [992, 744] on form "X Relationship Friend Agent landlord Friend Family Colleague Other Emergency co…" at bounding box center [833, 558] width 985 height 416
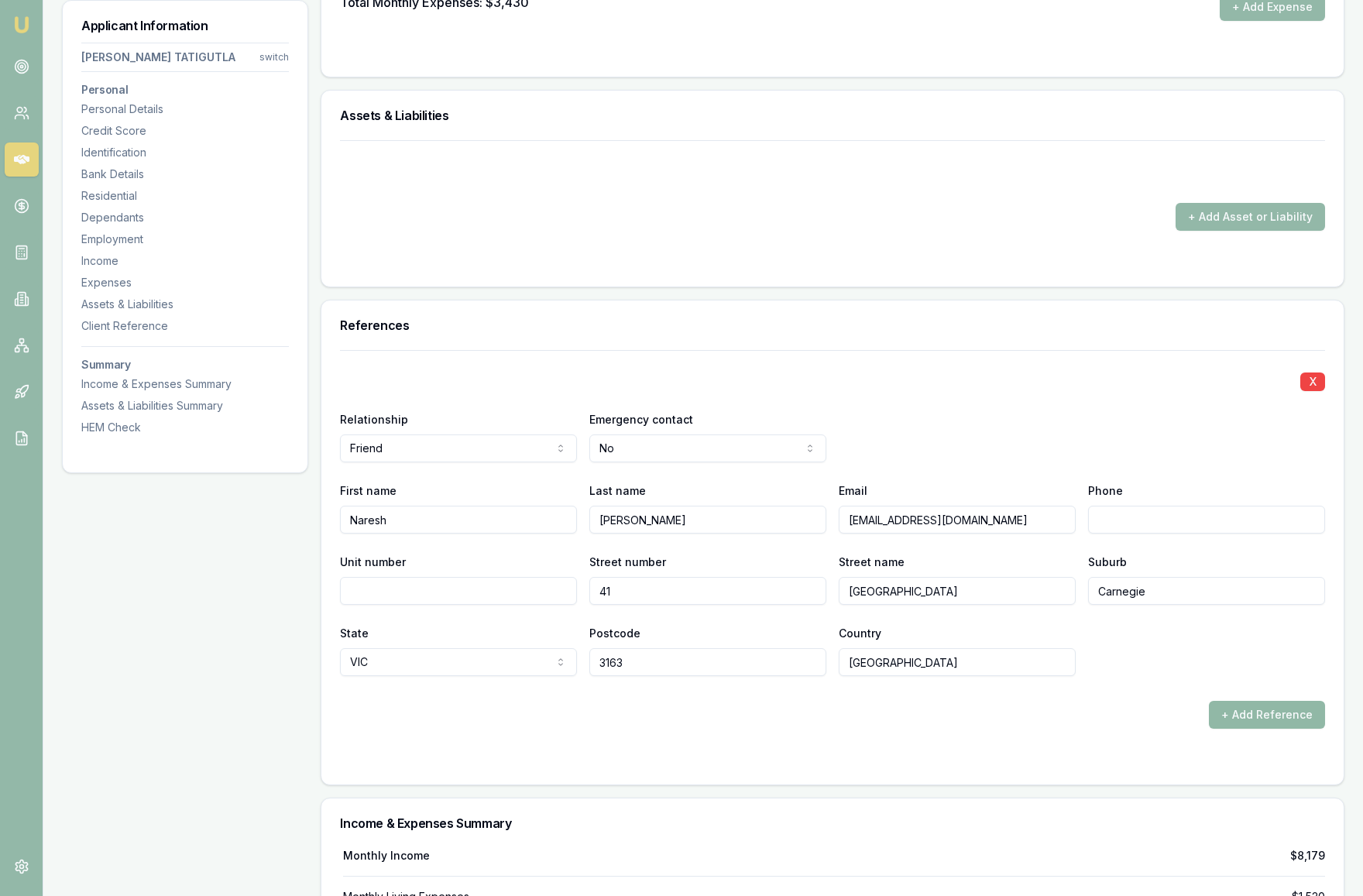
click at [1230, 717] on button "+ Add Reference" at bounding box center [1267, 714] width 116 height 28
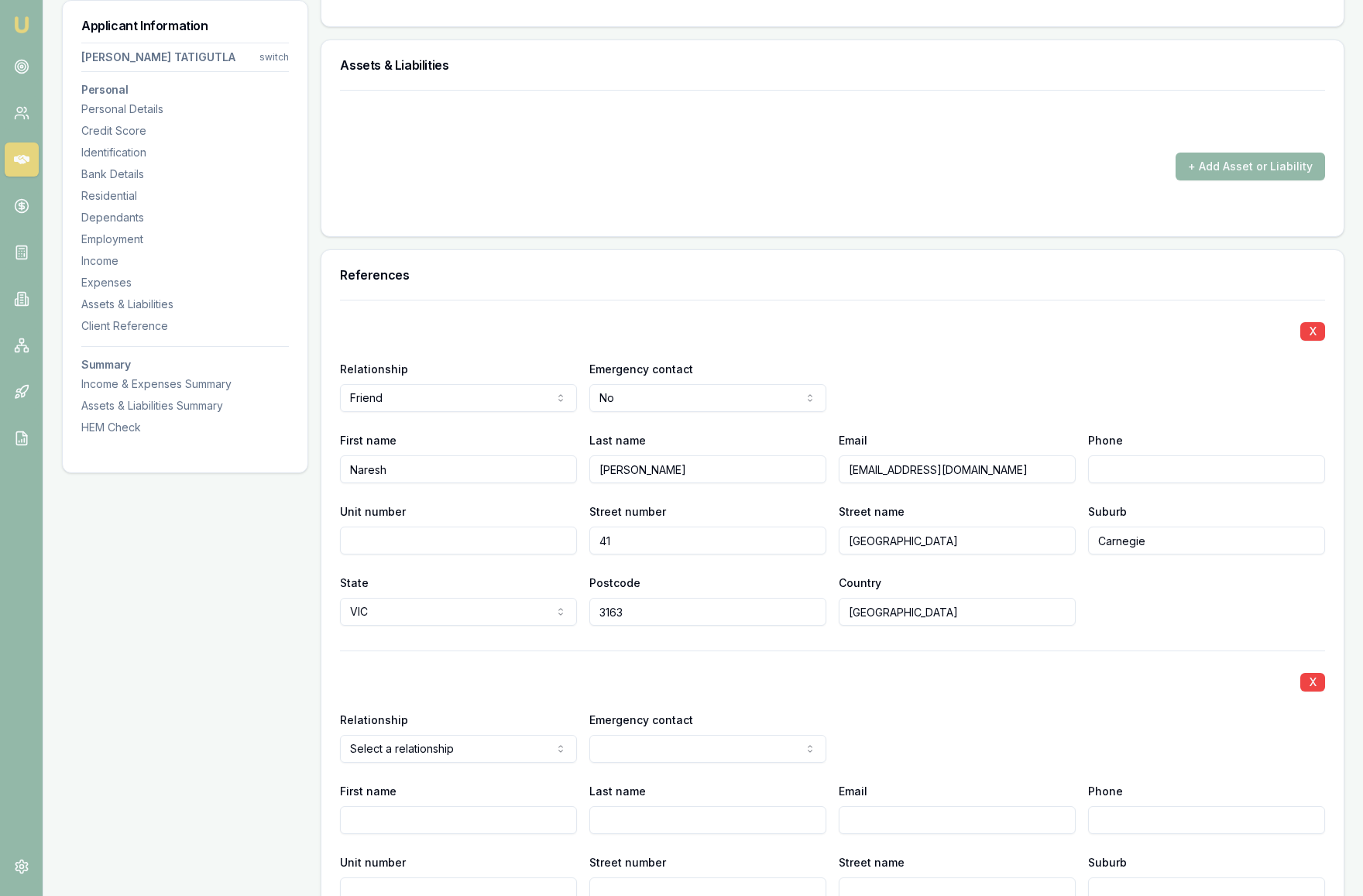
scroll to position [3792, 0]
select select "COLLEAGUE"
select select "NO"
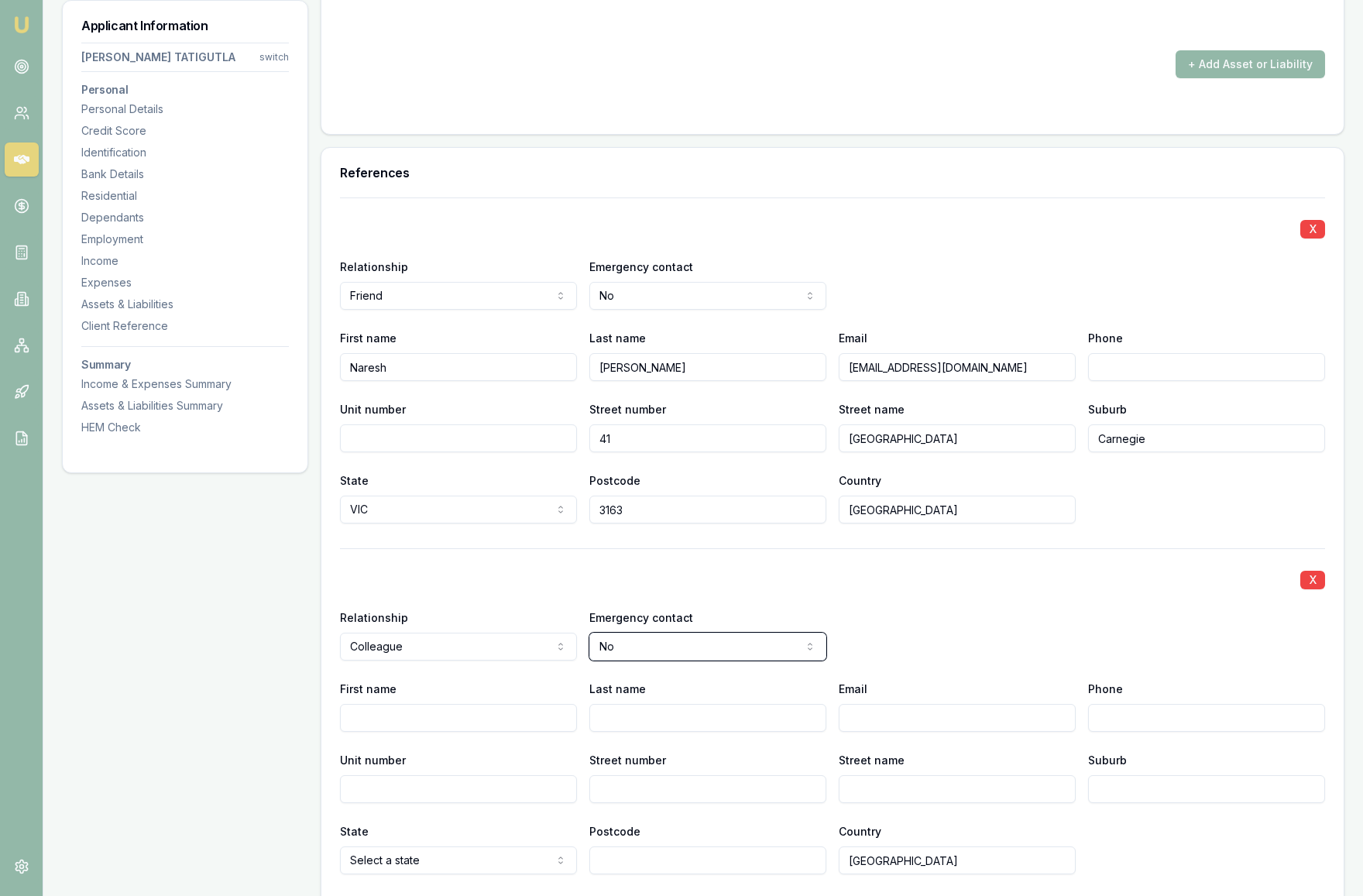
scroll to position [3947, 0]
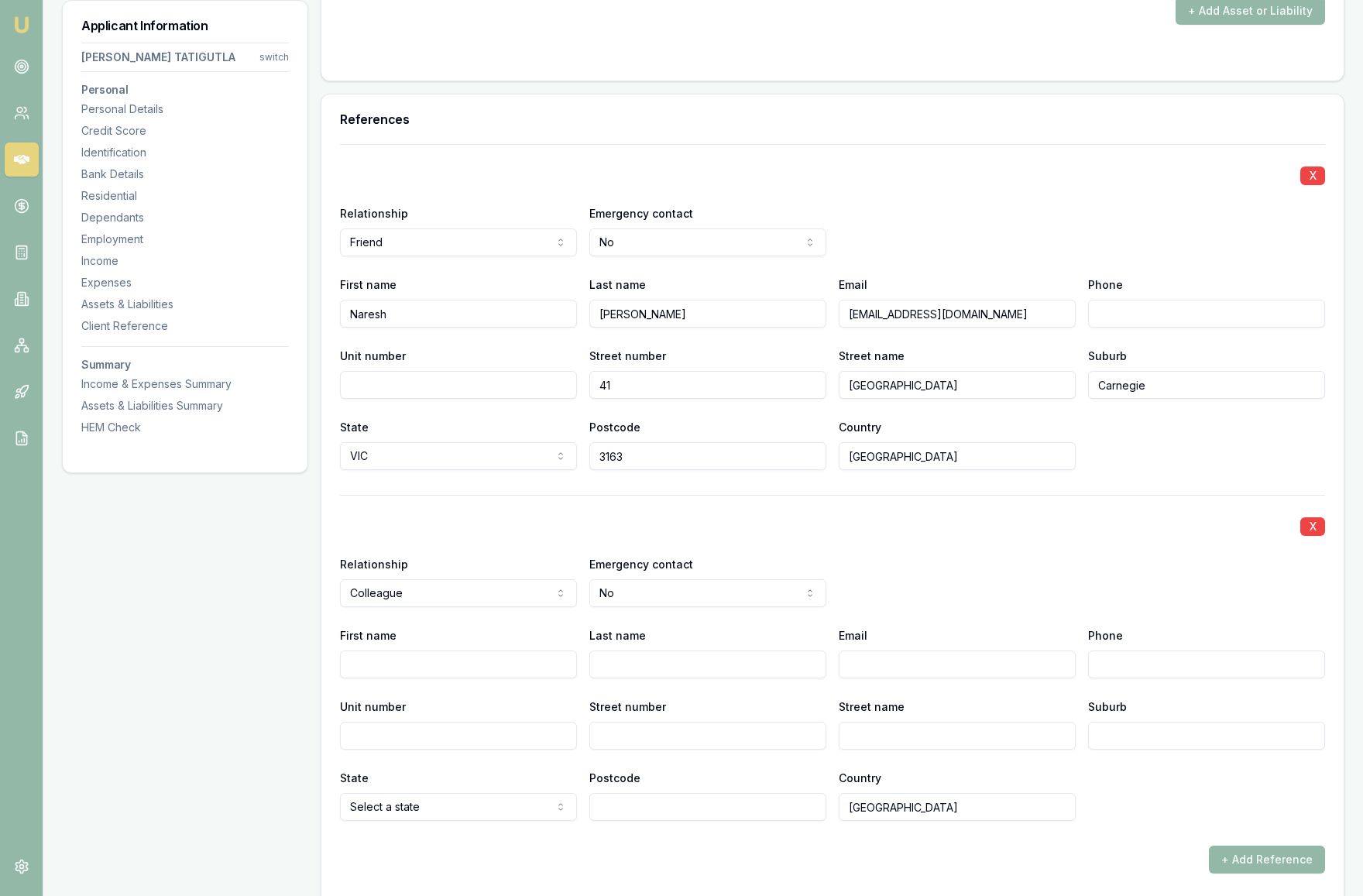
click at [389, 664] on input "First name" at bounding box center [459, 664] width 237 height 28
type input "Srikanth"
click at [652, 668] on input "Last name" at bounding box center [708, 664] width 237 height 28
type input "Khambam"
click at [869, 664] on input "Email" at bounding box center [957, 664] width 237 height 28
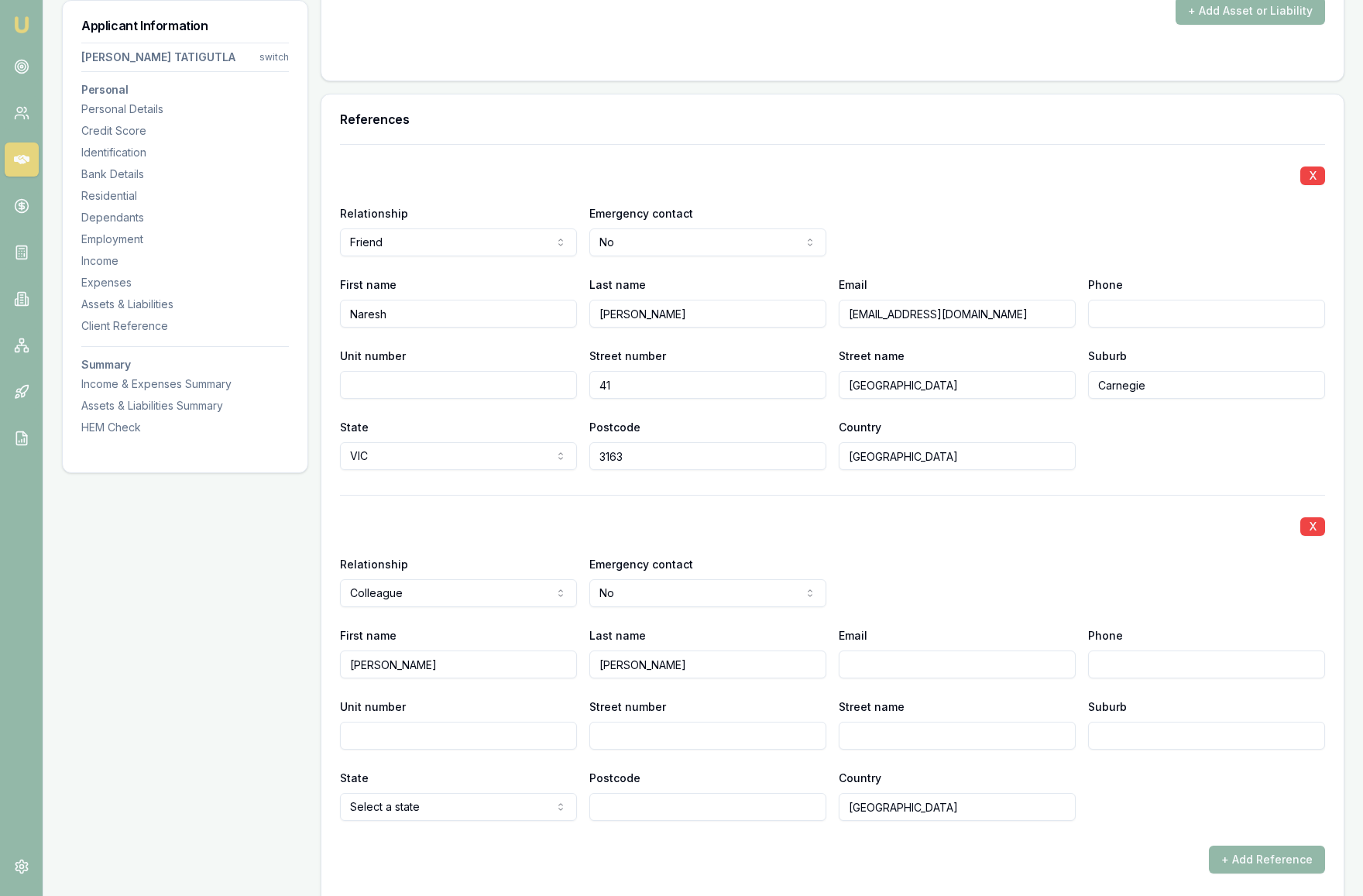
click at [869, 664] on input "Email" at bounding box center [957, 664] width 237 height 28
paste input "Khambam.srikanth@gmail.com"
type input "Khambam.srikanth@gmail.com"
click at [629, 739] on input "Street number" at bounding box center [708, 735] width 237 height 28
type input "1"
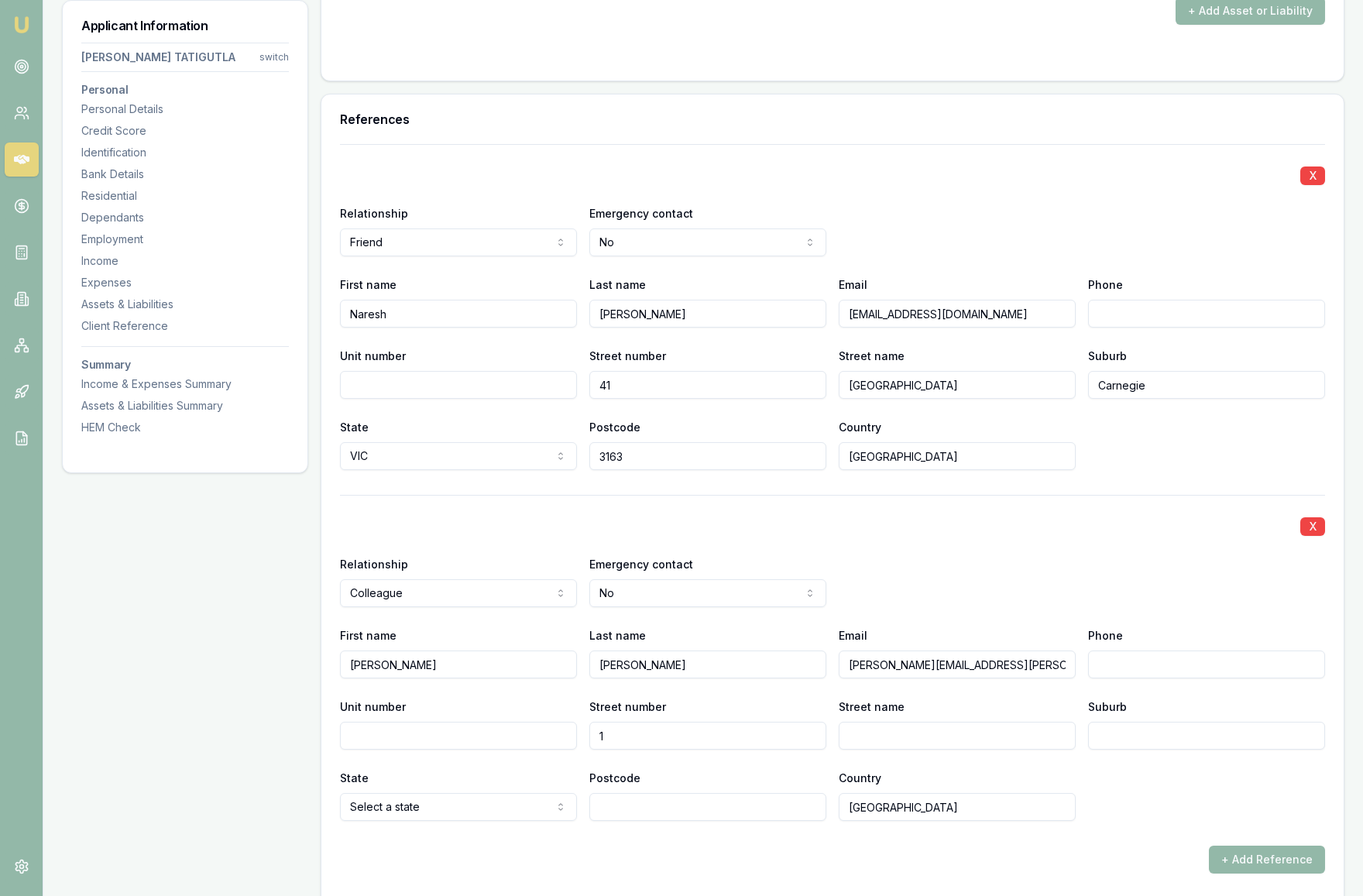
click at [882, 735] on input "Street name" at bounding box center [957, 735] width 237 height 28
type input "Meads ct"
click at [1219, 736] on input "Suburb" at bounding box center [1207, 735] width 237 height 28
type input "s"
type input "St Albans"
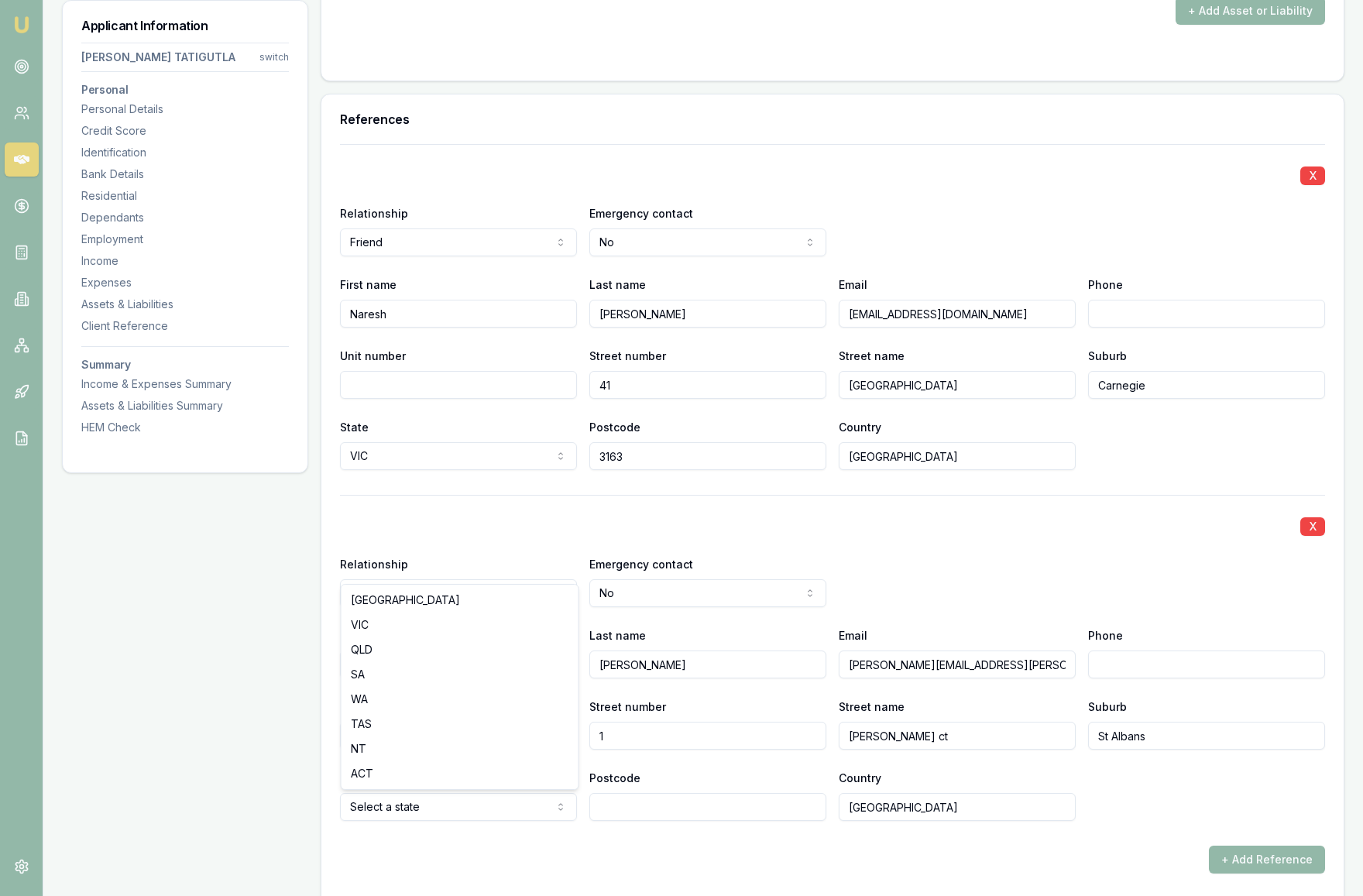
select select "VIC"
click at [649, 813] on input "Postcode" at bounding box center [708, 806] width 237 height 28
type input "3021"
click at [705, 849] on div "+ Add Reference" at bounding box center [833, 859] width 985 height 28
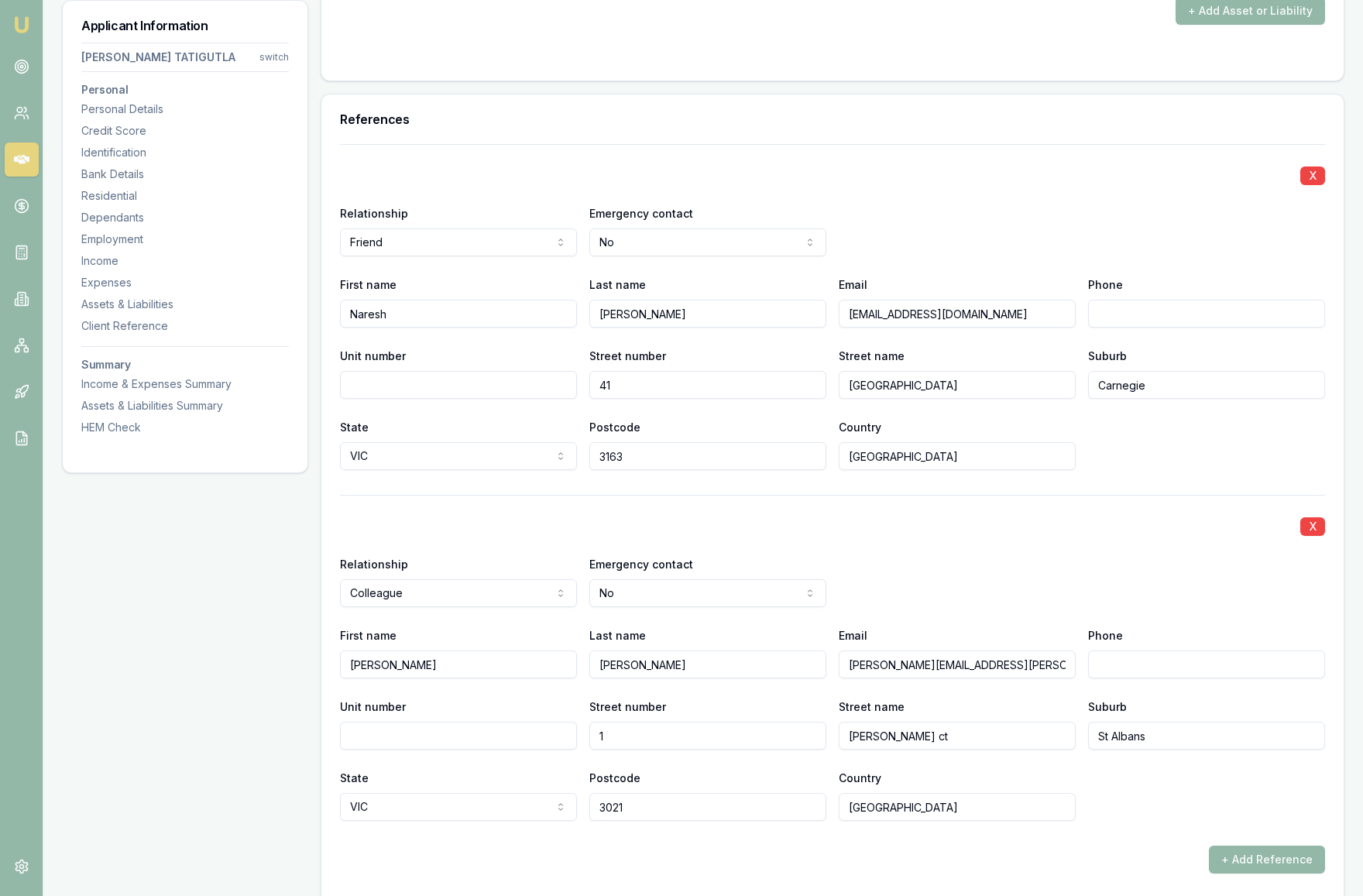
select select "FRIEND"
click at [473, 536] on div "X Relationship Friend Agent landlord Friend Family Colleague Other Emergency co…" at bounding box center [833, 657] width 985 height 326
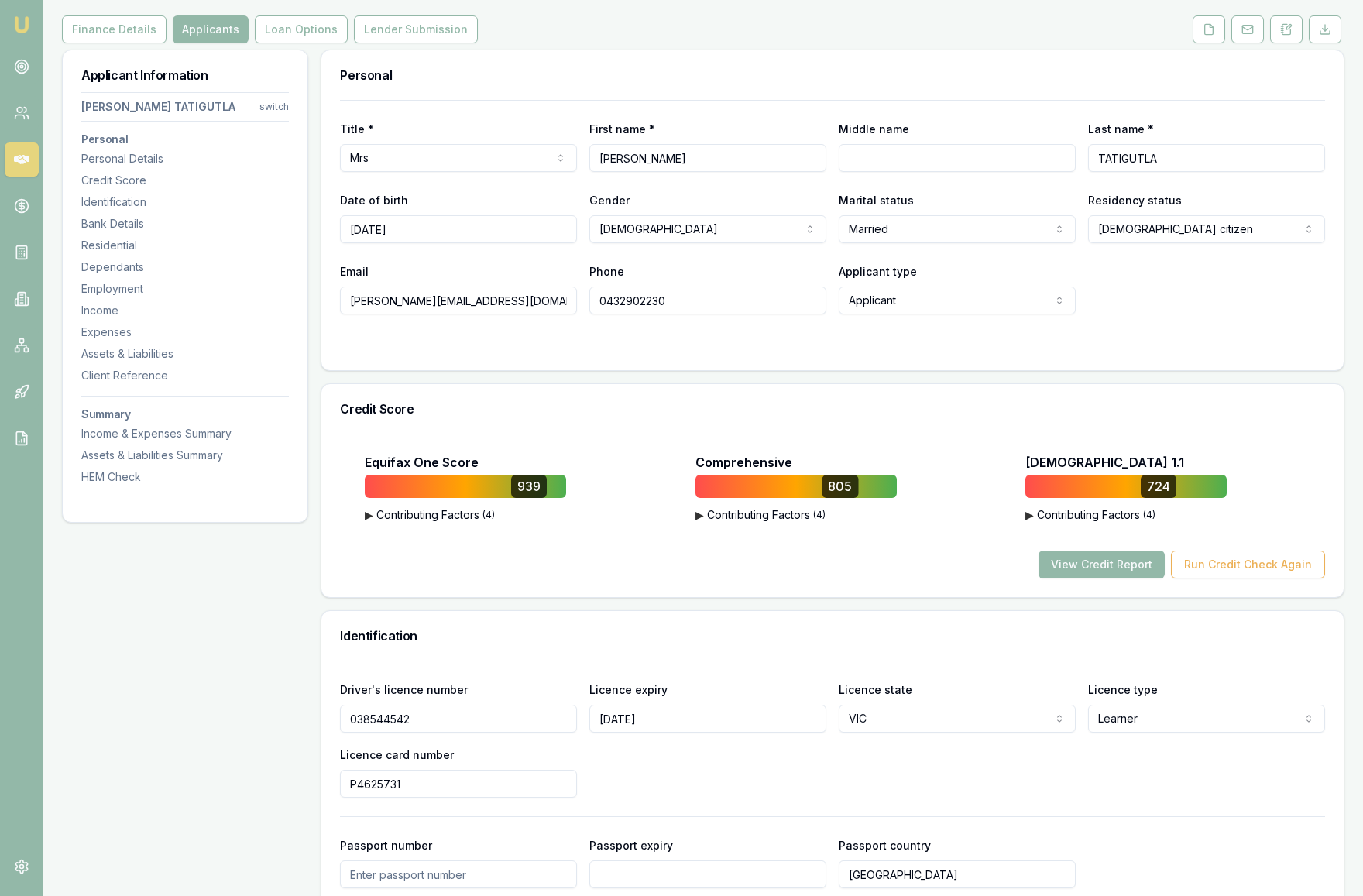
scroll to position [0, 0]
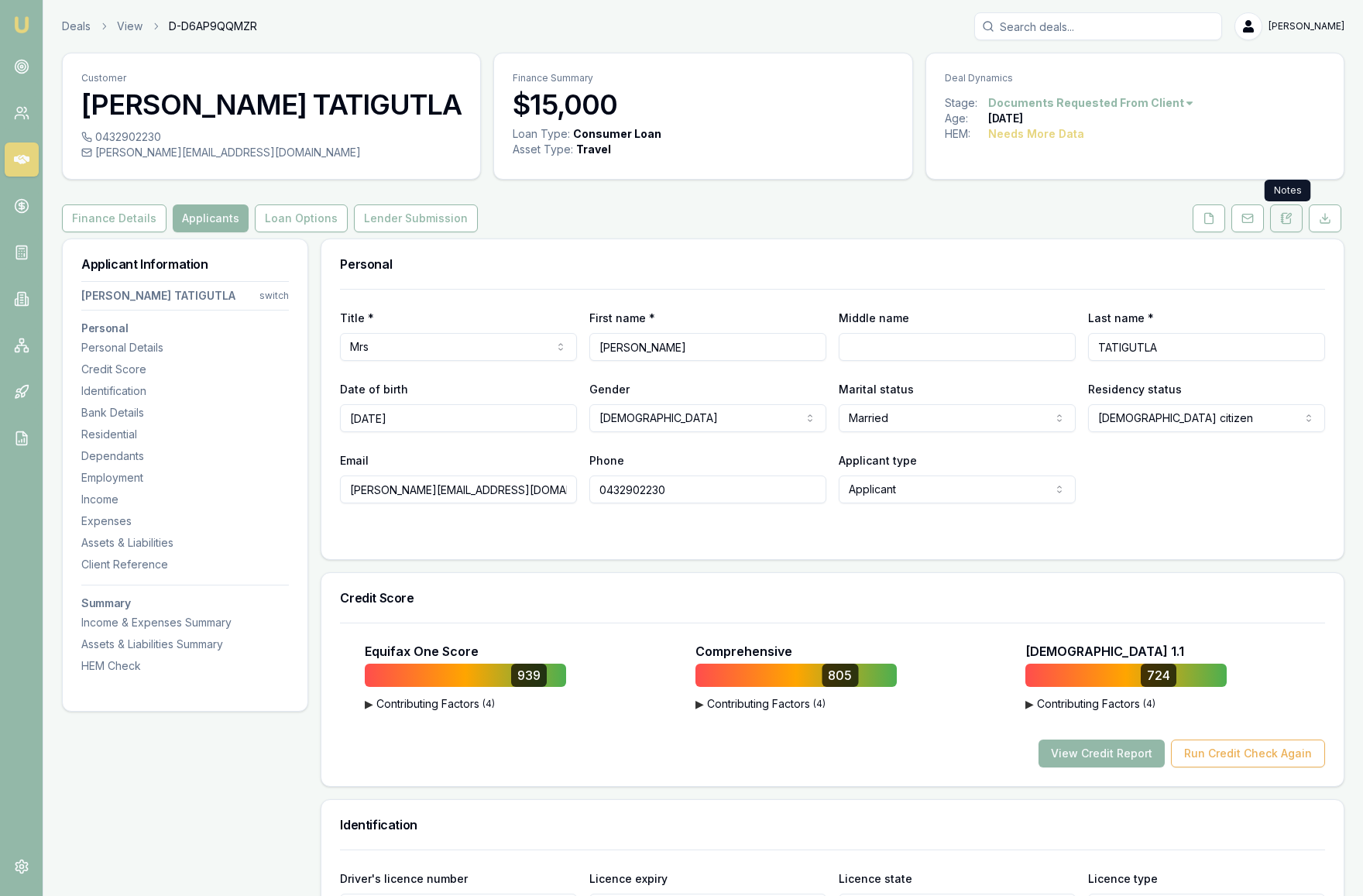
click at [1285, 223] on icon at bounding box center [1287, 217] width 8 height 10
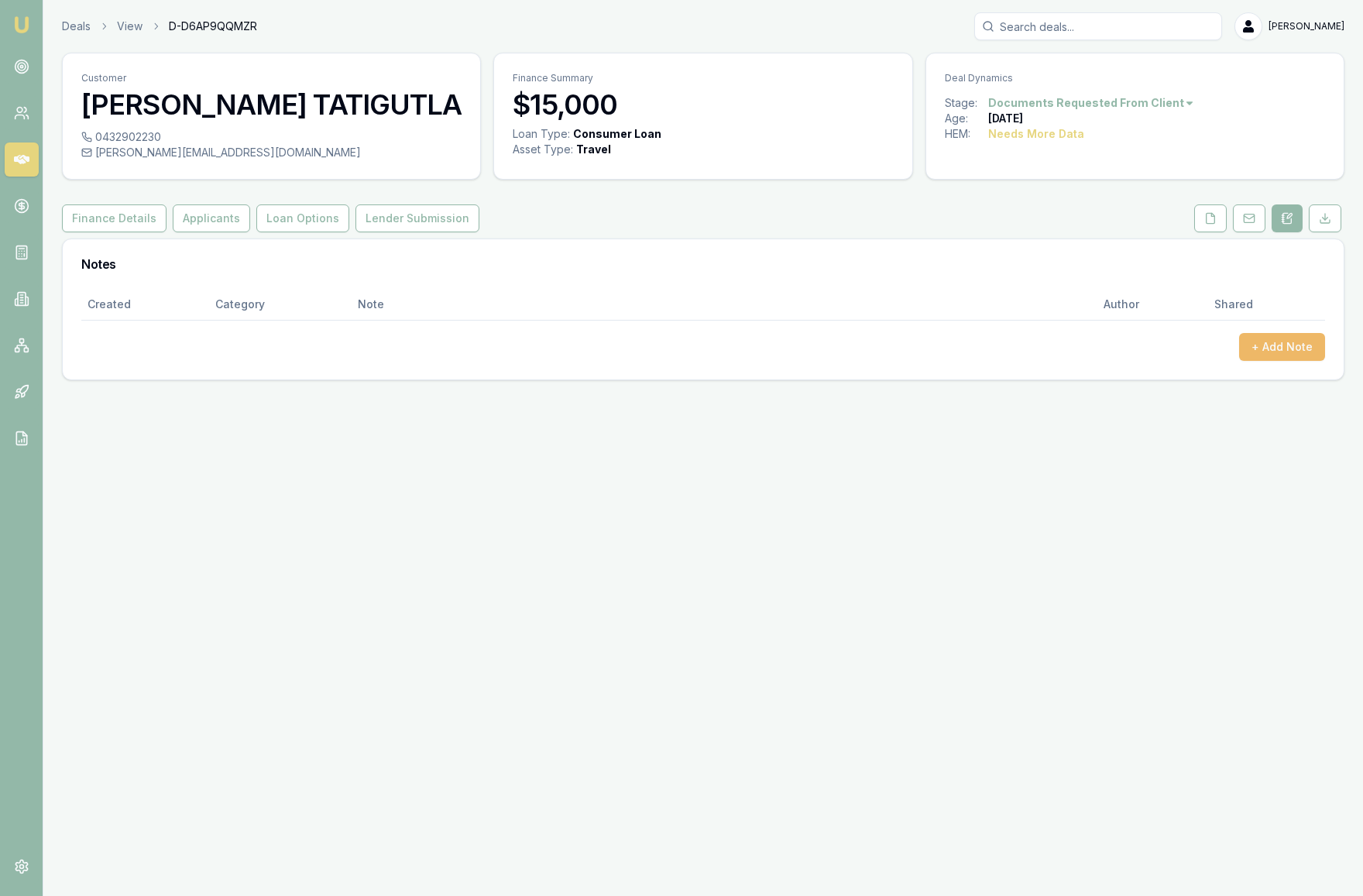
click at [1294, 346] on button "+ Add Note" at bounding box center [1282, 346] width 86 height 28
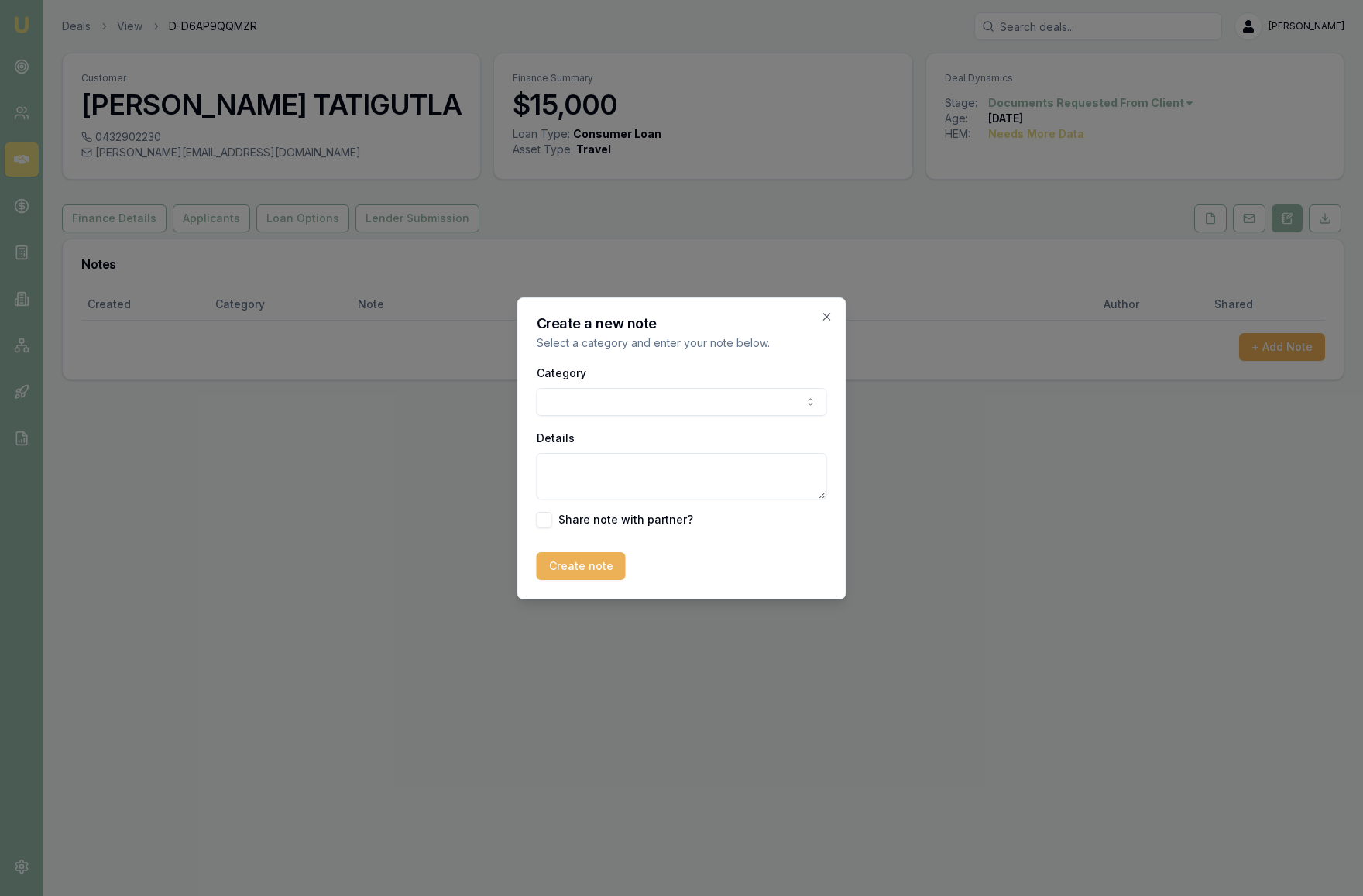
click at [598, 399] on body "Emu Broker Deals View D-D6AP9QQMZR Krish Babu Toggle Menu Customer AKHILA TATIG…" at bounding box center [681, 448] width 1363 height 896
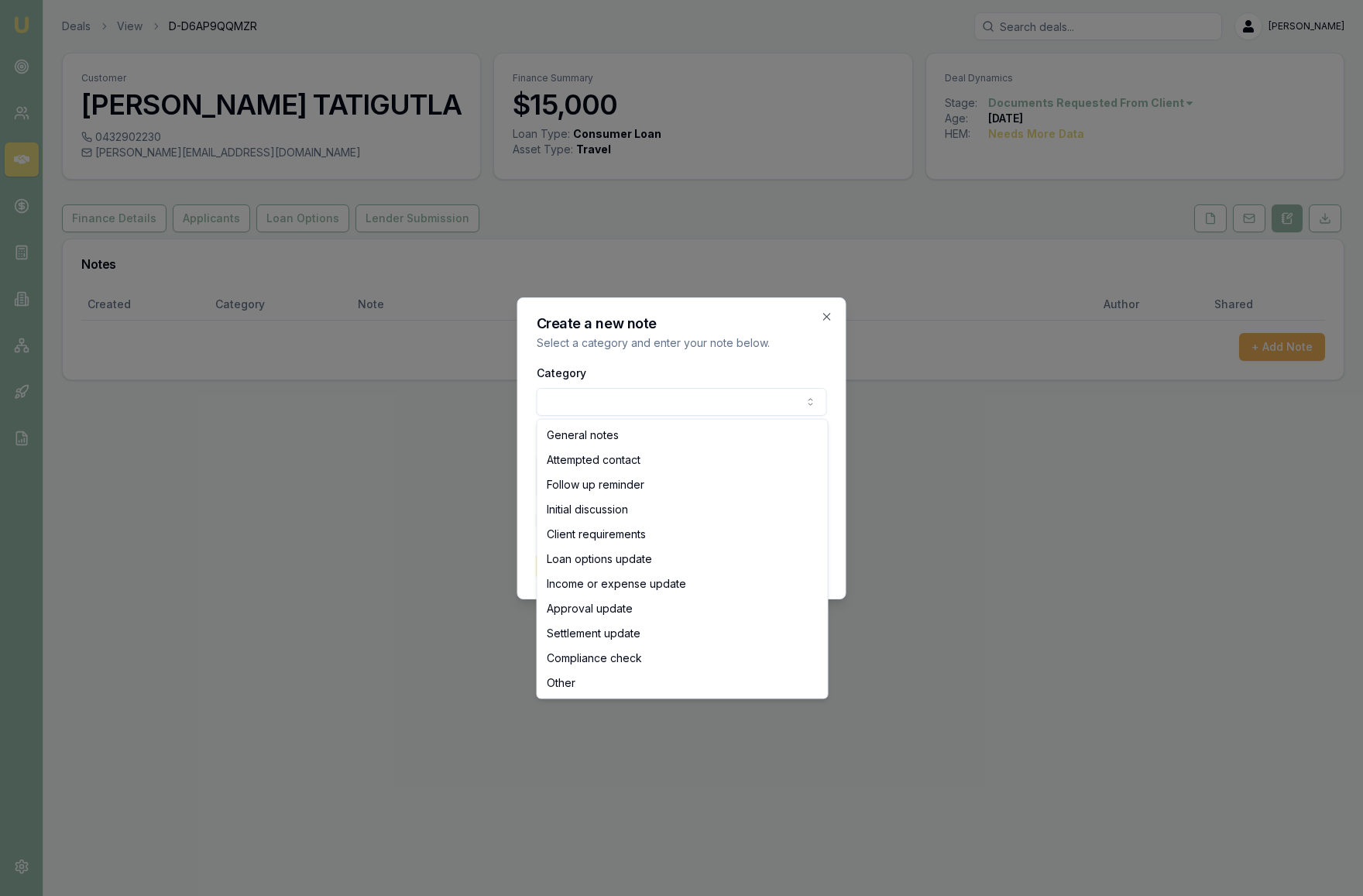
select select "INCOME_OR_EXPENSE_UPDATE"
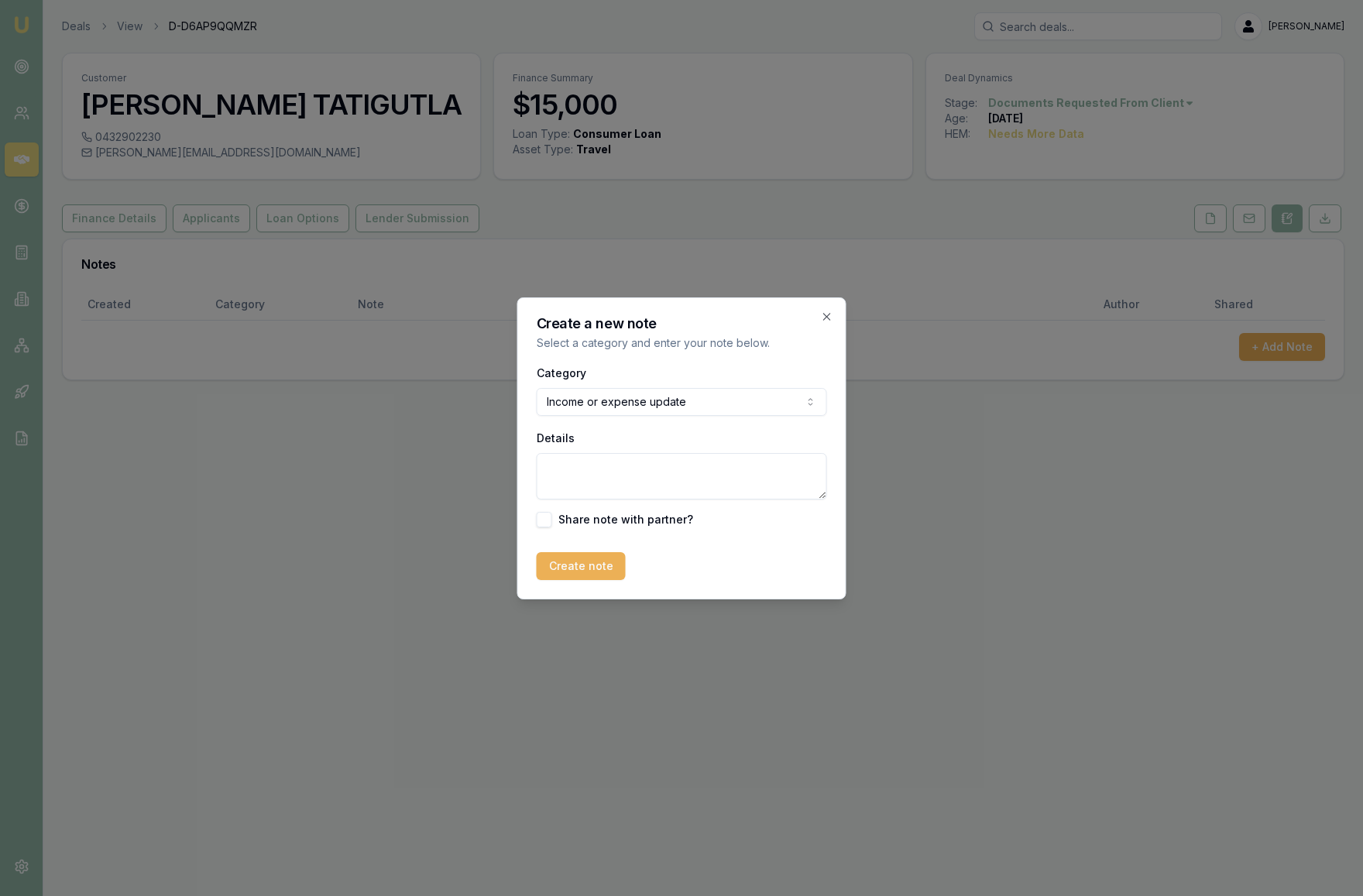
click at [625, 473] on textarea "Details" at bounding box center [682, 476] width 291 height 47
type textarea "HEM is less due to economy users and Sharing the expenses"
click at [544, 523] on button "button" at bounding box center [544, 519] width 15 height 15
checkbox input "true"
click at [586, 570] on button "Create note" at bounding box center [581, 565] width 89 height 28
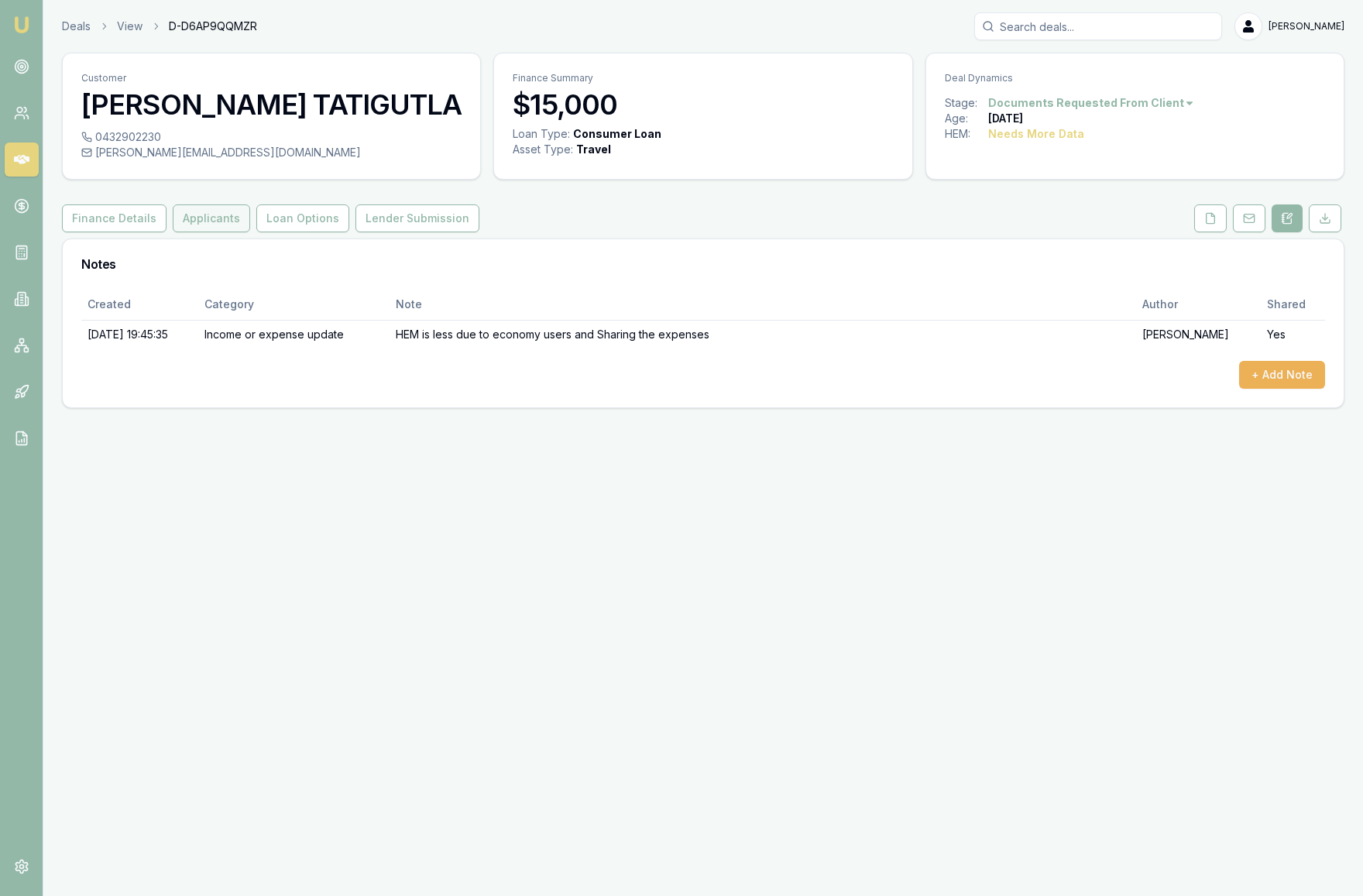
click at [194, 225] on button "Applicants" at bounding box center [212, 218] width 77 height 28
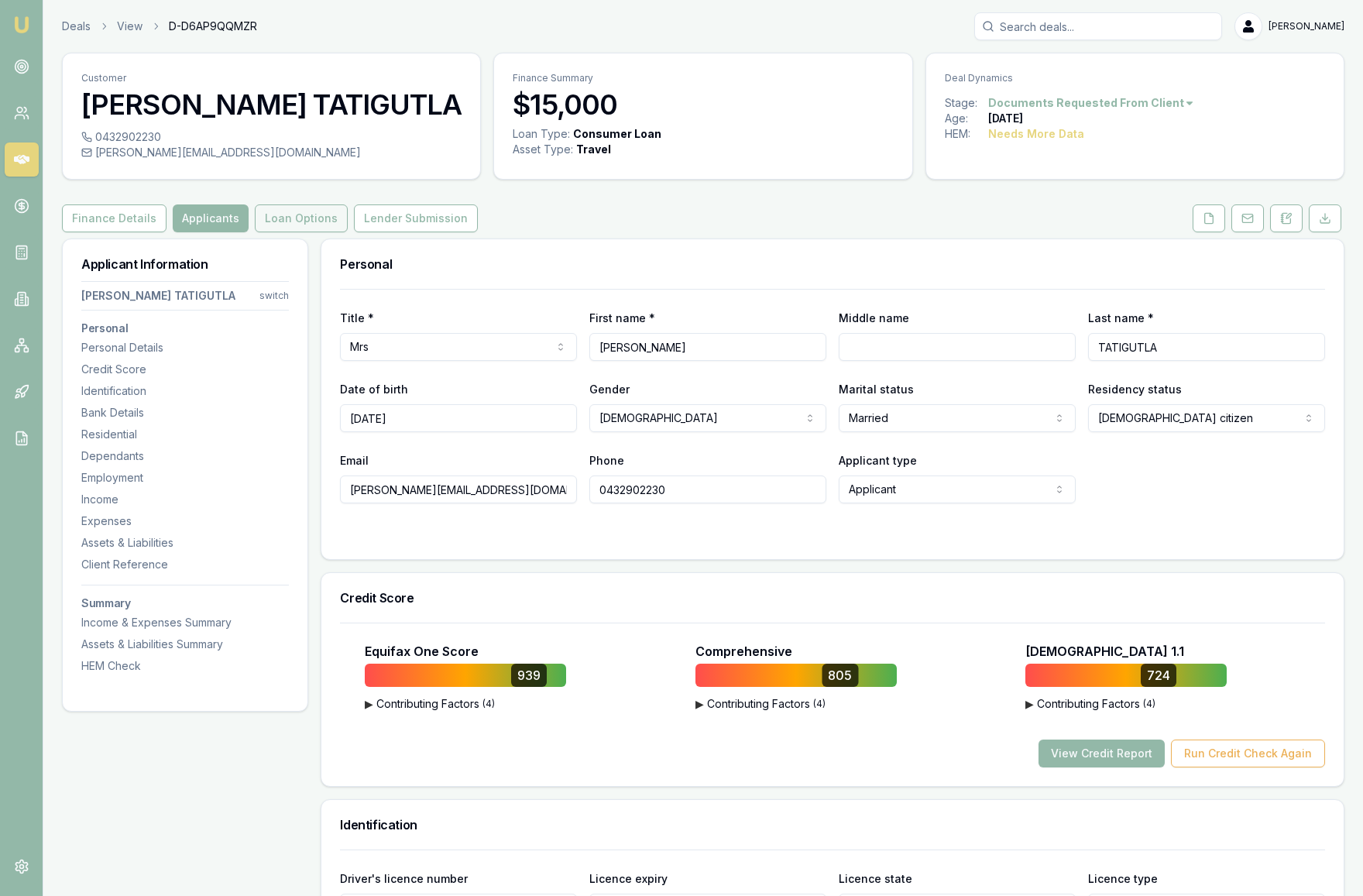
click at [297, 216] on button "Loan Options" at bounding box center [301, 218] width 93 height 28
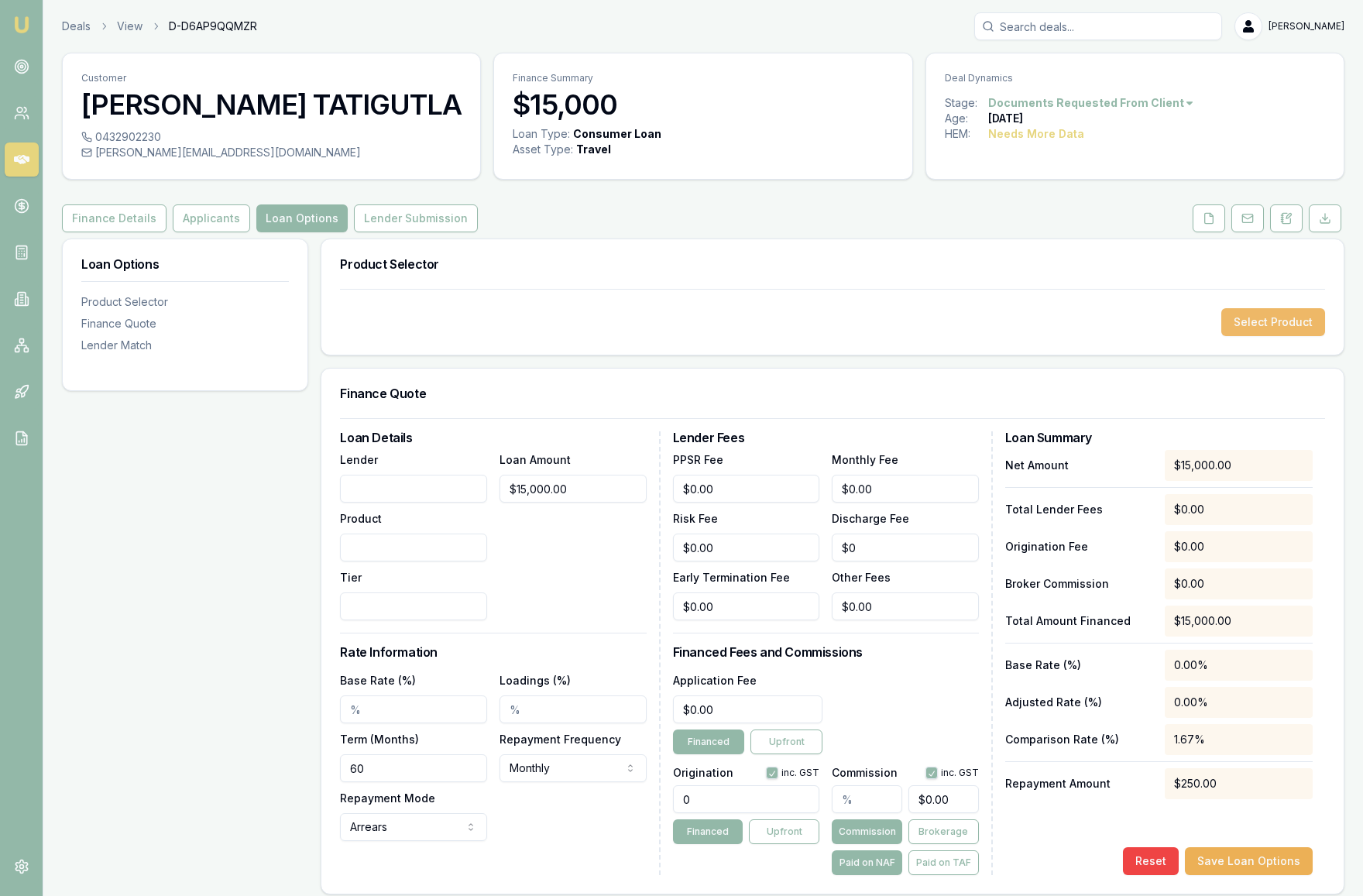
click at [1289, 320] on button "Select Product" at bounding box center [1273, 322] width 104 height 28
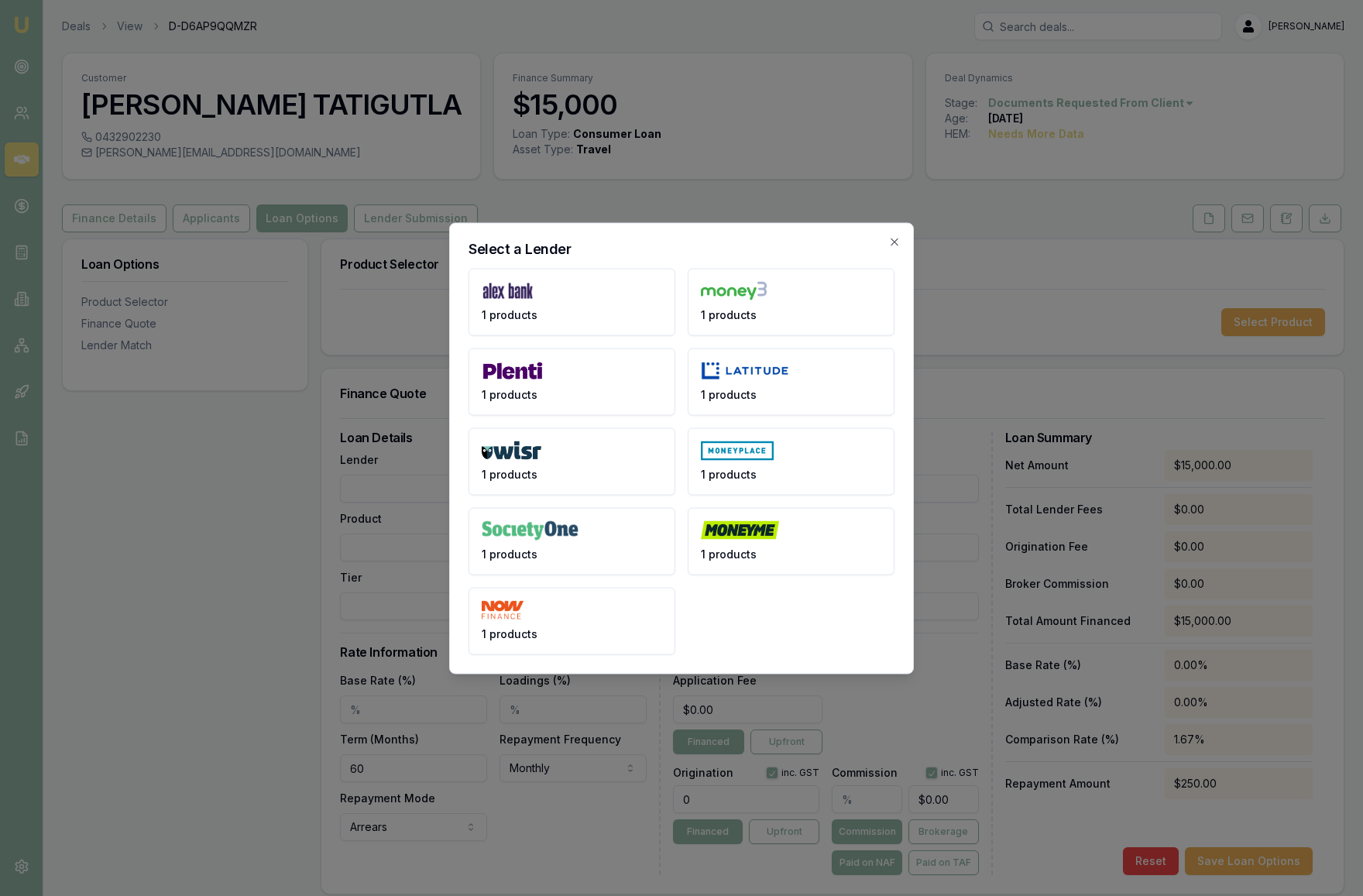
click at [806, 629] on div "1 products 1 products 1 products 1 products 1 products 1 products 1 products 1 …" at bounding box center [681, 461] width 426 height 387
click at [869, 240] on div "Select a Lender 1 products 1 products 1 products 1 products 1 products 1 produc…" at bounding box center [682, 448] width 465 height 451
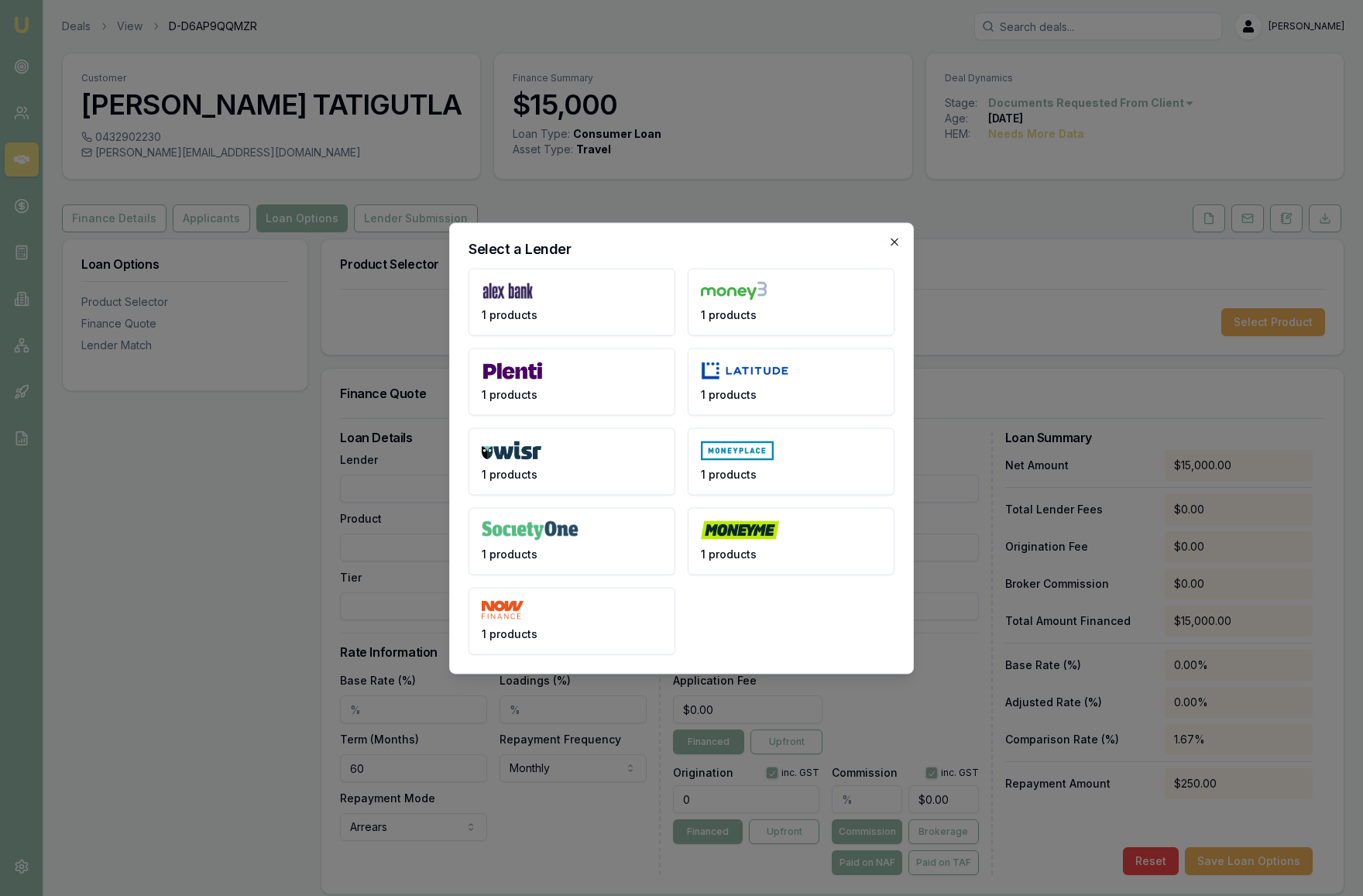
click at [892, 240] on icon "button" at bounding box center [895, 241] width 13 height 13
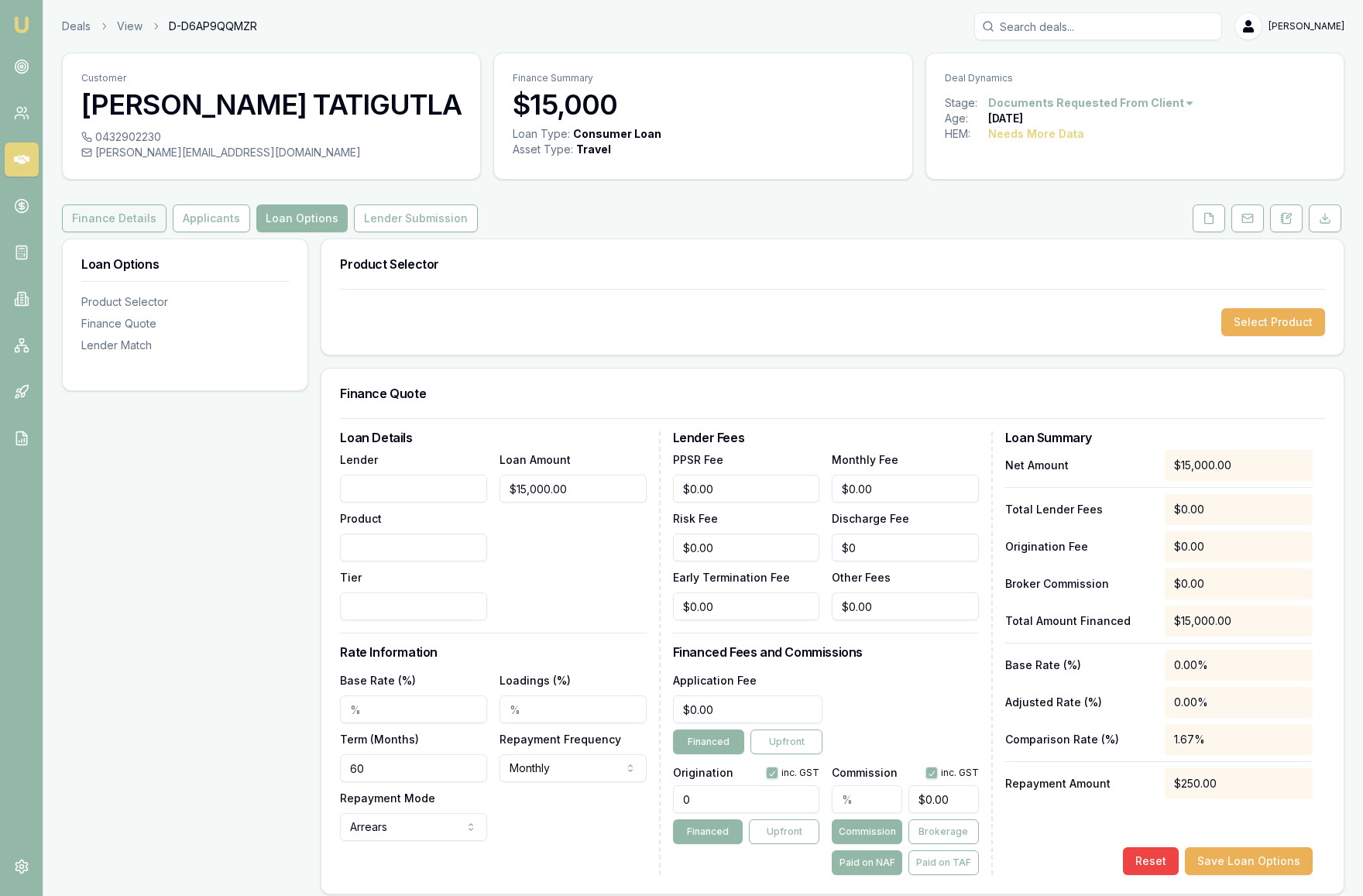
click at [110, 218] on button "Finance Details" at bounding box center [114, 218] width 105 height 28
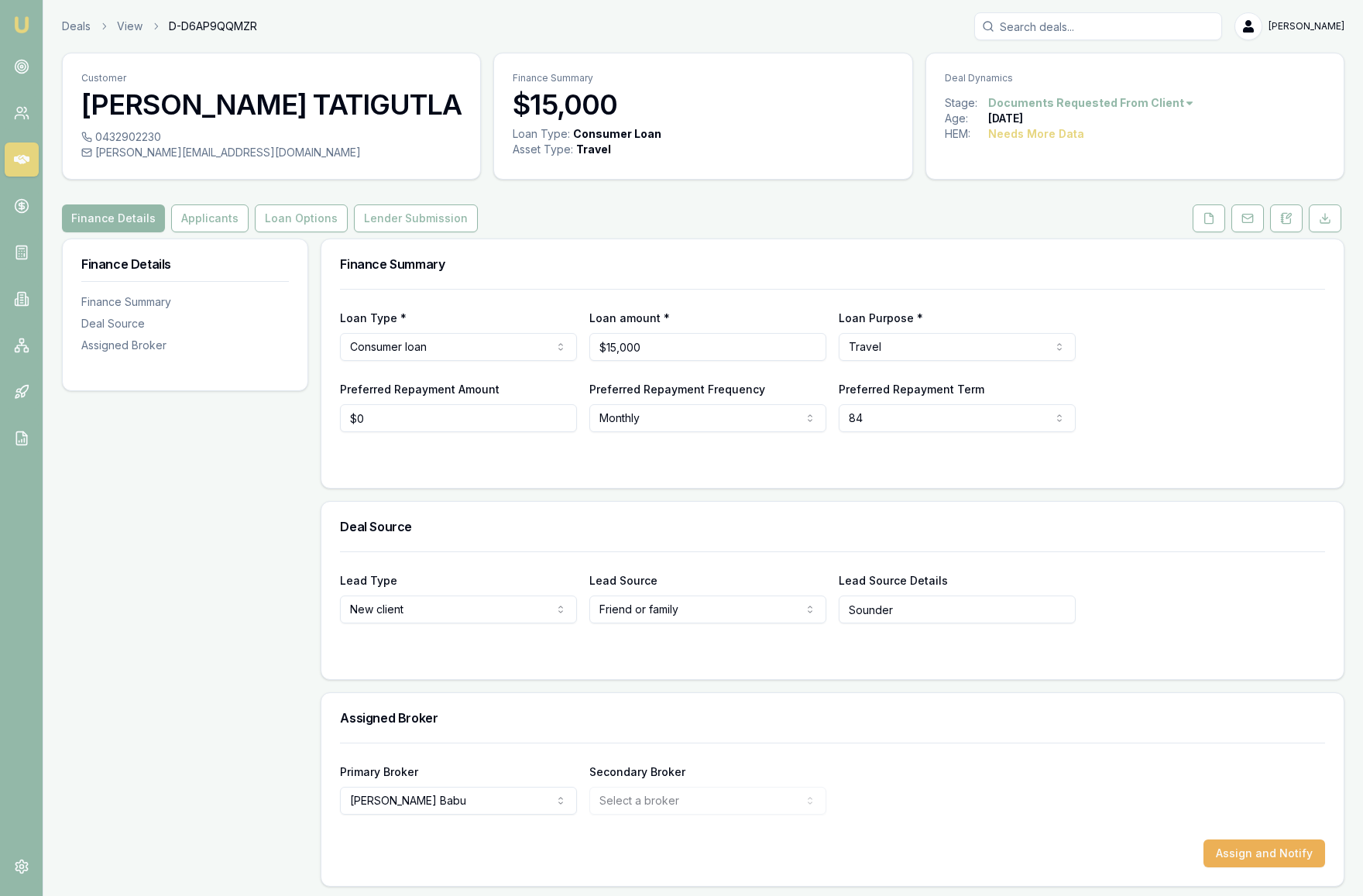
click at [489, 354] on html "Emu Broker Deals View D-D6AP9QQMZR Krish Babu Toggle Menu Customer AKHILA TATIG…" at bounding box center [681, 448] width 1363 height 896
click at [931, 348] on html "Emu Broker Deals View D-D6AP9QQMZR Krish Babu Toggle Menu Customer AKHILA TATIG…" at bounding box center [681, 448] width 1363 height 896
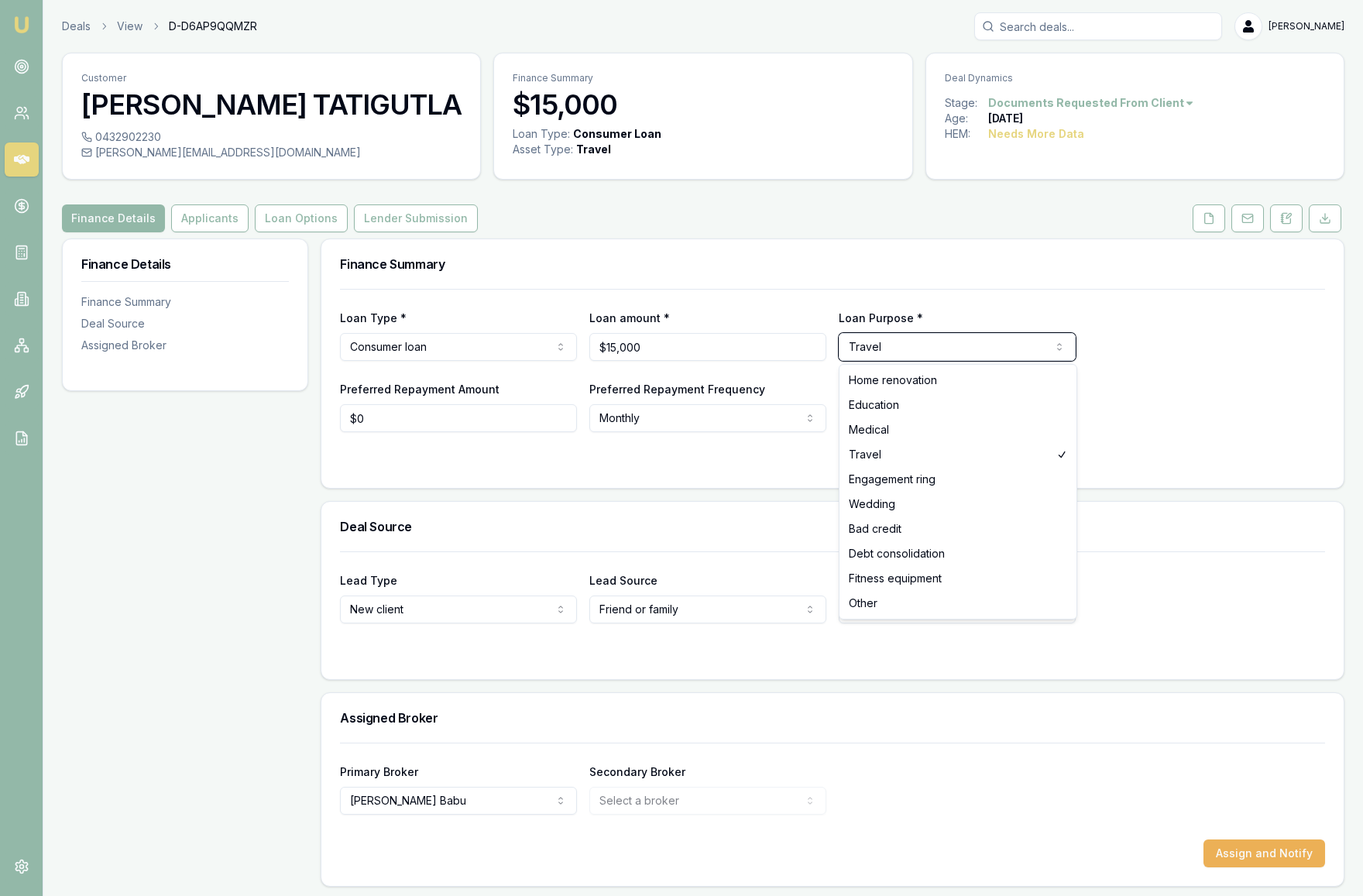
click at [1205, 394] on html "Emu Broker Deals View D-D6AP9QQMZR Krish Babu Toggle Menu Customer AKHILA TATIG…" at bounding box center [681, 448] width 1363 height 896
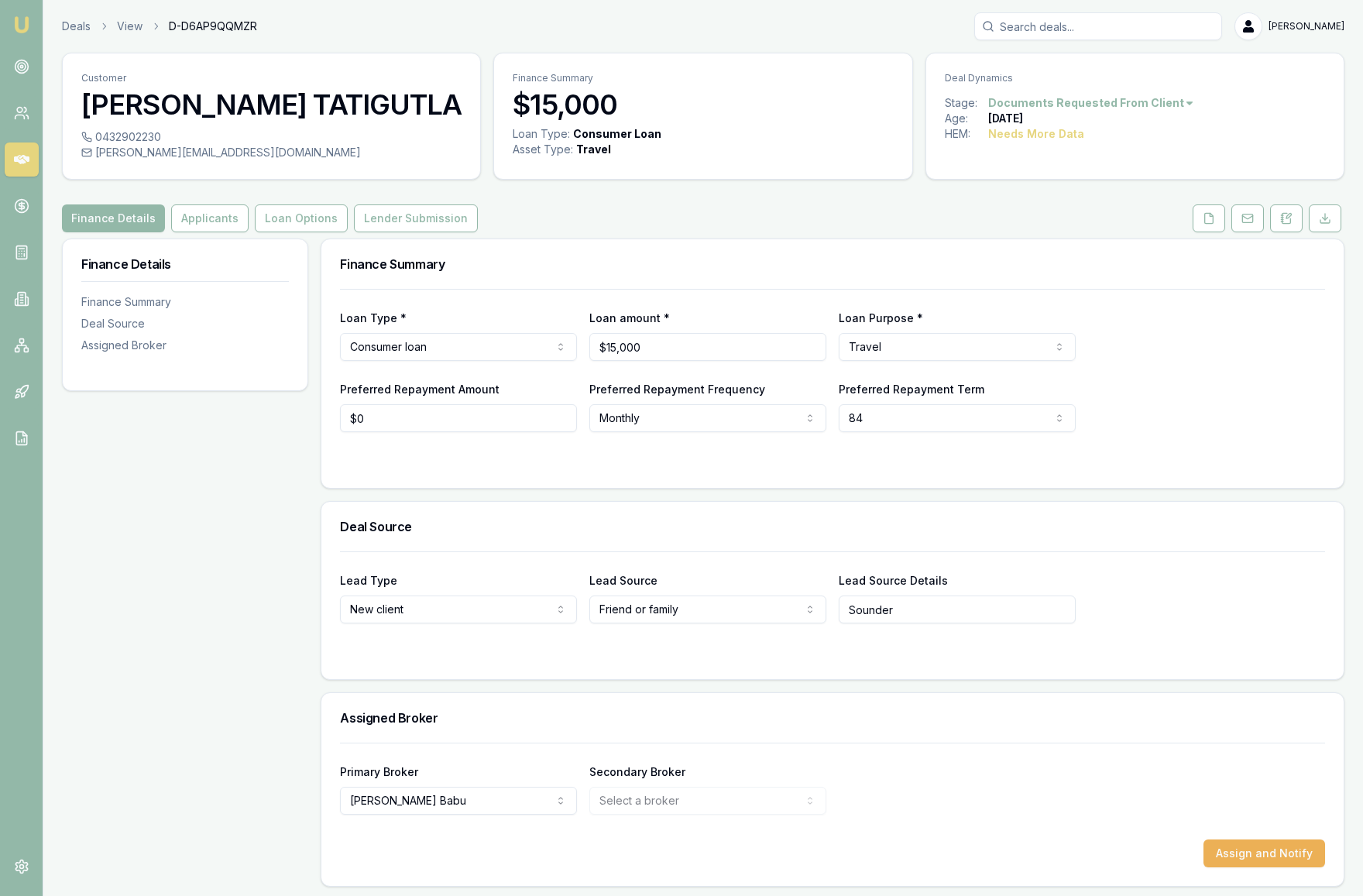
click at [892, 422] on html "Emu Broker Deals View D-D6AP9QQMZR Krish Babu Toggle Menu Customer AKHILA TATIG…" at bounding box center [681, 448] width 1363 height 896
select select "60"
click at [1177, 411] on div "Preferred Repayment Amount $0 Preferred Repayment Frequency Monthly Weekly Fort…" at bounding box center [833, 405] width 985 height 53
click at [202, 215] on button "Applicants" at bounding box center [210, 218] width 77 height 28
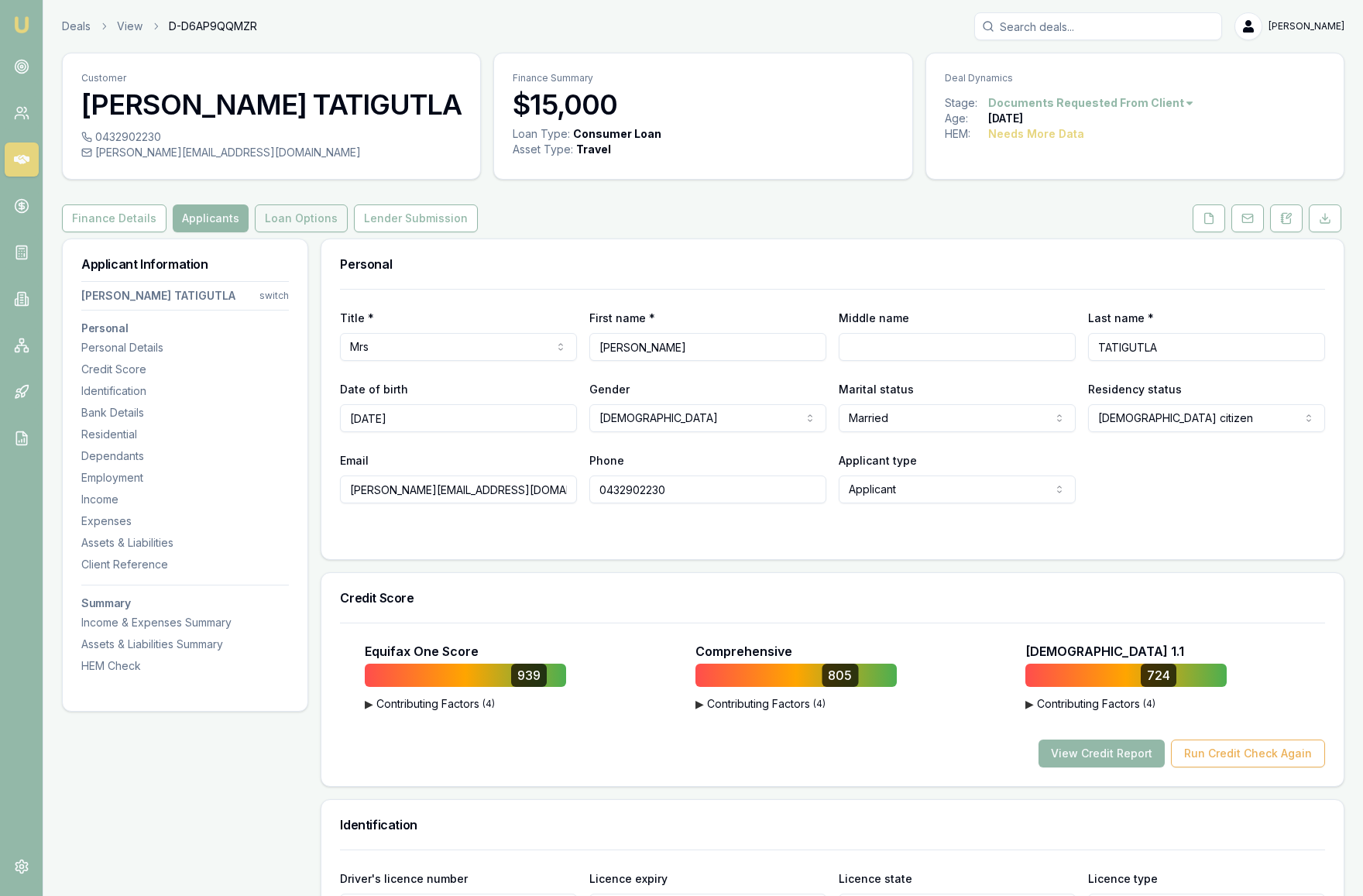
click at [275, 223] on button "Loan Options" at bounding box center [301, 218] width 93 height 28
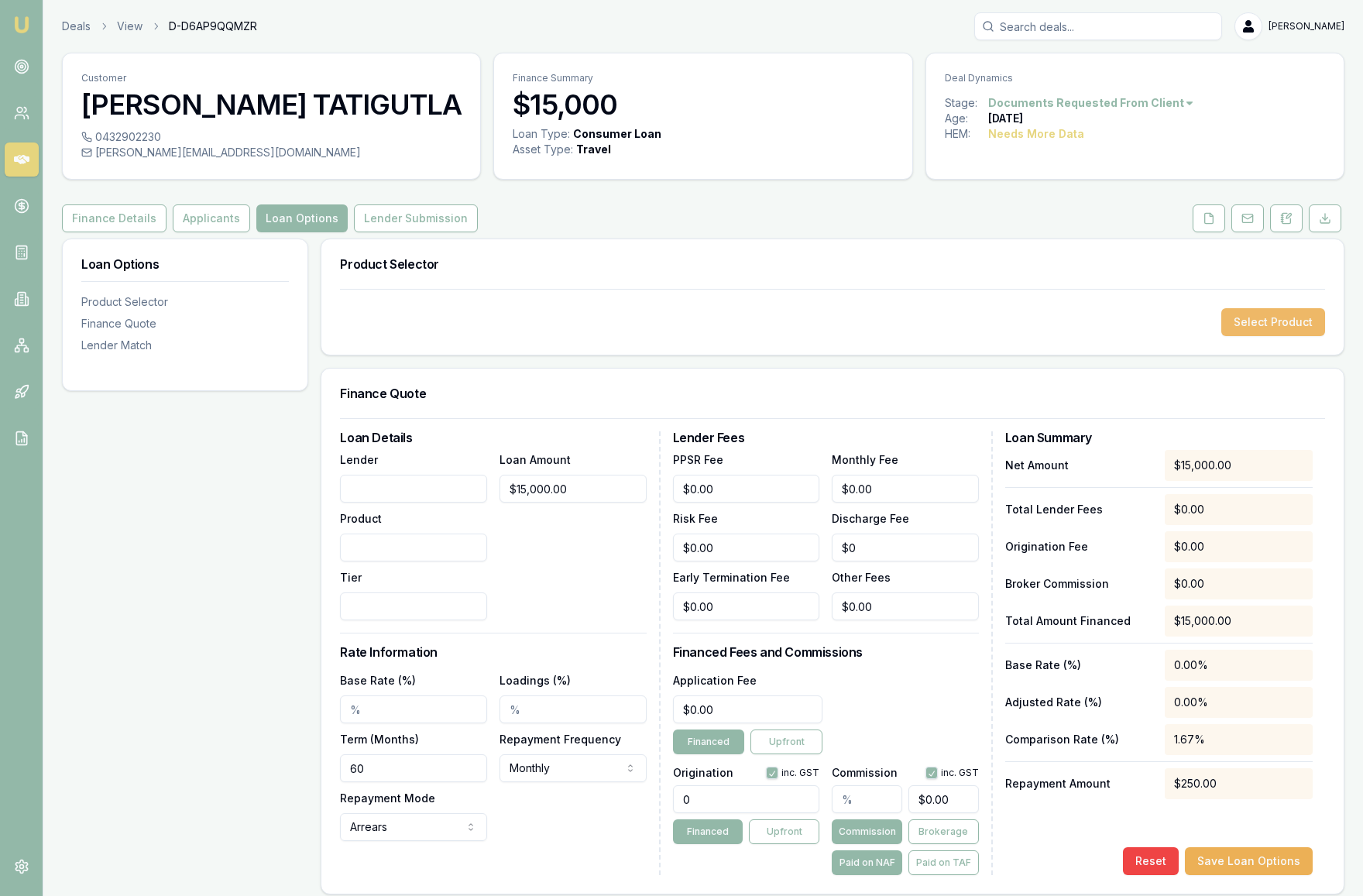
click at [1266, 329] on button "Select Product" at bounding box center [1273, 322] width 104 height 28
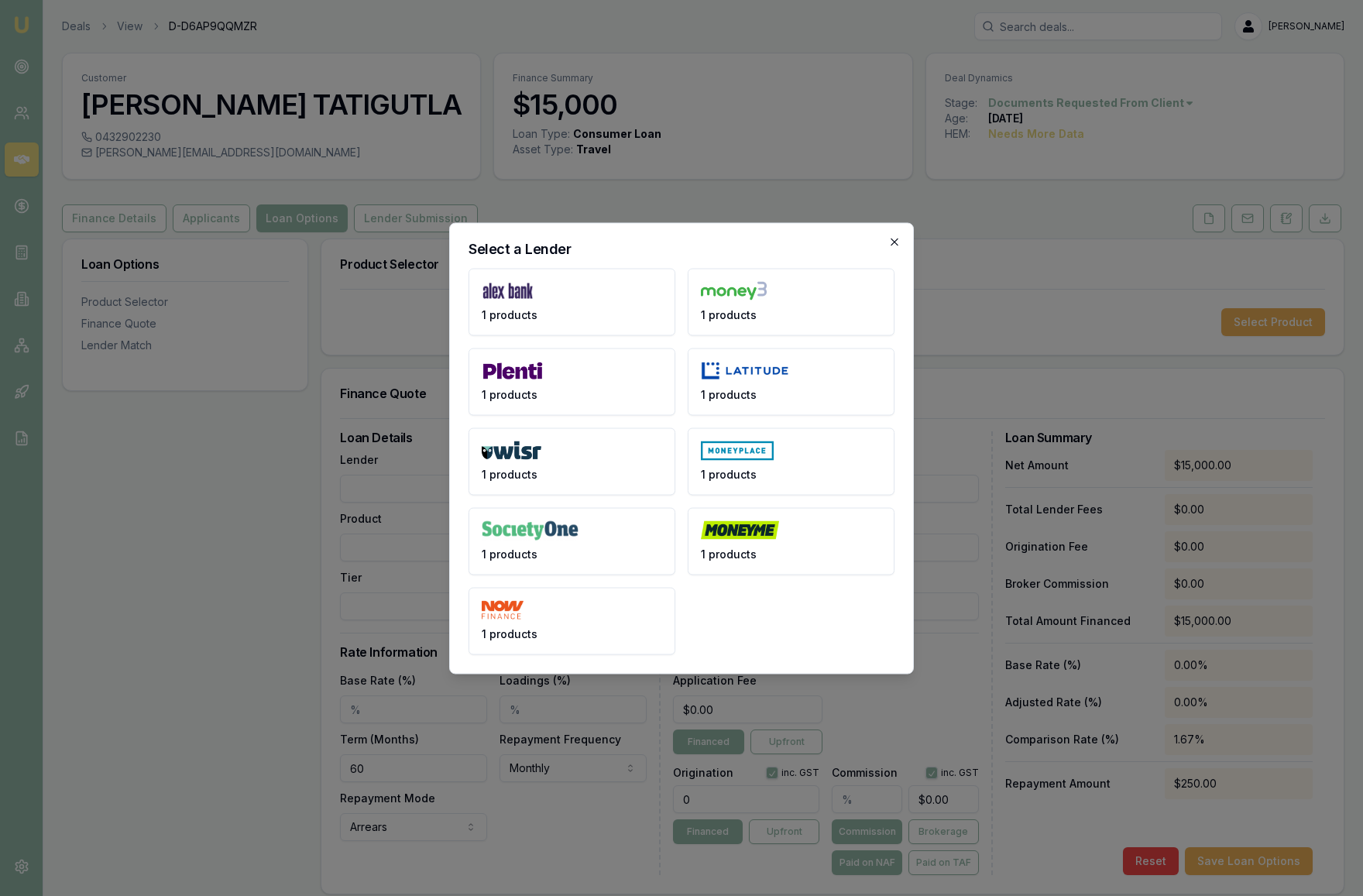
click at [893, 240] on icon "button" at bounding box center [895, 241] width 7 height 7
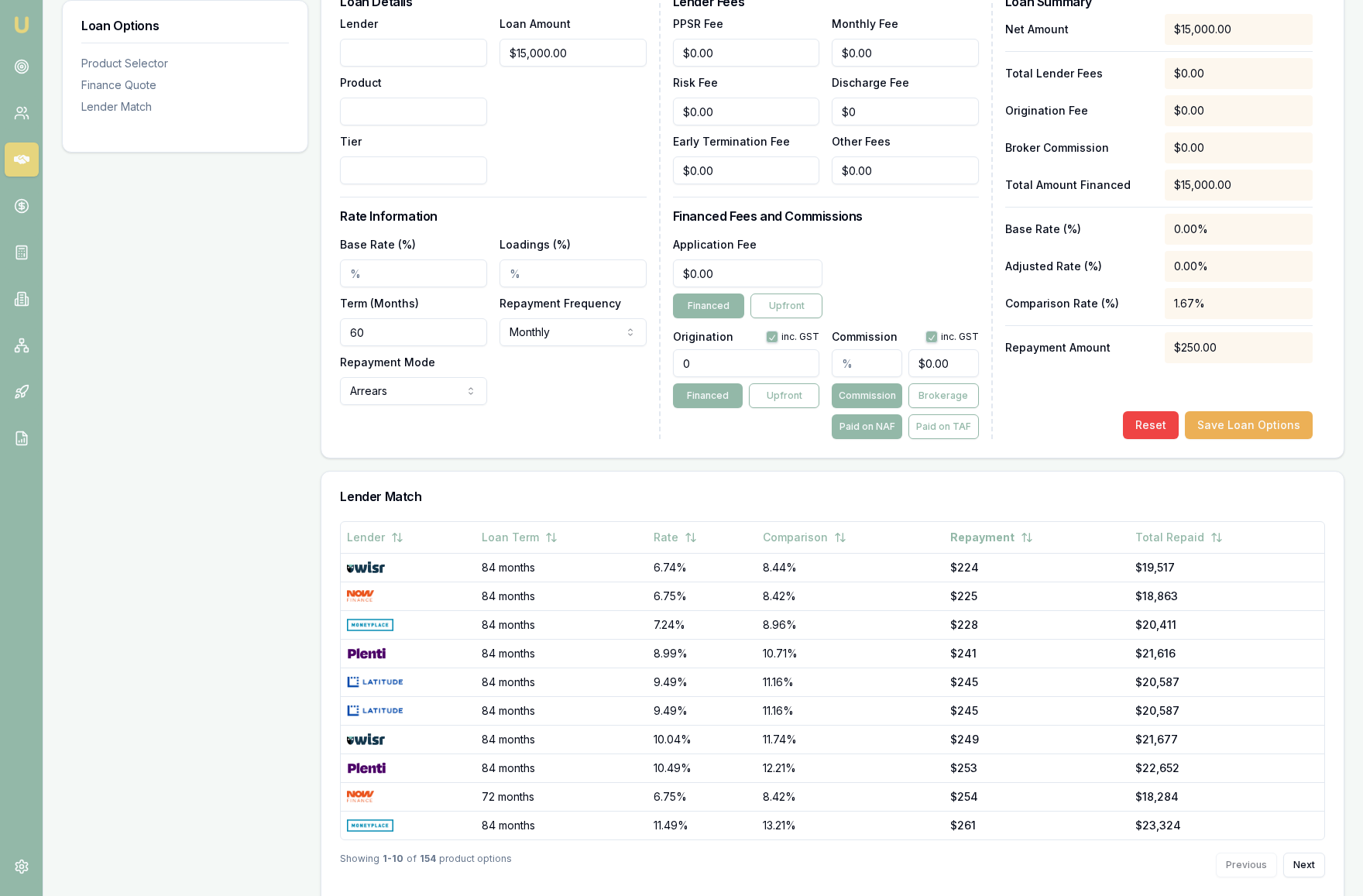
scroll to position [461, 0]
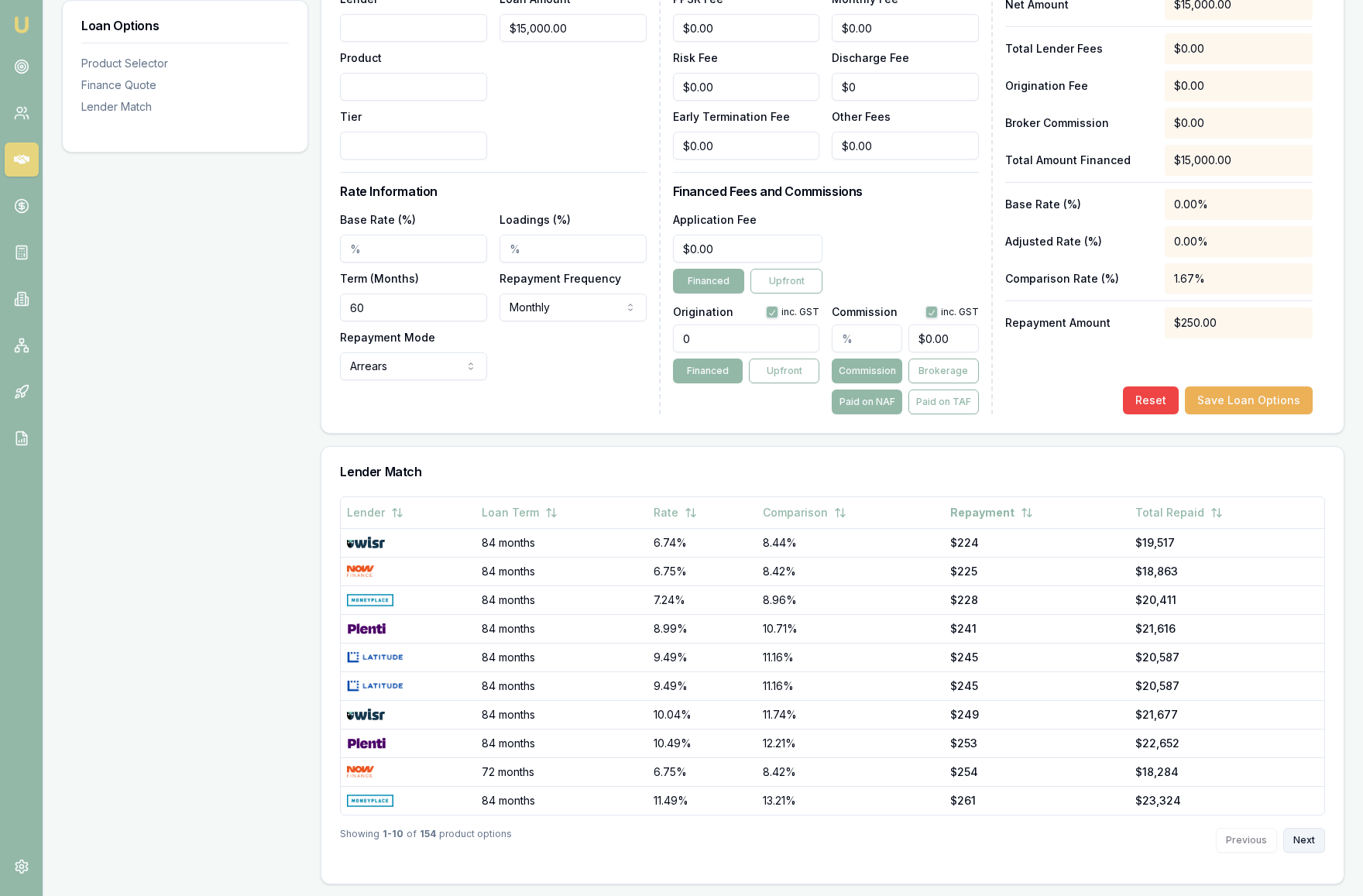
click at [1306, 839] on button "Next" at bounding box center [1304, 840] width 42 height 25
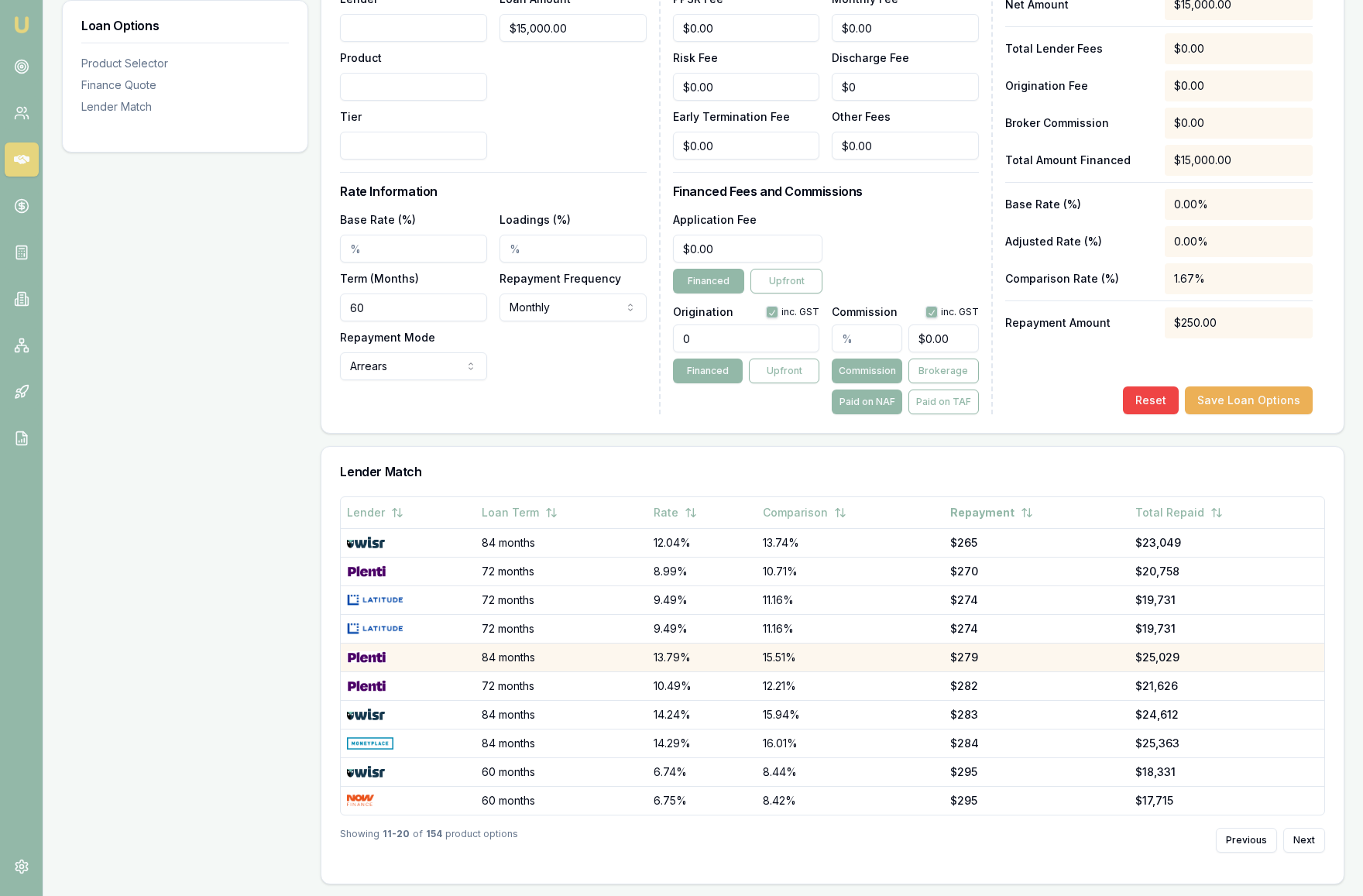
click at [585, 653] on td "84 months" at bounding box center [562, 657] width 172 height 29
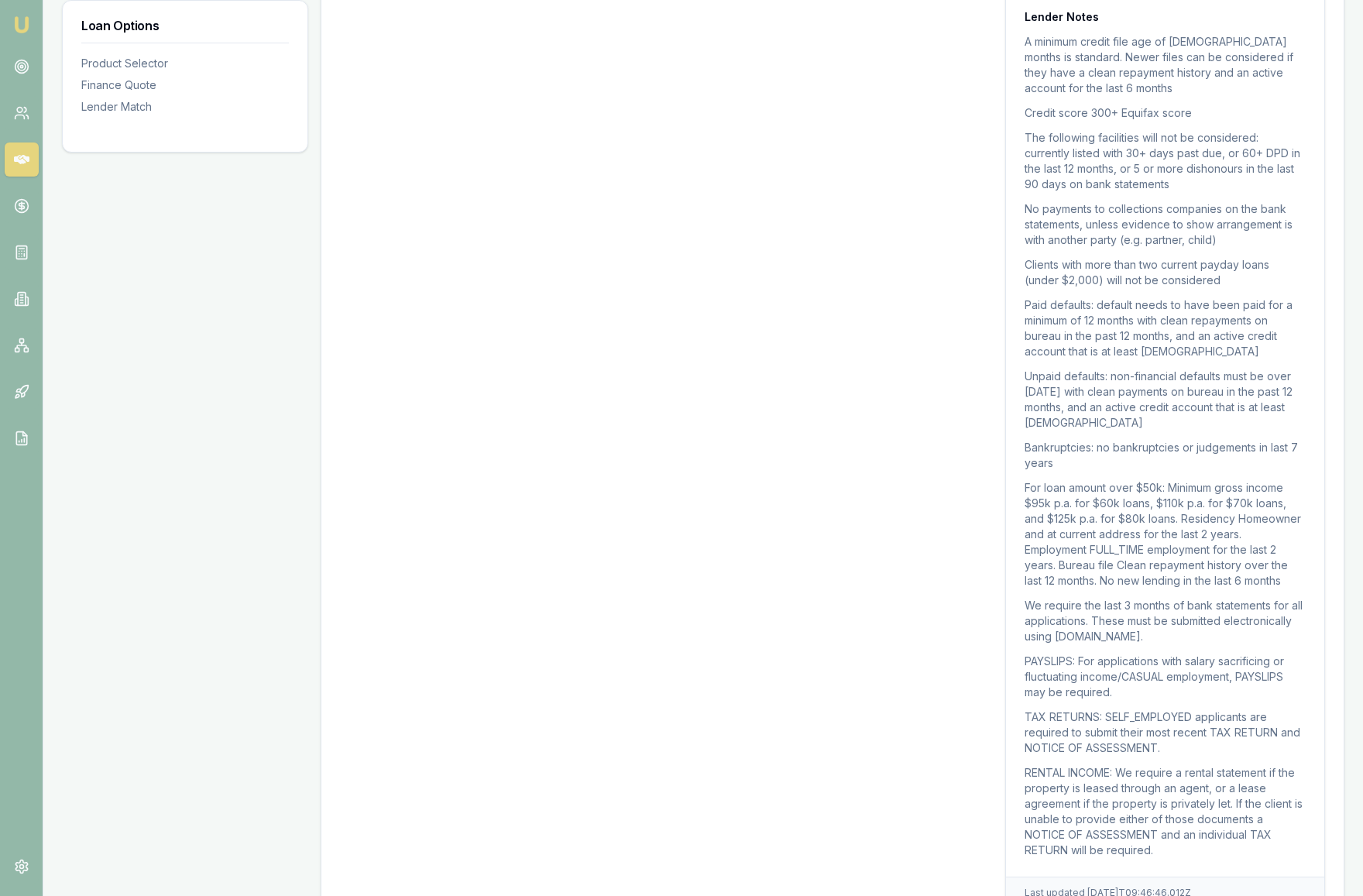
scroll to position [1583, 0]
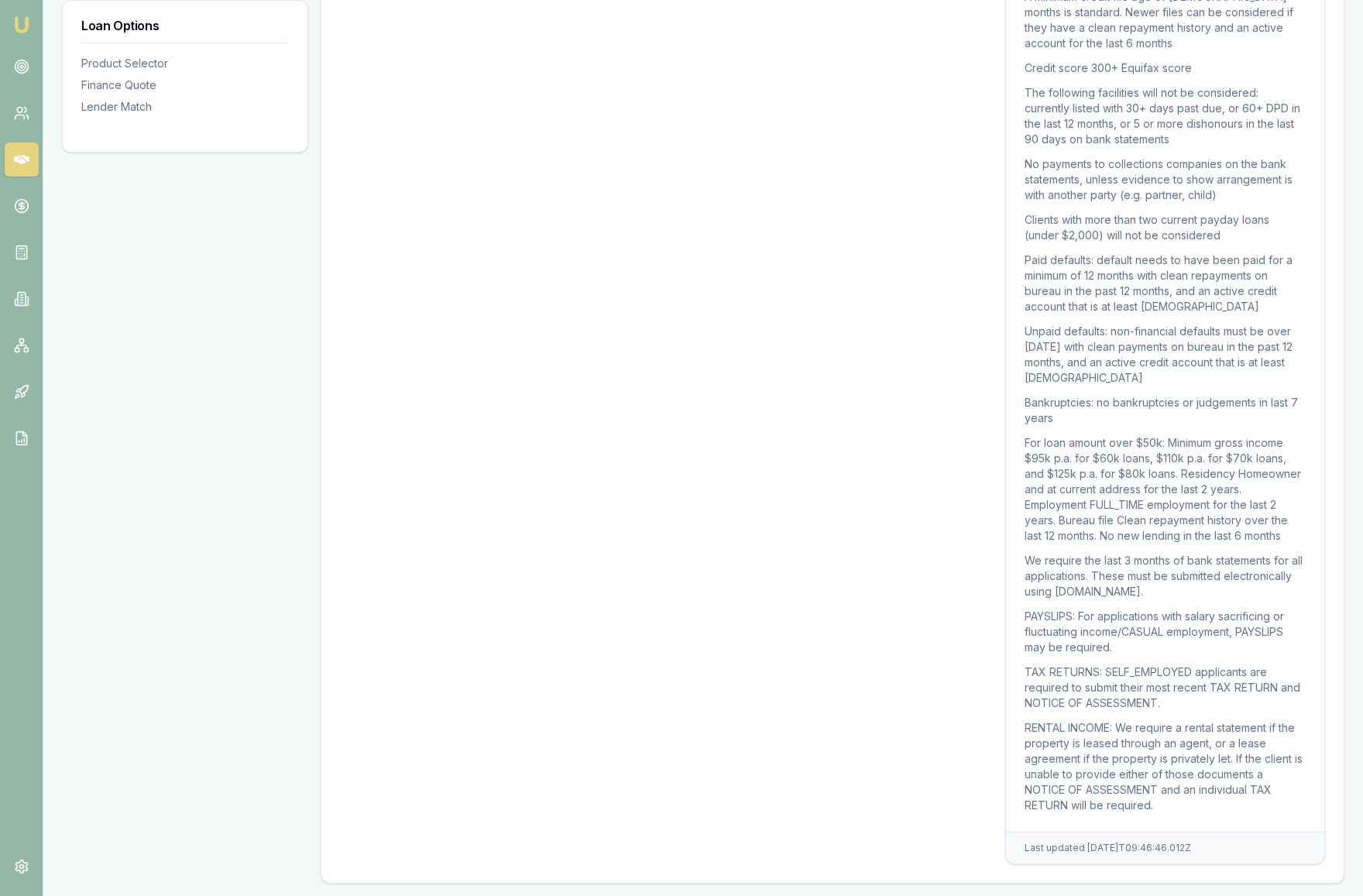
click at [869, 676] on div "Lender Loan Term Rate Comparison Repayment Total Repaid 84 months 6.74% 8.44% $…" at bounding box center [666, 119] width 652 height 1491
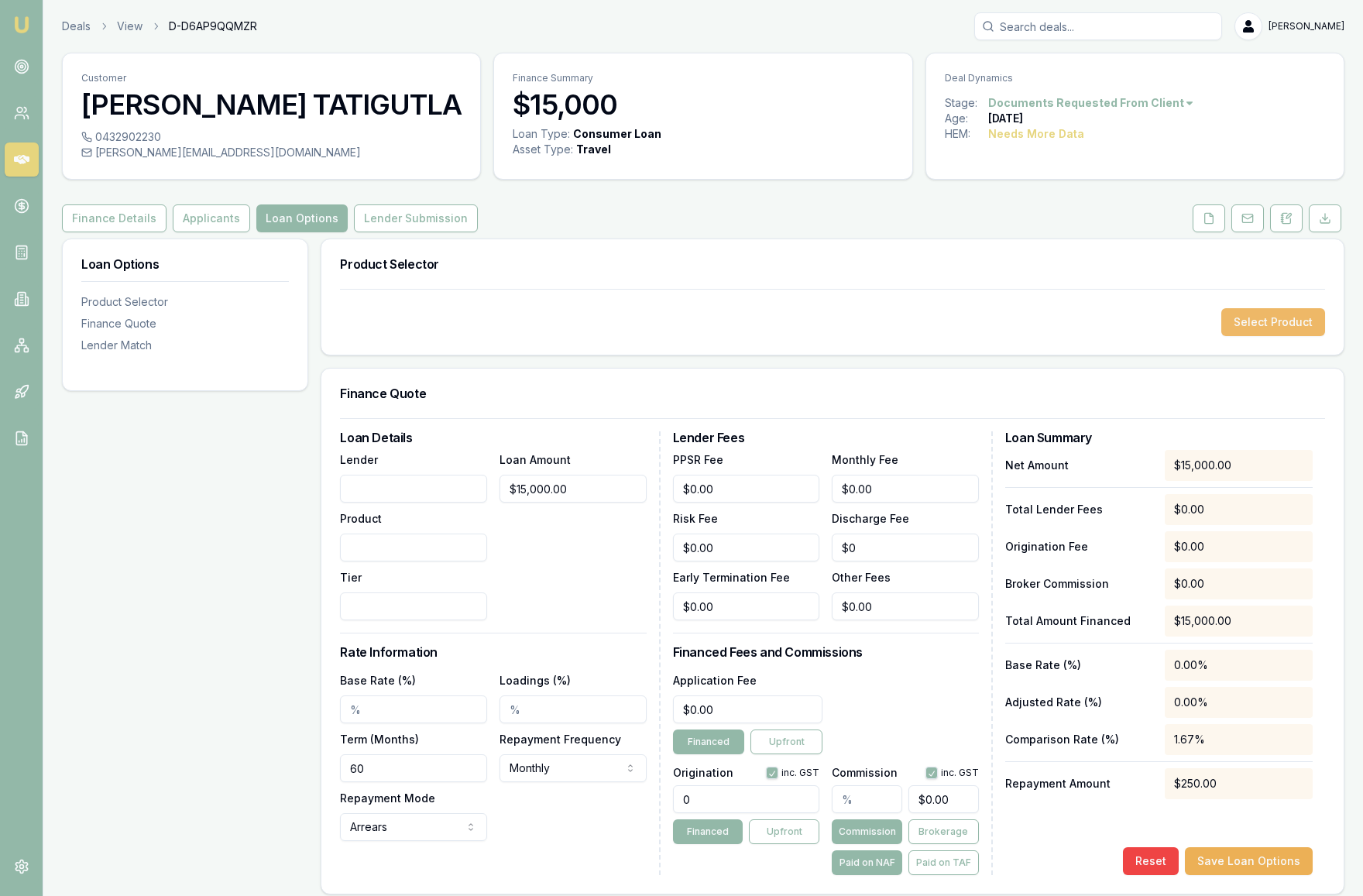
click at [1266, 323] on button "Select Product" at bounding box center [1273, 322] width 104 height 28
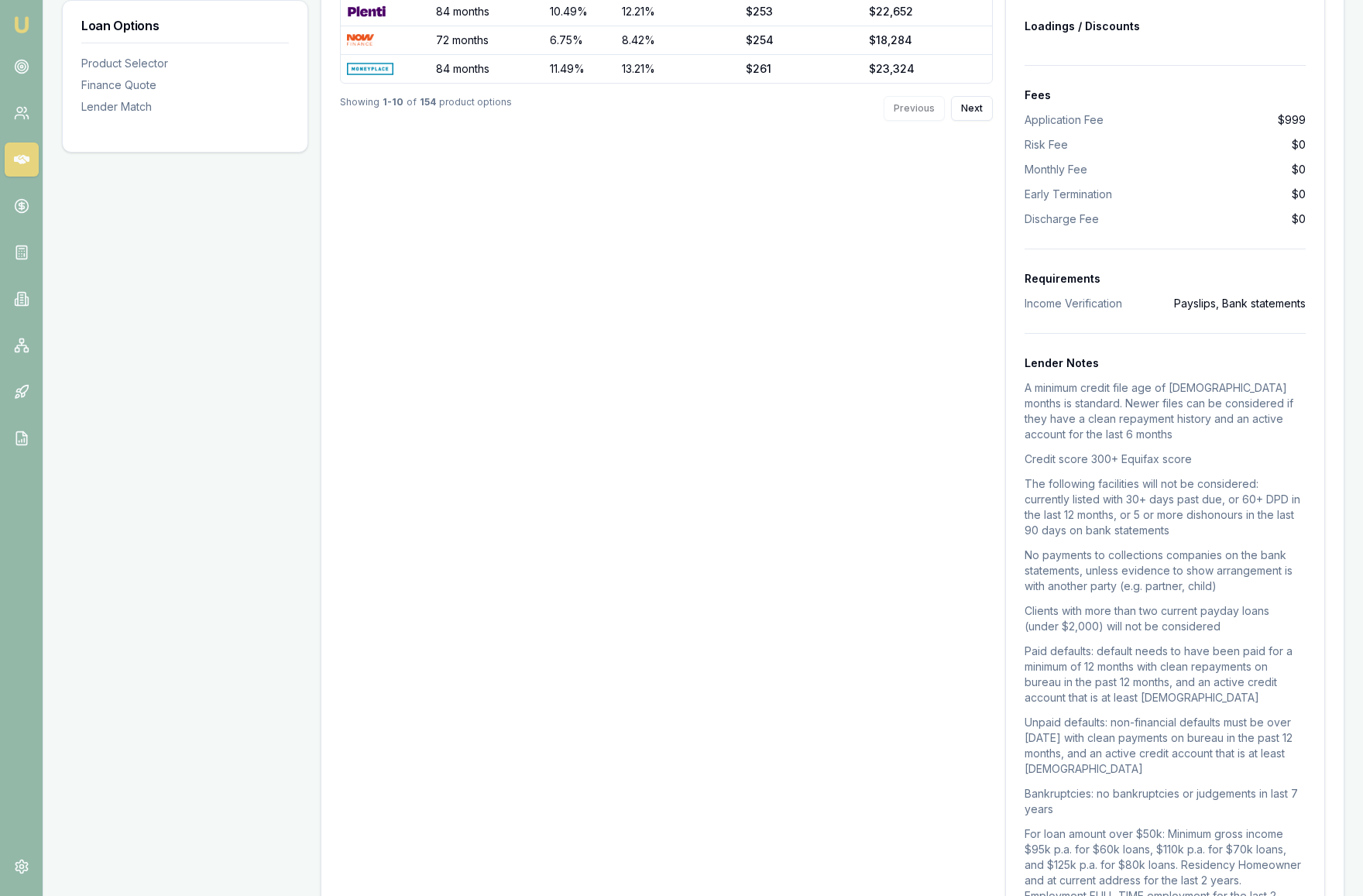
scroll to position [692, 0]
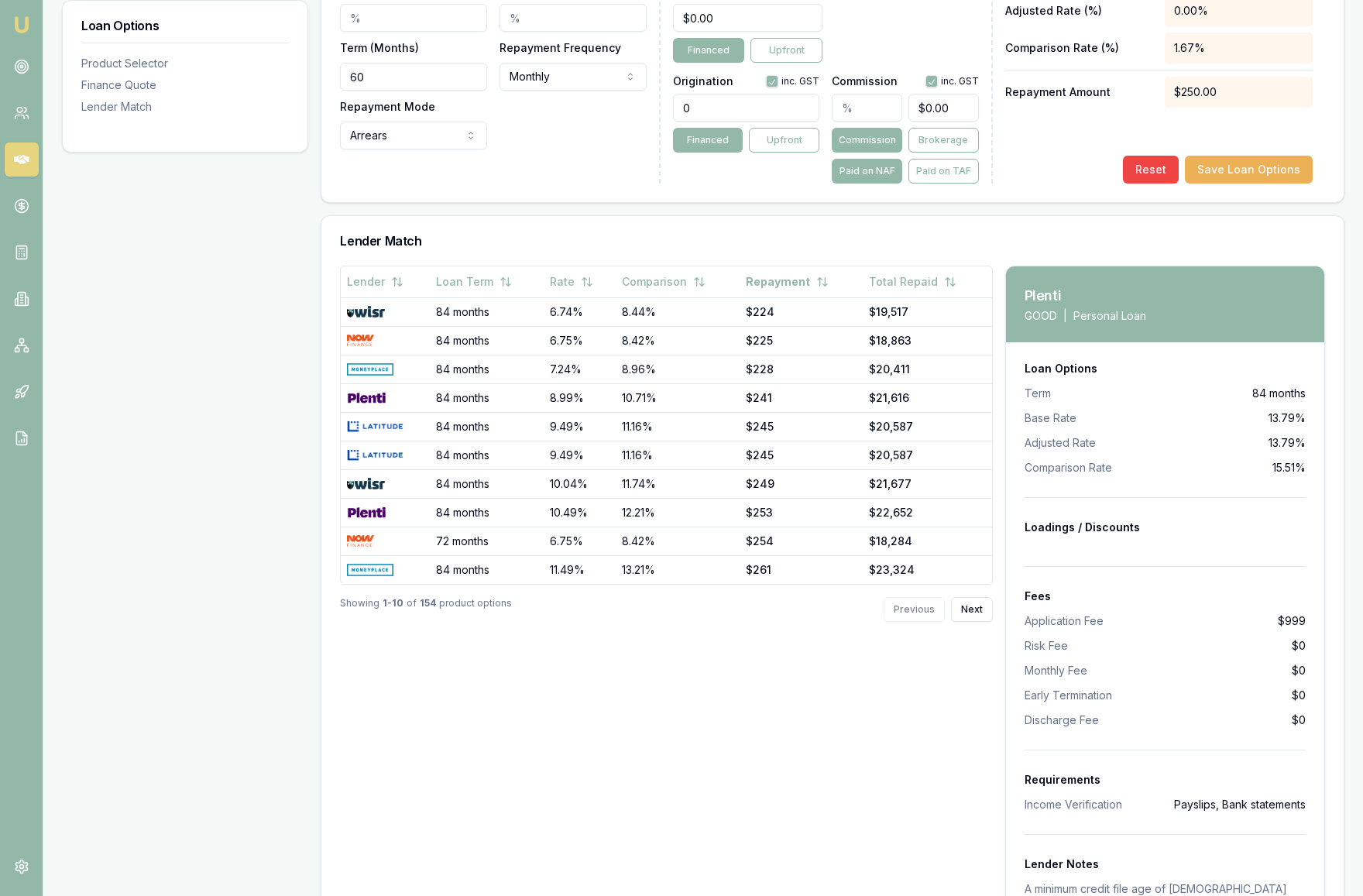
click at [1173, 290] on div "Plenti GOOD | Personal Loan" at bounding box center [1165, 304] width 319 height 76
click at [1021, 312] on div "Plenti GOOD | Personal Loan" at bounding box center [1165, 304] width 319 height 76
click at [1127, 324] on div "Plenti GOOD | Personal Loan" at bounding box center [1165, 304] width 319 height 76
click at [1055, 412] on span "Base Rate" at bounding box center [1051, 418] width 52 height 15
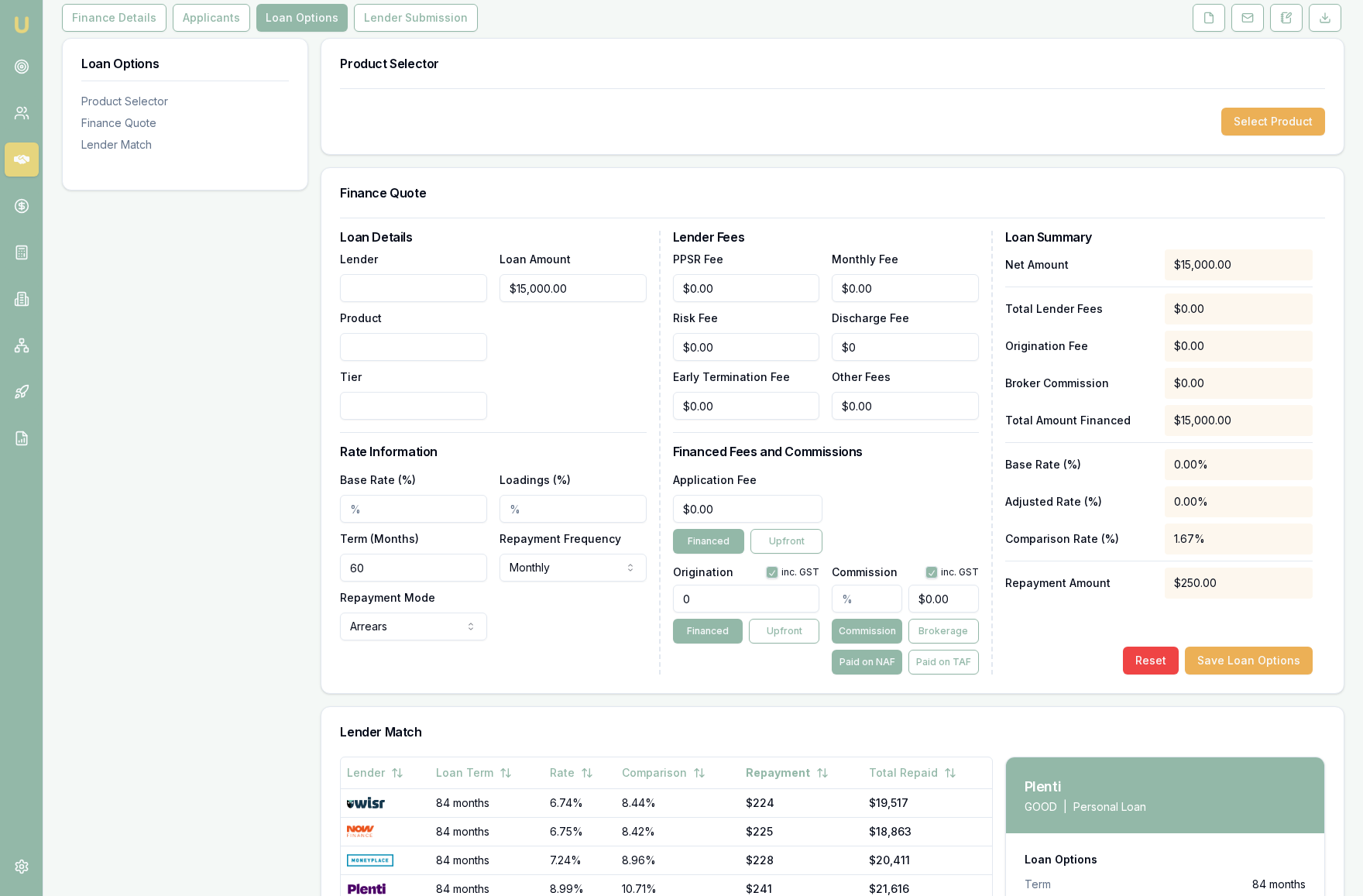
scroll to position [0, 0]
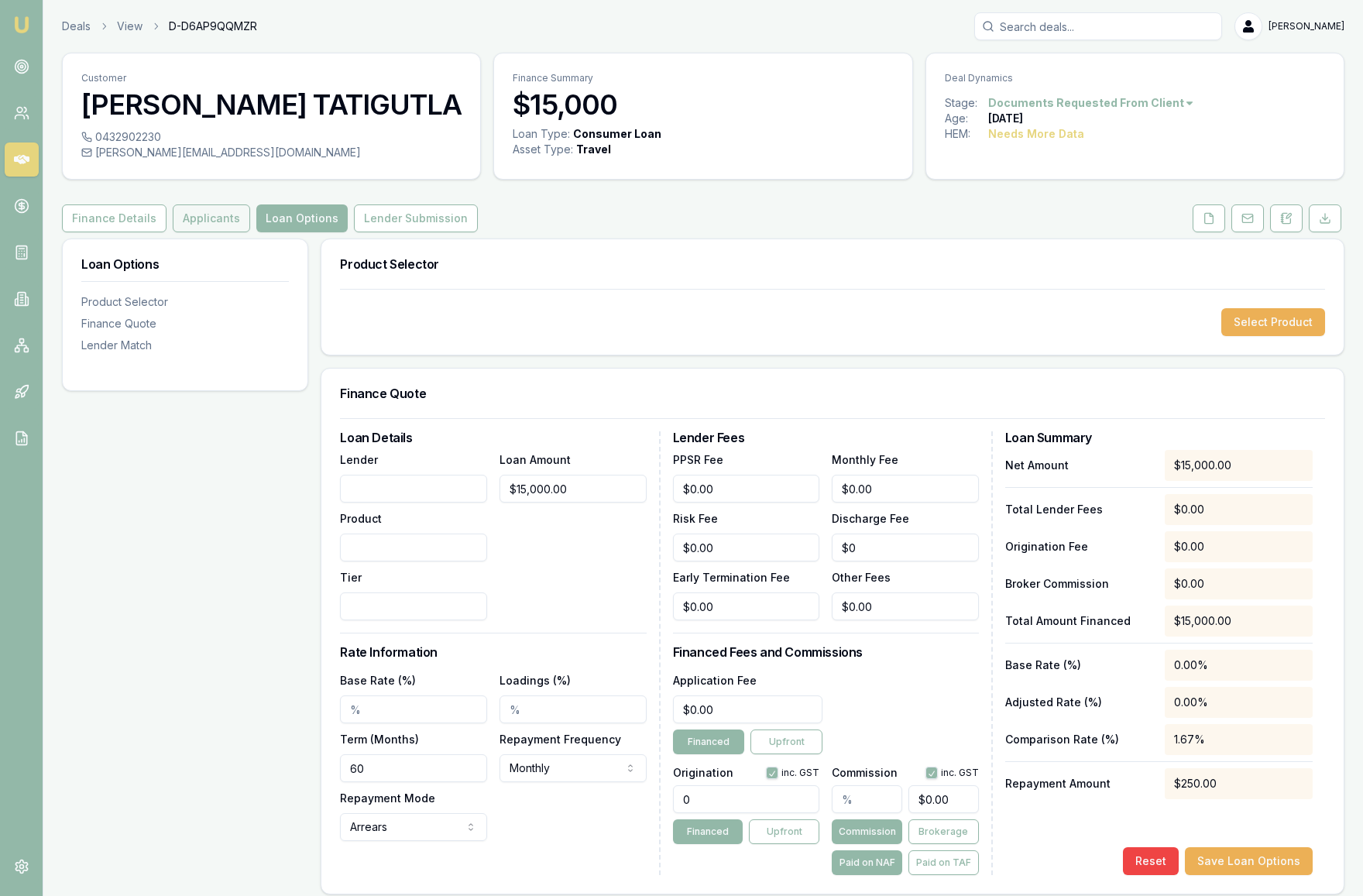
click at [206, 222] on button "Applicants" at bounding box center [212, 218] width 77 height 28
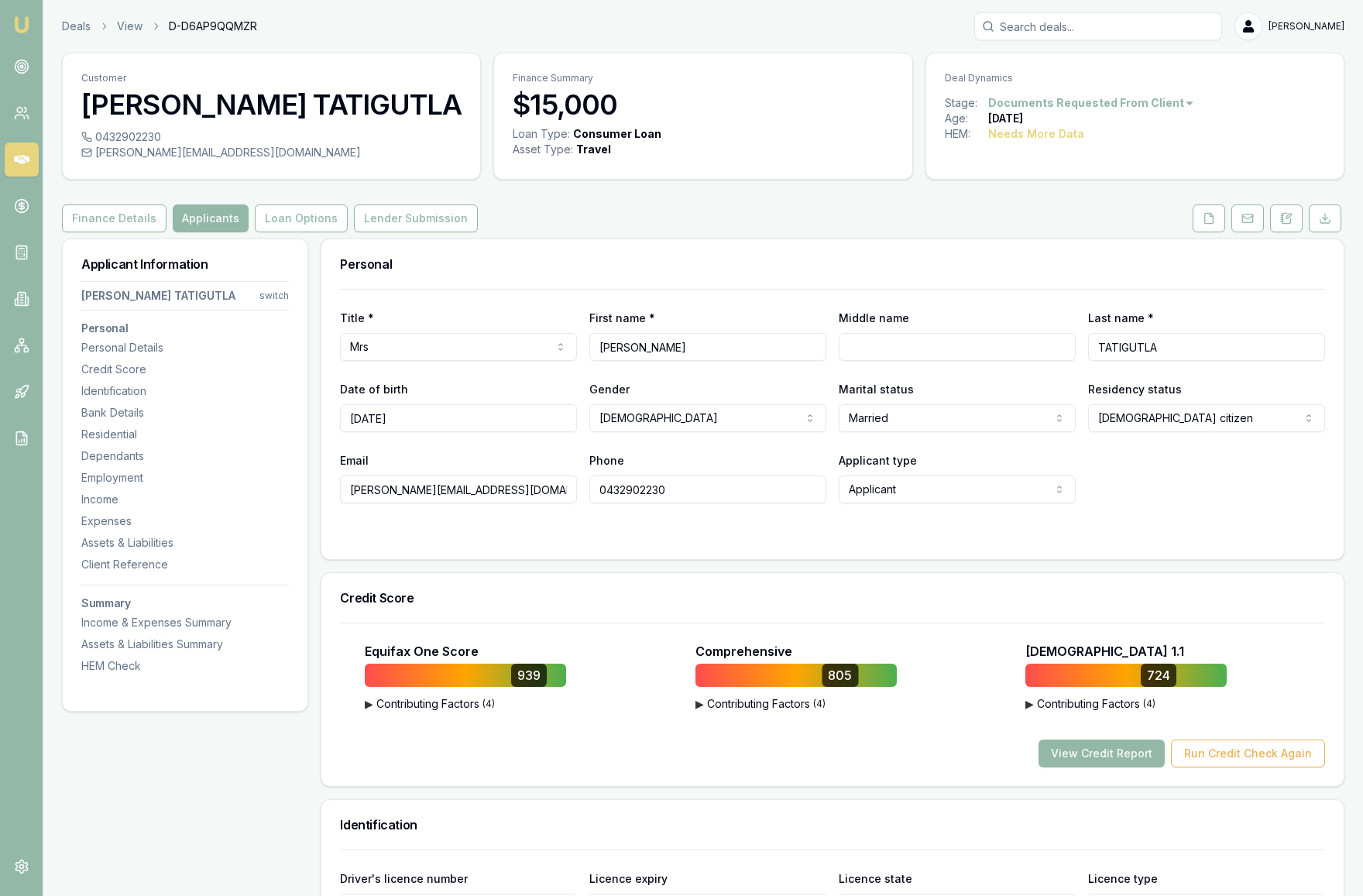
drag, startPoint x: 661, startPoint y: 347, endPoint x: 575, endPoint y: 346, distance: 86.0
click at [575, 346] on div "Title * Mrs Mr Mrs Miss Ms Dr Prof First name * AKHILA Middle name Last name * …" at bounding box center [833, 335] width 985 height 53
click at [1190, 354] on input "TATIGUTLA" at bounding box center [1207, 346] width 237 height 28
drag, startPoint x: 1168, startPoint y: 346, endPoint x: 1091, endPoint y: 343, distance: 77.1
click at [1091, 343] on input "TATIGUTLA" at bounding box center [1207, 346] width 237 height 28
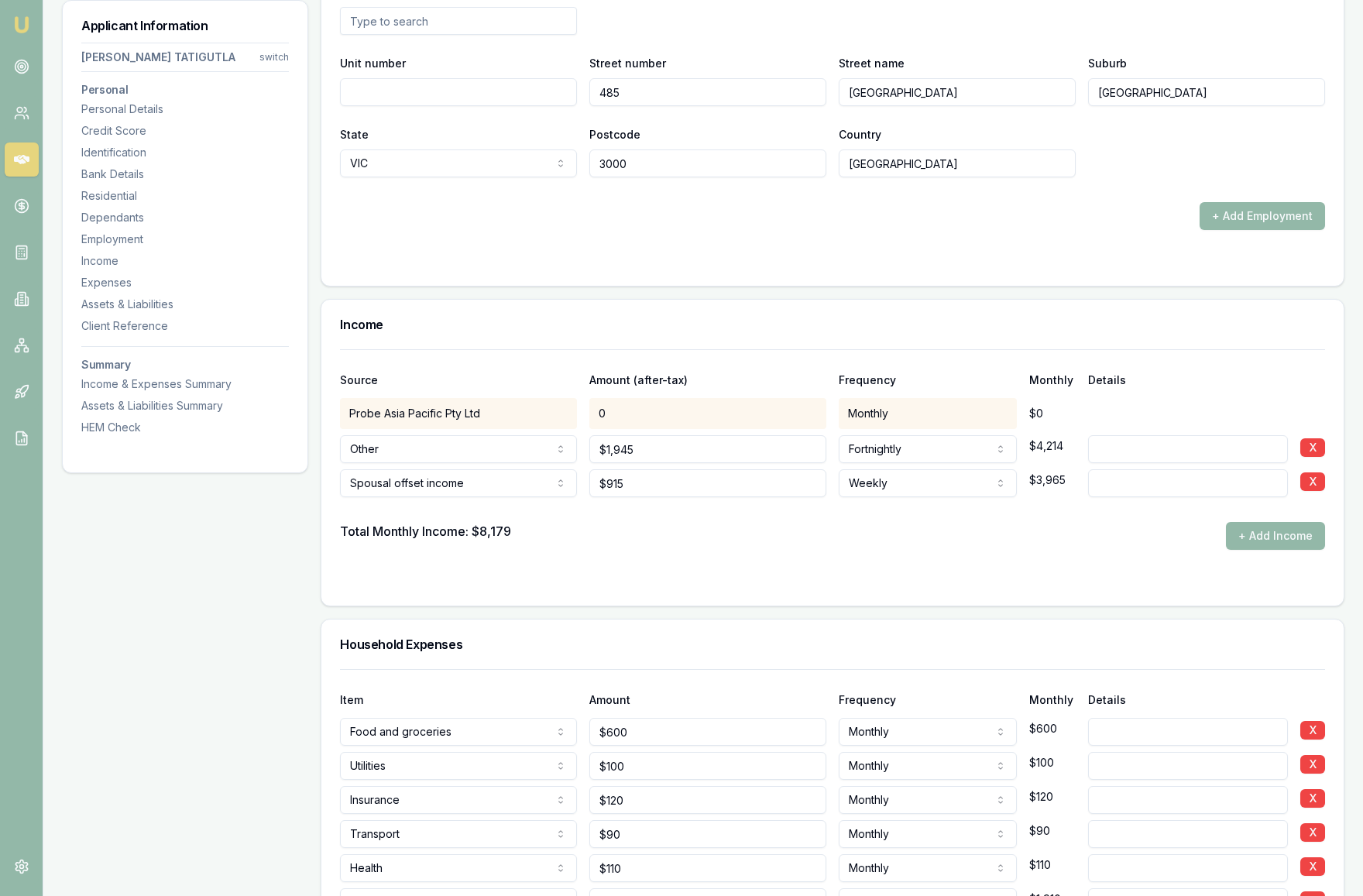
scroll to position [2788, 0]
